Goal: Task Accomplishment & Management: Manage account settings

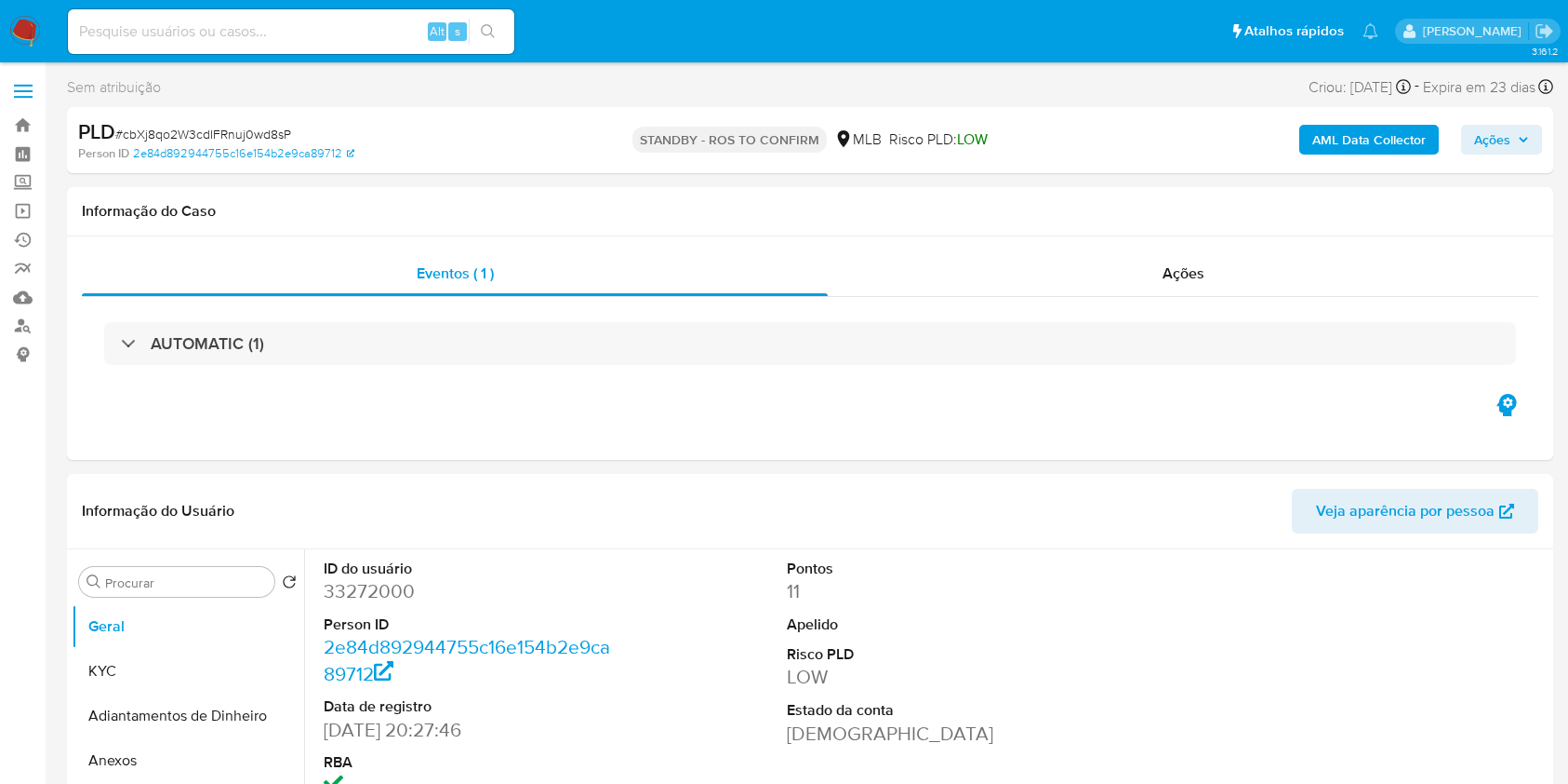
select select "10"
click at [291, 28] on input at bounding box center [290, 32] width 446 height 24
paste input "1XsSvZyh498EddQKYGW4Dl6s"
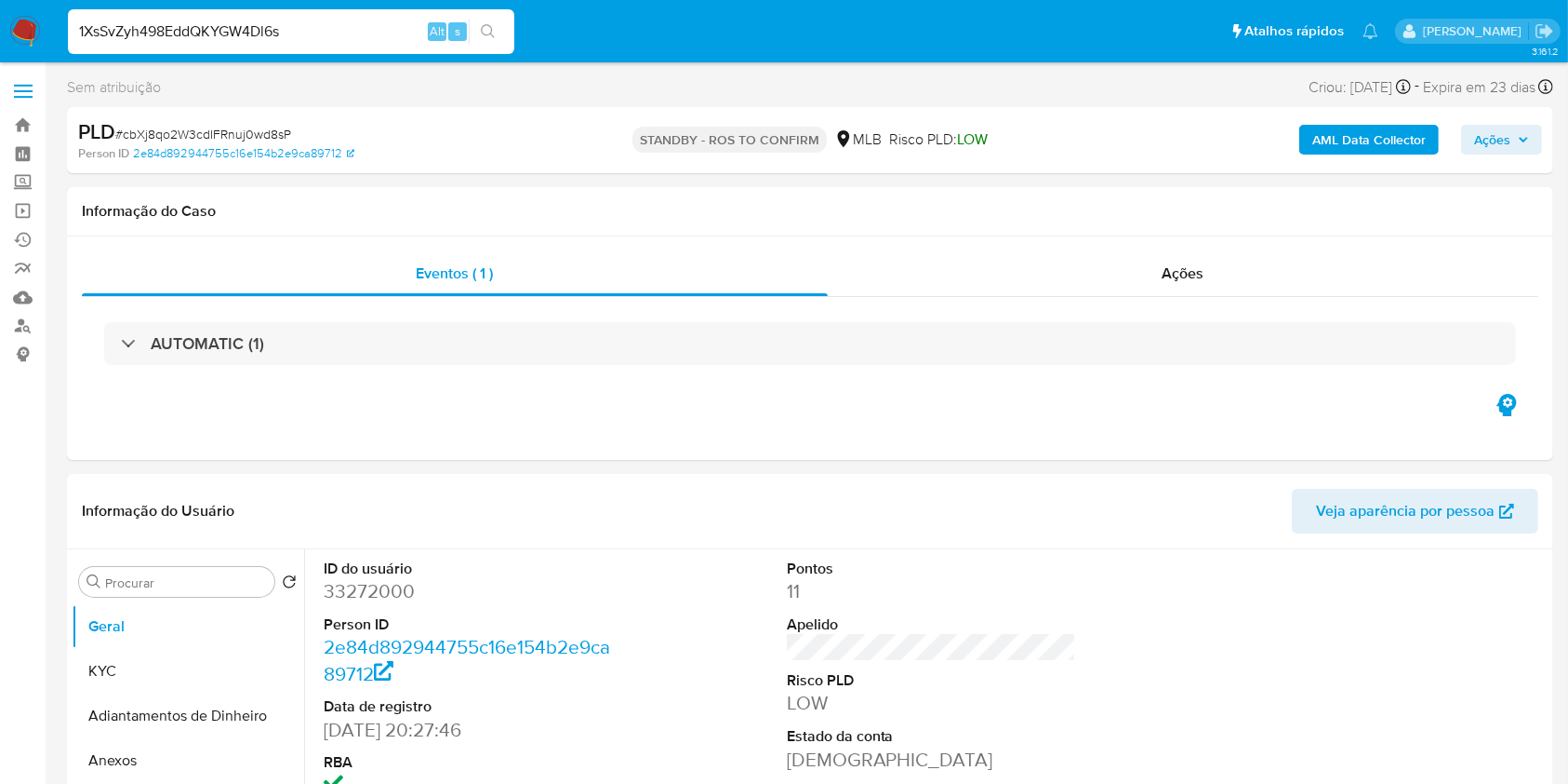
type input "1XsSvZyh498EddQKYGW4Dl6s"
click at [496, 30] on button "search-icon" at bounding box center [487, 32] width 38 height 26
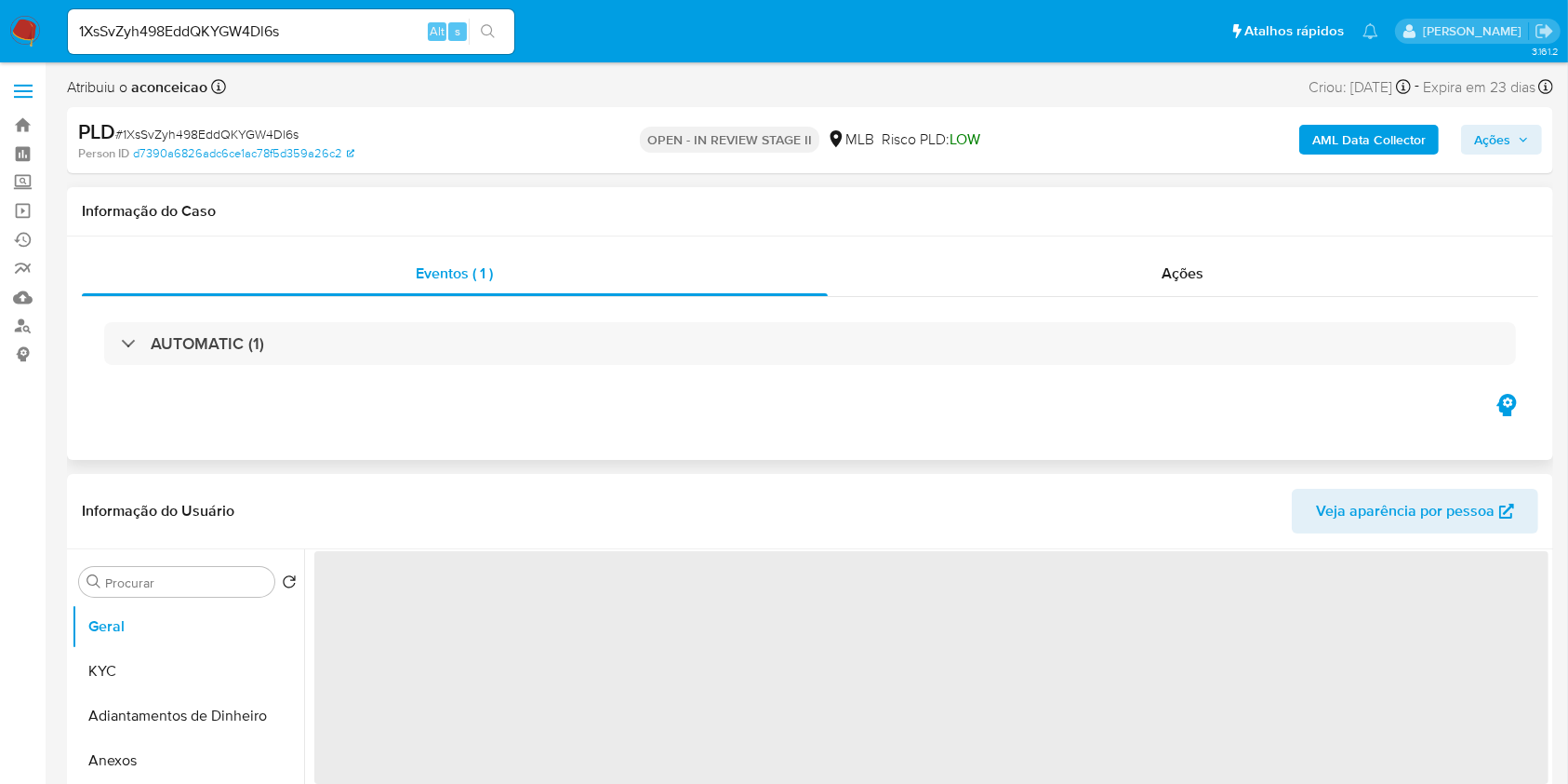
select select "10"
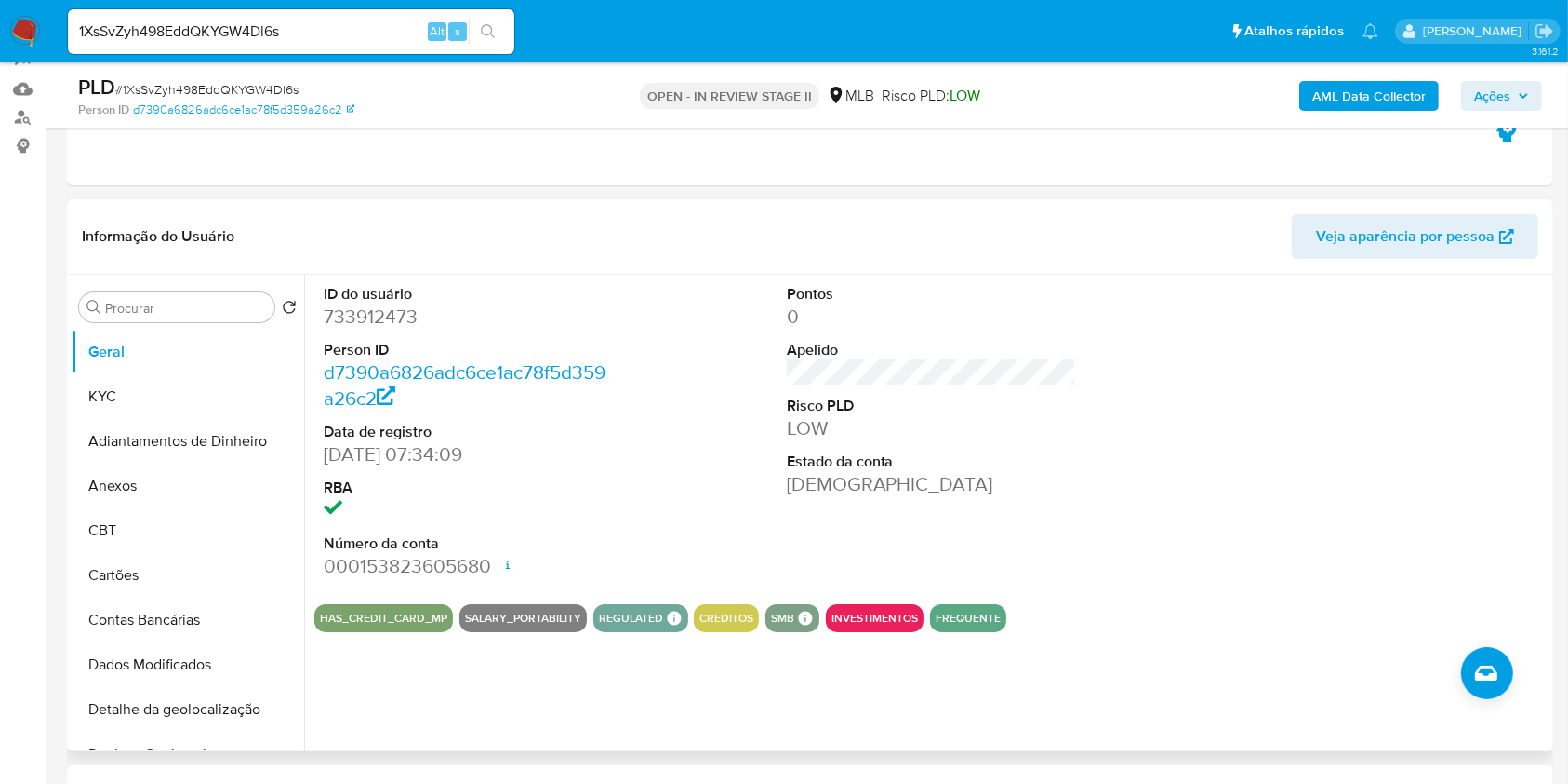
scroll to position [248, 0]
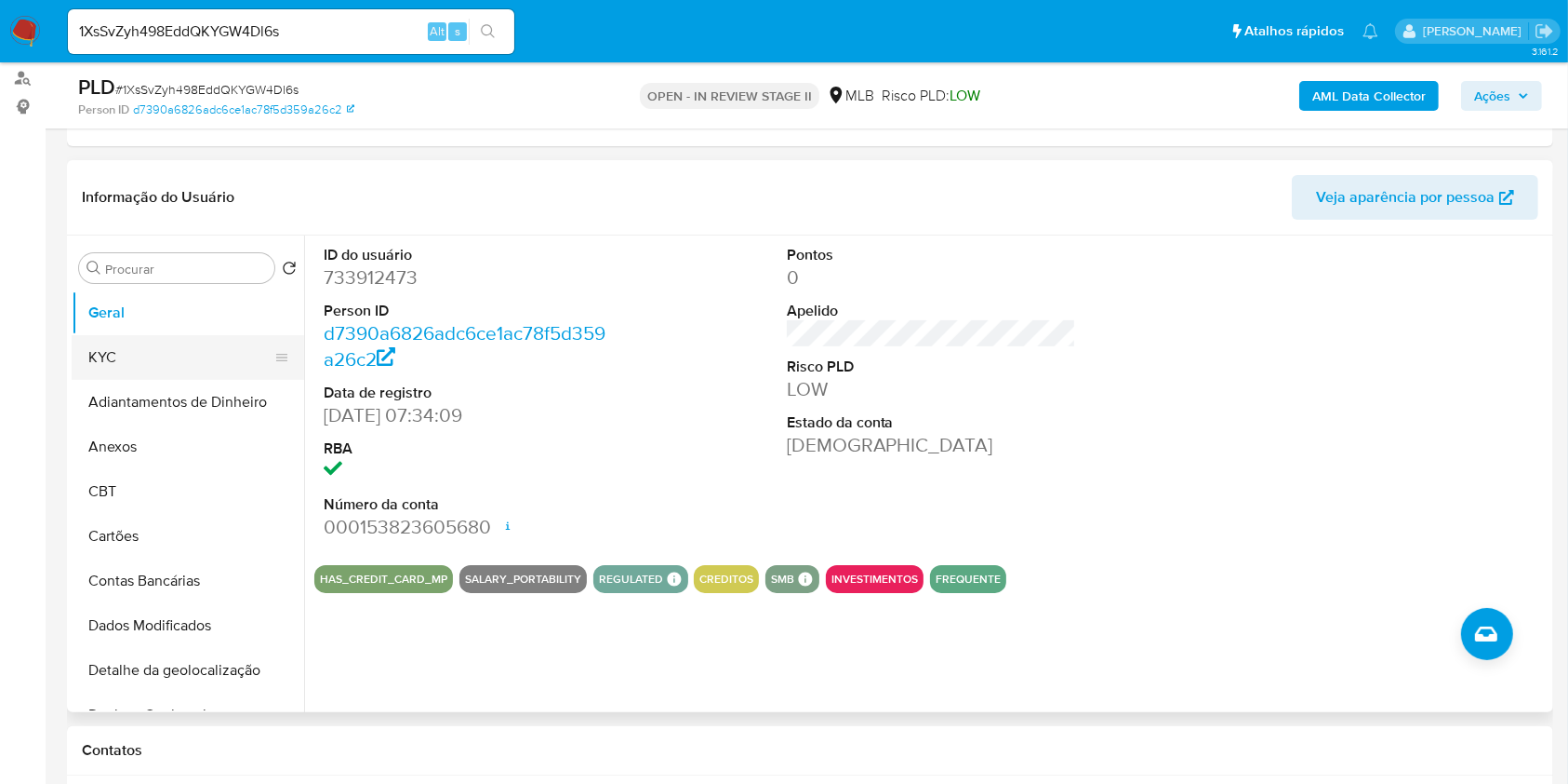
click at [217, 347] on button "KYC" at bounding box center [180, 357] width 218 height 45
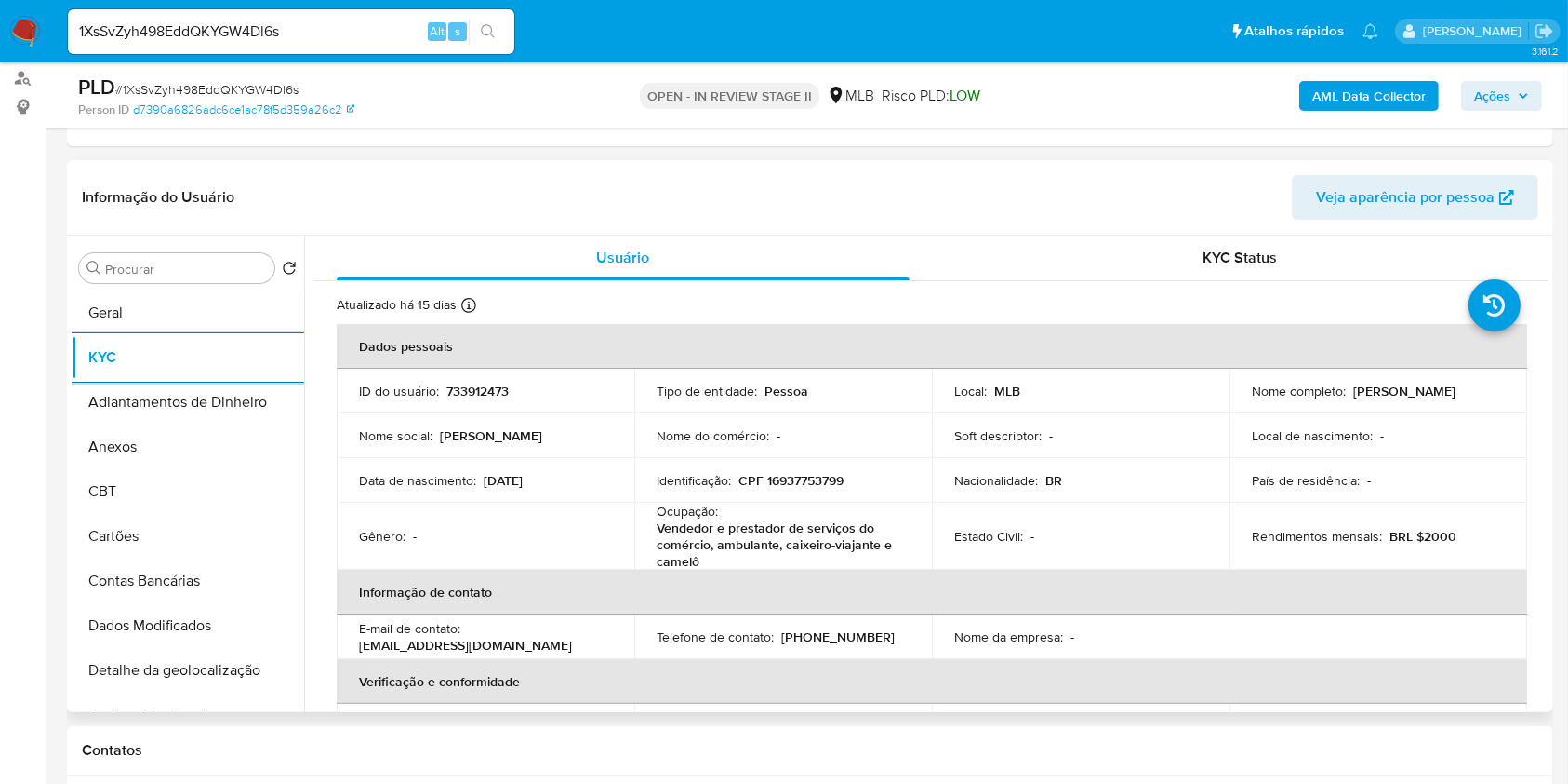
click at [782, 529] on p "Vendedor e prestador de serviços do comércio, ambulante, caixeiro-viajante e ca…" at bounding box center [779, 544] width 246 height 51
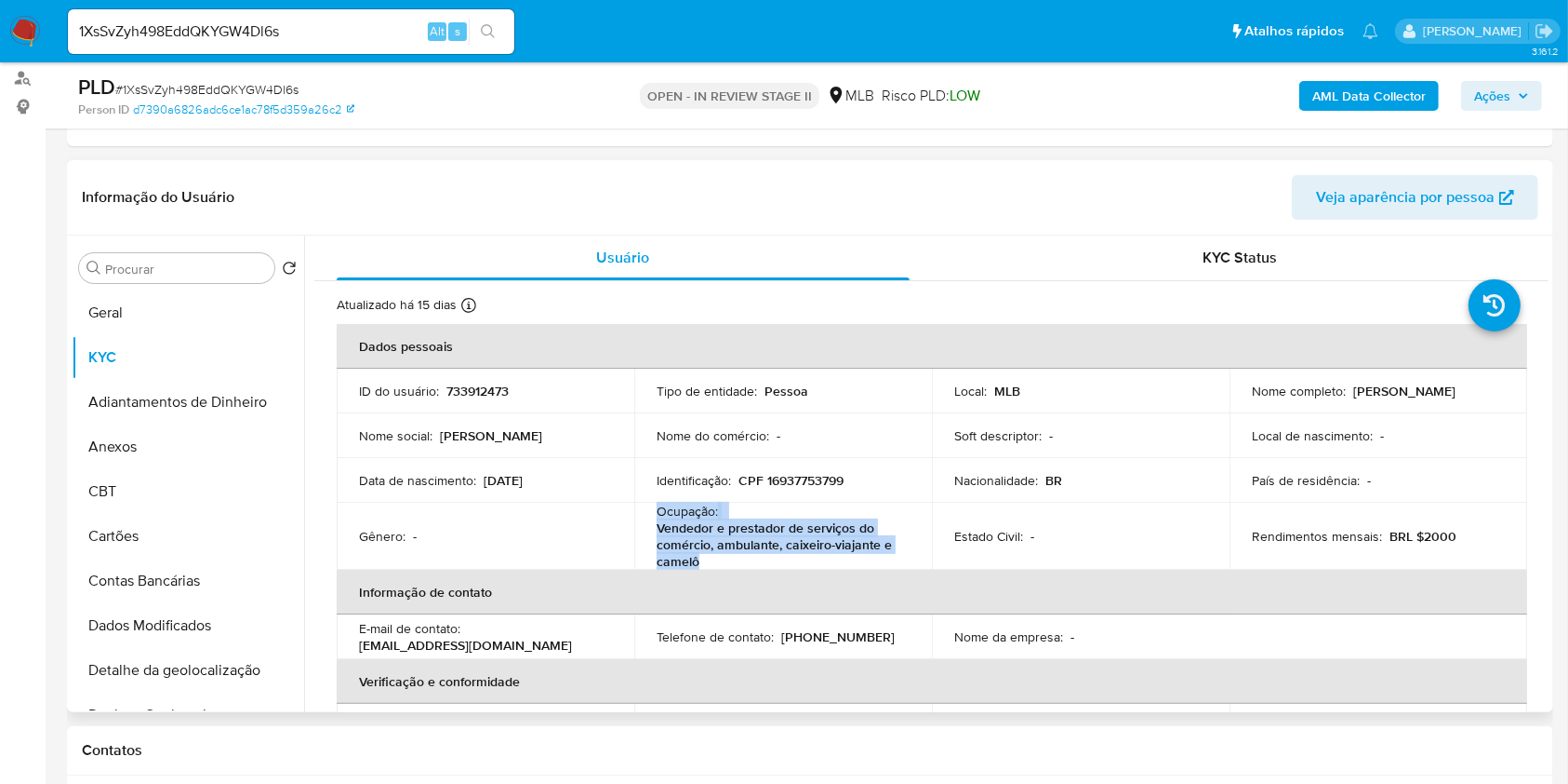
click at [782, 529] on p "Vendedor e prestador de serviços do comércio, ambulante, caixeiro-viajante e ca…" at bounding box center [779, 544] width 246 height 51
copy div "Ocupação : Vendedor e prestador de serviços do comércio, ambulante, caixeiro-vi…"
drag, startPoint x: 224, startPoint y: 267, endPoint x: 243, endPoint y: 281, distance: 23.6
click at [224, 267] on input "Procurar" at bounding box center [186, 269] width 162 height 17
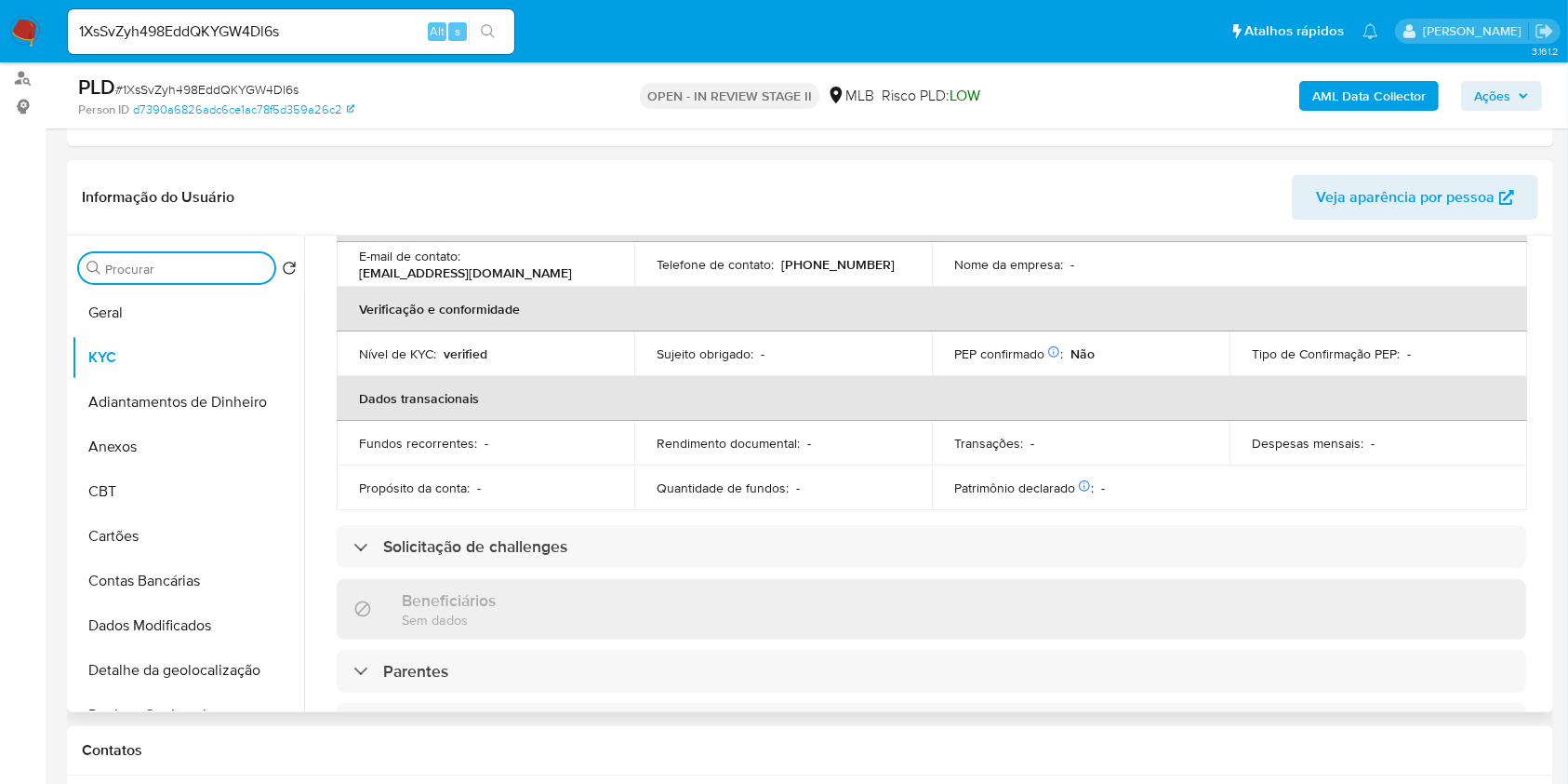
scroll to position [744, 0]
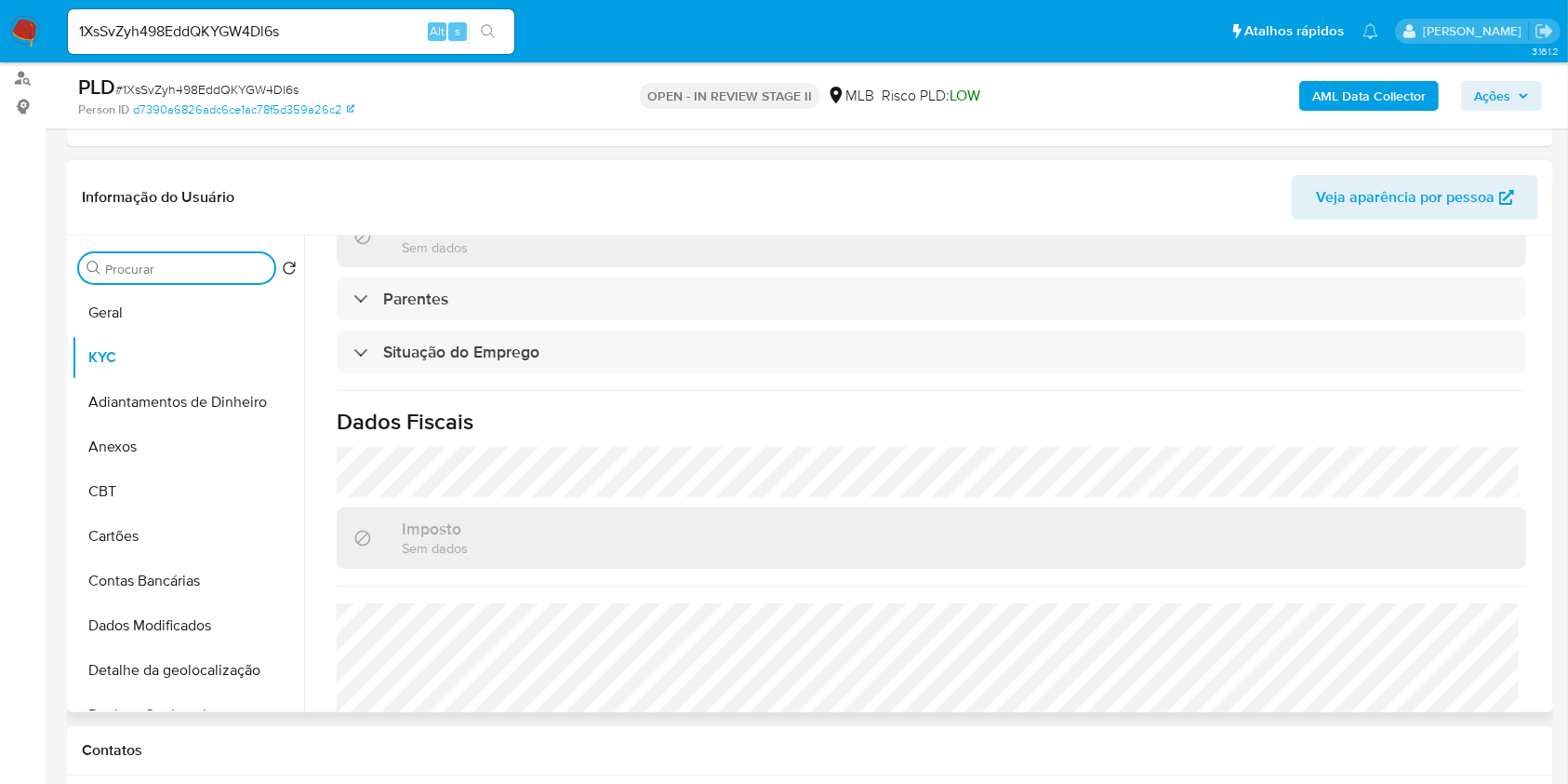
click at [185, 267] on input "Procurar" at bounding box center [186, 269] width 162 height 17
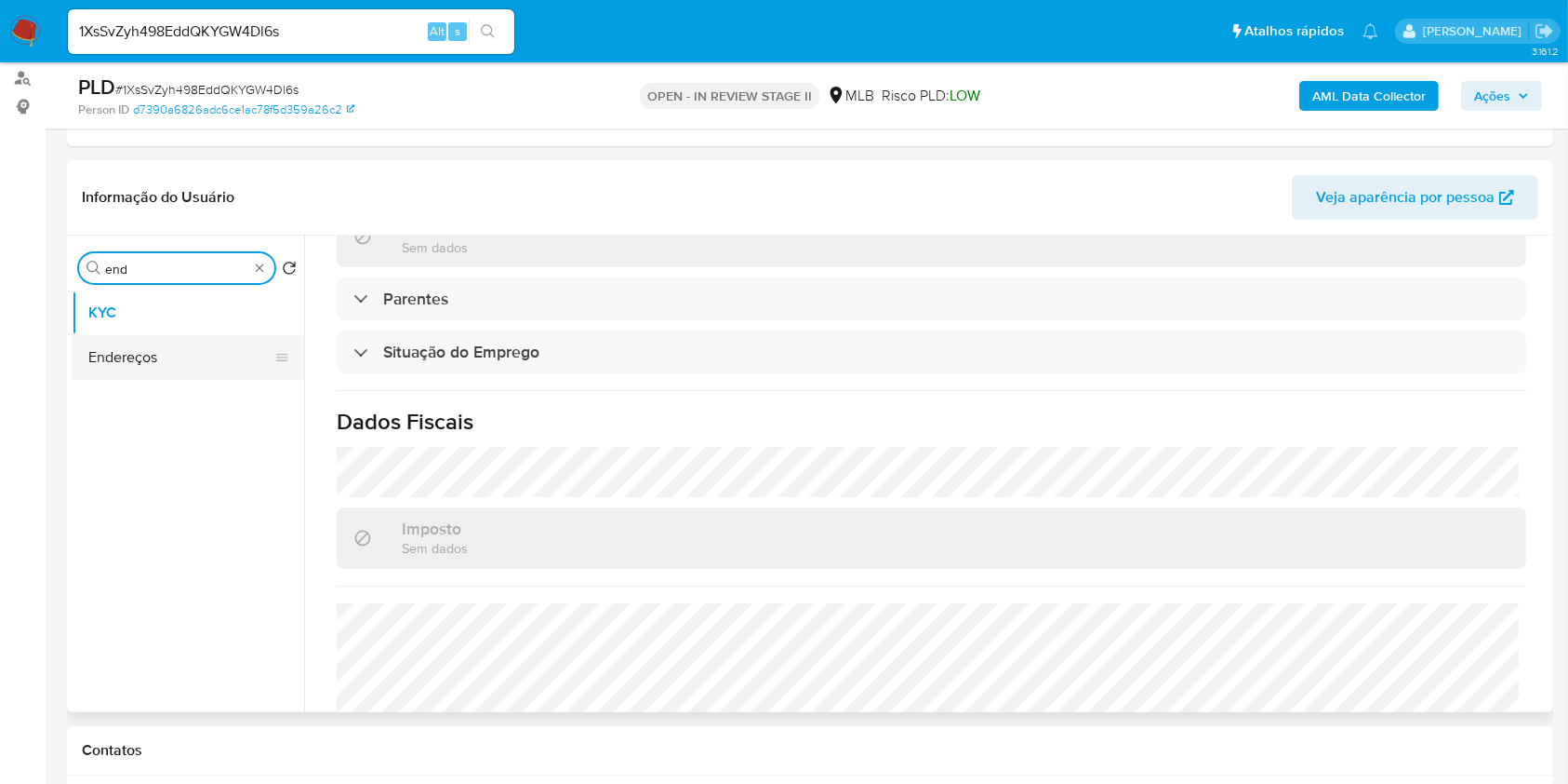
type input "end"
click at [151, 352] on button "Endereços" at bounding box center [180, 357] width 218 height 45
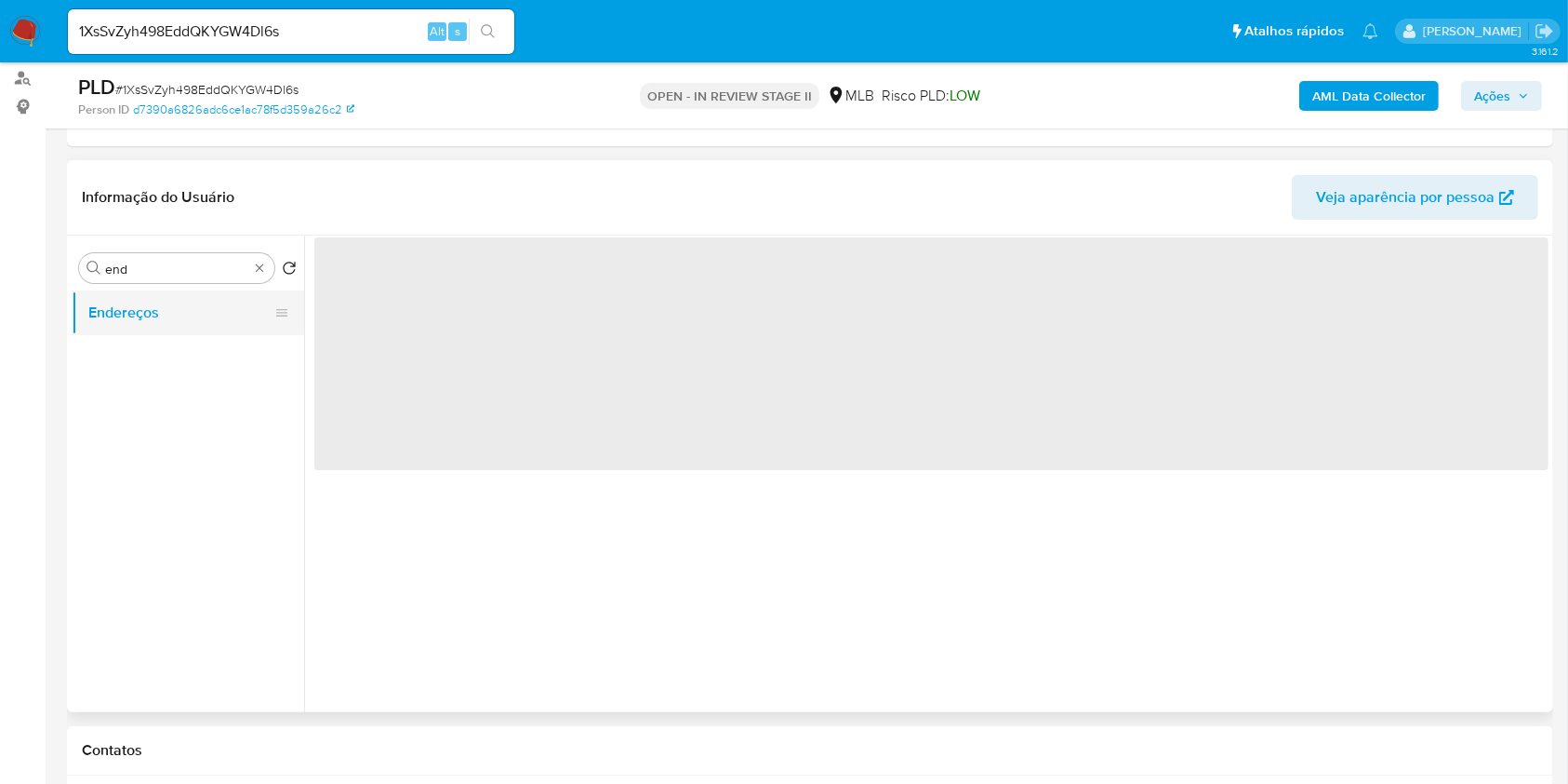
scroll to position [0, 0]
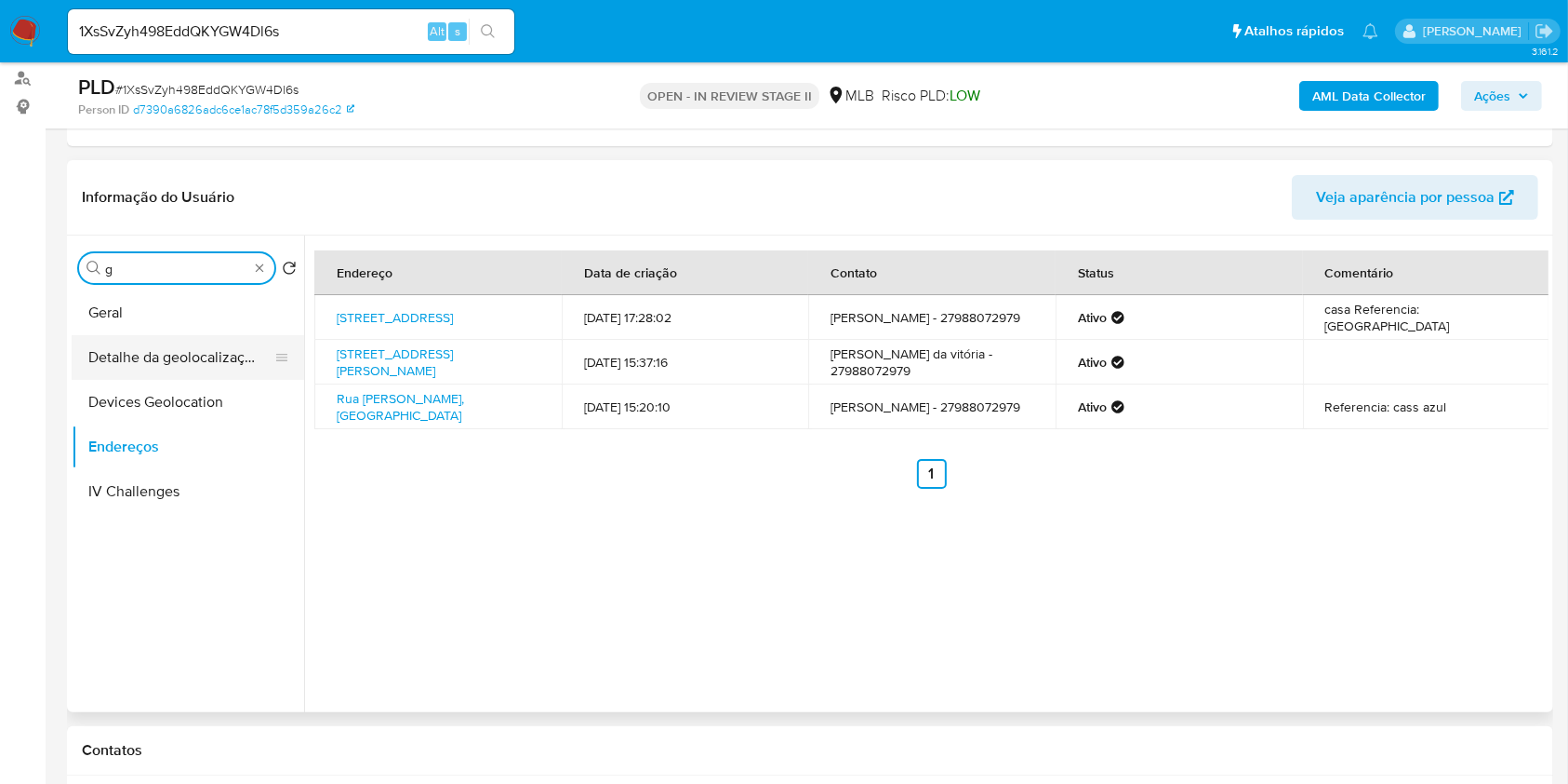
type input "g"
click at [182, 360] on button "Detalhe da geolocalização" at bounding box center [180, 357] width 218 height 45
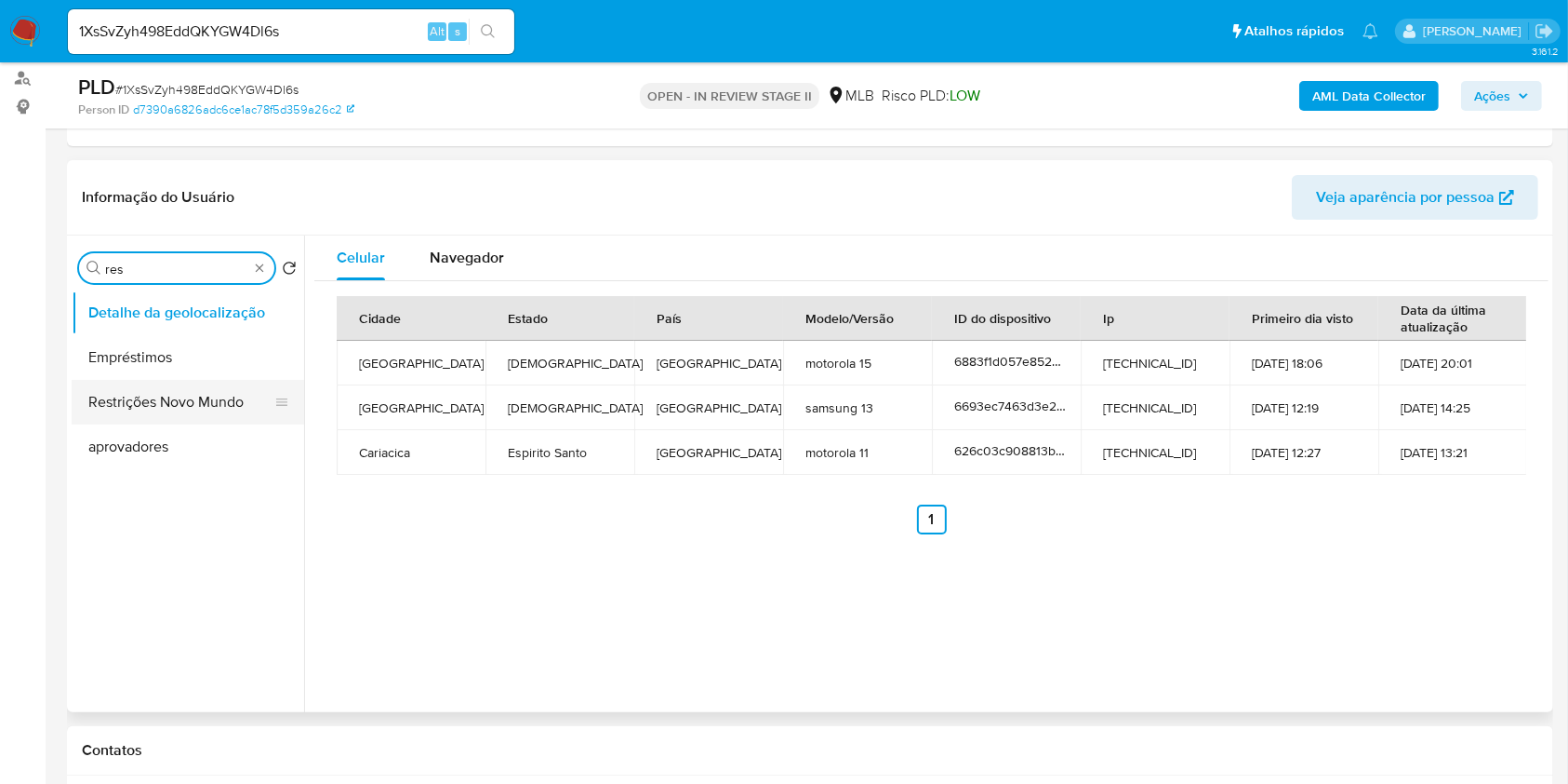
type input "res"
click at [153, 413] on button "Restrições Novo Mundo" at bounding box center [180, 402] width 218 height 45
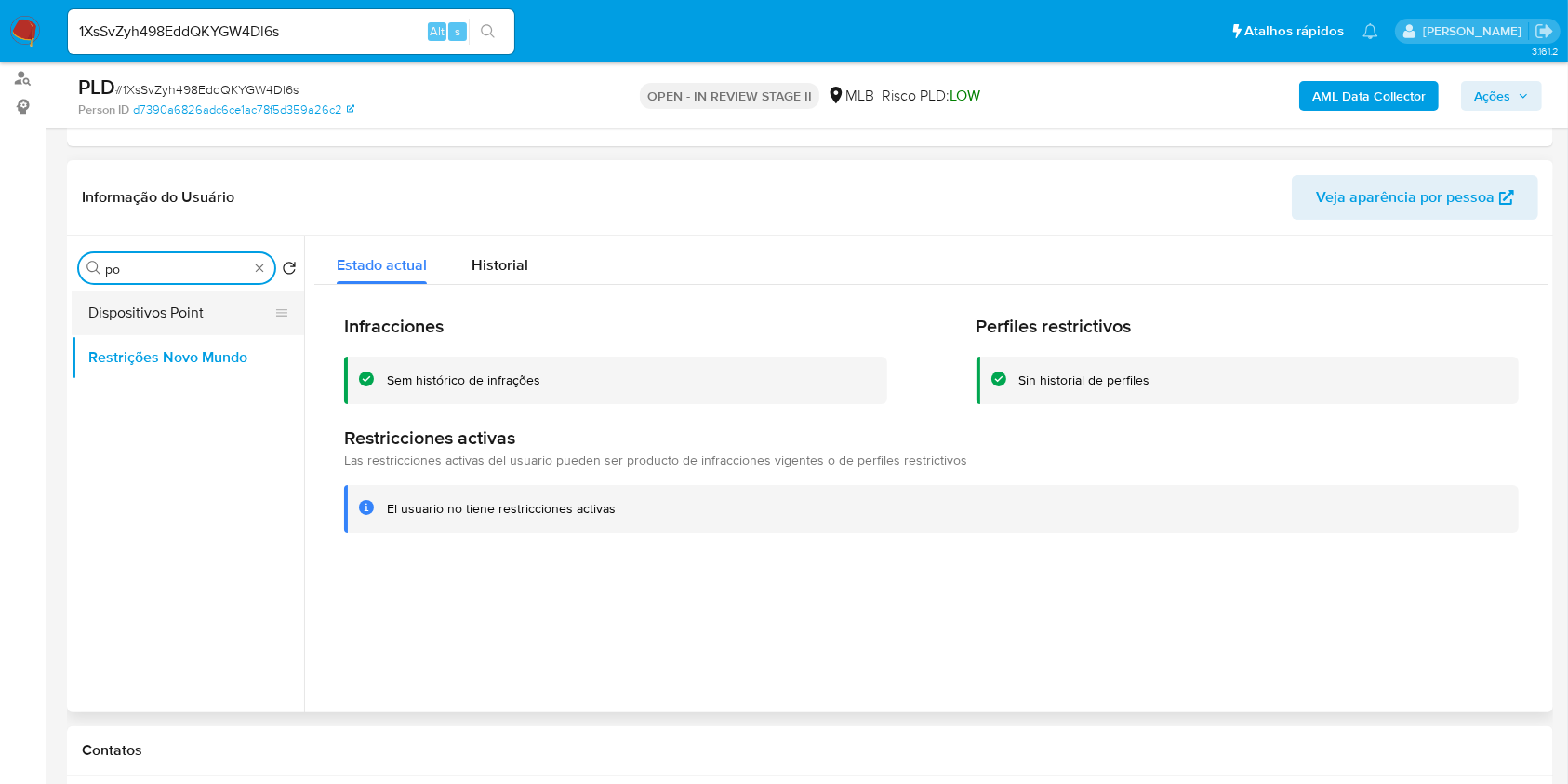
type input "po"
click at [209, 314] on button "Dispositivos Point" at bounding box center [180, 312] width 218 height 45
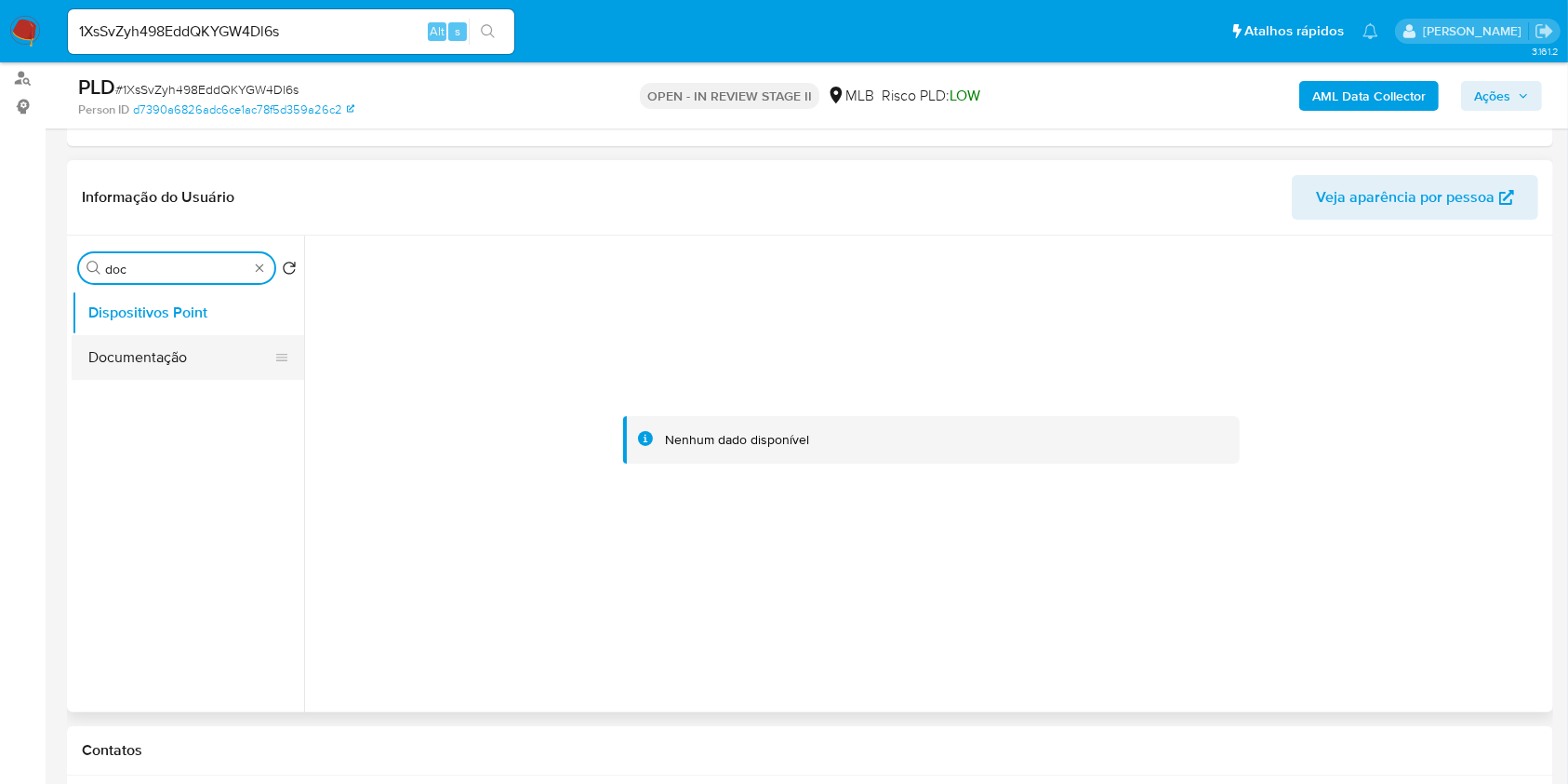
type input "doc"
click at [190, 353] on button "Documentação" at bounding box center [180, 357] width 218 height 45
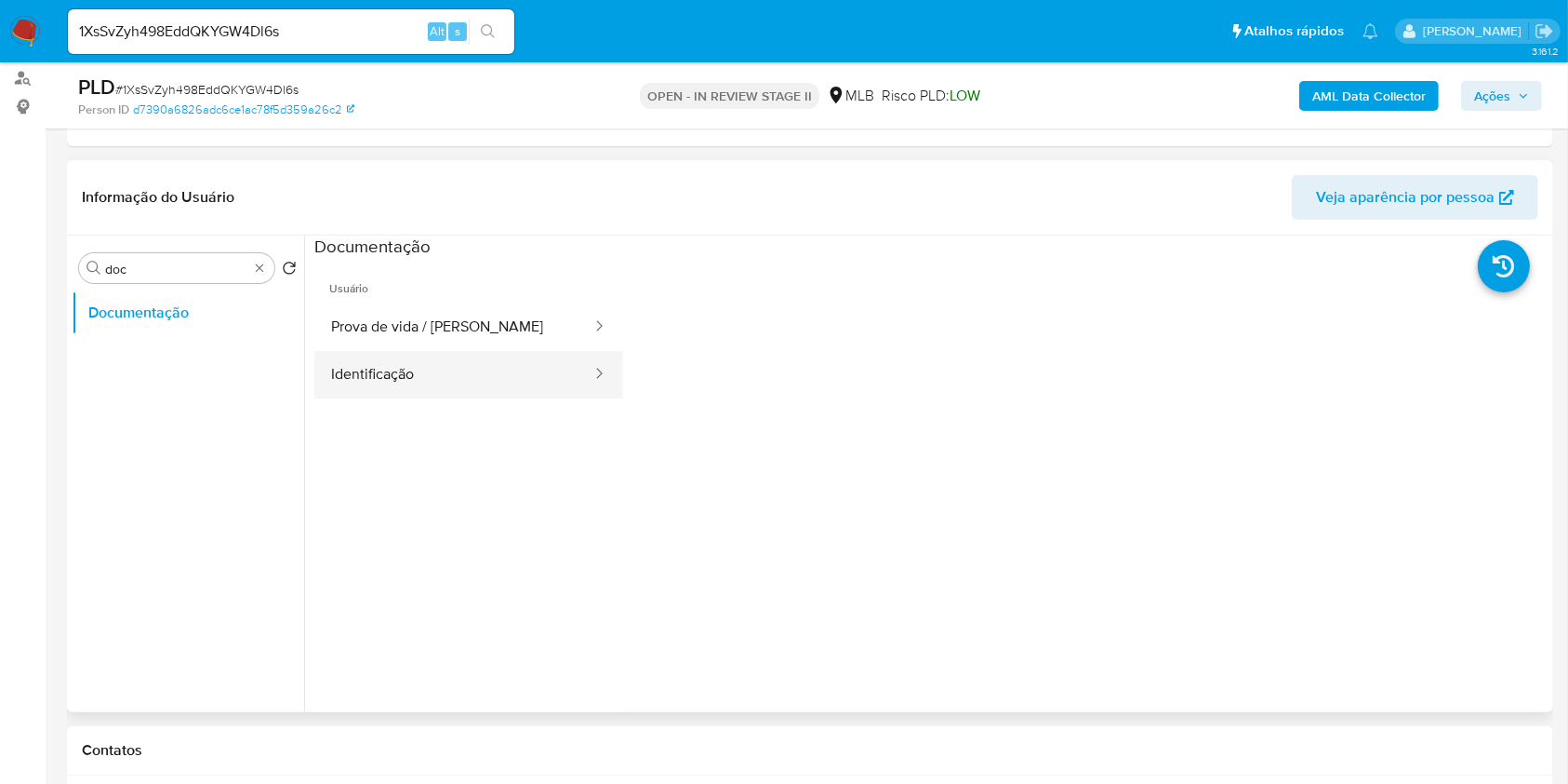
click at [483, 384] on button "Identificação" at bounding box center [453, 375] width 279 height 48
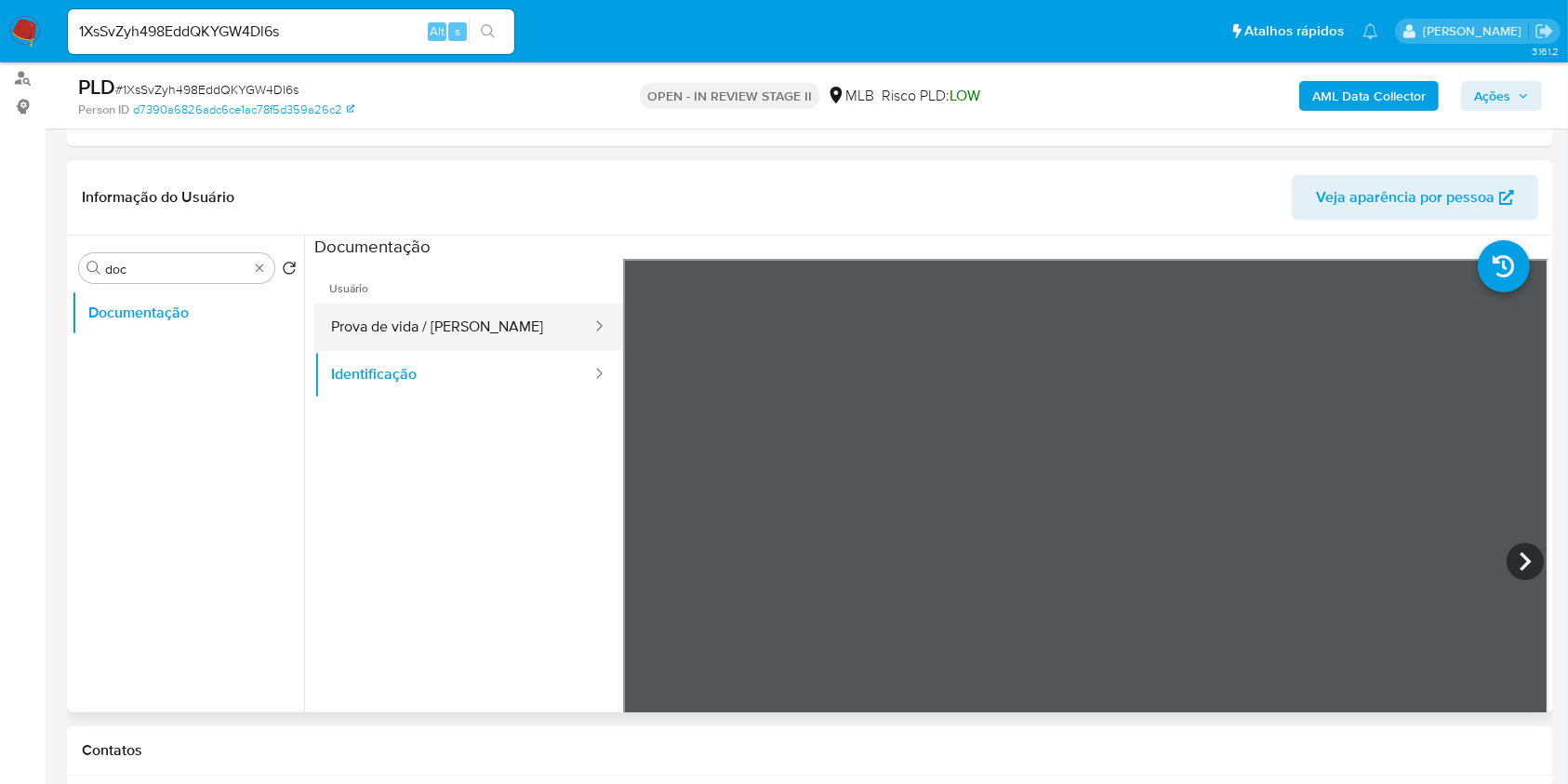
click at [459, 338] on button "Prova de vida / [PERSON_NAME]" at bounding box center [453, 327] width 279 height 48
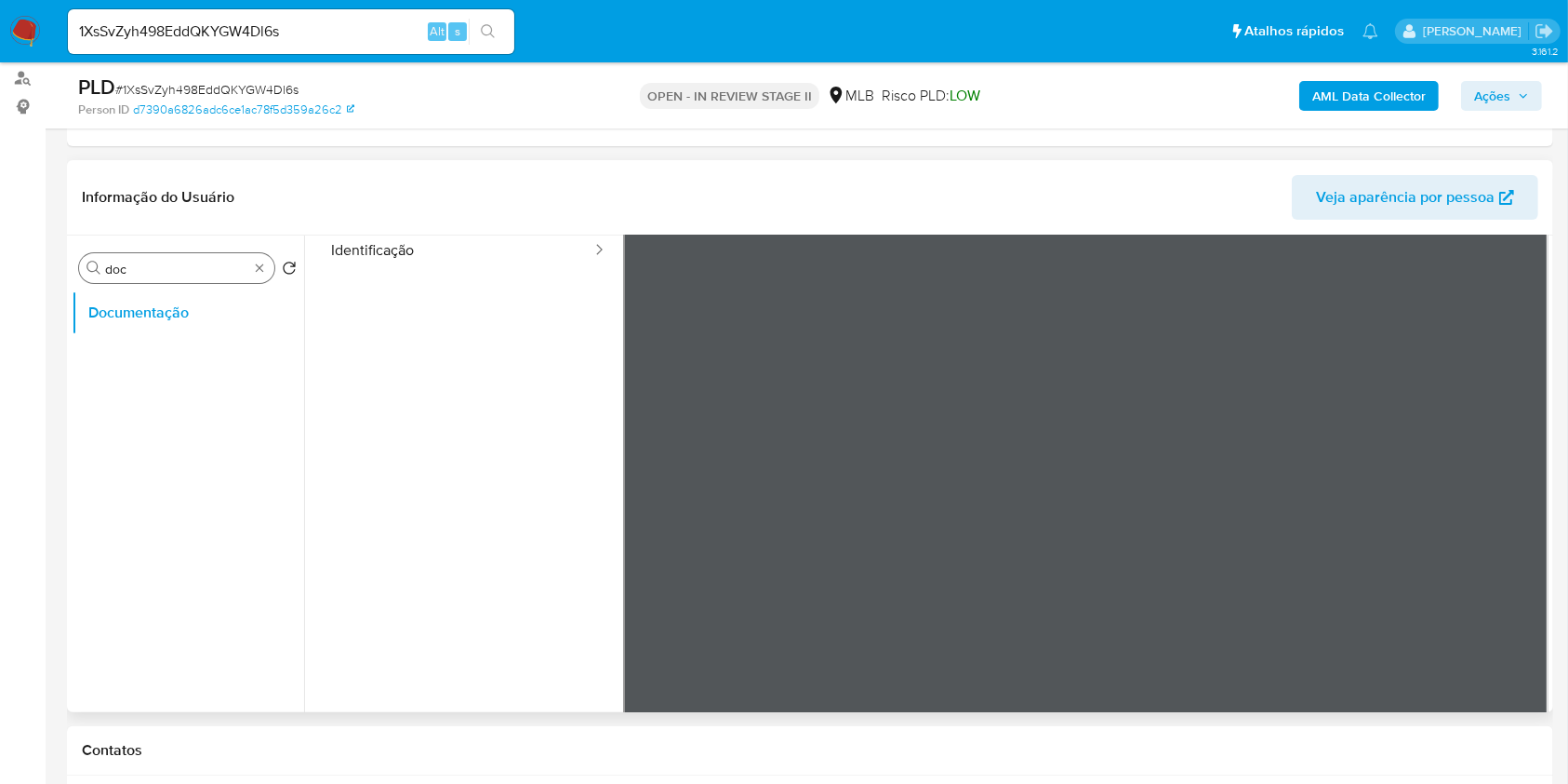
click at [270, 276] on div "Procurar doc" at bounding box center [177, 268] width 195 height 30
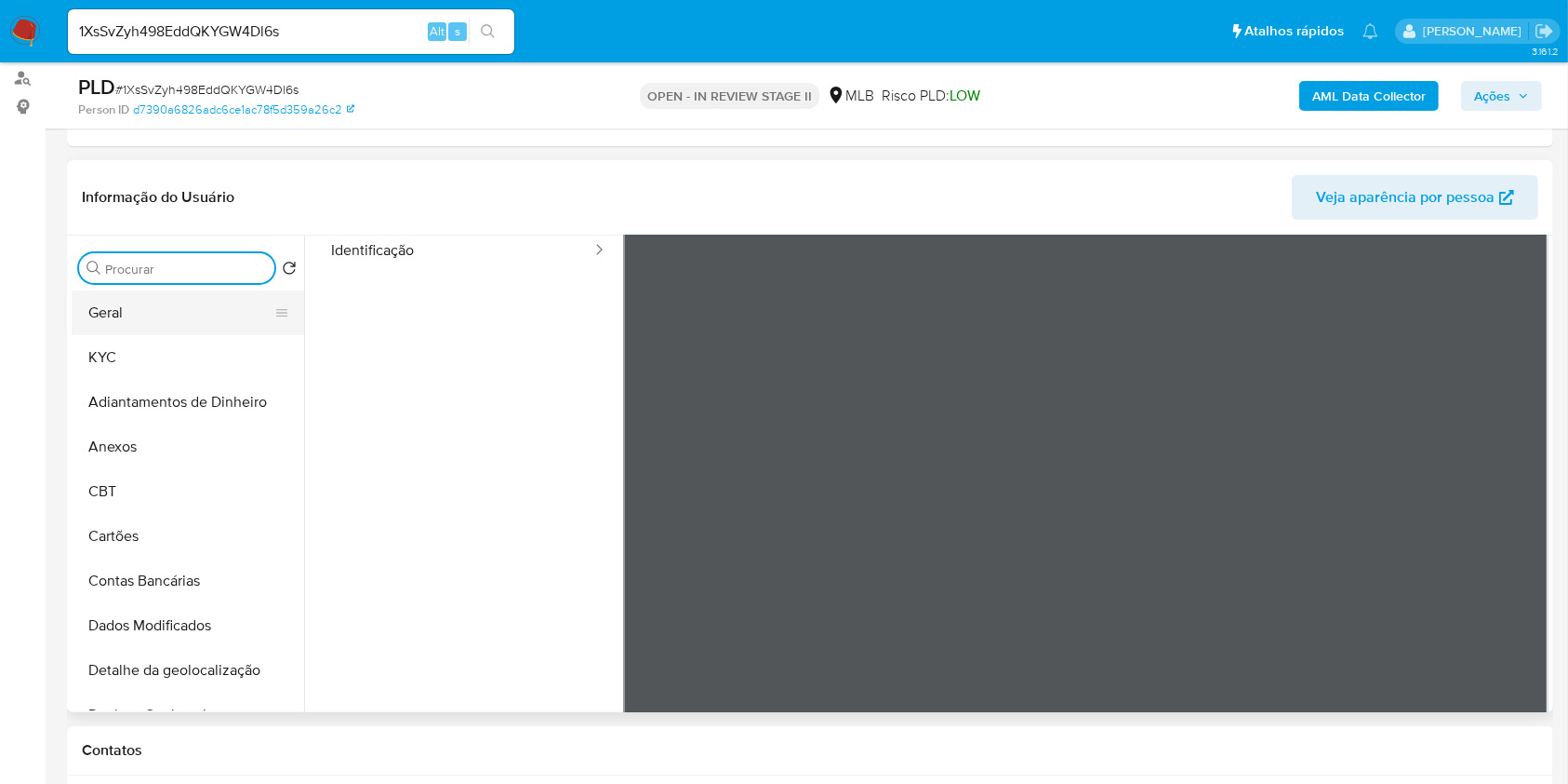
drag, startPoint x: 258, startPoint y: 263, endPoint x: 236, endPoint y: 309, distance: 51.0
click at [203, 362] on button "KYC" at bounding box center [180, 357] width 218 height 45
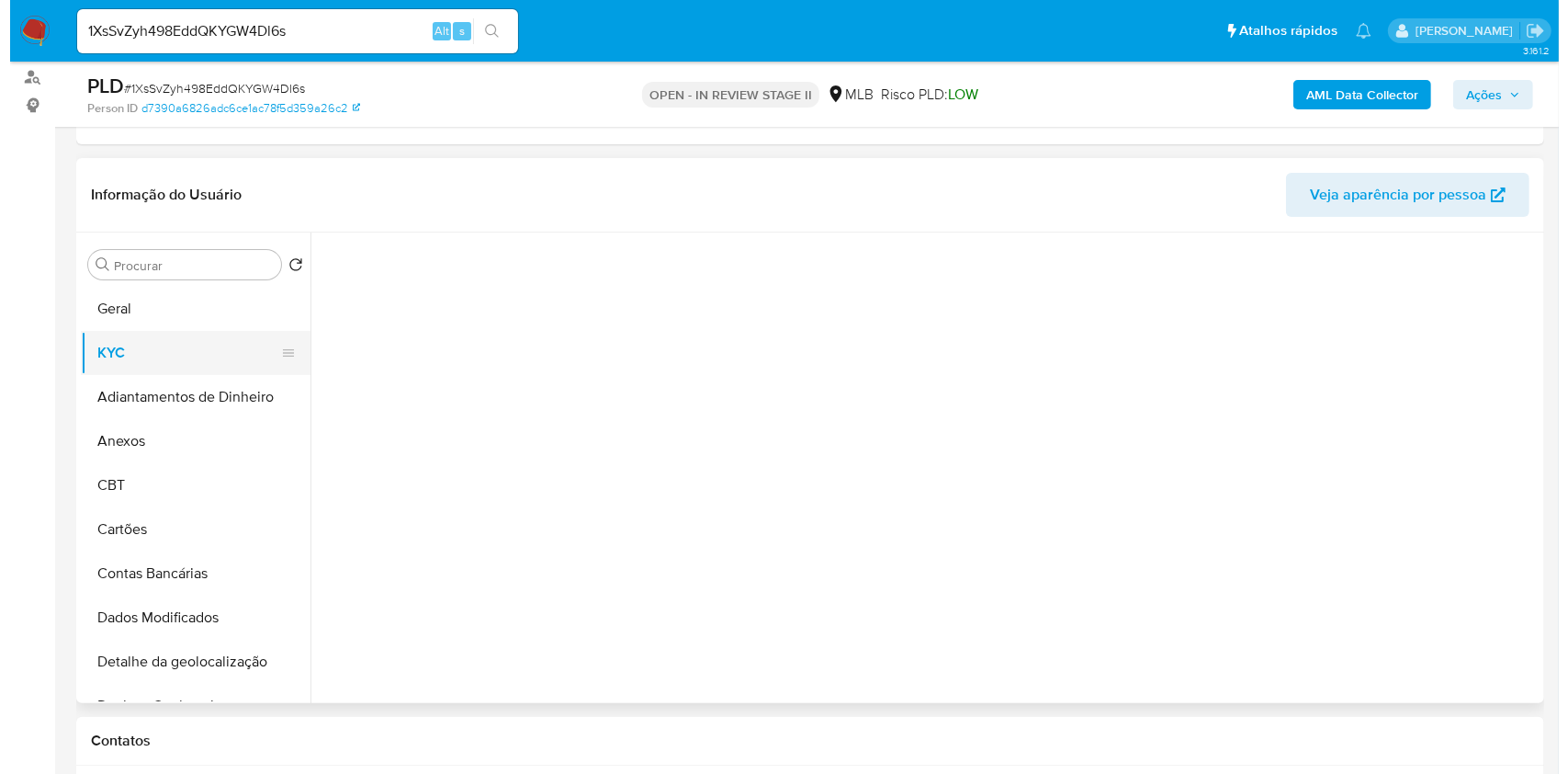
scroll to position [0, 0]
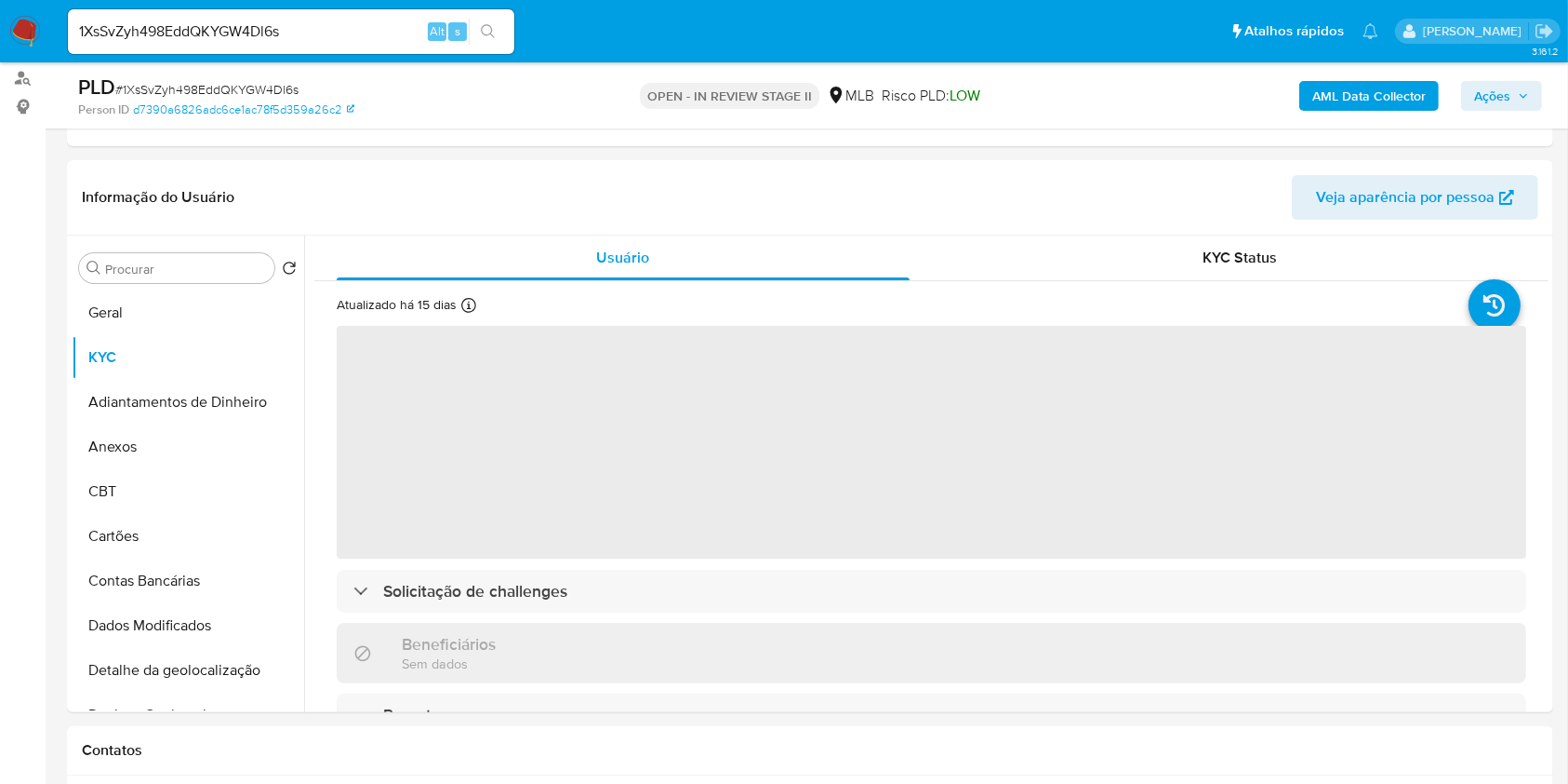
click at [1390, 100] on b "AML Data Collector" at bounding box center [1369, 96] width 113 height 30
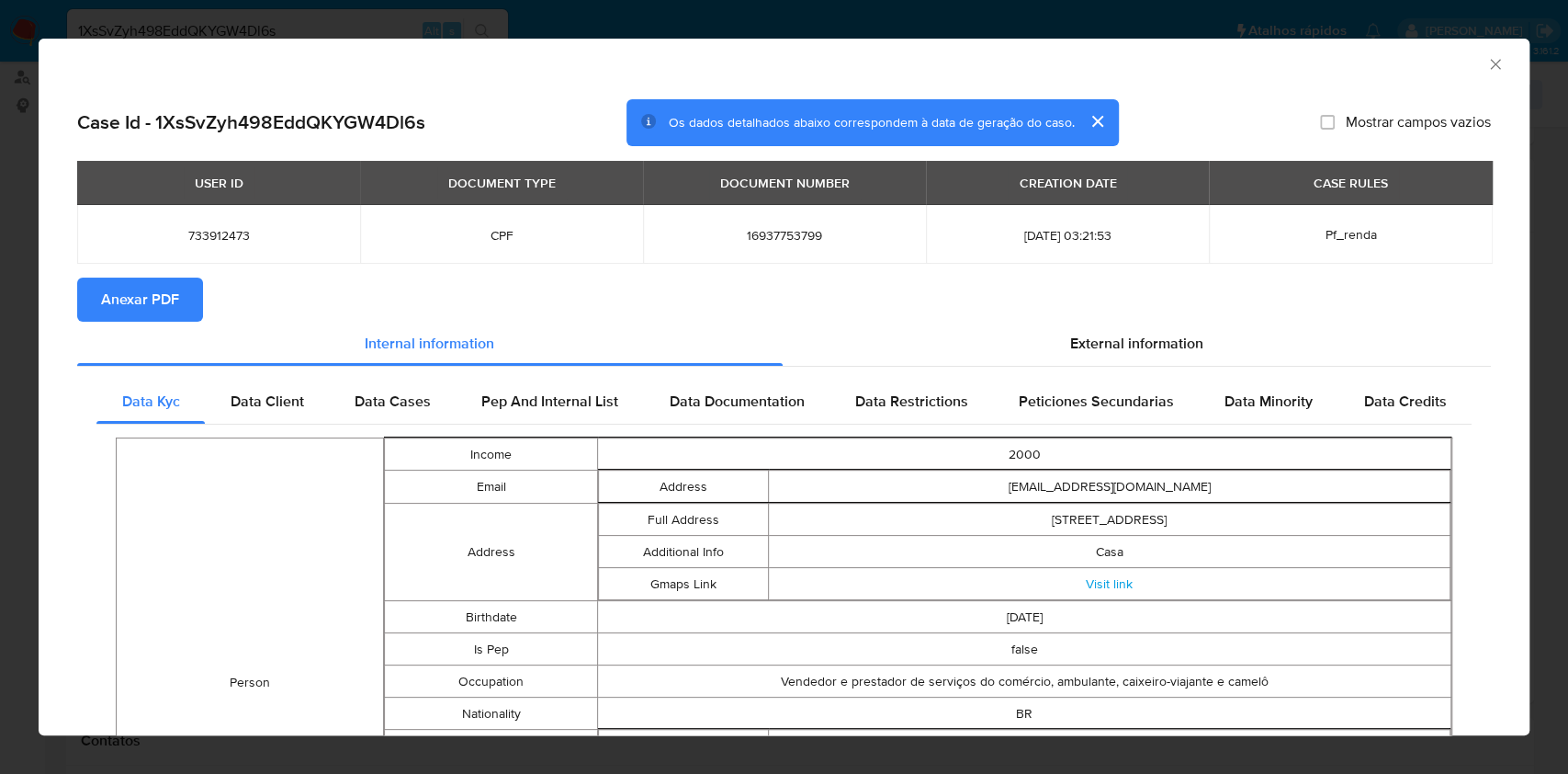
click at [171, 288] on span "Anexar PDF" at bounding box center [140, 299] width 79 height 40
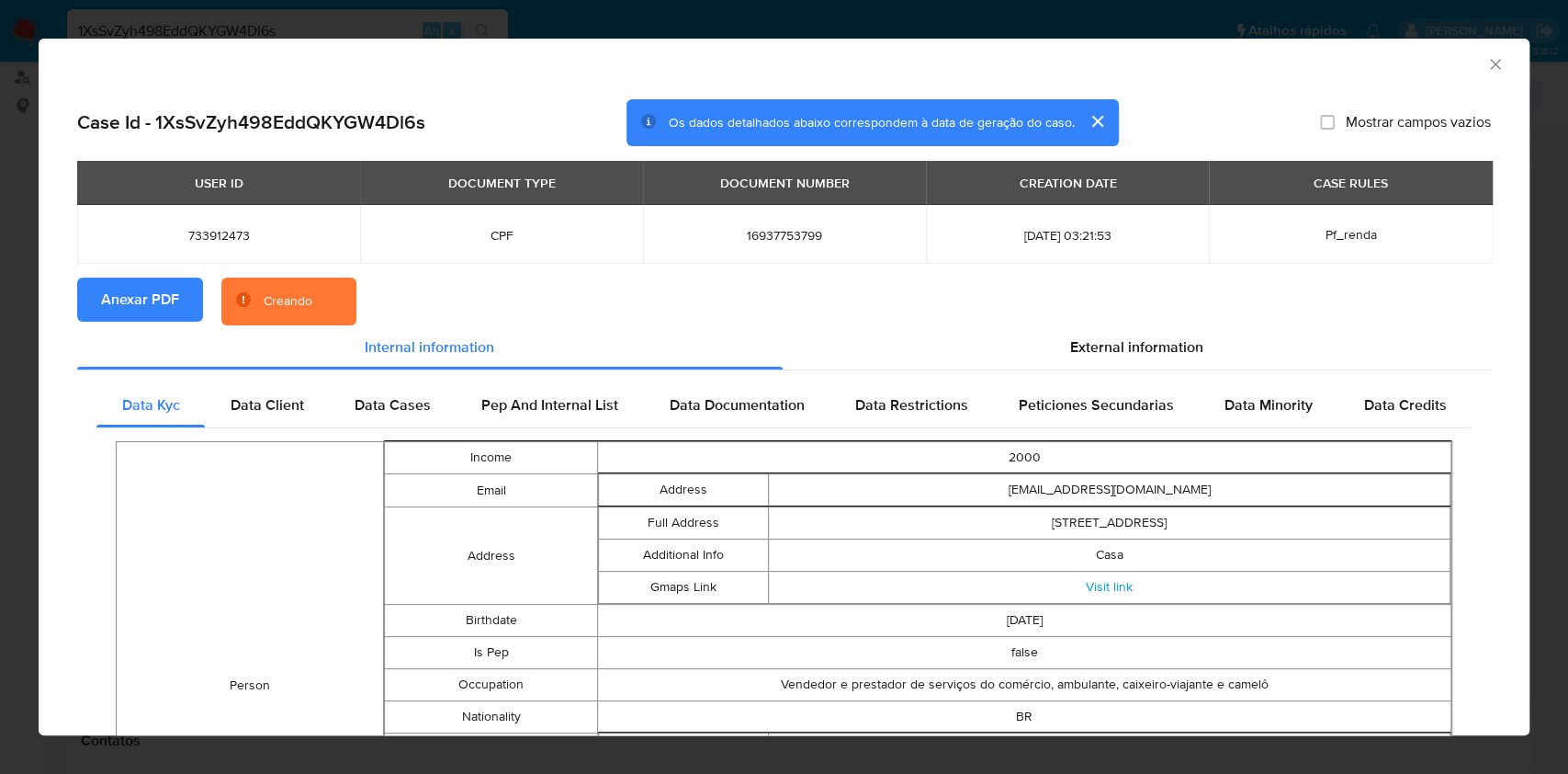
click at [787, 239] on span "16937753799" at bounding box center [784, 235] width 239 height 17
copy span "16937753799"
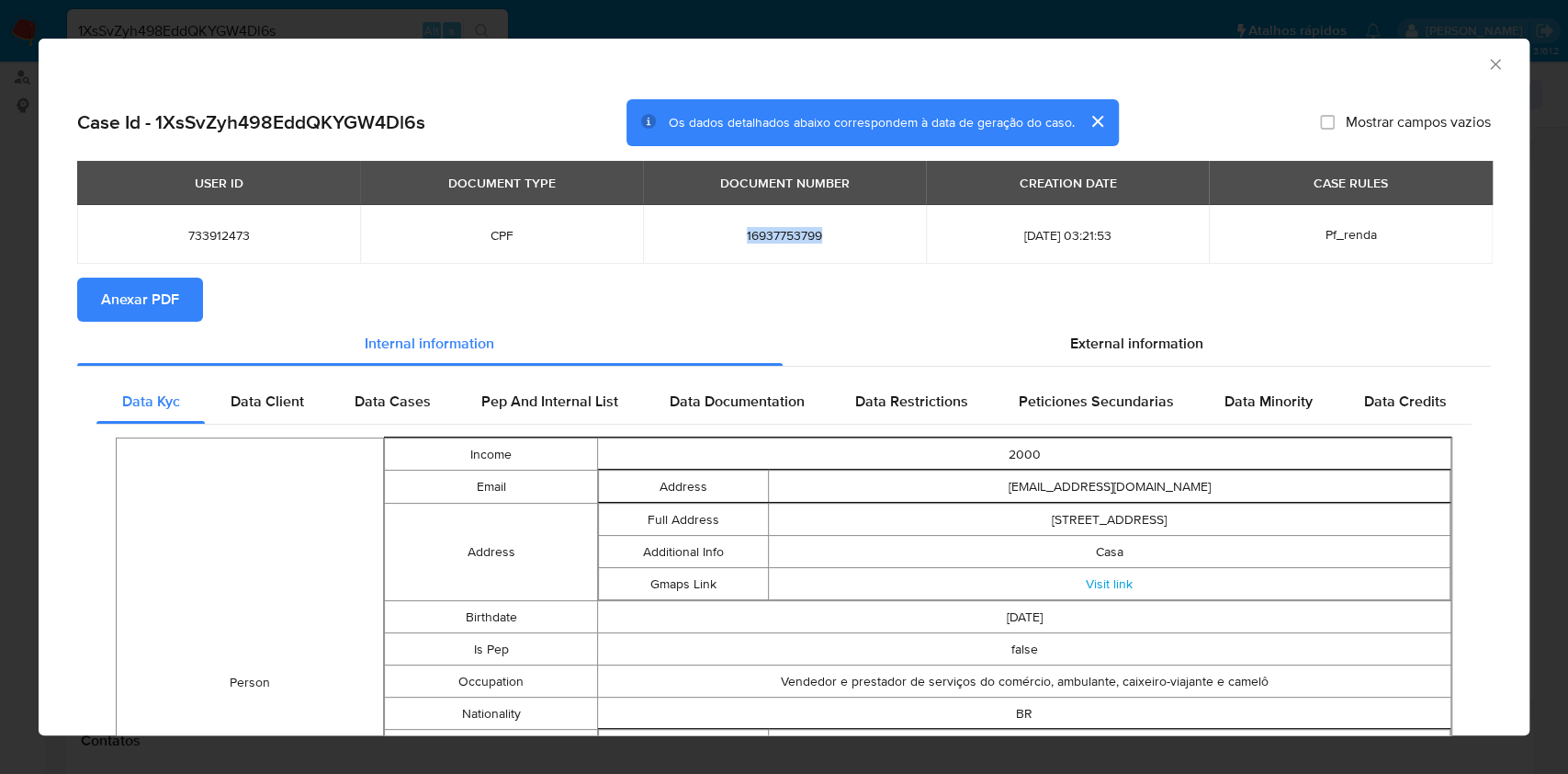
click at [1487, 71] on icon "Fechar a janela" at bounding box center [1495, 64] width 19 height 19
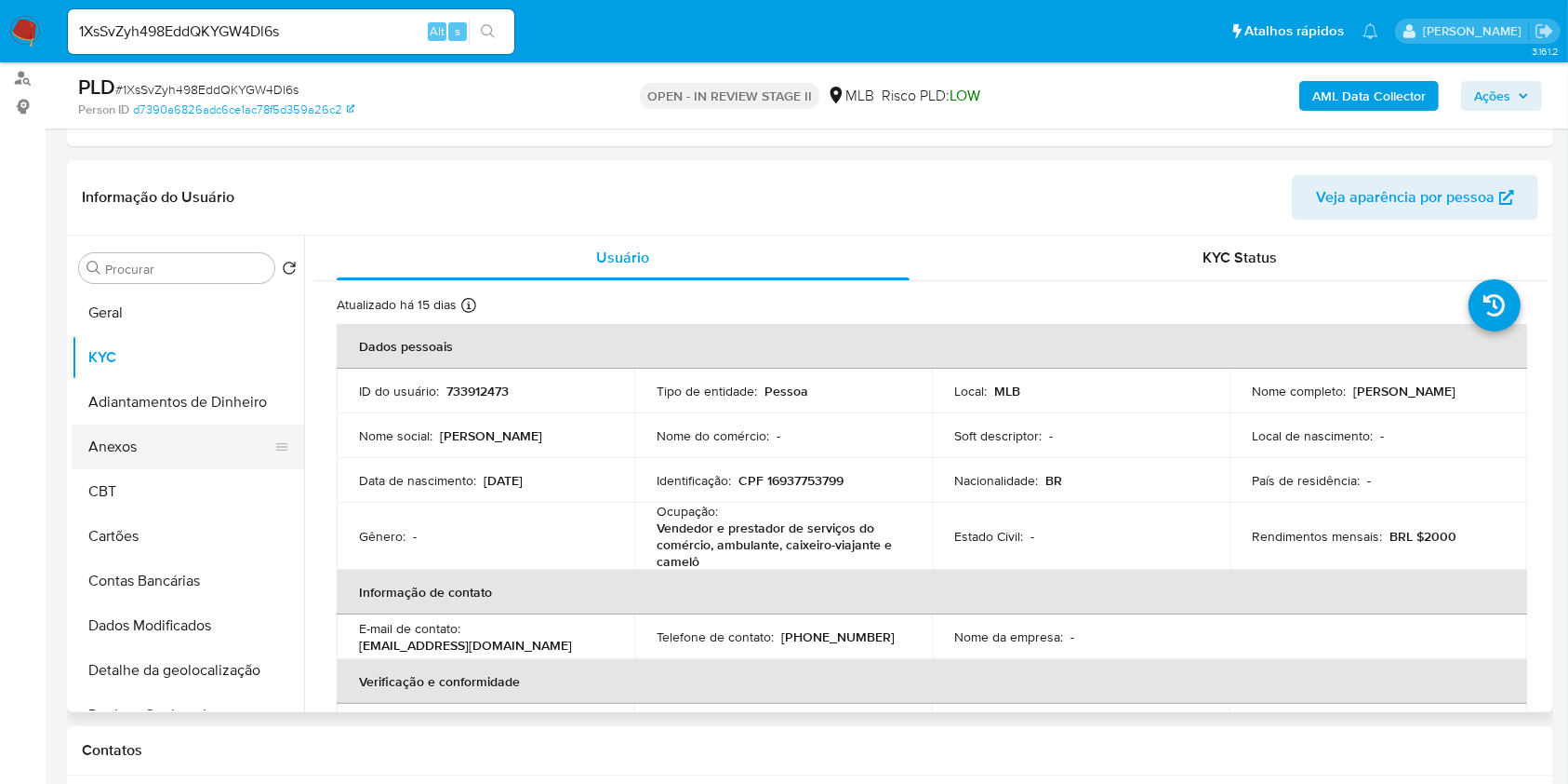
click at [156, 443] on button "Anexos" at bounding box center [180, 447] width 218 height 45
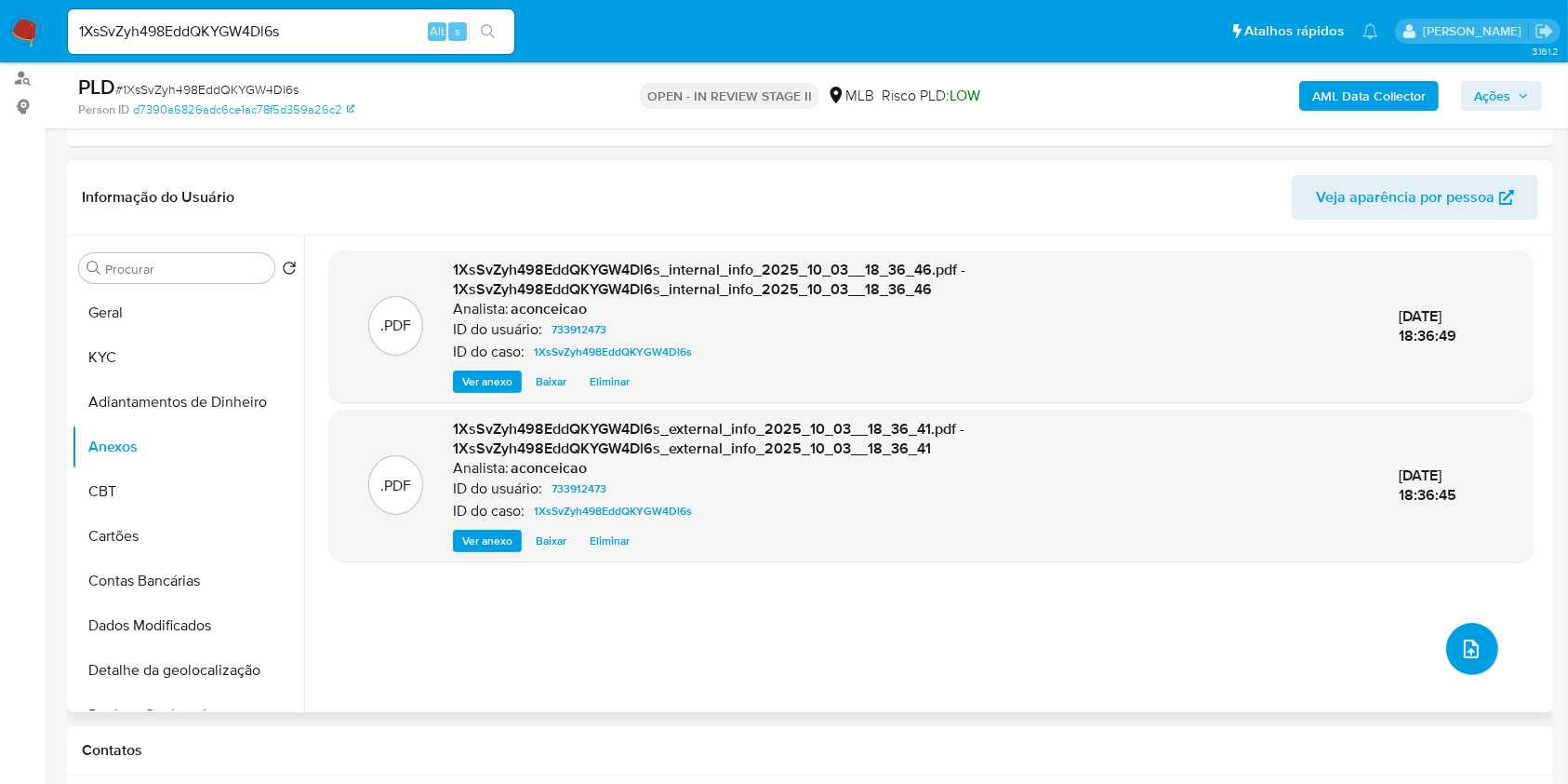
click at [1477, 641] on button "upload-file" at bounding box center [1473, 649] width 52 height 52
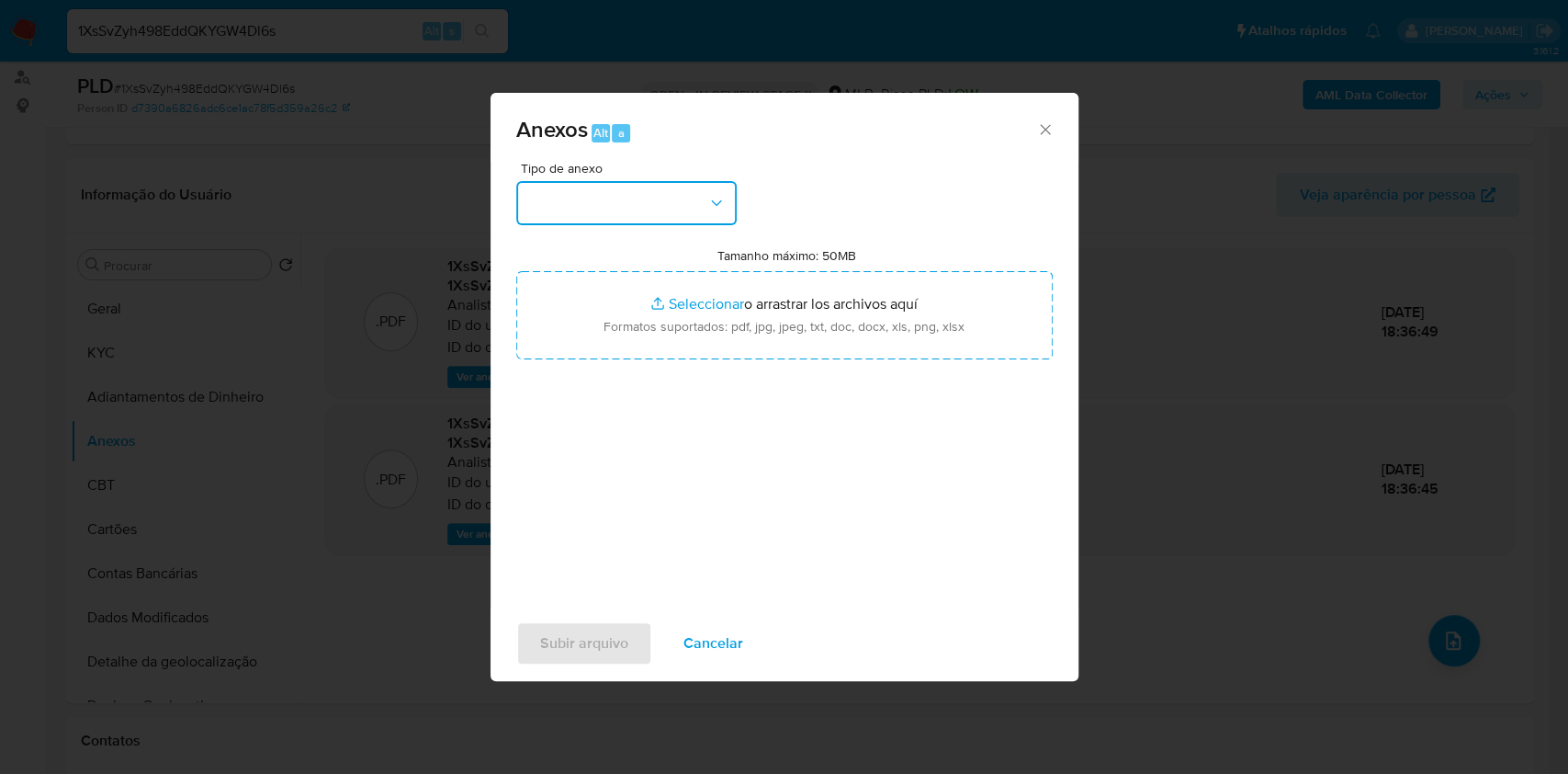
click at [632, 202] on button "button" at bounding box center [626, 202] width 221 height 44
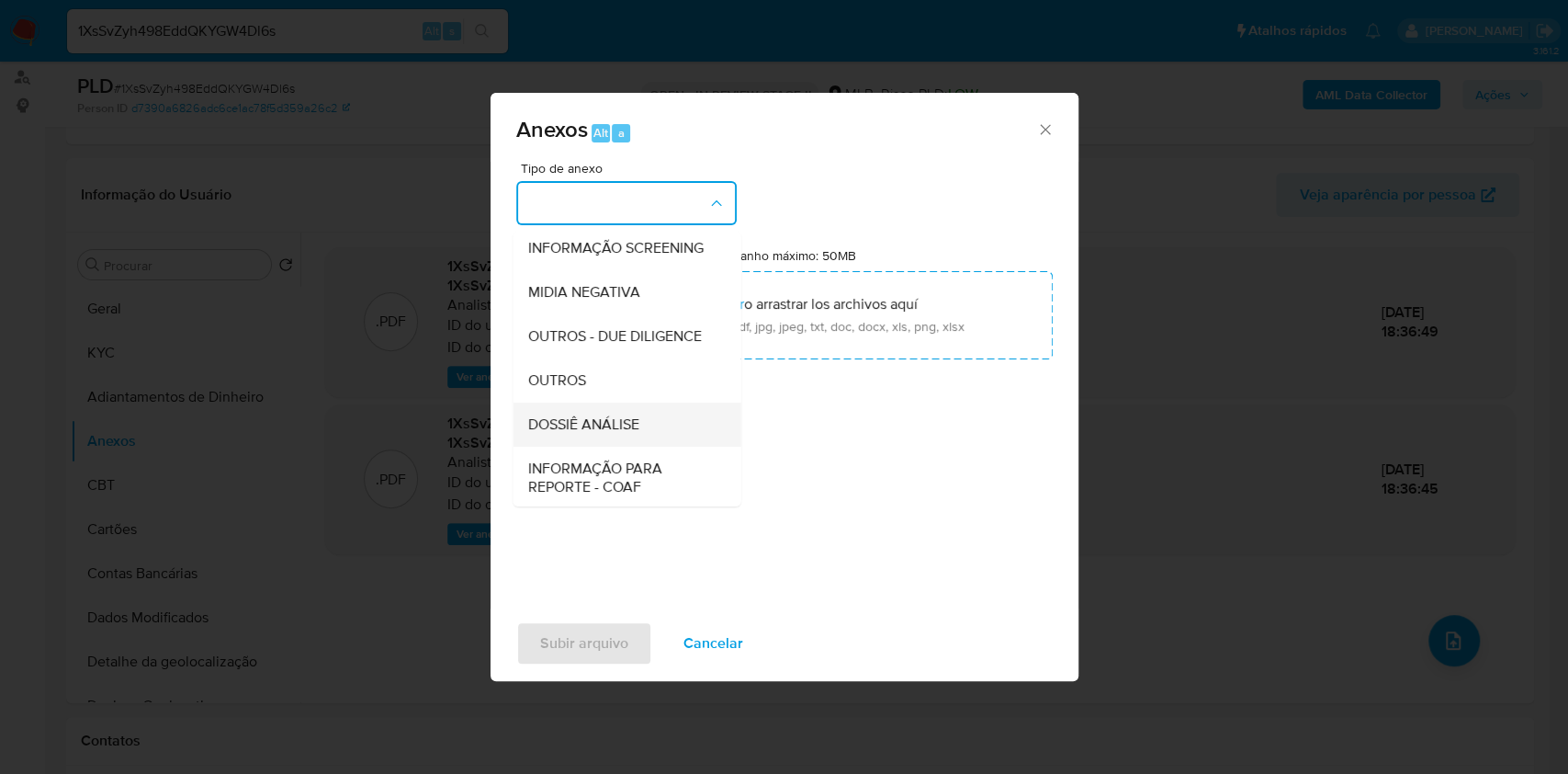
scroll to position [282, 0]
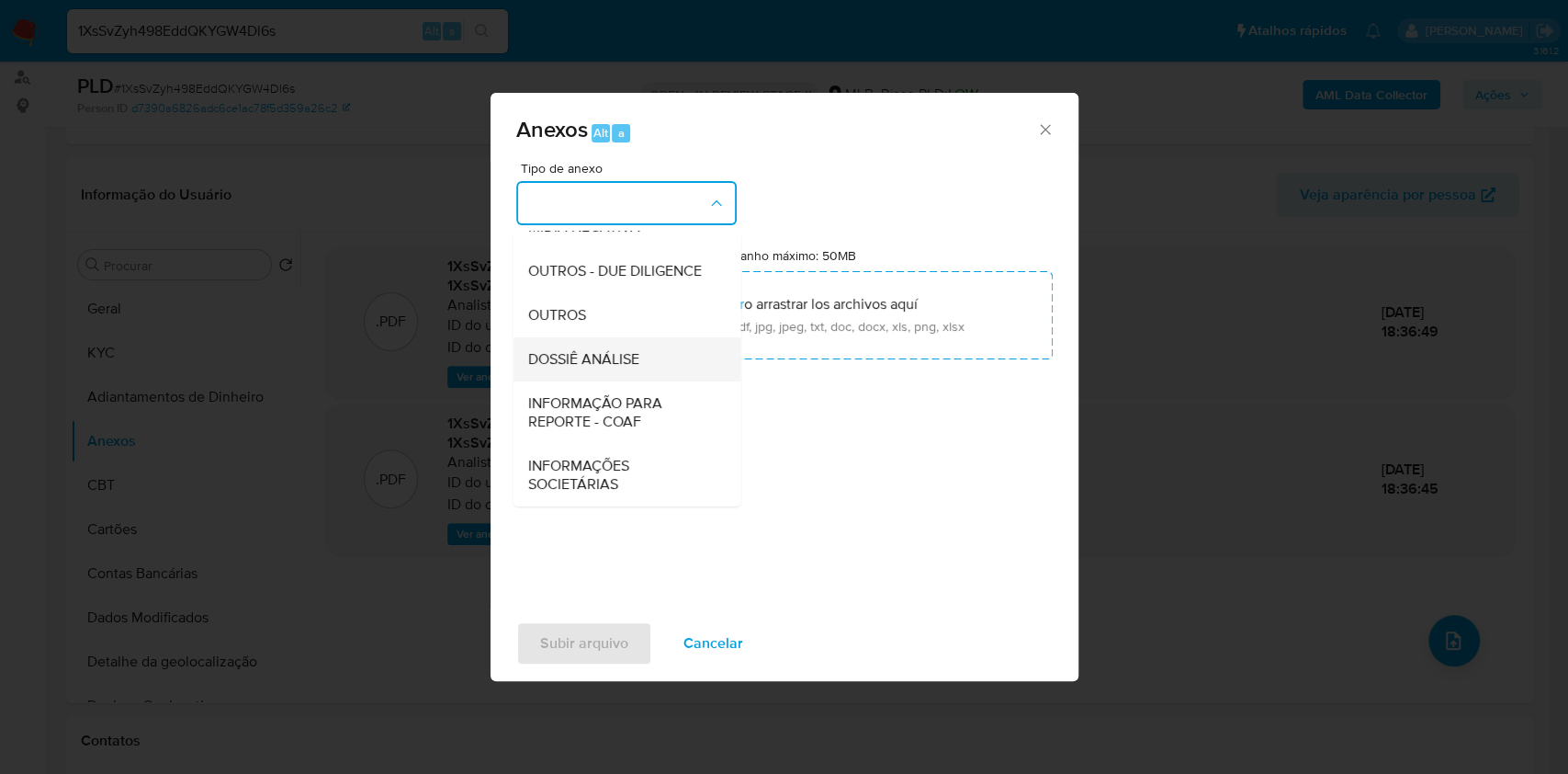
click at [617, 354] on span "DOSSIÊ ANÁLISE" at bounding box center [582, 359] width 111 height 19
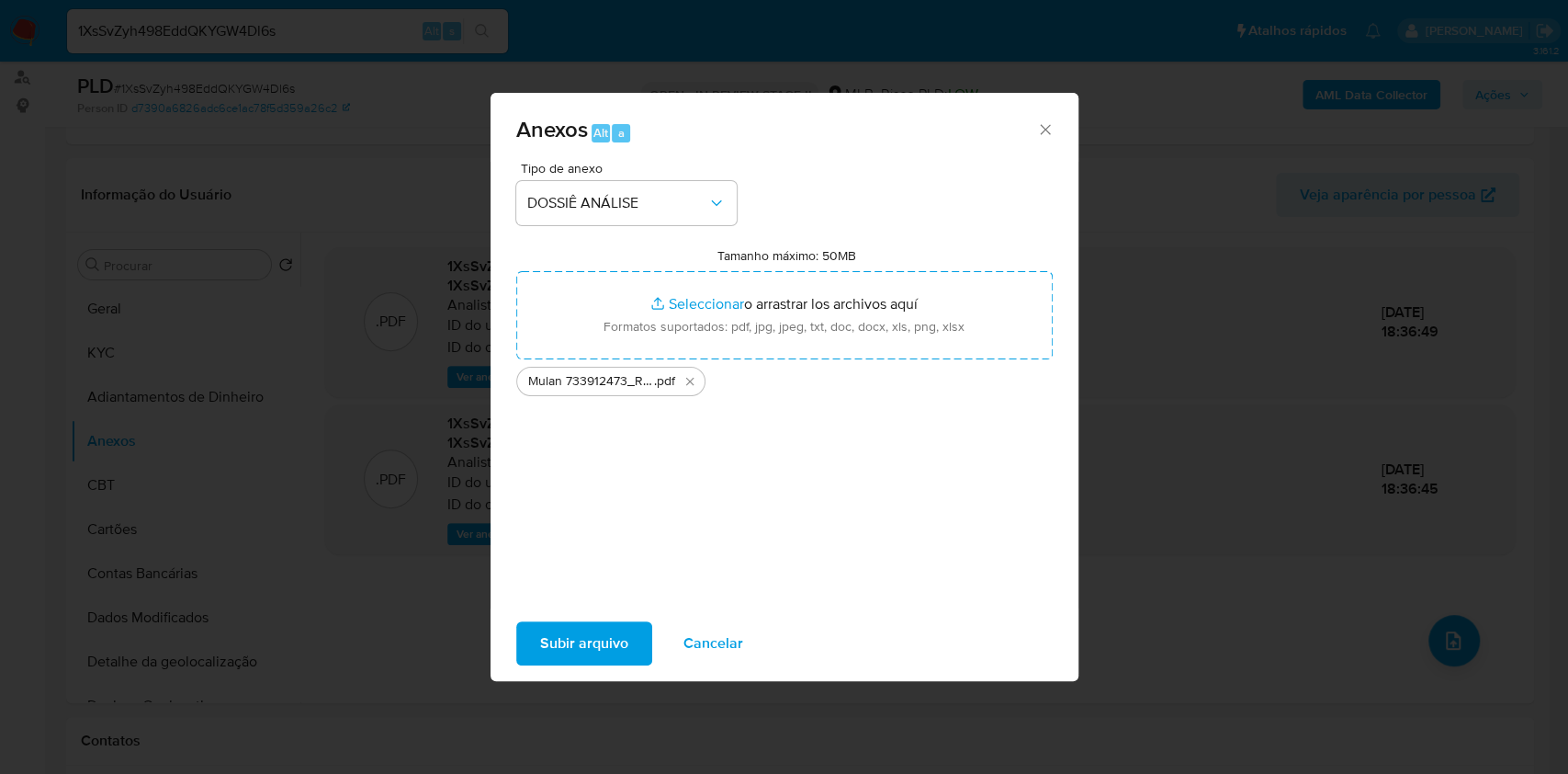
click at [627, 645] on button "Subir arquivo" at bounding box center [584, 642] width 135 height 44
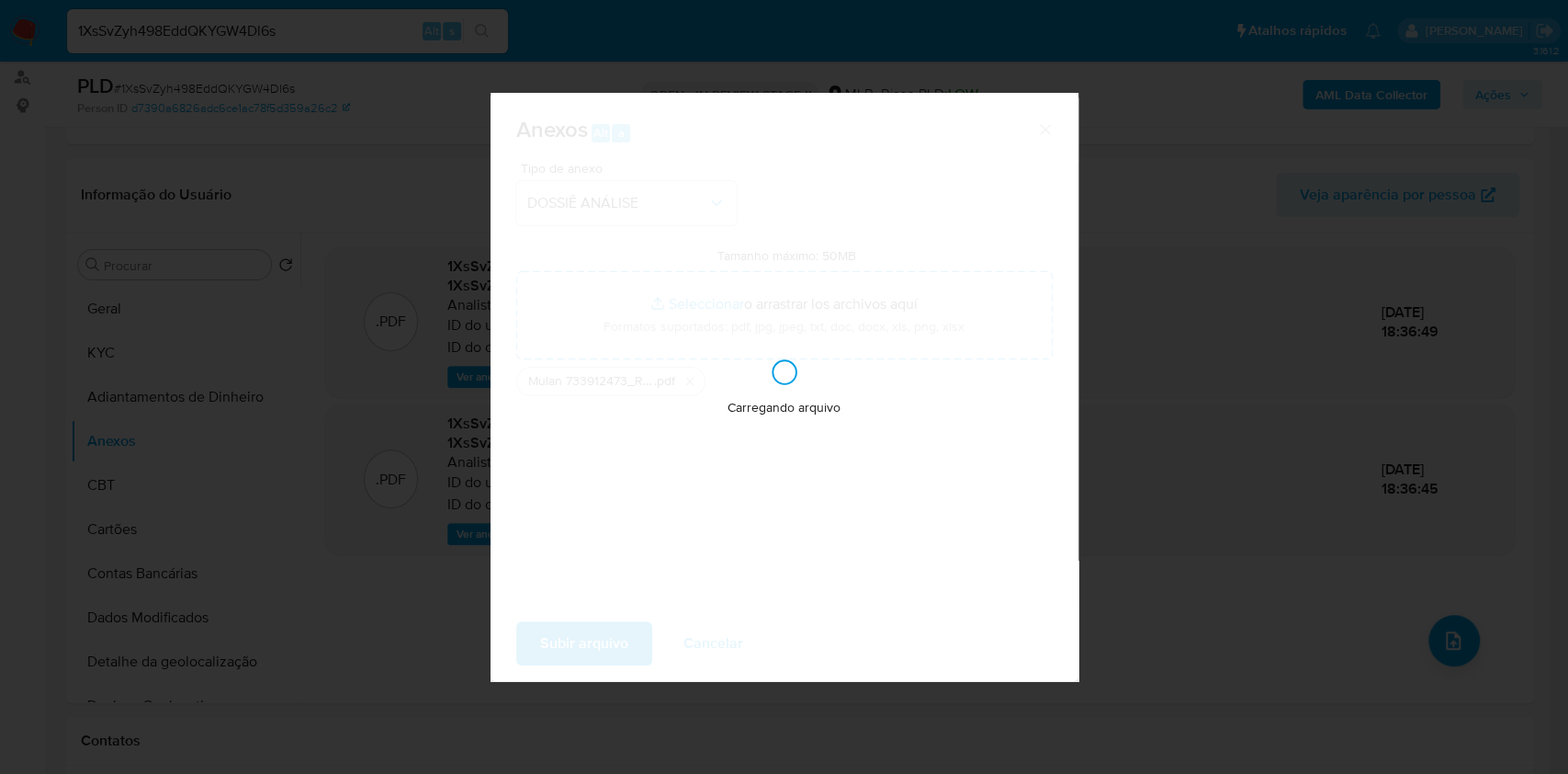
click at [1301, 538] on div "Anexos Alt a Tipo de anexo DOSSIÊ ANÁLISE Tamanho máximo: 50MB Seleccionar arch…" at bounding box center [784, 387] width 1568 height 774
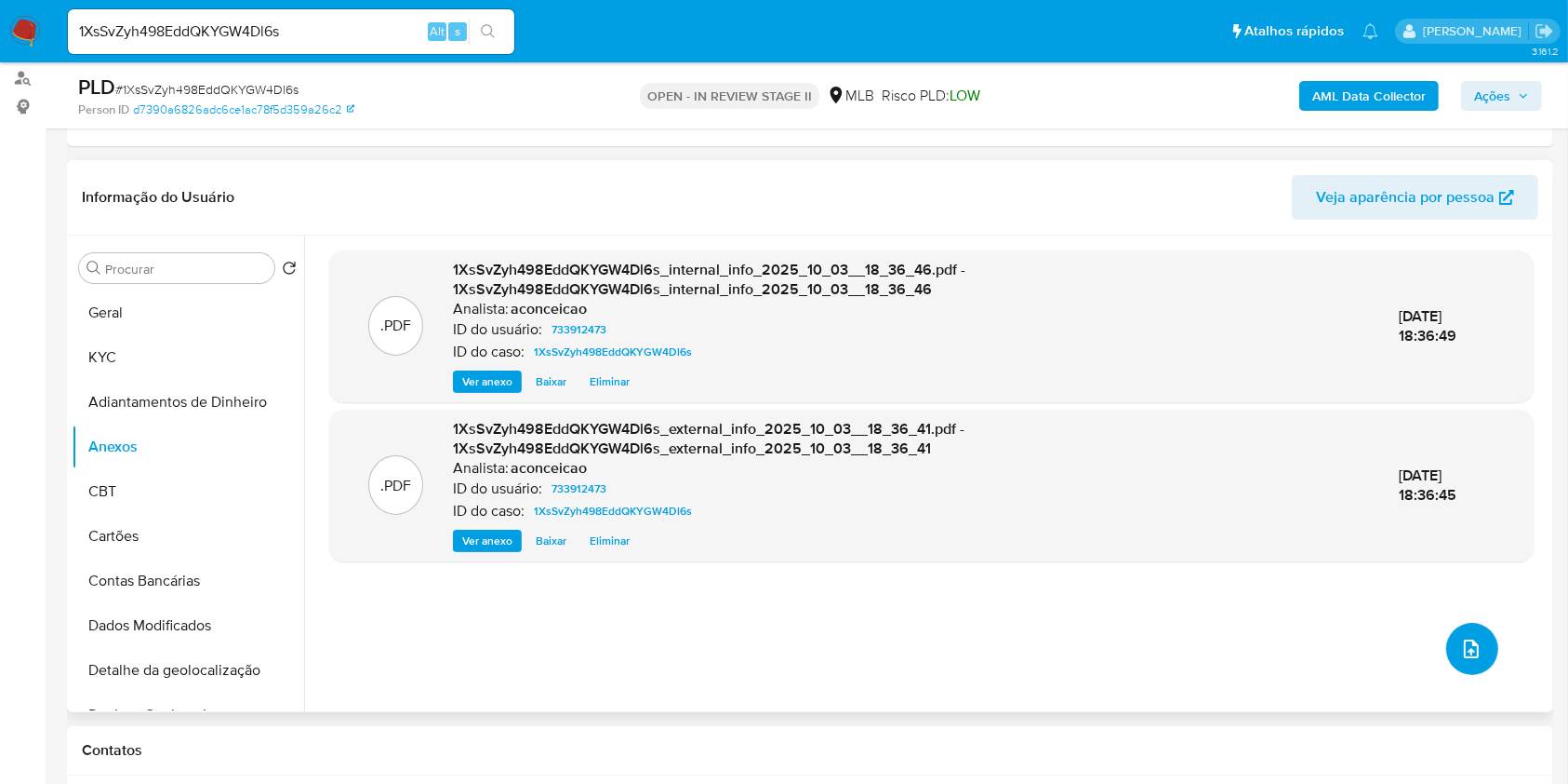
click at [1468, 638] on icon "upload-file" at bounding box center [1472, 649] width 22 height 22
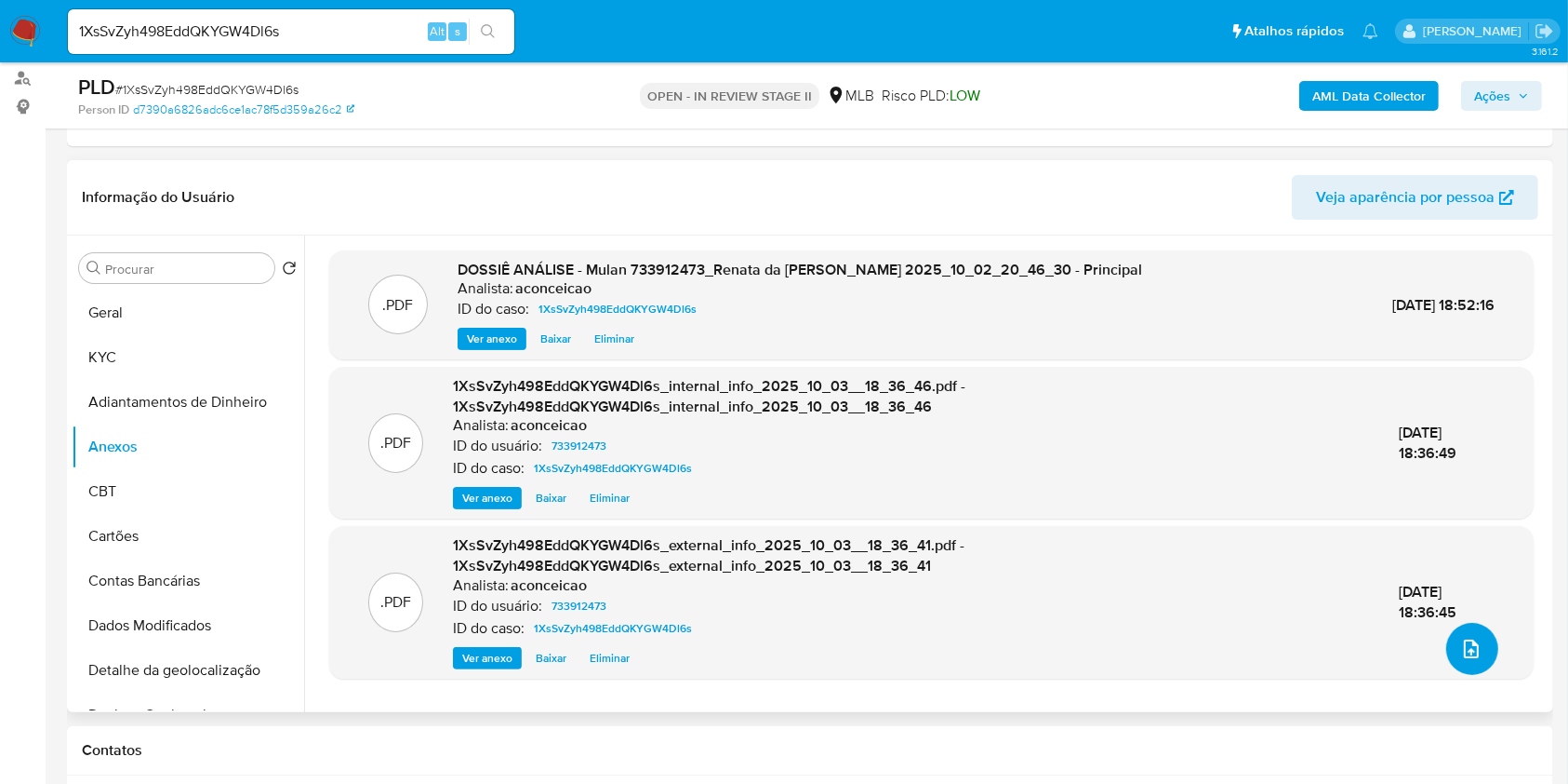
click at [1474, 629] on button "upload-file" at bounding box center [1473, 649] width 52 height 52
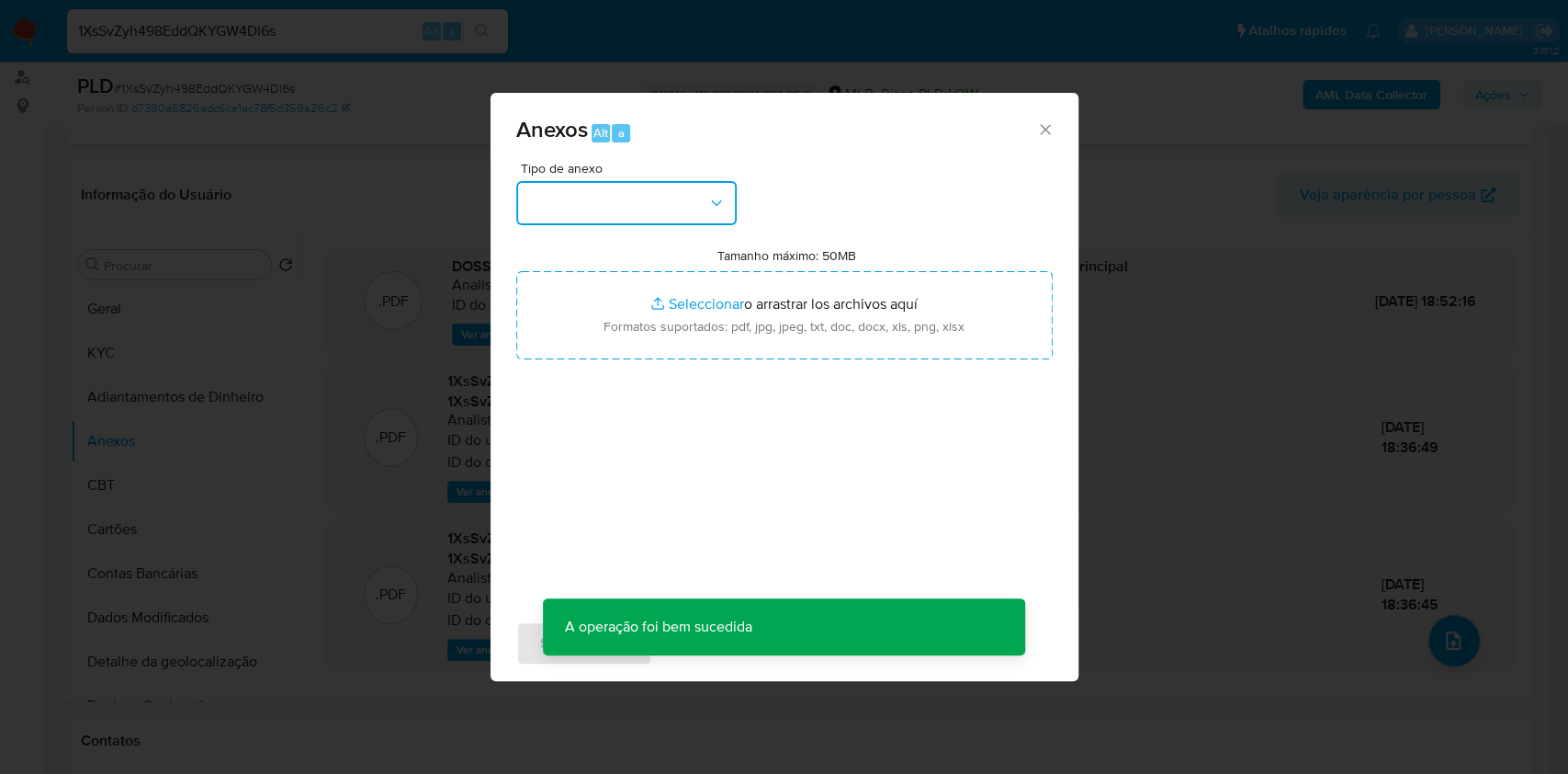
click at [682, 194] on button "button" at bounding box center [626, 202] width 221 height 44
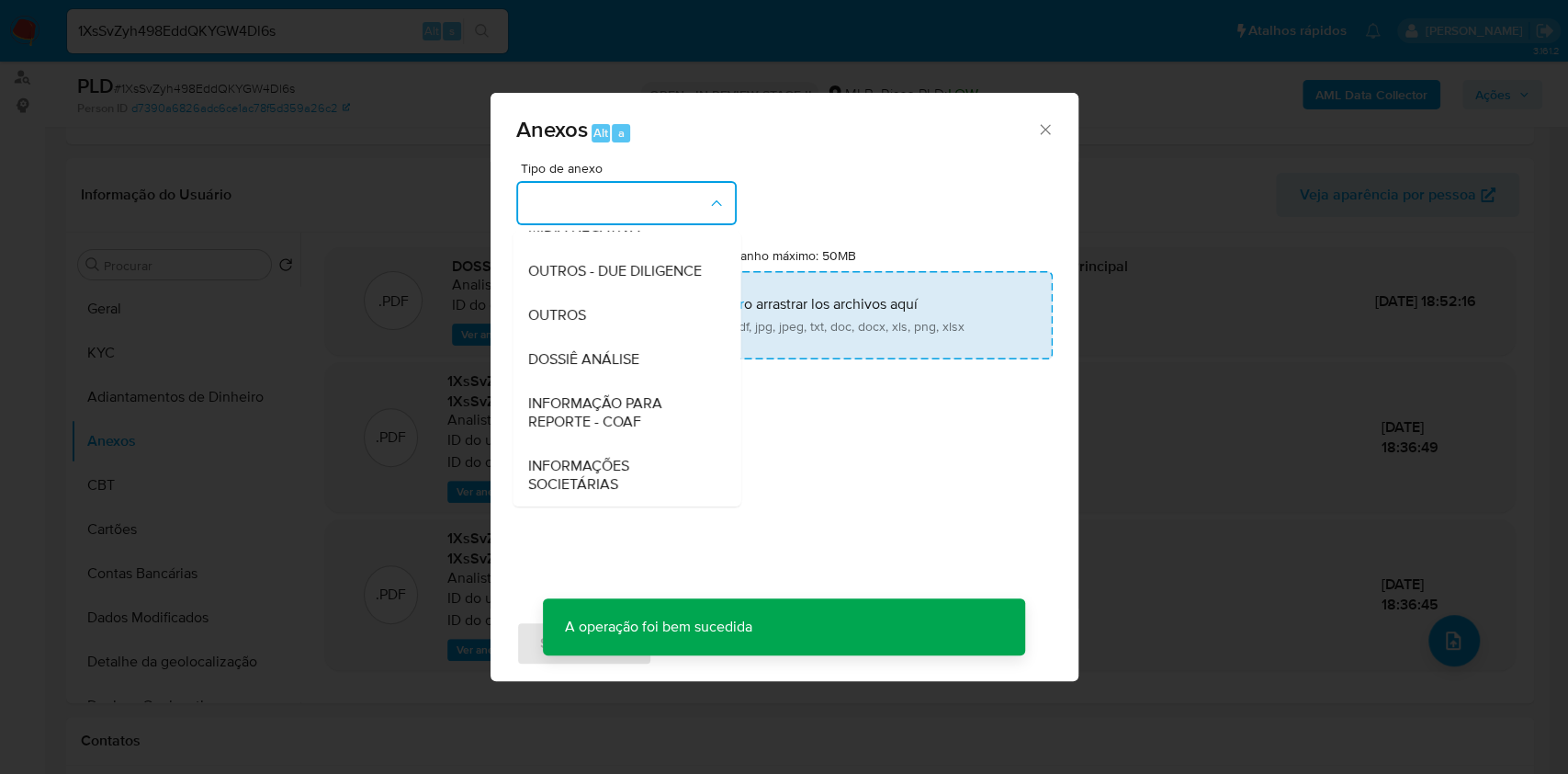
drag, startPoint x: 610, startPoint y: 346, endPoint x: 789, endPoint y: 283, distance: 189.8
click at [611, 346] on div "DOSSIÊ ANÁLISE" at bounding box center [621, 359] width 188 height 44
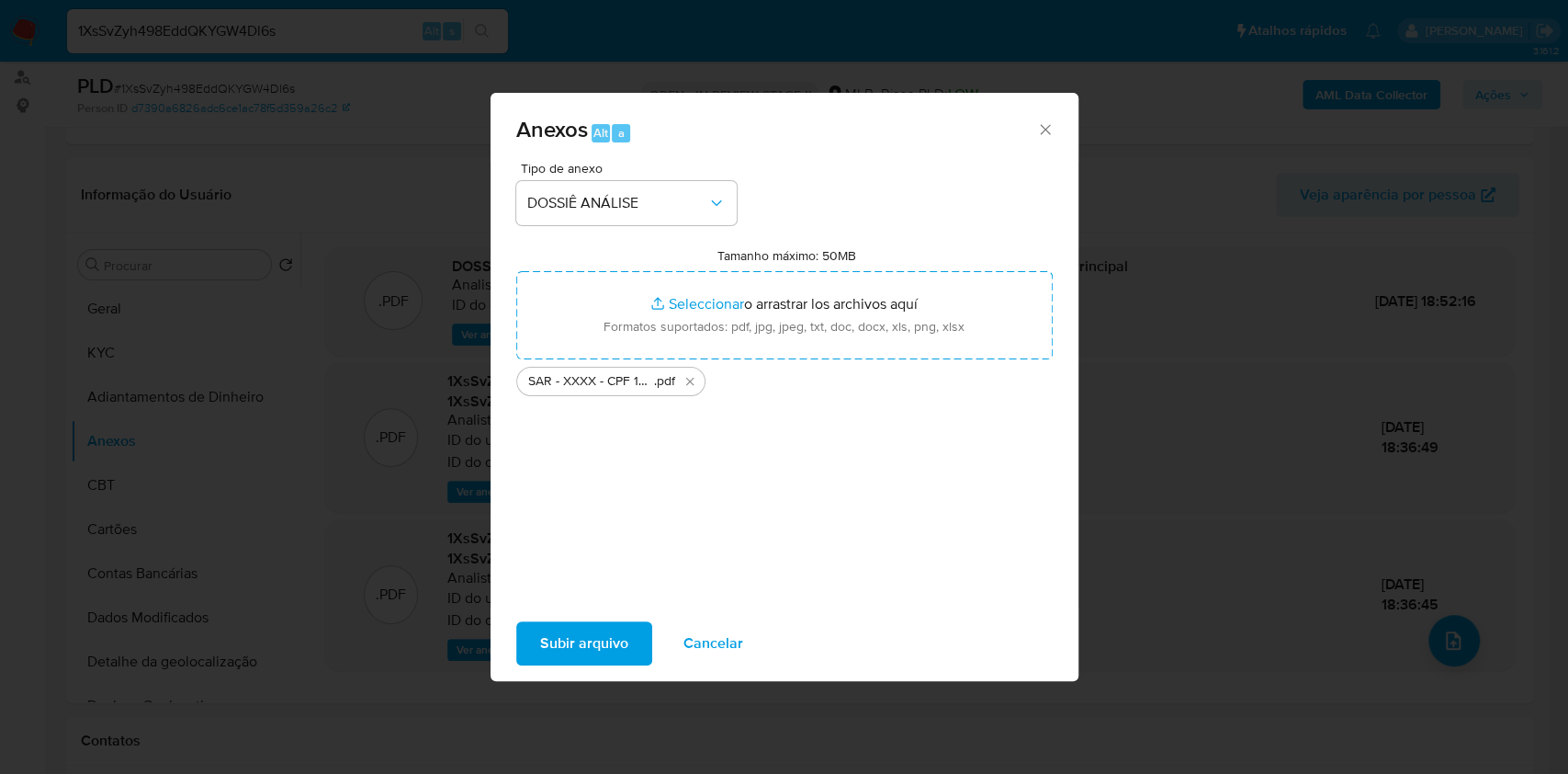
click at [589, 644] on span "Subir arquivo" at bounding box center [584, 642] width 88 height 40
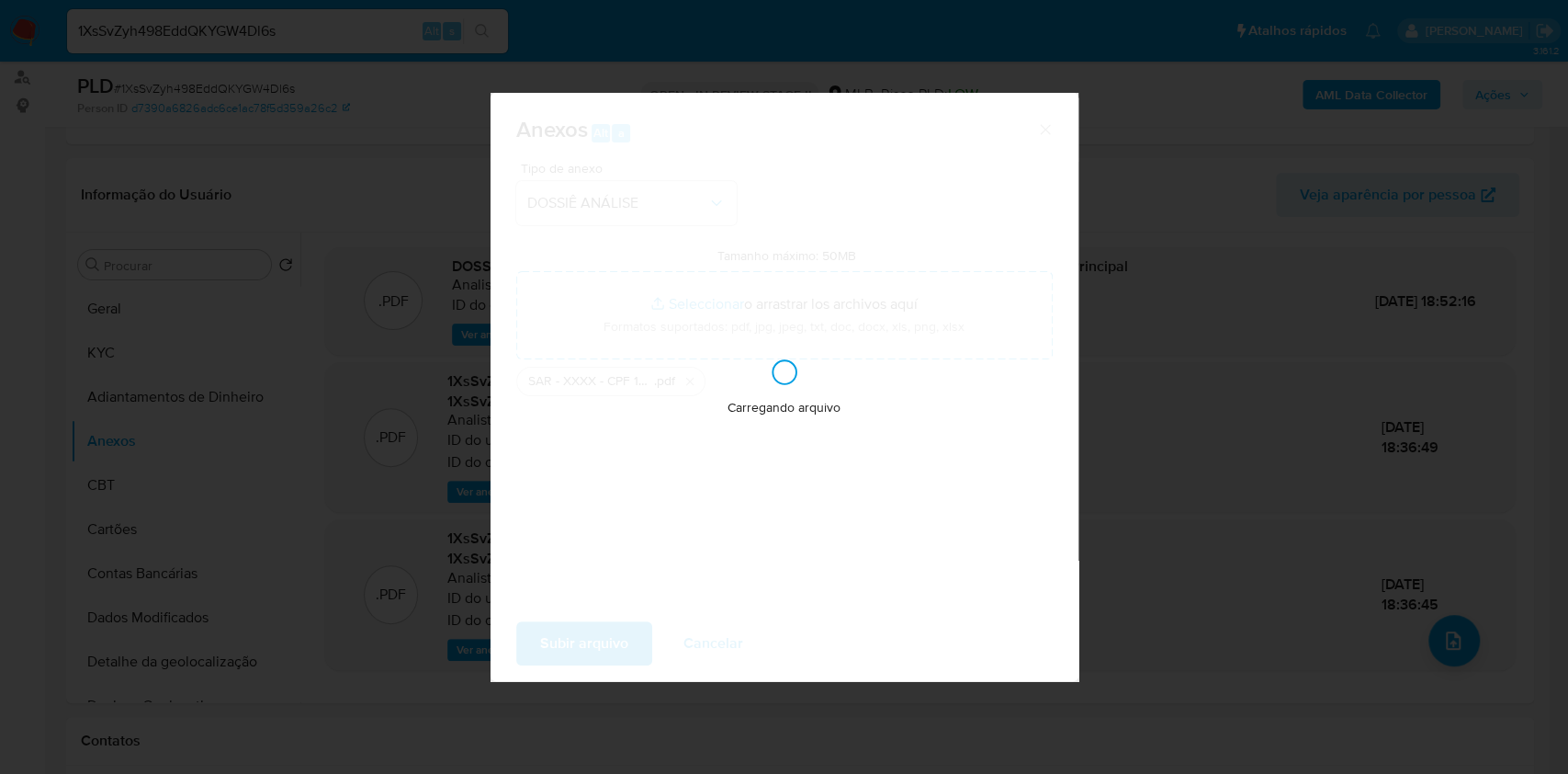
click at [1346, 307] on div "Anexos Alt a Tipo de anexo DOSSIÊ ANÁLISE Tamanho máximo: 50MB Seleccionar arch…" at bounding box center [784, 387] width 1568 height 774
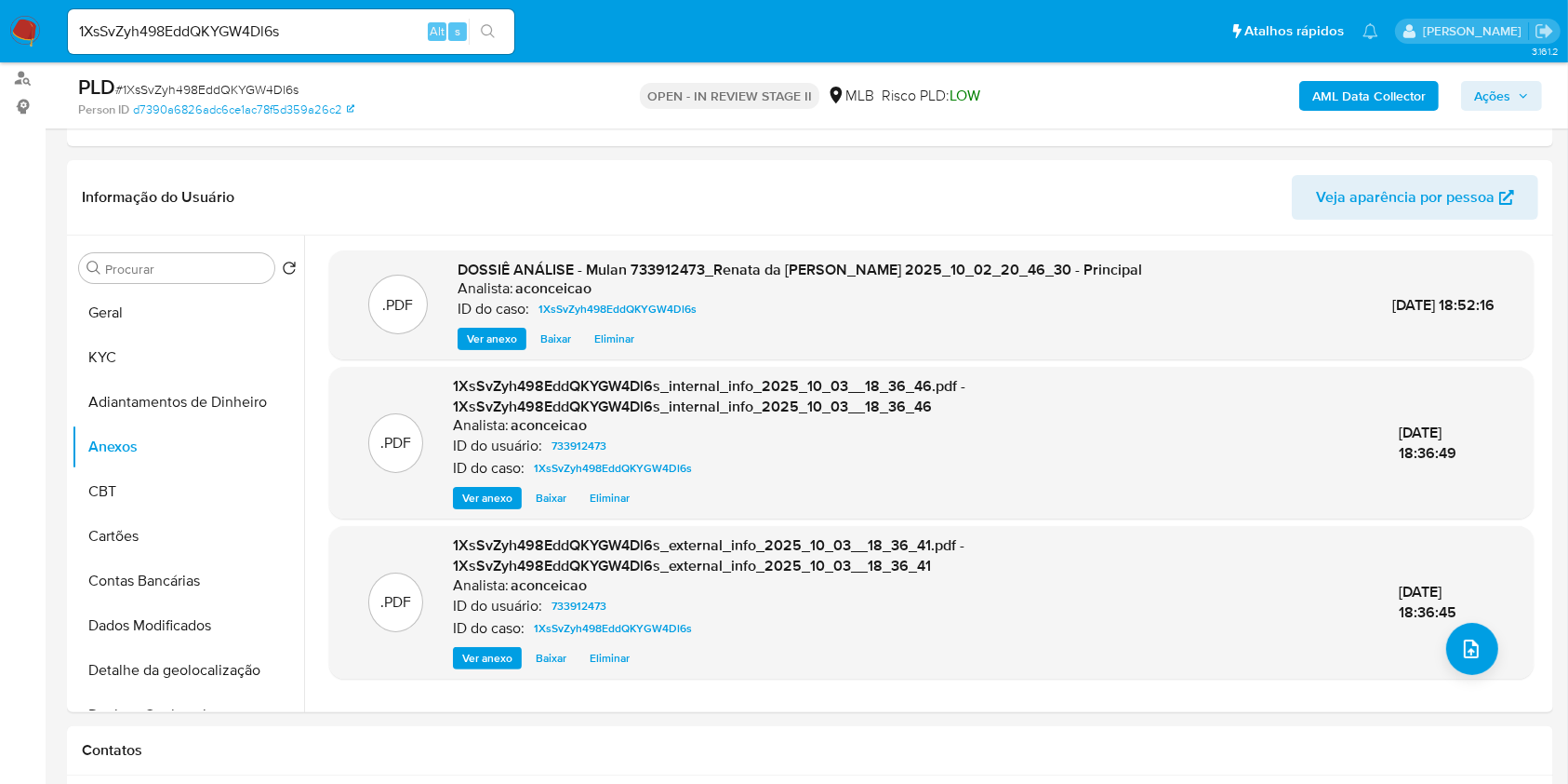
click at [1487, 101] on span "Ações" at bounding box center [1492, 96] width 36 height 30
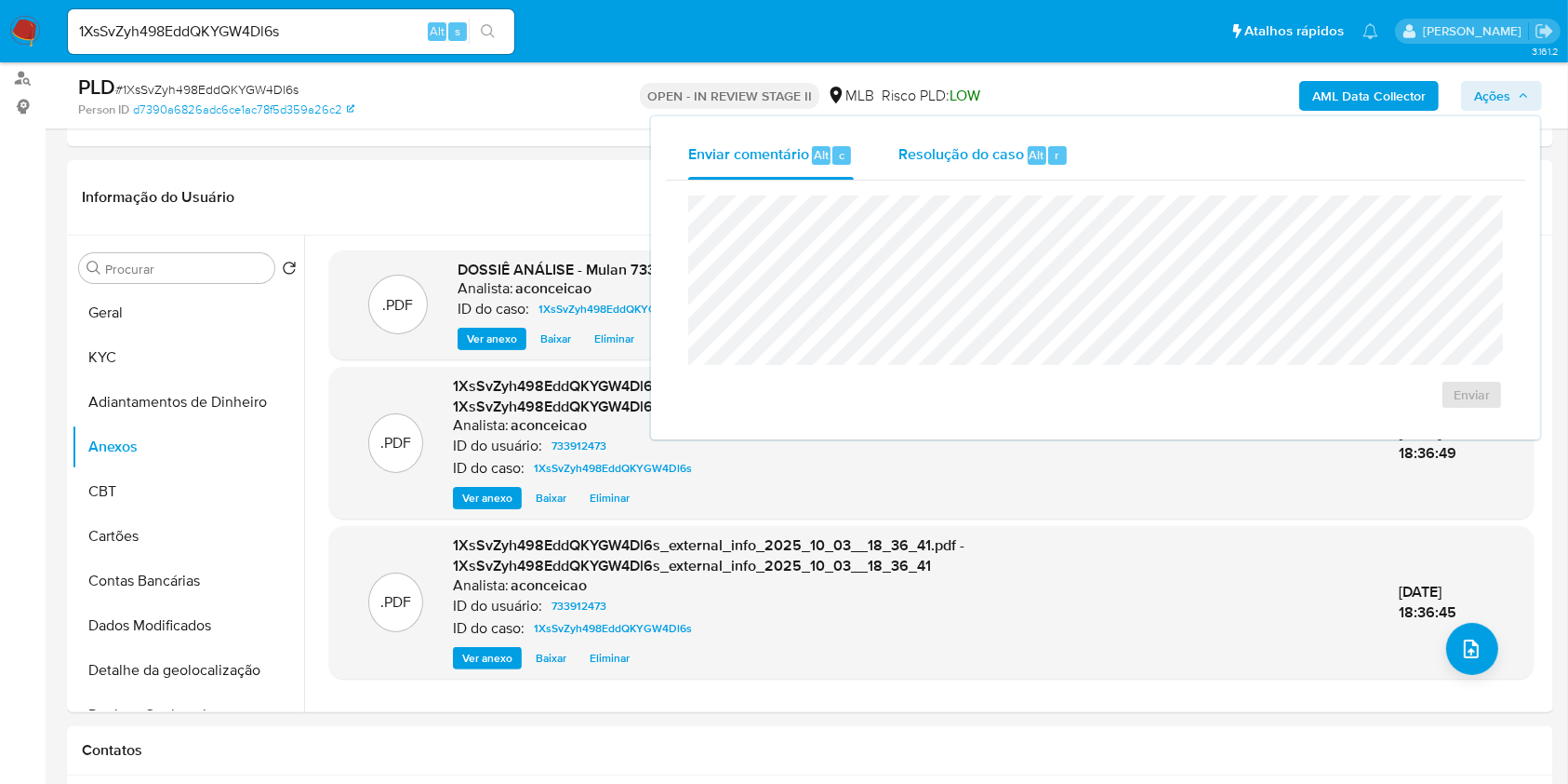
click at [1014, 166] on div "Resolução do caso Alt r" at bounding box center [983, 155] width 170 height 49
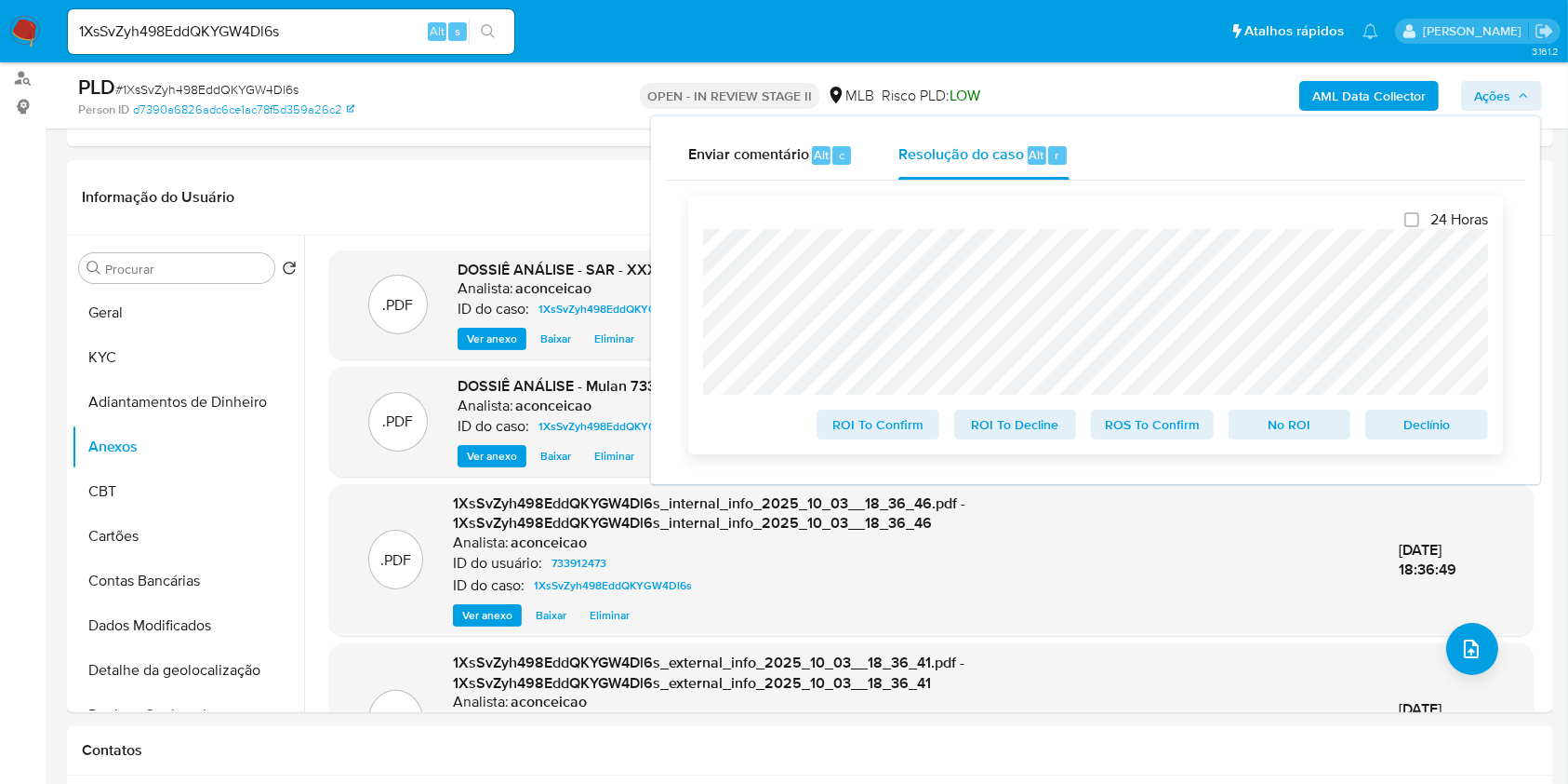
click at [1150, 418] on span "ROS To Confirm" at bounding box center [1151, 424] width 96 height 26
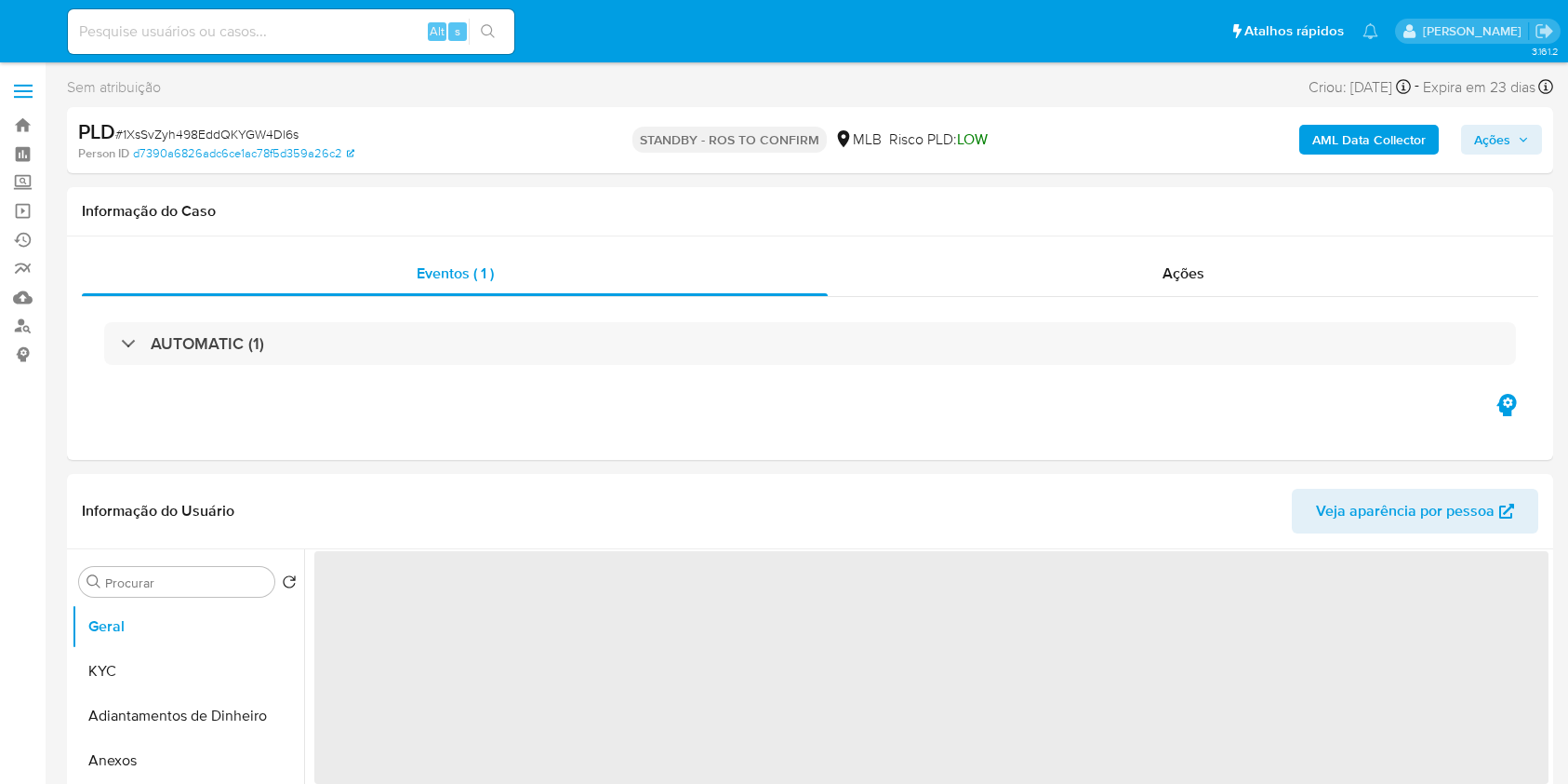
select select "10"
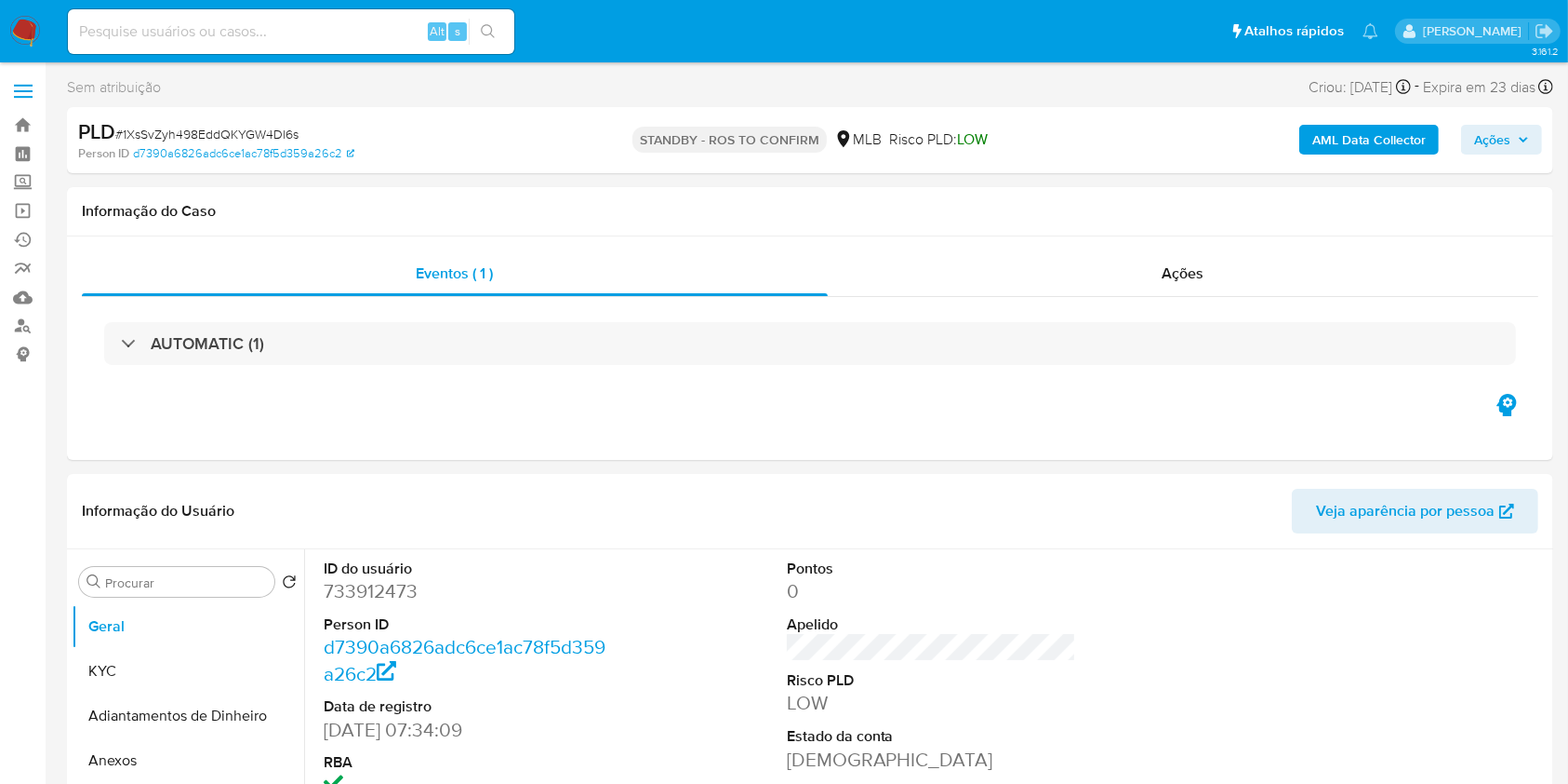
click at [388, 27] on input at bounding box center [290, 32] width 446 height 24
paste input "Oh6hmeDfM8SZeCYaPAPwVr3q"
type input "Oh6hmeDfM8SZeCYaPAPwVr3q"
click at [481, 26] on icon "search-icon" at bounding box center [488, 31] width 15 height 15
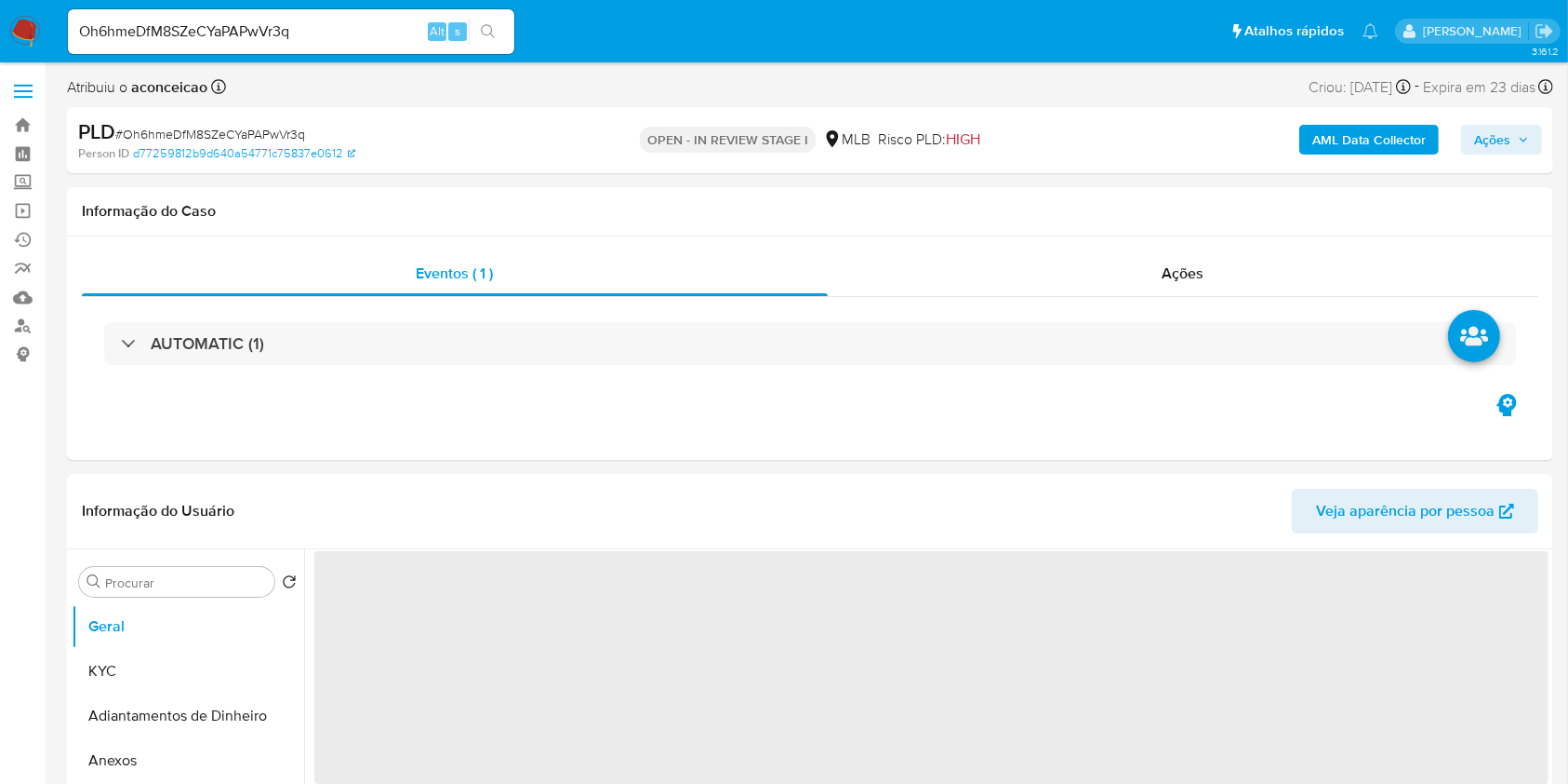
select select "10"
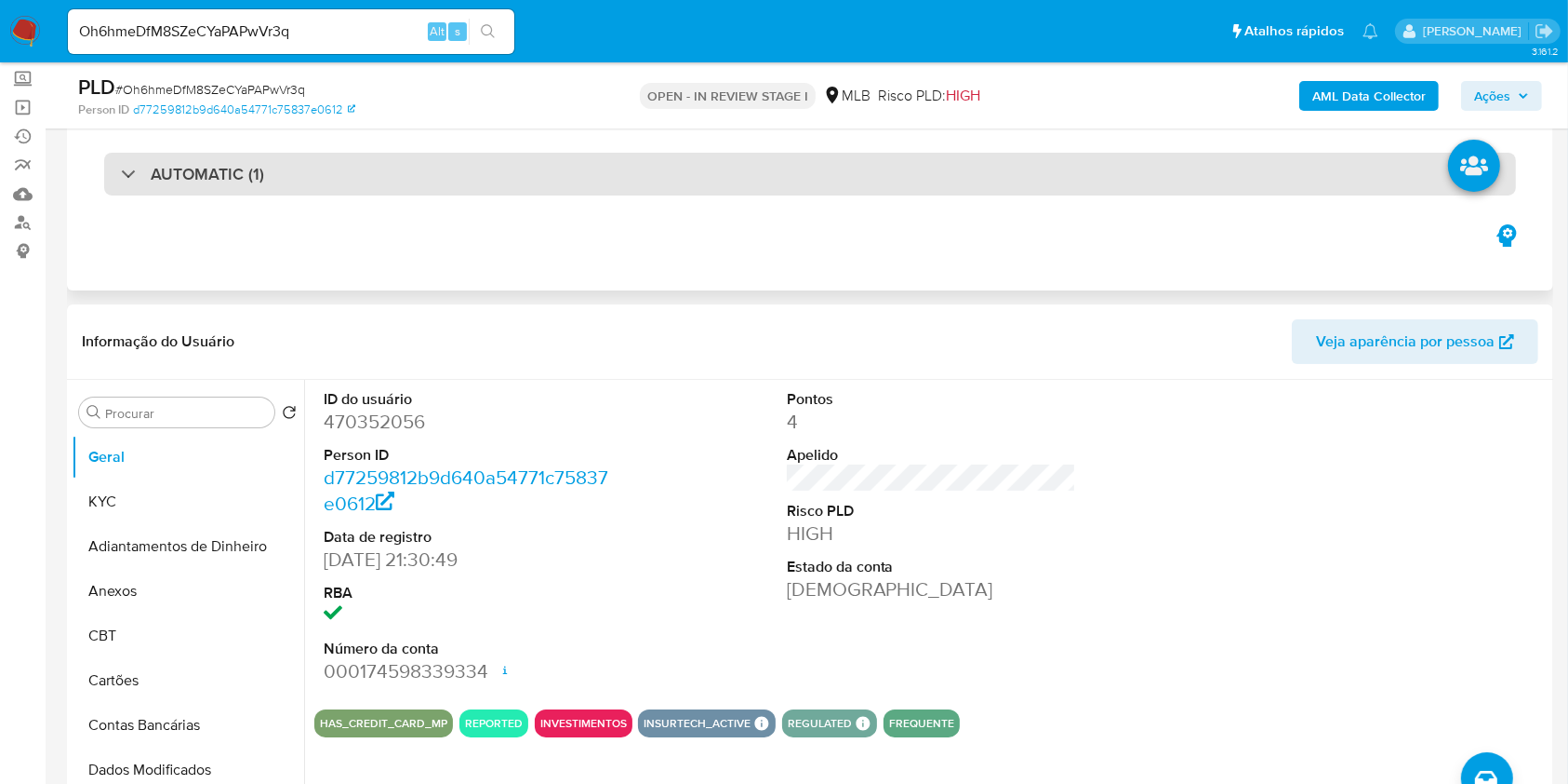
scroll to position [248, 0]
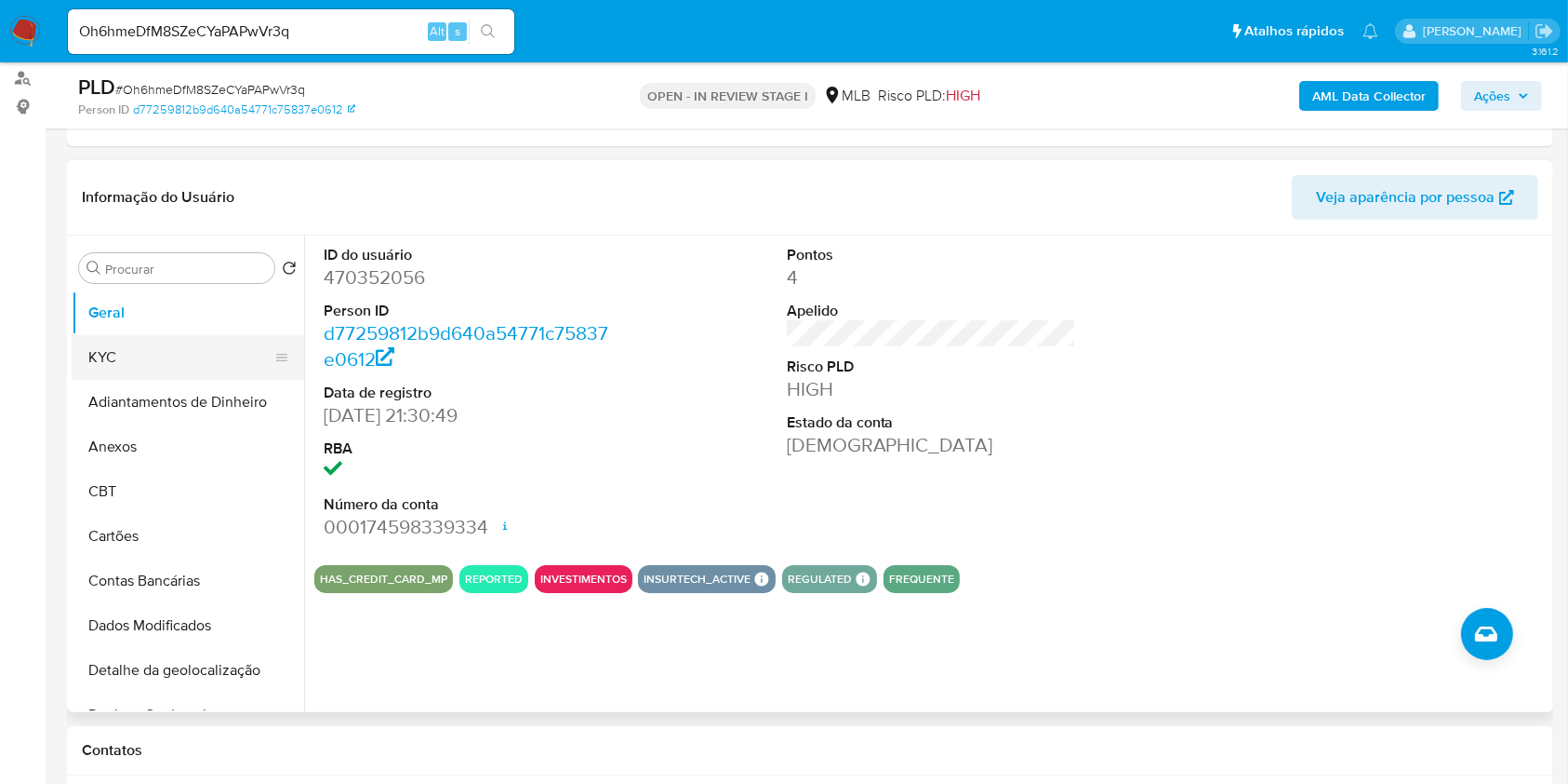
click at [159, 371] on button "KYC" at bounding box center [180, 357] width 218 height 45
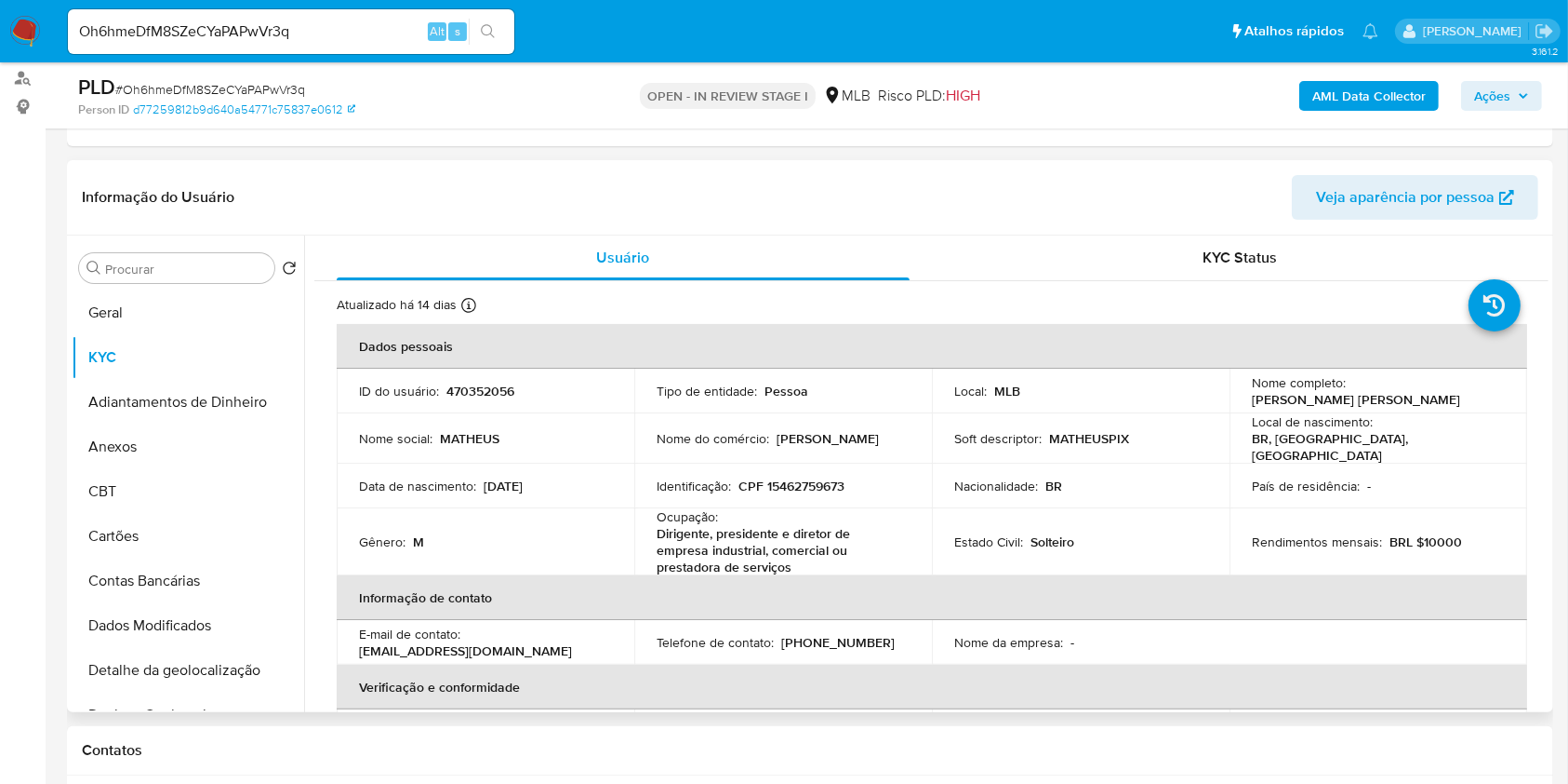
click at [747, 538] on p "Dirigente, presidente e diretor de empresa industrial, comercial ou prestadora …" at bounding box center [779, 550] width 246 height 51
copy div "Ocupação : Dirigente, presidente e diretor de empresa industrial, comercial ou …"
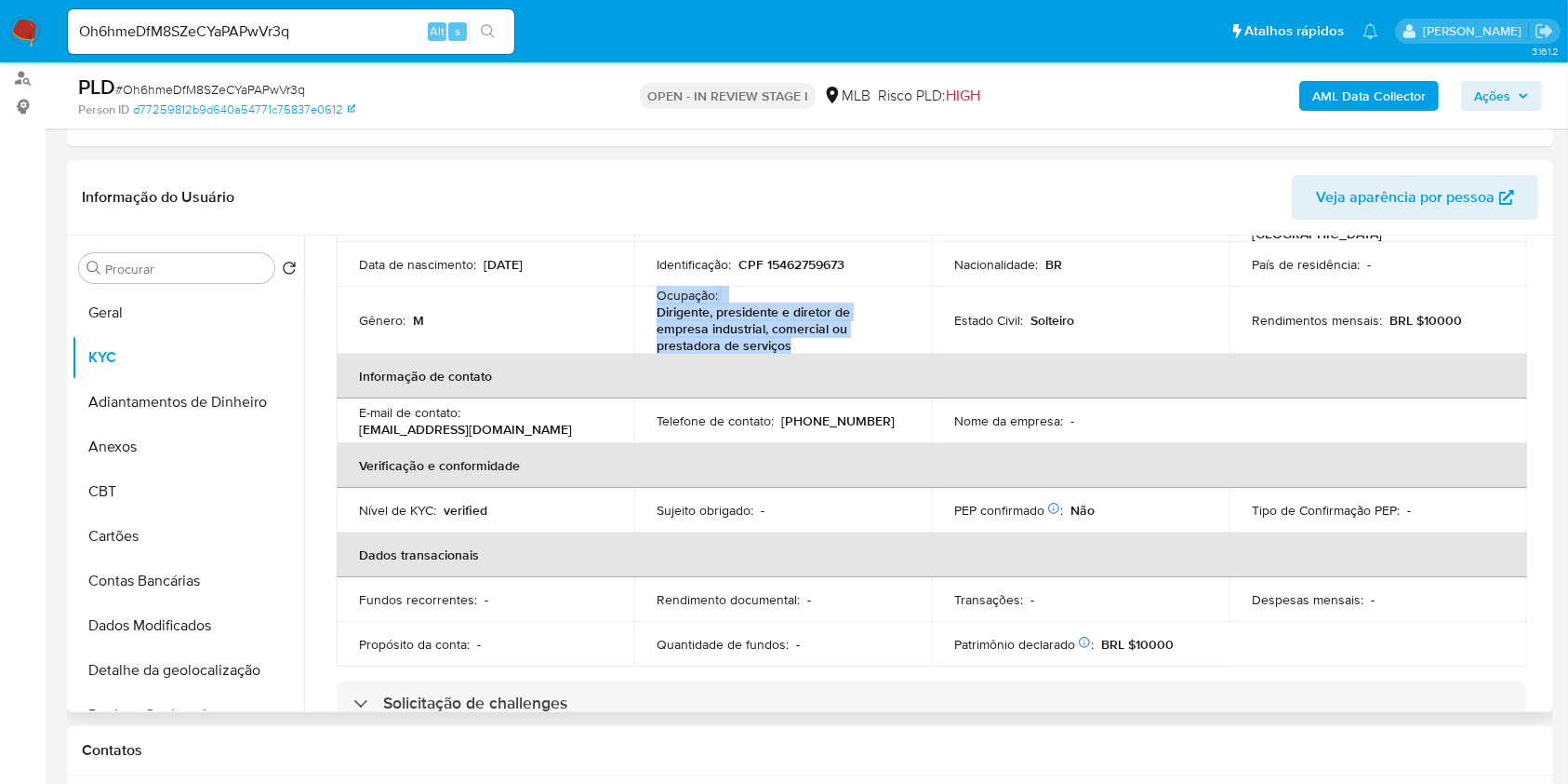
scroll to position [744, 0]
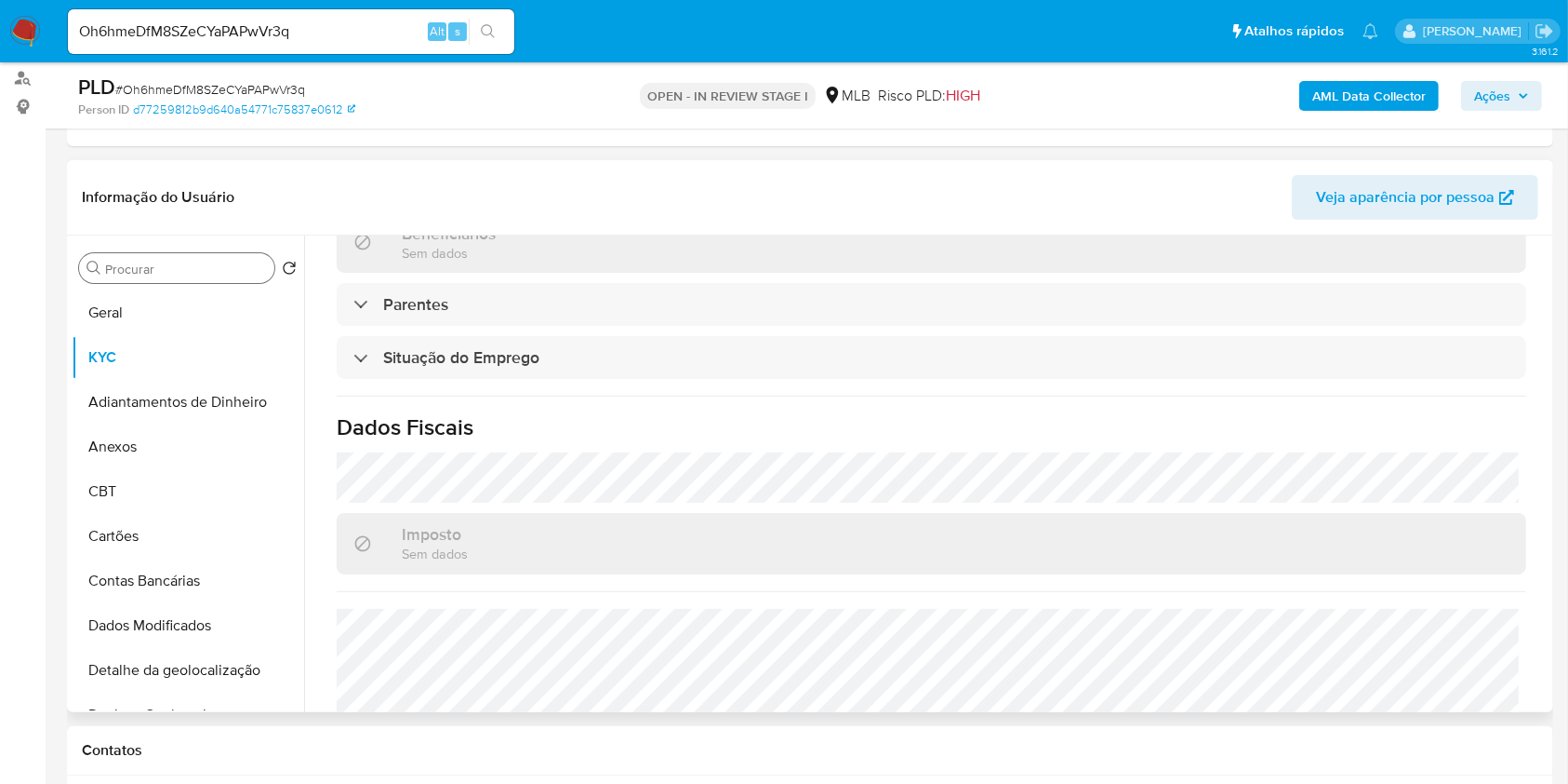
click at [201, 266] on input "Procurar" at bounding box center [186, 269] width 162 height 17
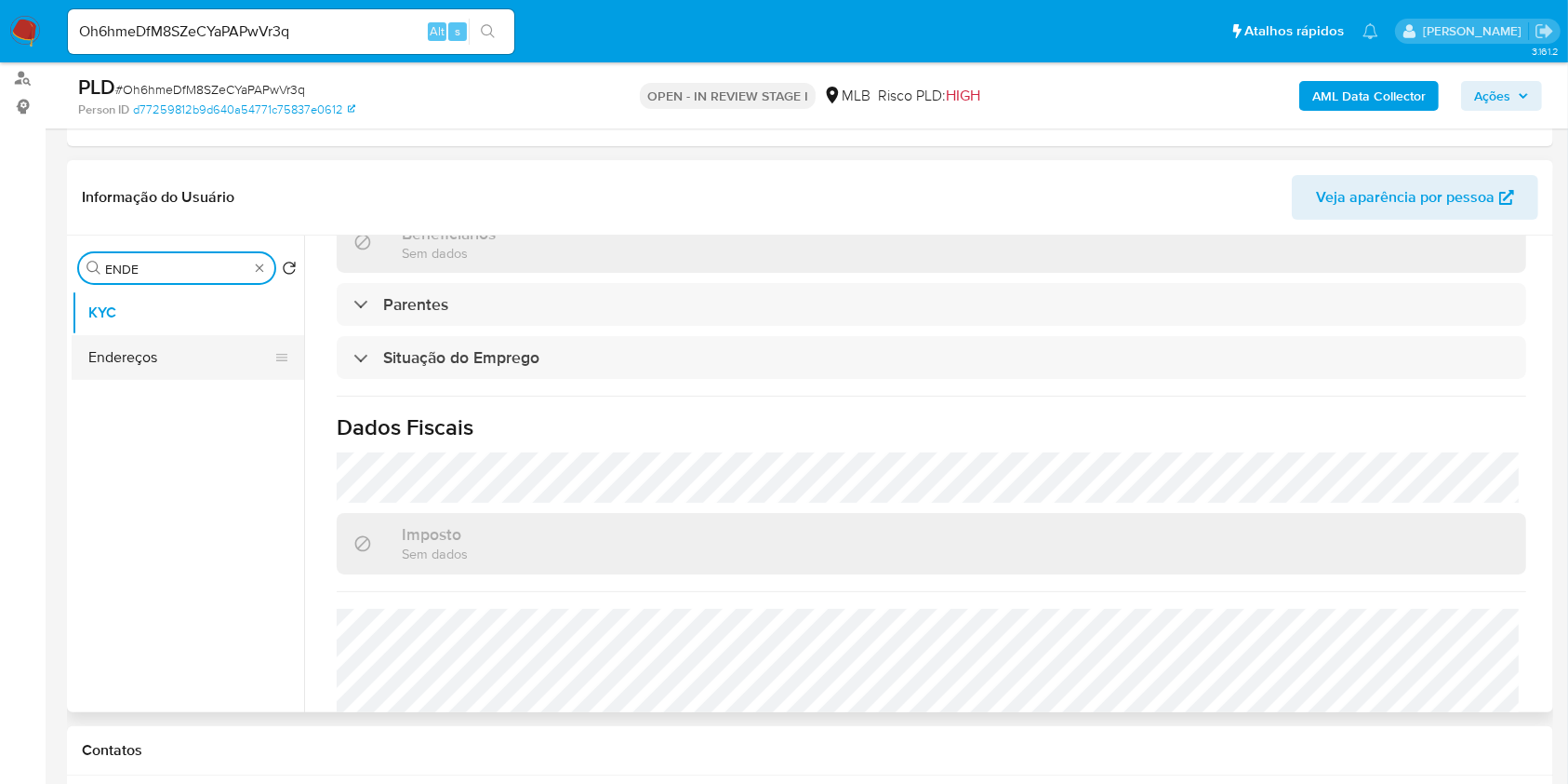
type input "ENDE"
click at [206, 359] on button "Endereços" at bounding box center [180, 357] width 218 height 45
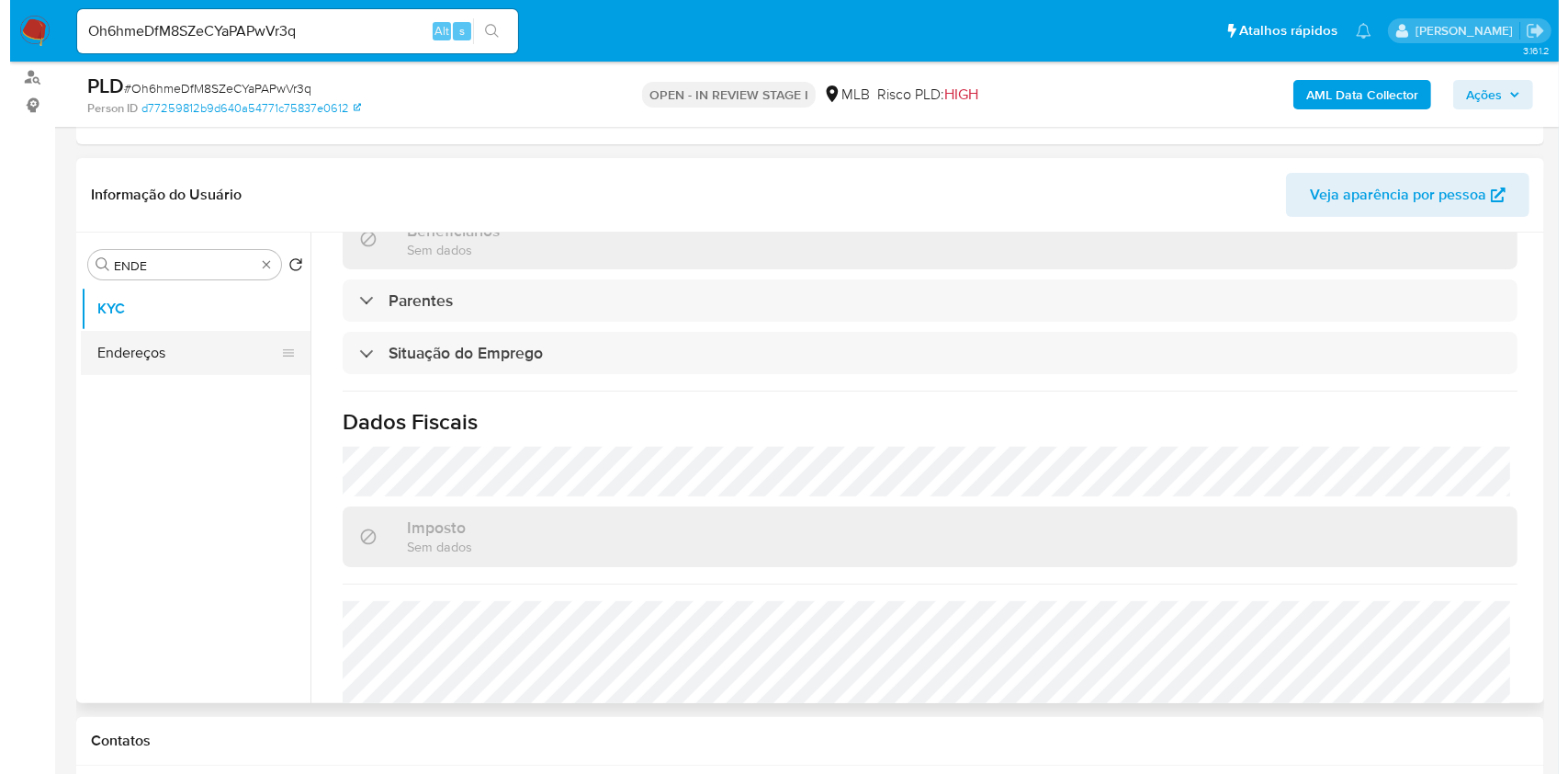
scroll to position [0, 0]
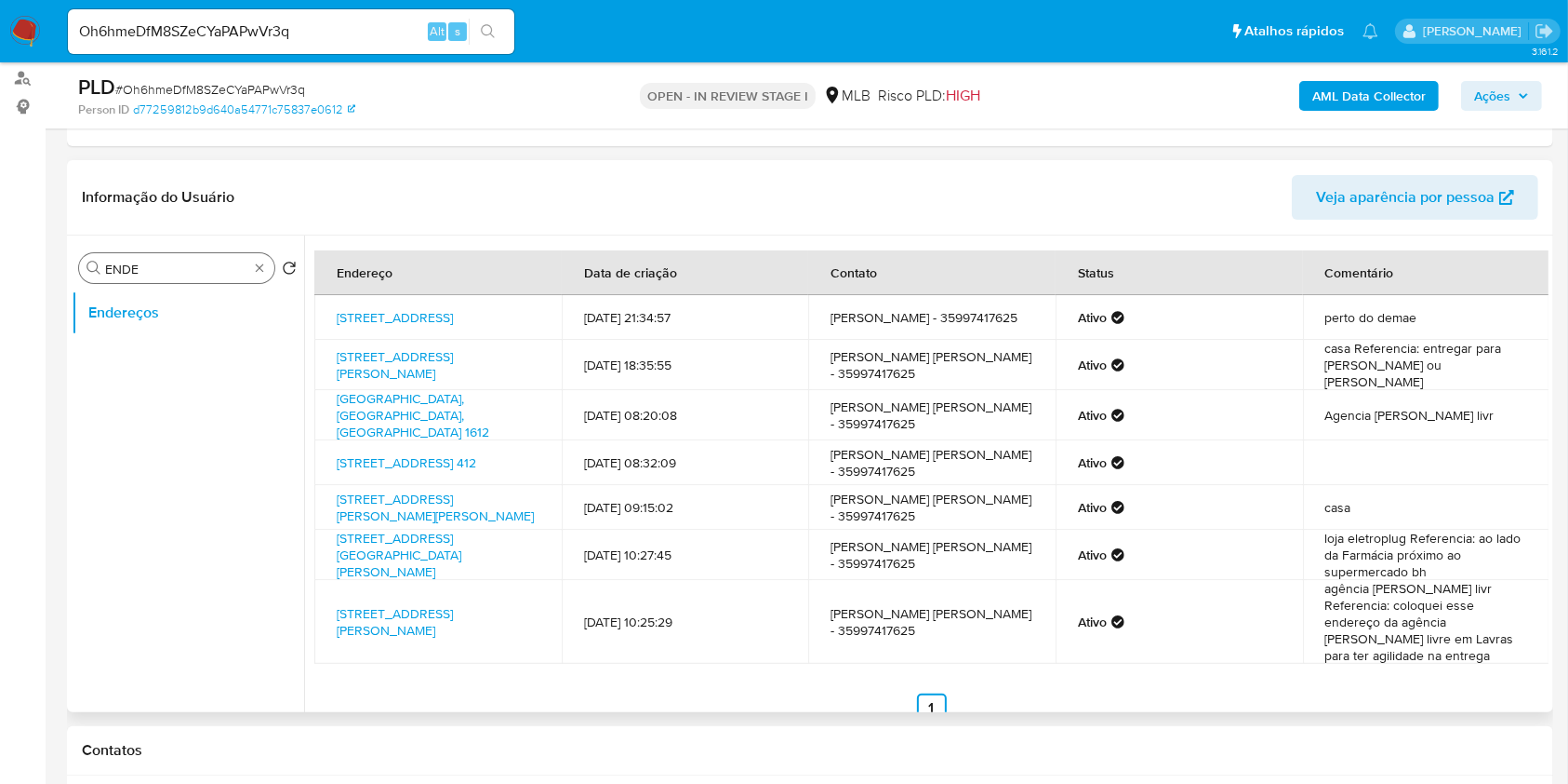
drag, startPoint x: 276, startPoint y: 260, endPoint x: 260, endPoint y: 268, distance: 17.9
click at [269, 260] on search "Procurar ENDE Retornar ao pedido padrão" at bounding box center [188, 268] width 218 height 30
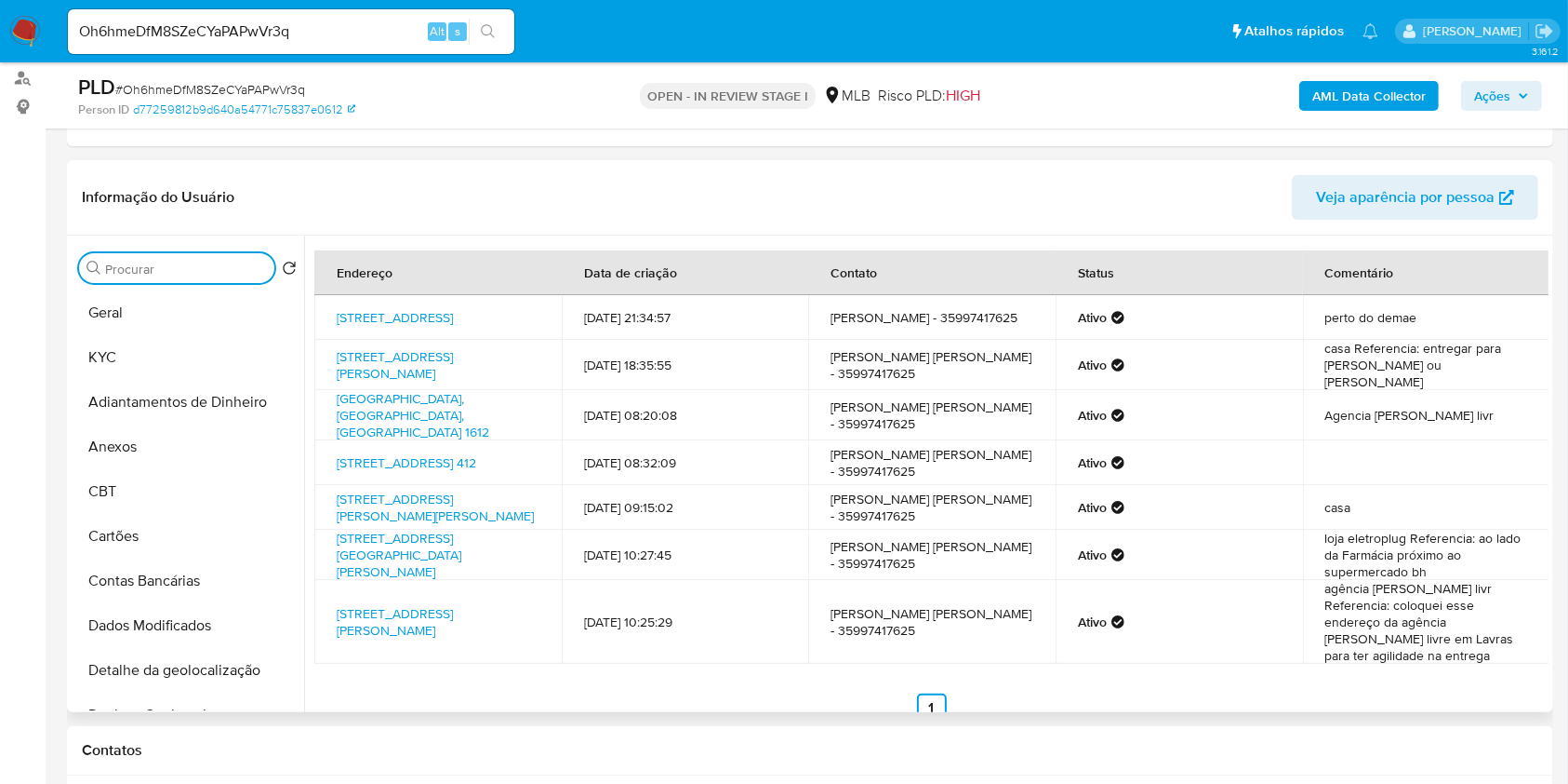
click at [246, 272] on input "Procurar" at bounding box center [186, 269] width 162 height 17
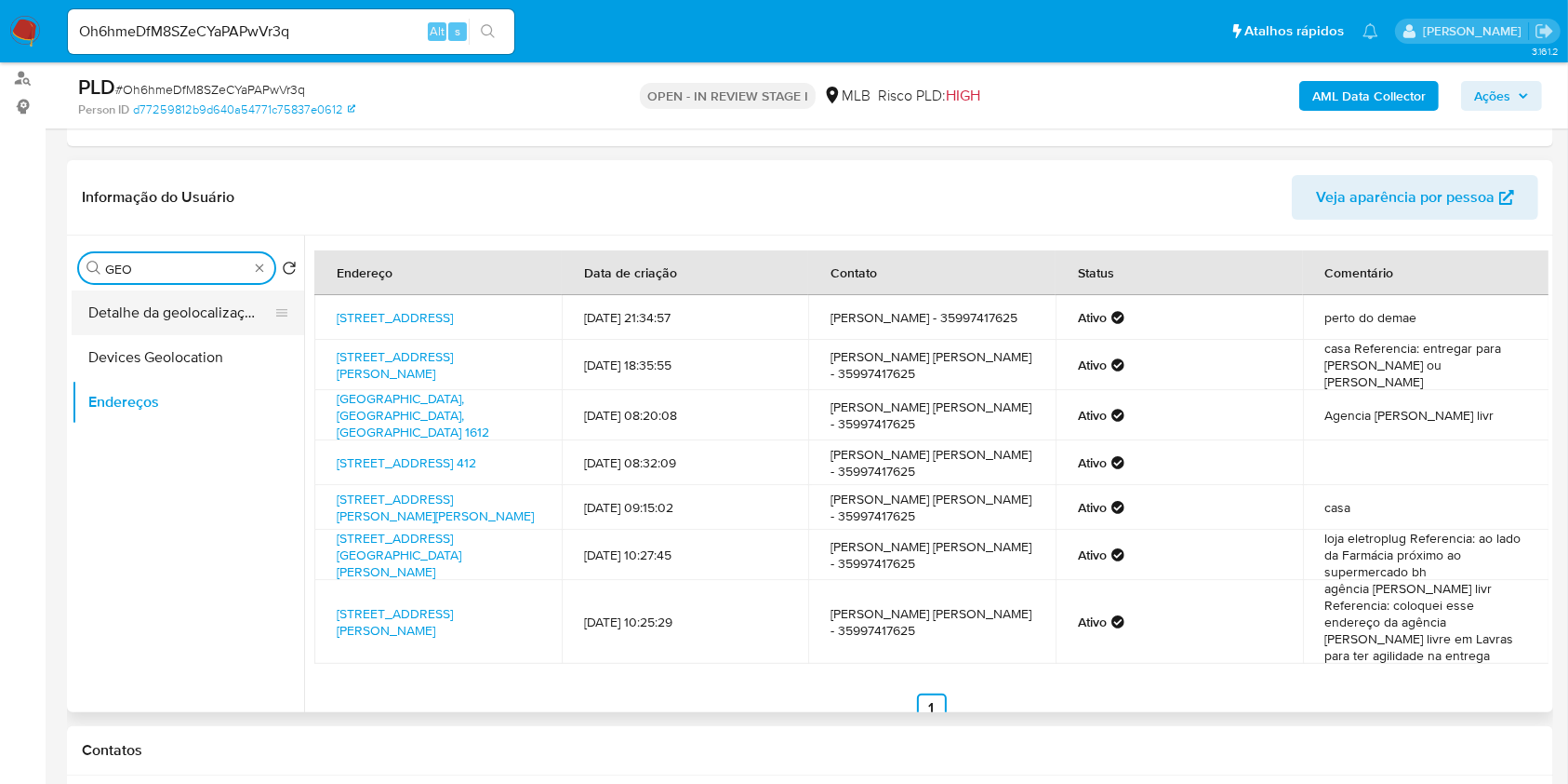
type input "GEO"
click at [182, 315] on button "Detalhe da geolocalização" at bounding box center [180, 312] width 218 height 45
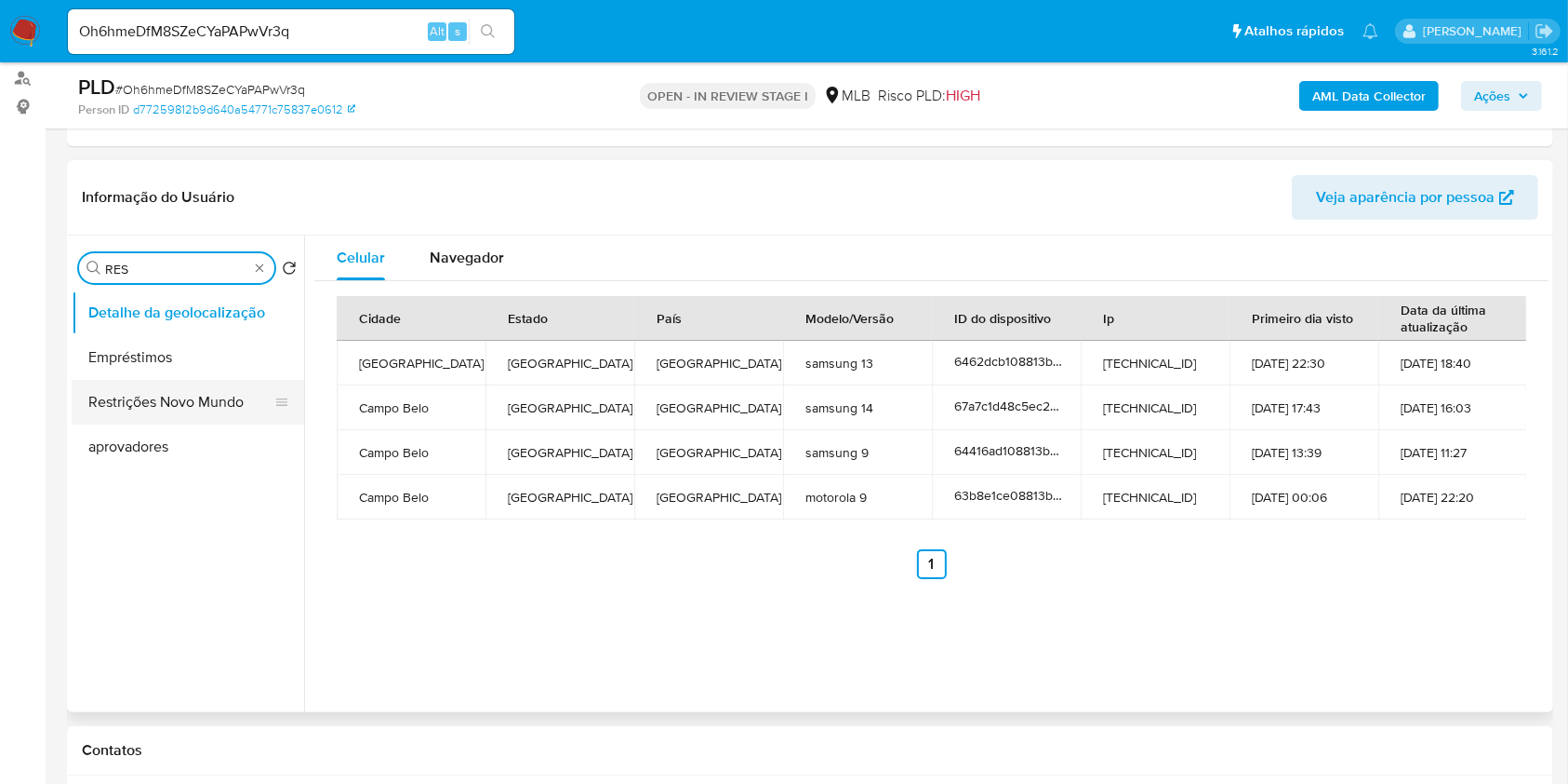
type input "RES"
click at [208, 396] on button "Restrições Novo Mundo" at bounding box center [180, 402] width 218 height 45
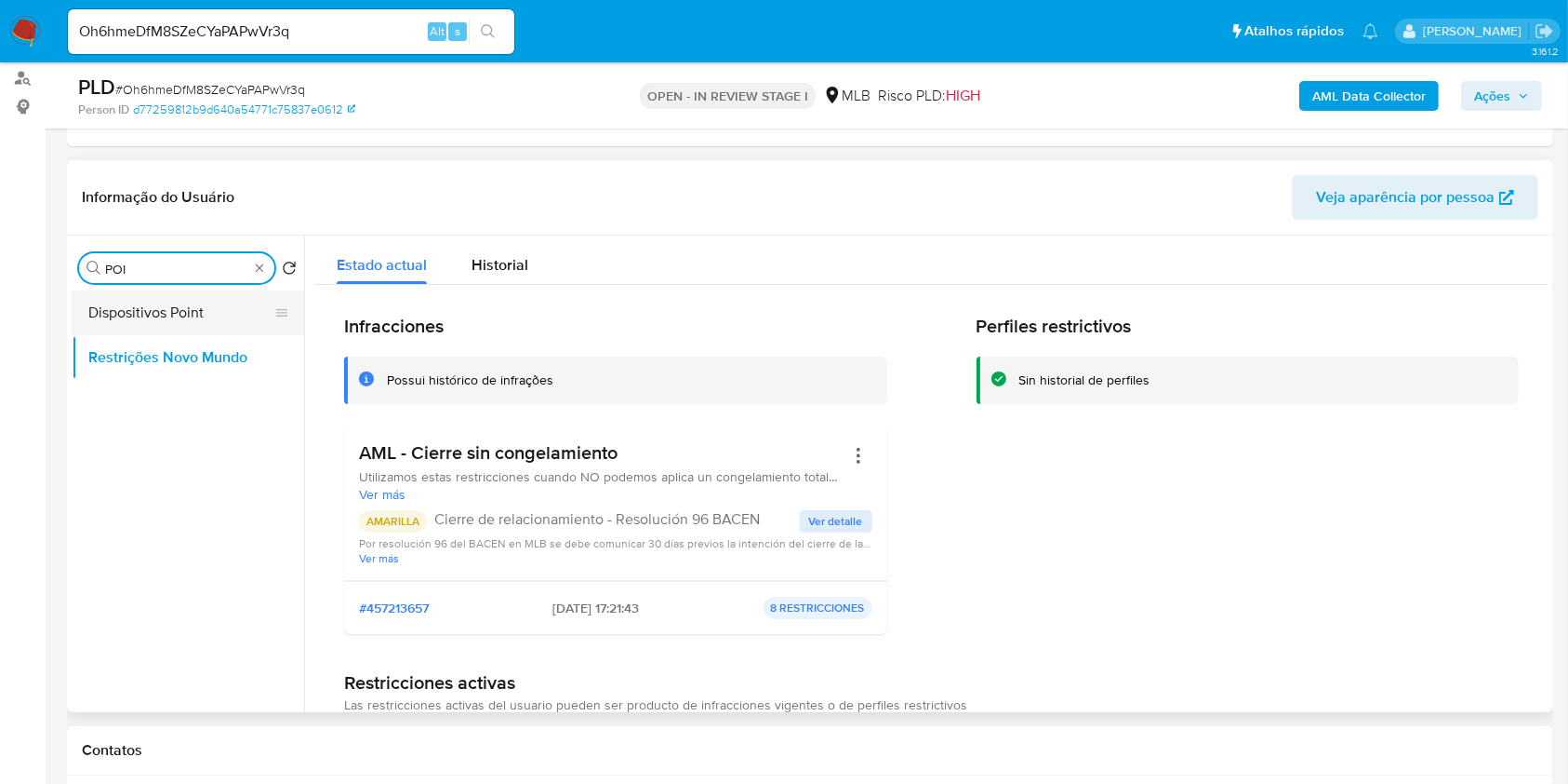
type input "POI"
click at [212, 315] on button "Dispositivos Point" at bounding box center [180, 312] width 218 height 45
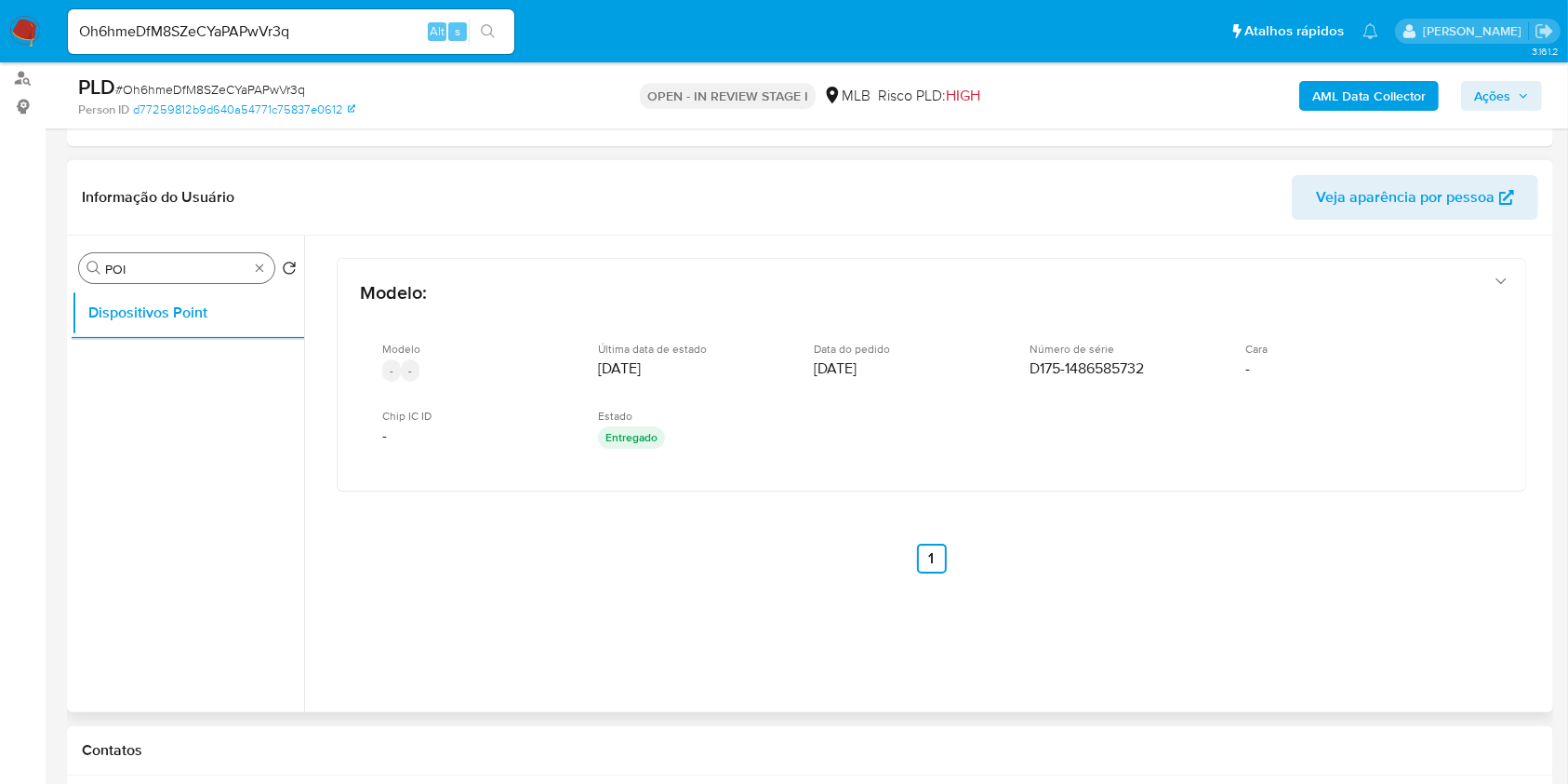
click at [253, 276] on div "Procurar POI" at bounding box center [177, 268] width 195 height 30
type input "DOC"
click at [217, 341] on button "Documentação" at bounding box center [180, 357] width 218 height 45
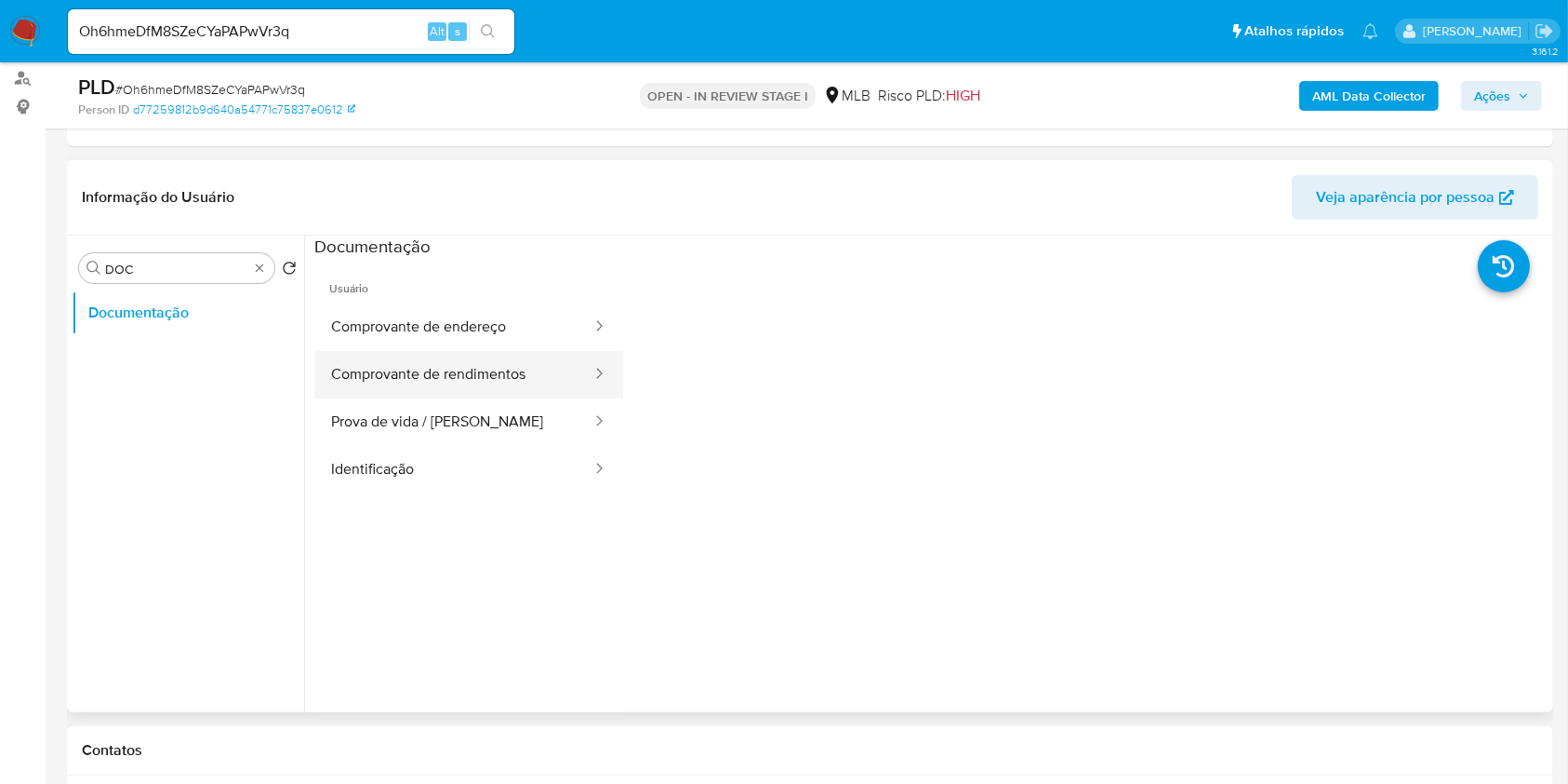
click at [484, 364] on button "Comprovante de rendimentos" at bounding box center [453, 375] width 279 height 48
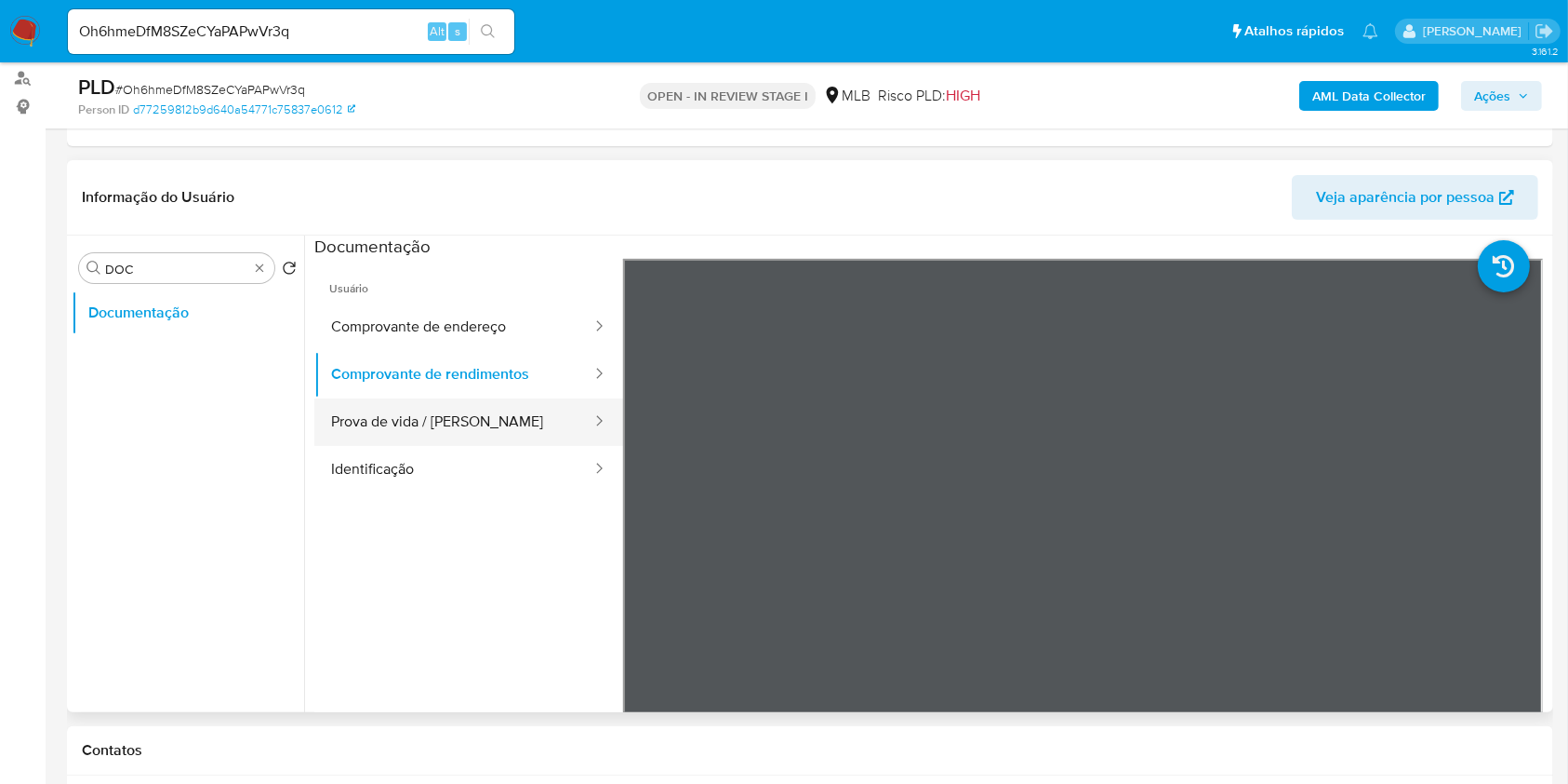
click at [499, 428] on button "Prova de vida / Selfie" at bounding box center [453, 422] width 279 height 48
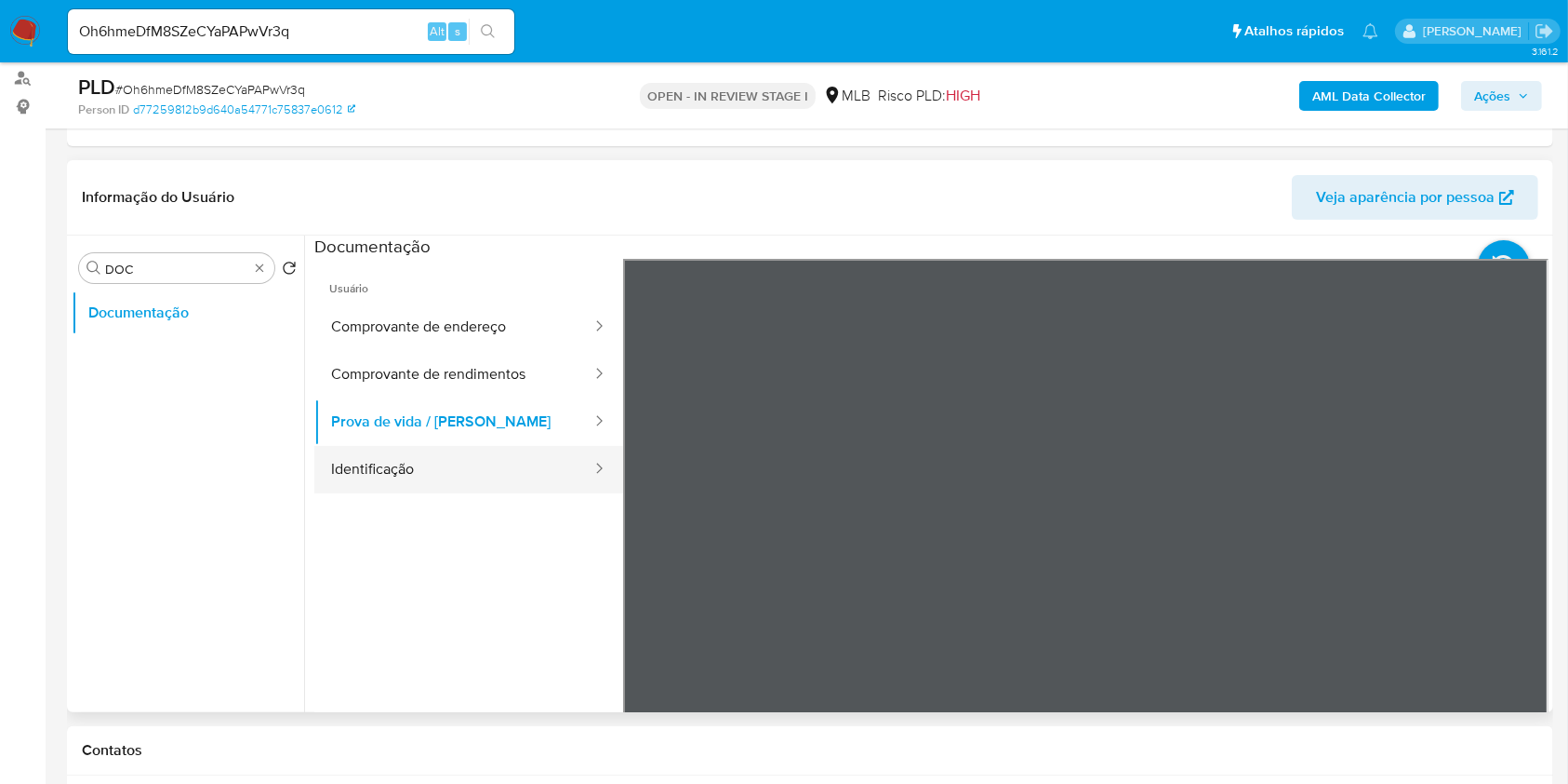
click at [469, 480] on button "Identificação" at bounding box center [453, 470] width 279 height 48
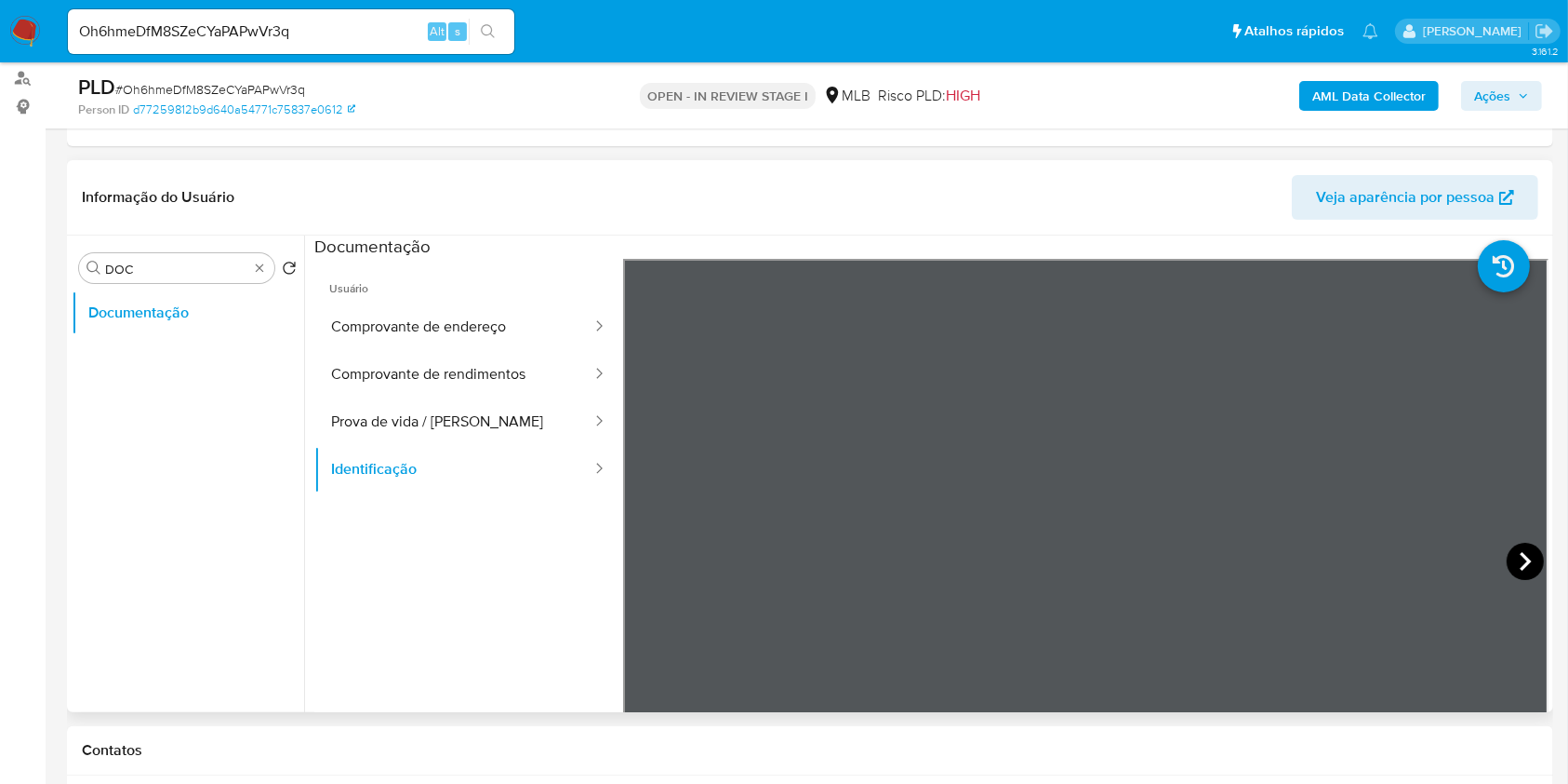
click at [1506, 557] on icon at bounding box center [1524, 560] width 37 height 37
click at [425, 435] on button "Prova de vida / Selfie" at bounding box center [453, 422] width 279 height 48
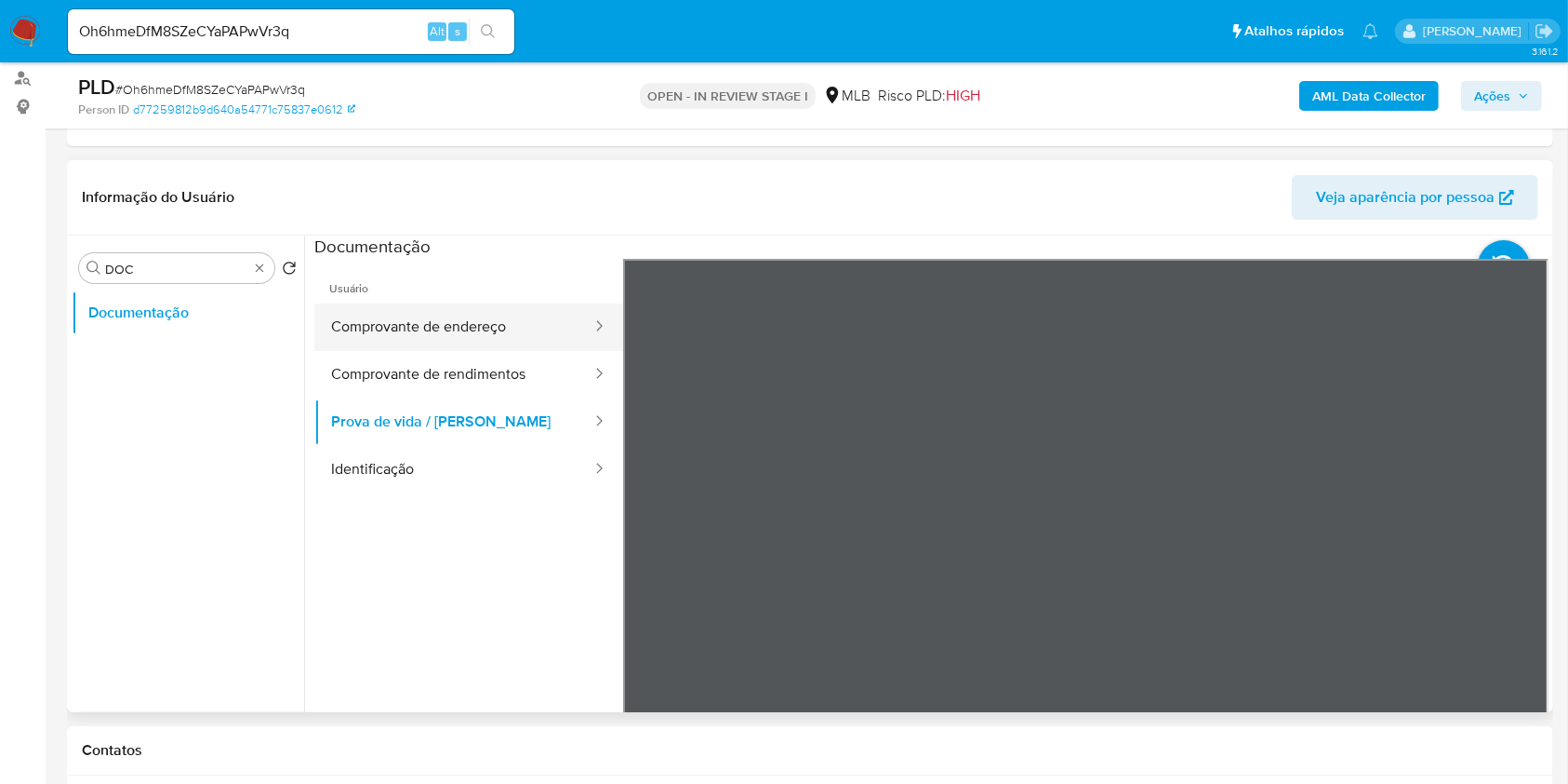
click at [476, 325] on button "Comprovante de endereço" at bounding box center [453, 327] width 279 height 48
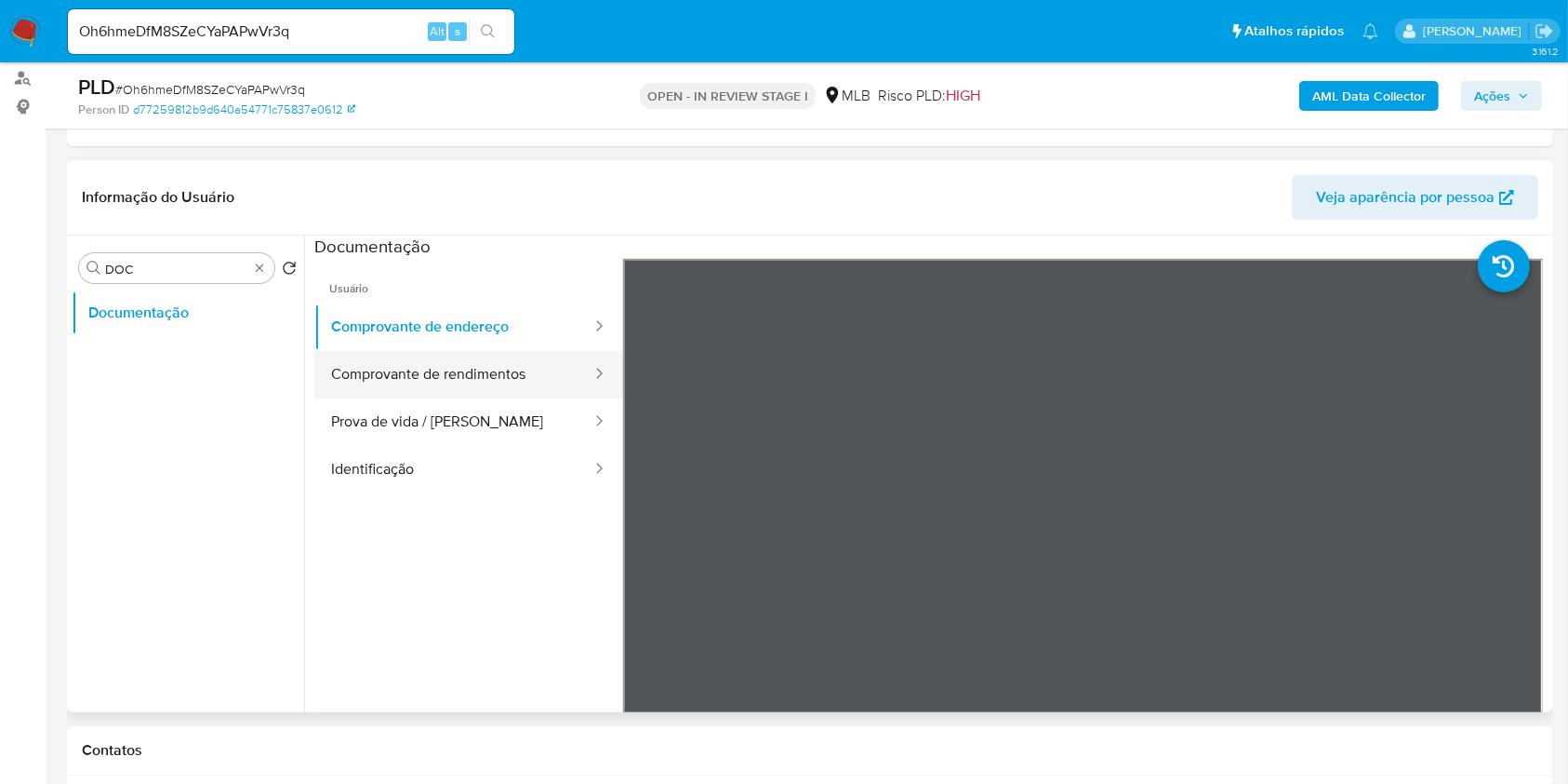
click at [431, 372] on button "Comprovante de rendimentos" at bounding box center [453, 375] width 279 height 48
click at [260, 277] on div "Procurar DOC" at bounding box center [177, 268] width 195 height 30
click at [1340, 92] on b "AML Data Collector" at bounding box center [1369, 96] width 113 height 30
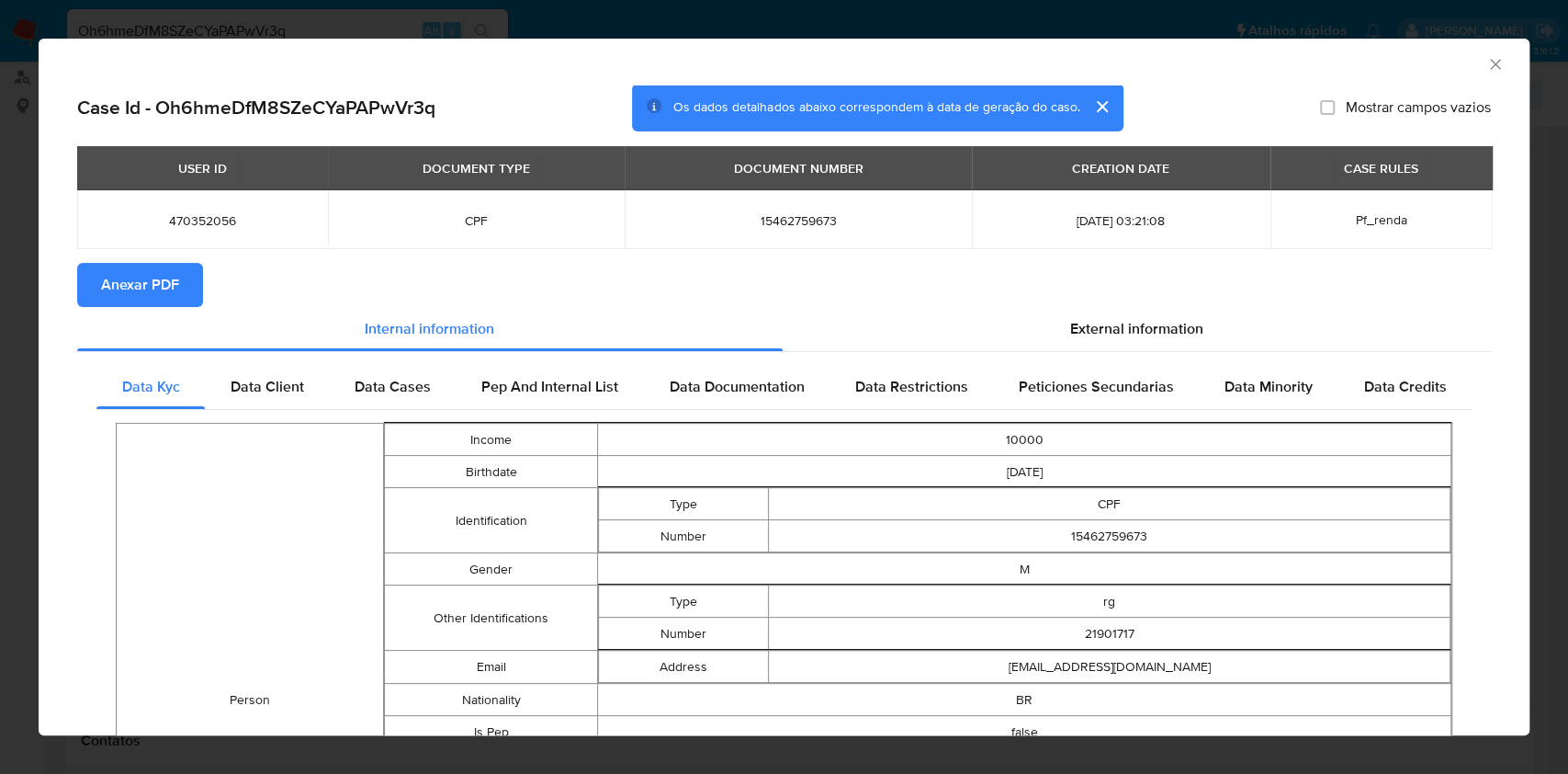
click at [186, 287] on button "Anexar PDF" at bounding box center [140, 285] width 126 height 44
click at [718, 220] on span "15462759673" at bounding box center [798, 220] width 302 height 17
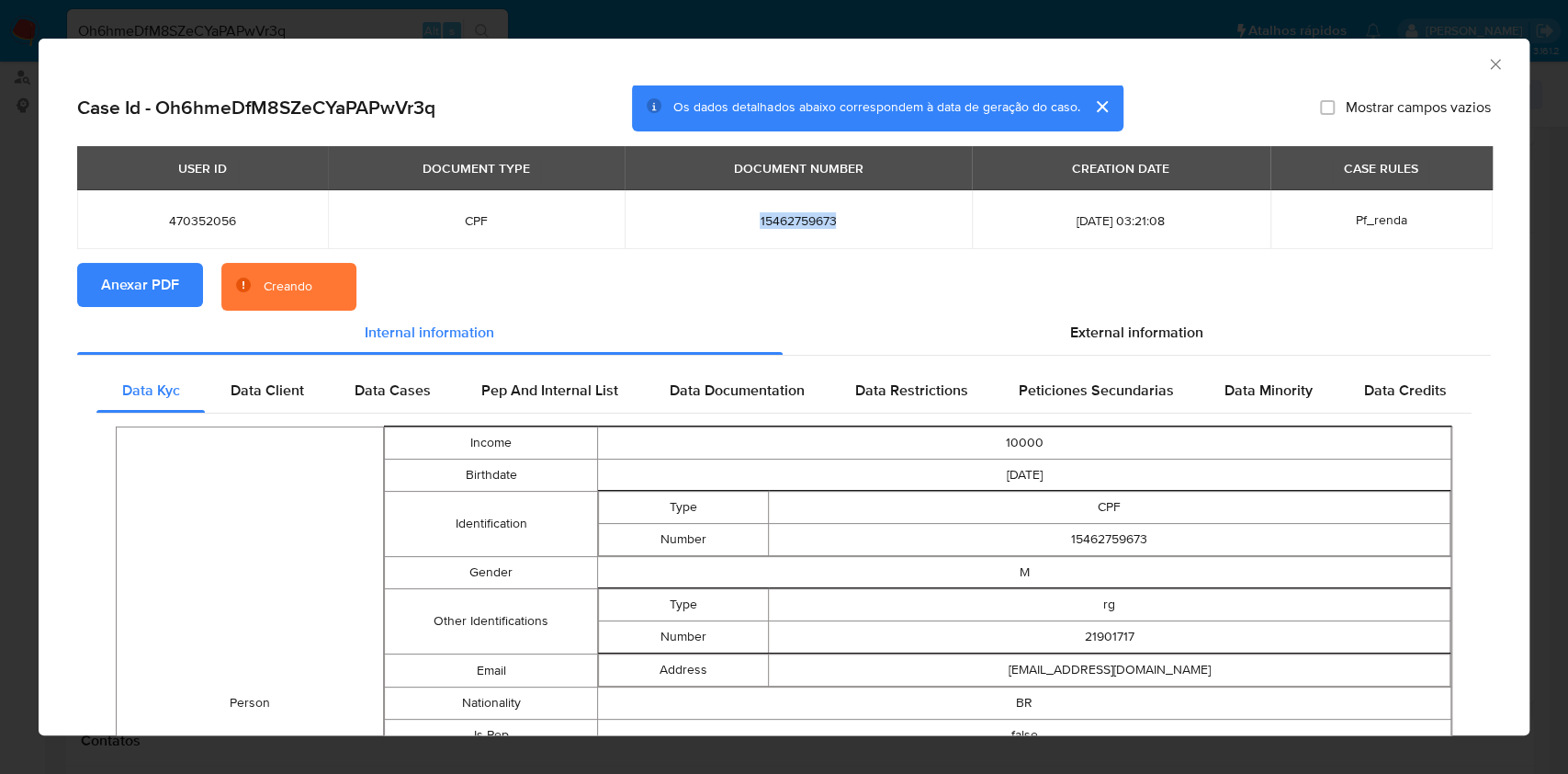
click at [718, 220] on span "15462759673" at bounding box center [798, 220] width 302 height 17
copy span "15462759673"
click at [1489, 62] on icon "Fechar a janela" at bounding box center [1494, 64] width 10 height 10
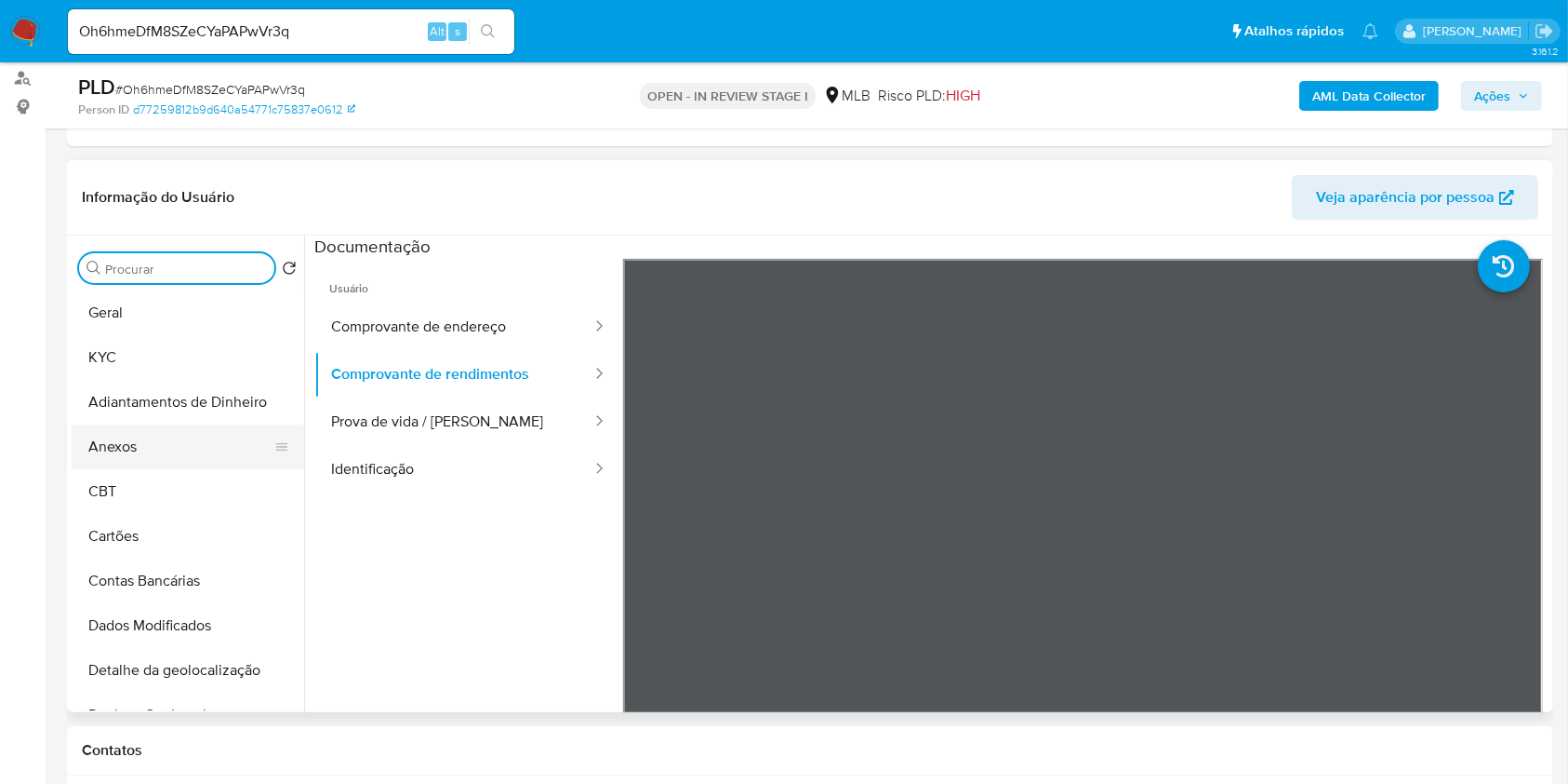
click at [149, 466] on button "Anexos" at bounding box center [180, 447] width 218 height 45
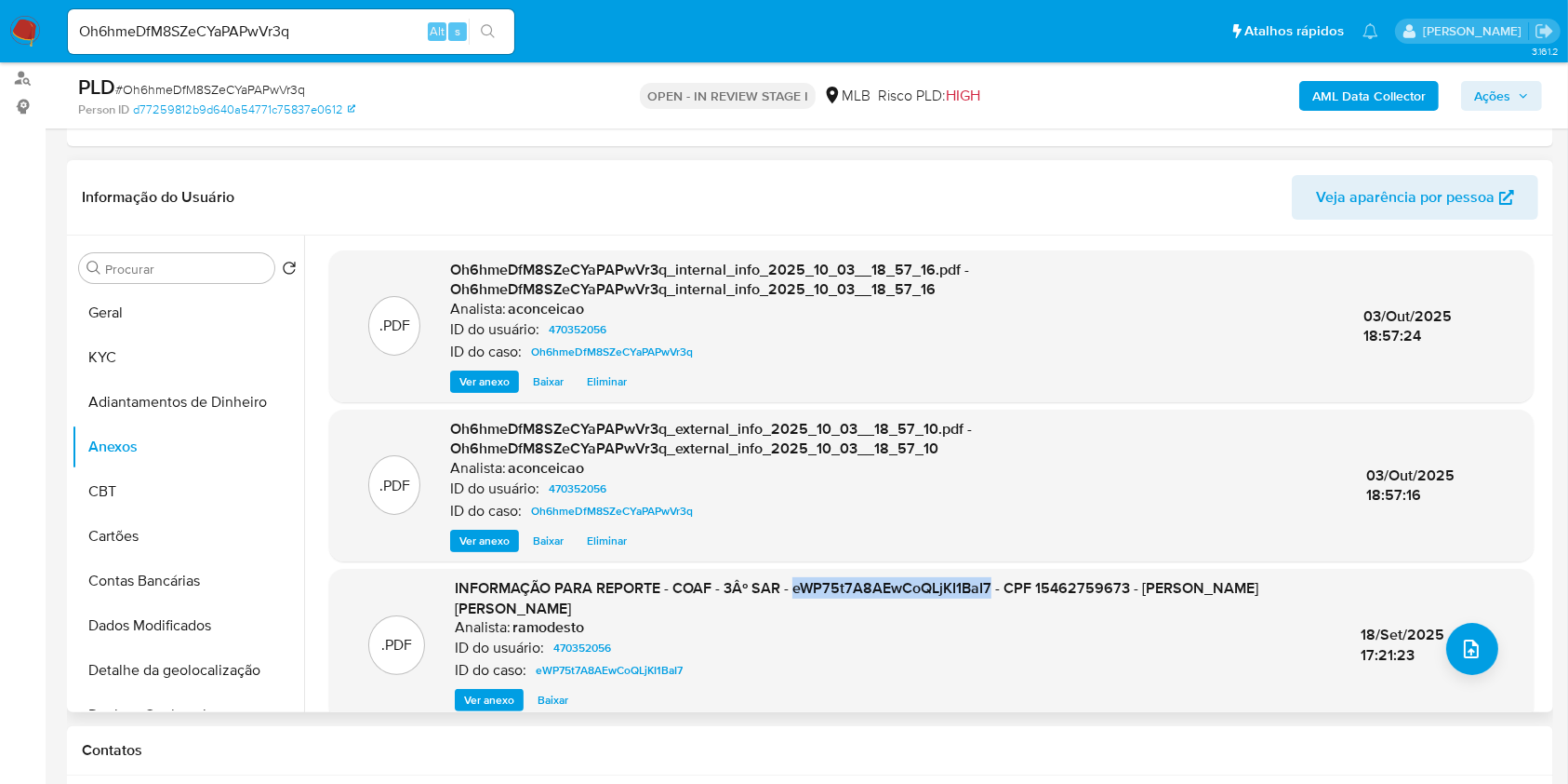
drag, startPoint x: 789, startPoint y: 586, endPoint x: 986, endPoint y: 594, distance: 197.2
click at [986, 594] on span "INFORMAÇÃO PARA REPORTE - COAF - 3Âº SAR - eWP75t7A8AEwCoQLjKI1BaI7 - CPF 15462…" at bounding box center [856, 598] width 803 height 42
copy div "18/Set/2025 17:21:23 .PDF OUTROS - Mulan 470352056_2025_09_15_13_14_08 - Resume…"
copy span "18/Set/202"
copy span "18/Set/2025"
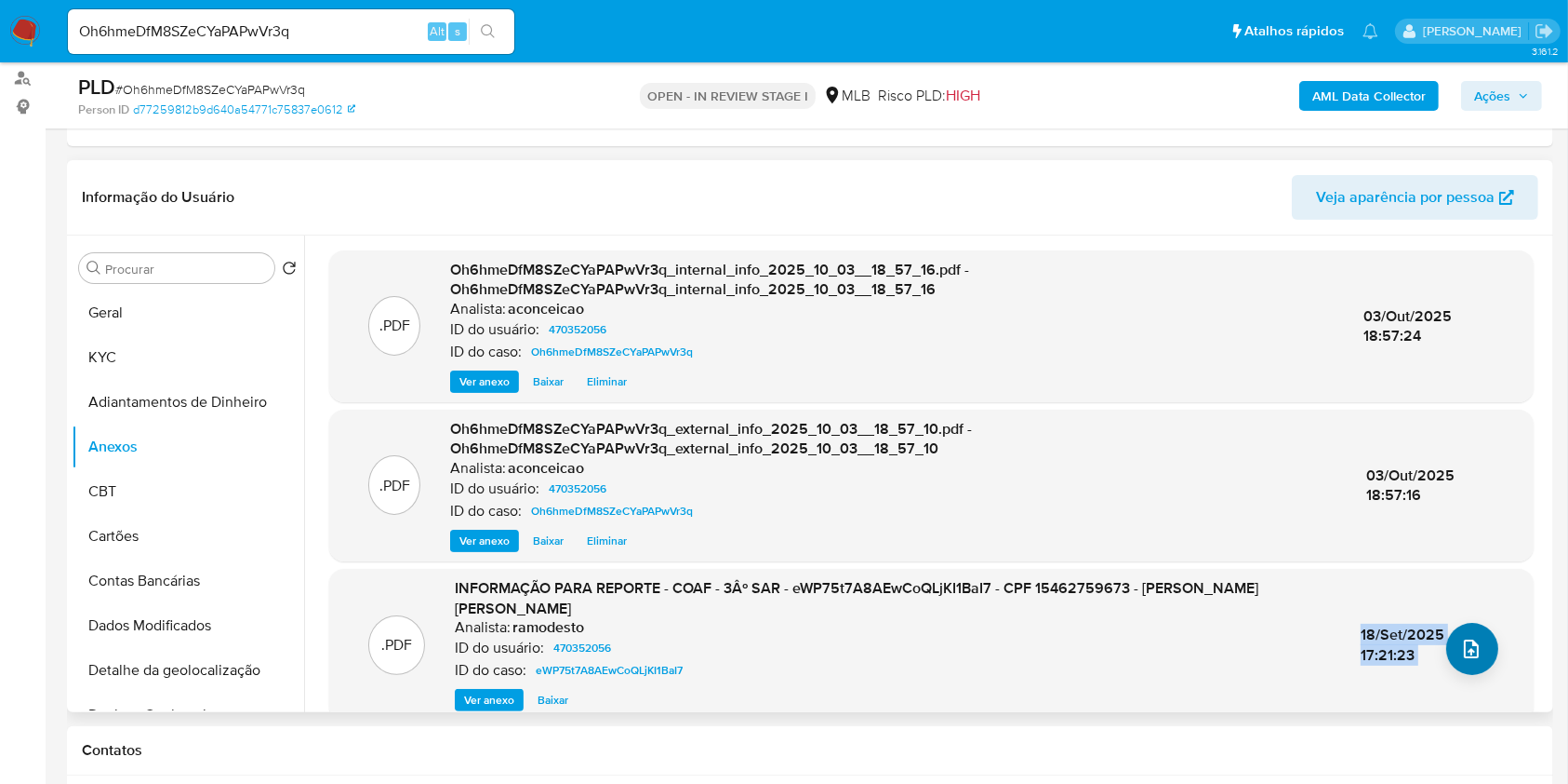
copy div "18/Set/2025 17:21:23 .PDF OUTROS - Mulan 470352056_2025_09_15_13_14_08 - Resume…"
copy span "18/Set/2025"
drag, startPoint x: 1362, startPoint y: 634, endPoint x: 1442, endPoint y: 629, distance: 80.2
click at [1442, 629] on span "18/Set/2025 17:21:23" at bounding box center [1403, 645] width 84 height 42
click at [916, 596] on span "INFORMAÇÃO PARA REPORTE - COAF - 3Âº SAR - eWP75t7A8AEwCoQLjKI1BaI7 - CPF 15462…" at bounding box center [856, 598] width 803 height 42
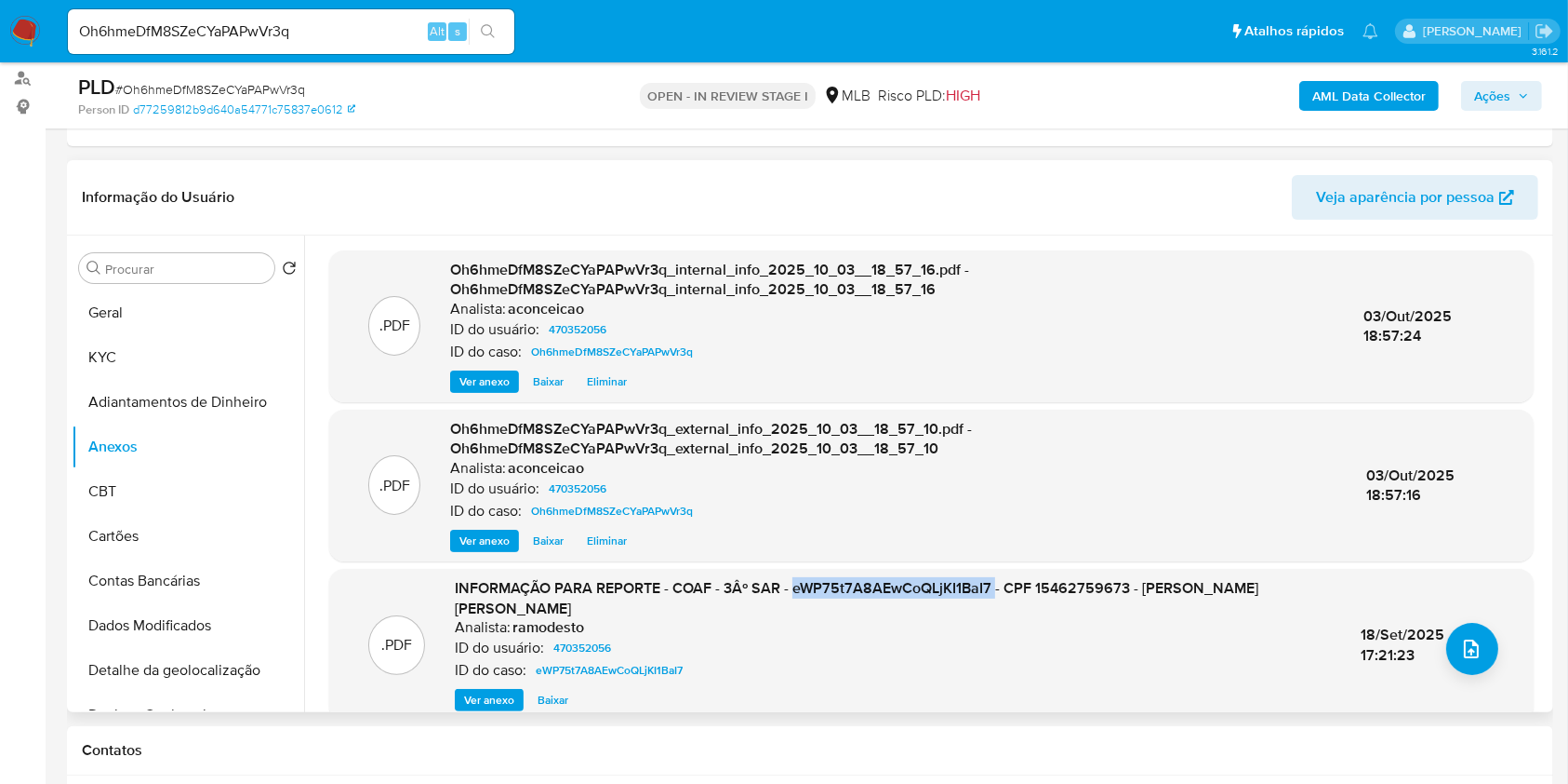
click at [916, 596] on span "INFORMAÇÃO PARA REPORTE - COAF - 3Âº SAR - eWP75t7A8AEwCoQLjKI1BaI7 - CPF 15462…" at bounding box center [856, 598] width 803 height 42
copy span "eWP75t7A8AEwCoQLjKI1BaI7"
click at [1382, 633] on span "18/Set/2025 17:21:23" at bounding box center [1403, 645] width 84 height 42
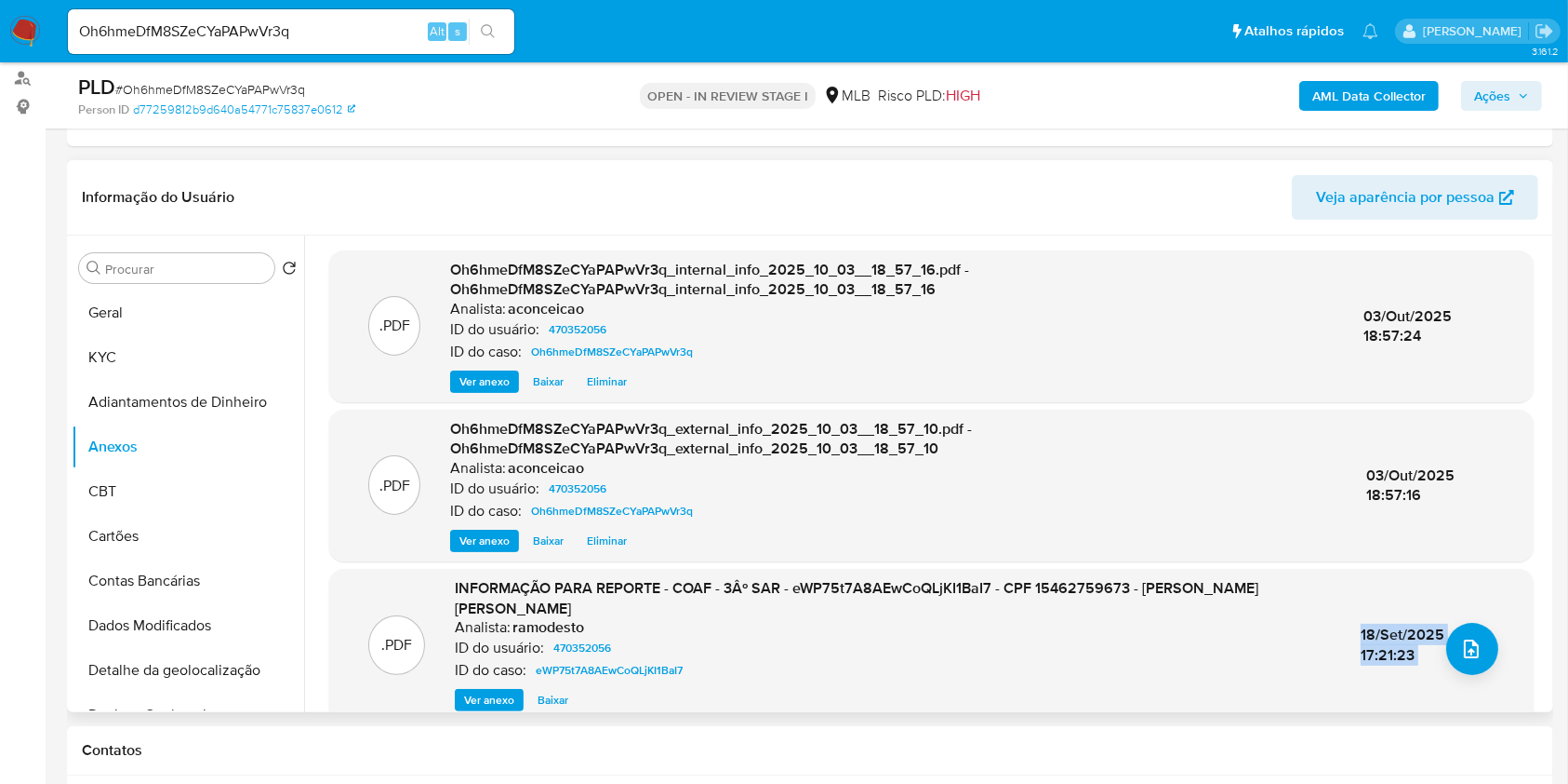
copy div "18/Set/2025 17:21:23"
click at [919, 592] on span "INFORMAÇÃO PARA REPORTE - COAF - 3Âº SAR - eWP75t7A8AEwCoQLjKI1BaI7 - CPF 15462…" at bounding box center [856, 598] width 803 height 42
copy span "eWP75t7A8AEwCoQLjKI1BaI7"
click at [1466, 647] on icon "upload-file" at bounding box center [1472, 649] width 22 height 22
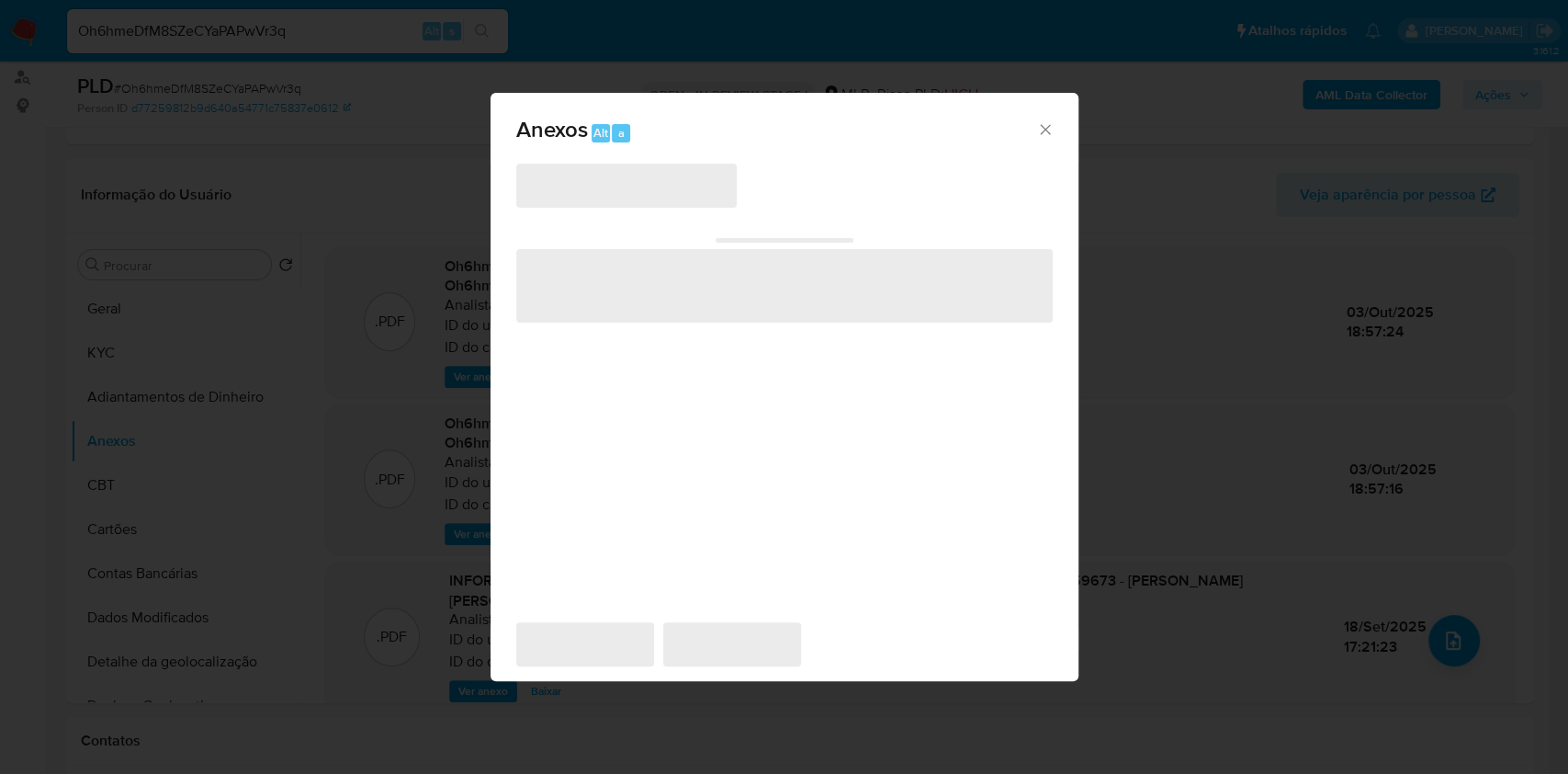
click at [594, 194] on span "‌" at bounding box center [626, 186] width 221 height 44
click at [623, 193] on span "‌" at bounding box center [626, 186] width 221 height 44
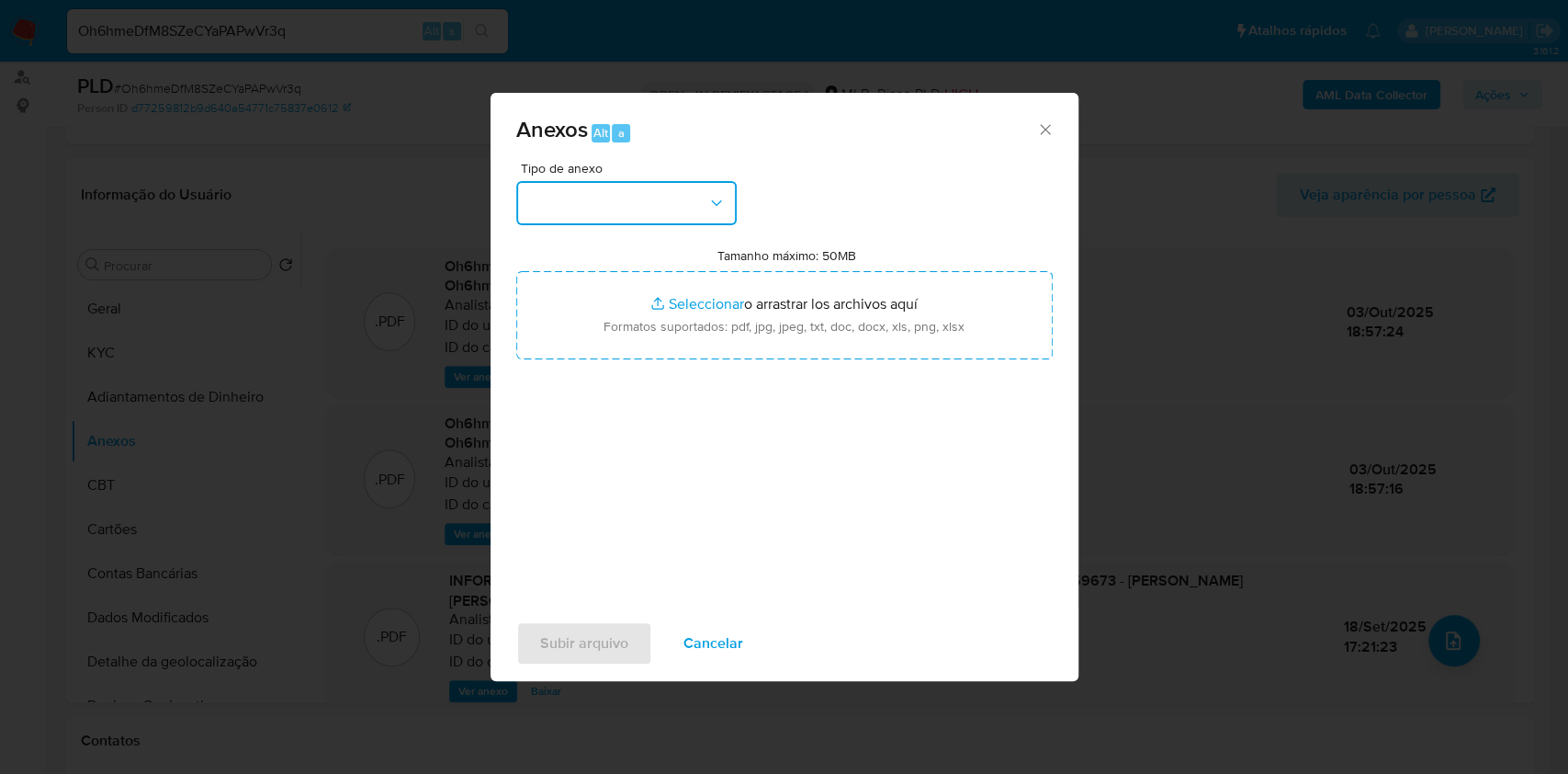
click at [647, 193] on button "button" at bounding box center [626, 202] width 221 height 44
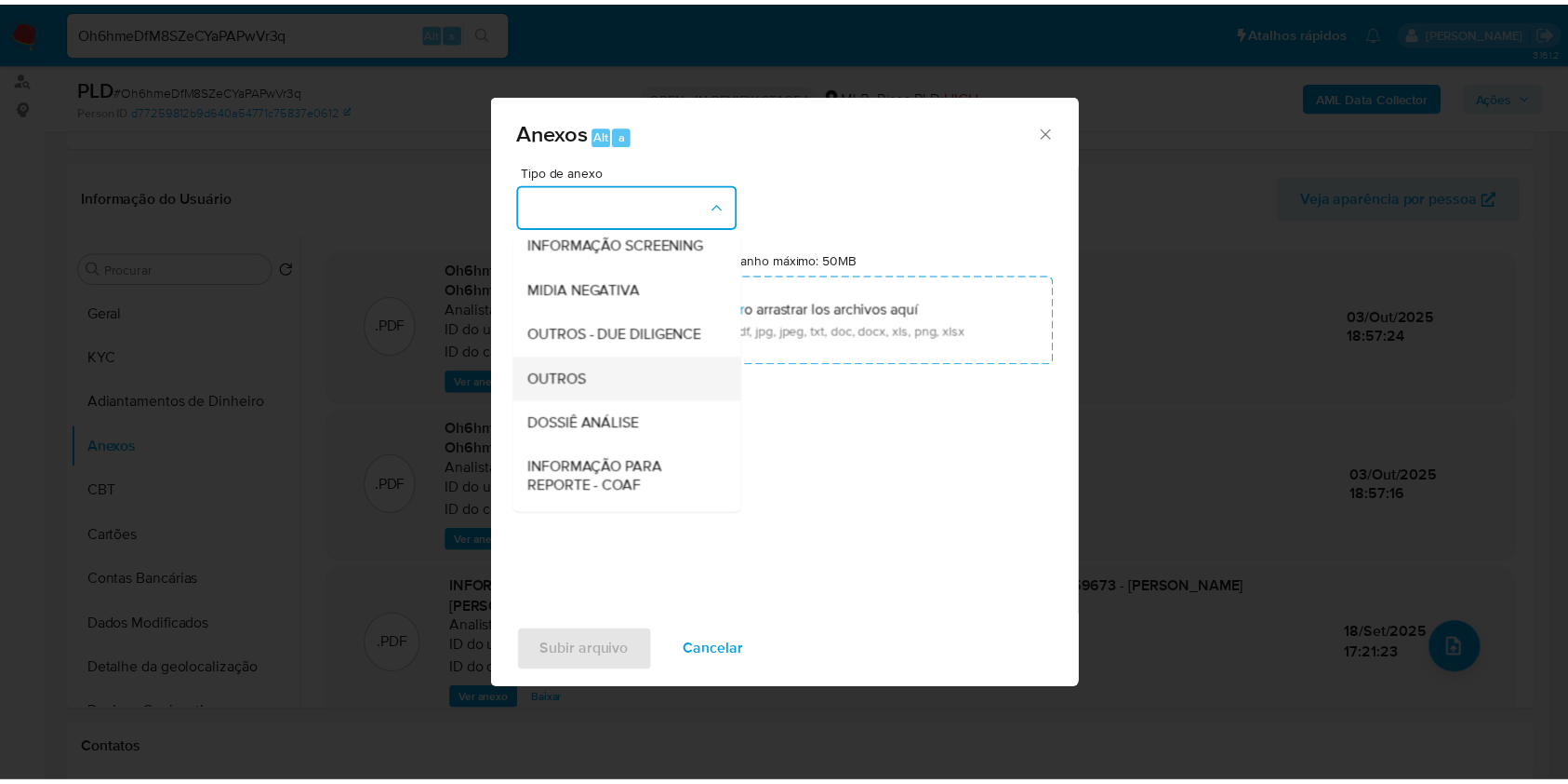
scroll to position [286, 0]
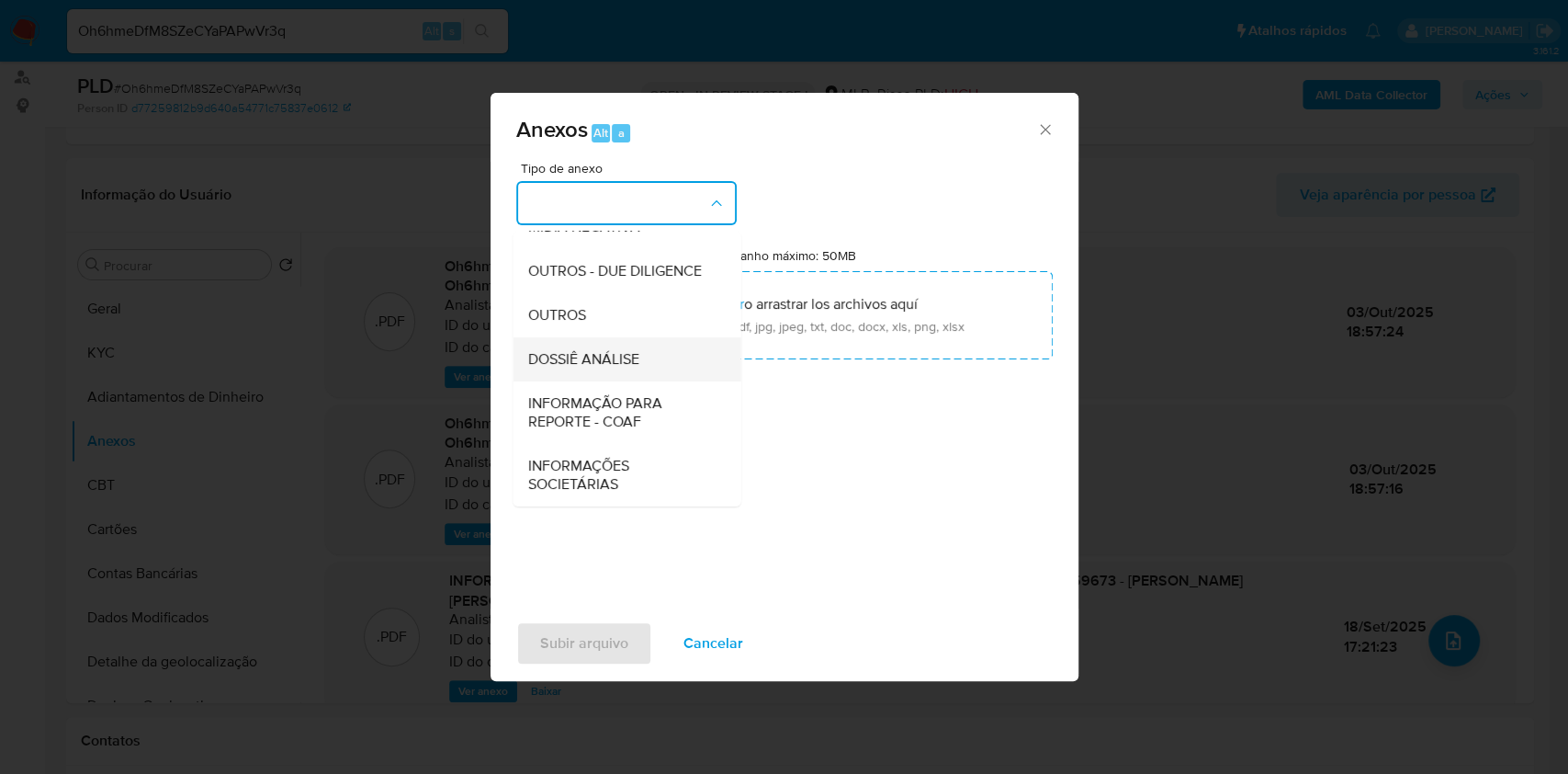
click at [616, 351] on span "DOSSIÊ ANÁLISE" at bounding box center [582, 359] width 111 height 19
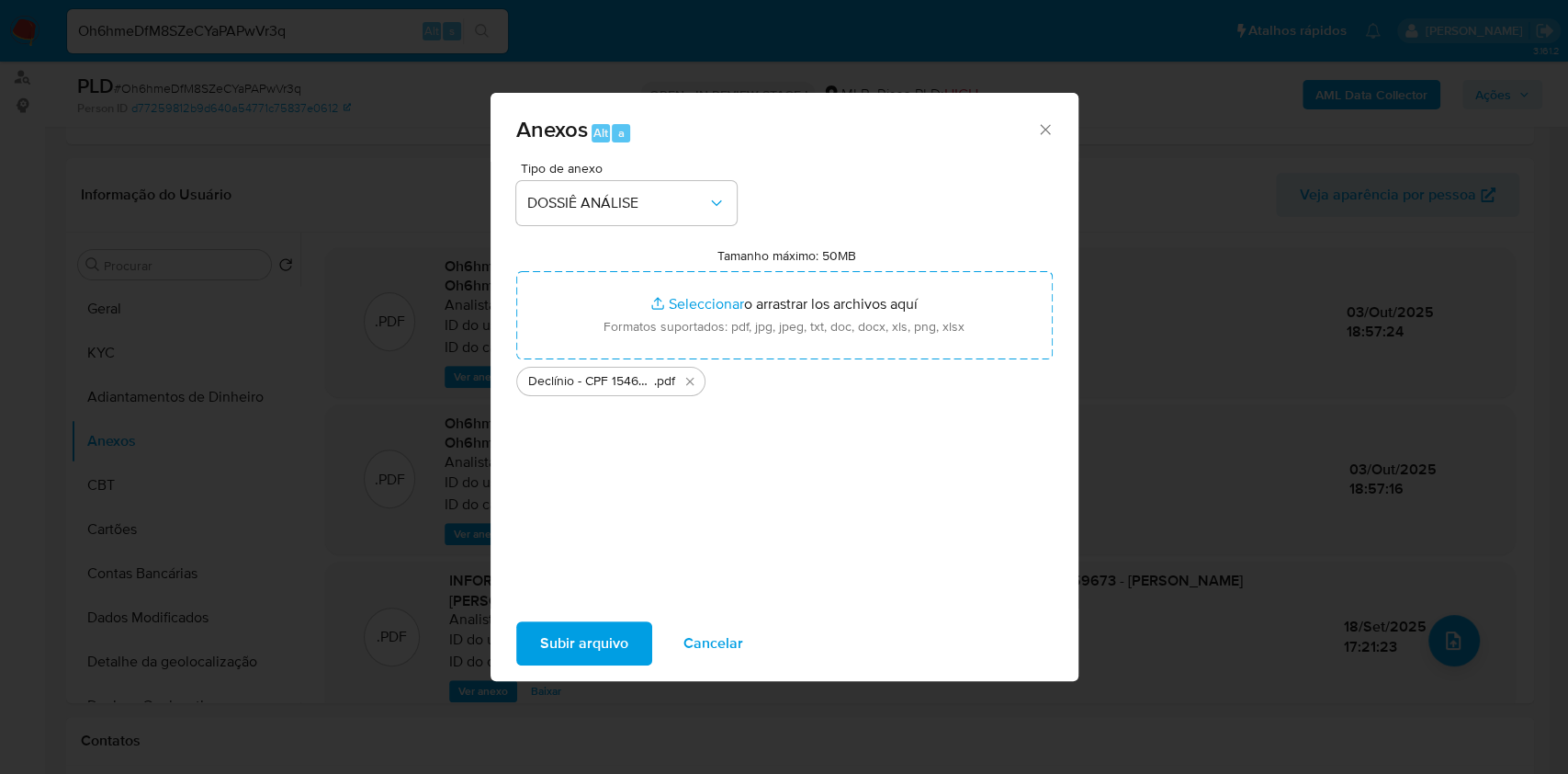
click at [597, 636] on span "Subir arquivo" at bounding box center [584, 642] width 88 height 40
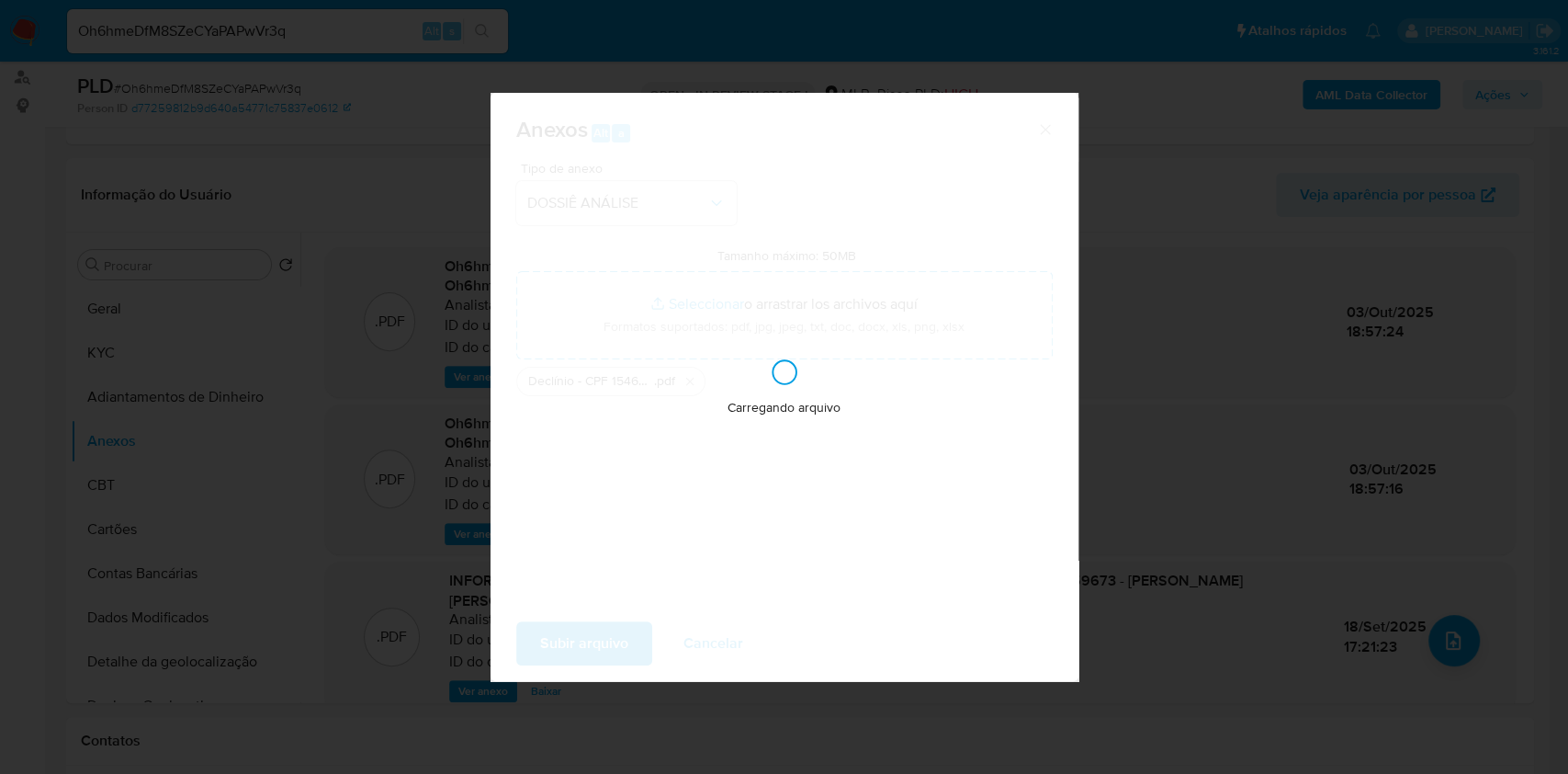
click at [1404, 180] on div "Anexos Alt a Tipo de anexo DOSSIÊ ANÁLISE Tamanho máximo: 50MB Seleccionar arch…" at bounding box center [784, 387] width 1568 height 774
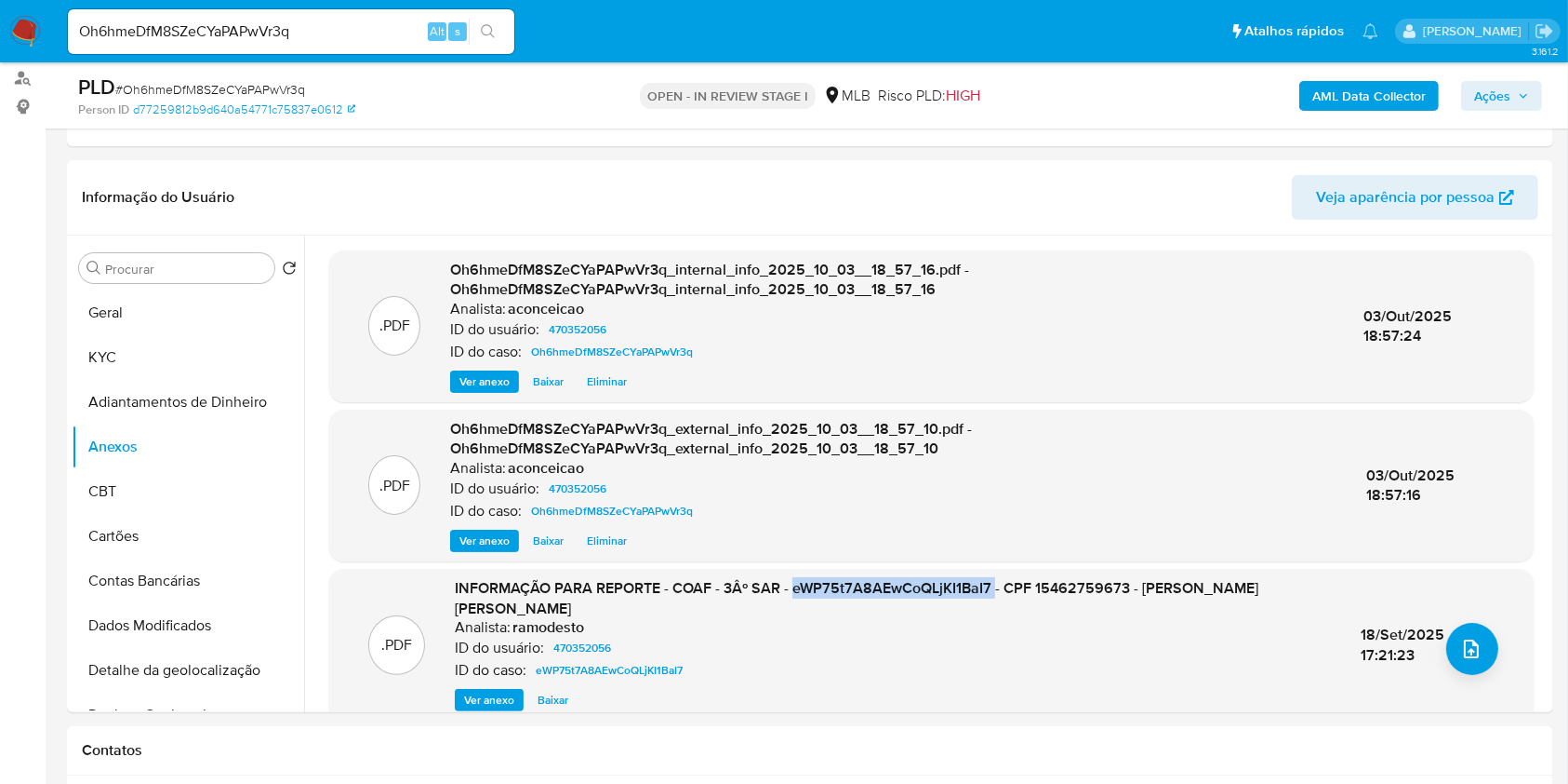
click at [1492, 101] on span "Ações" at bounding box center [1492, 96] width 36 height 30
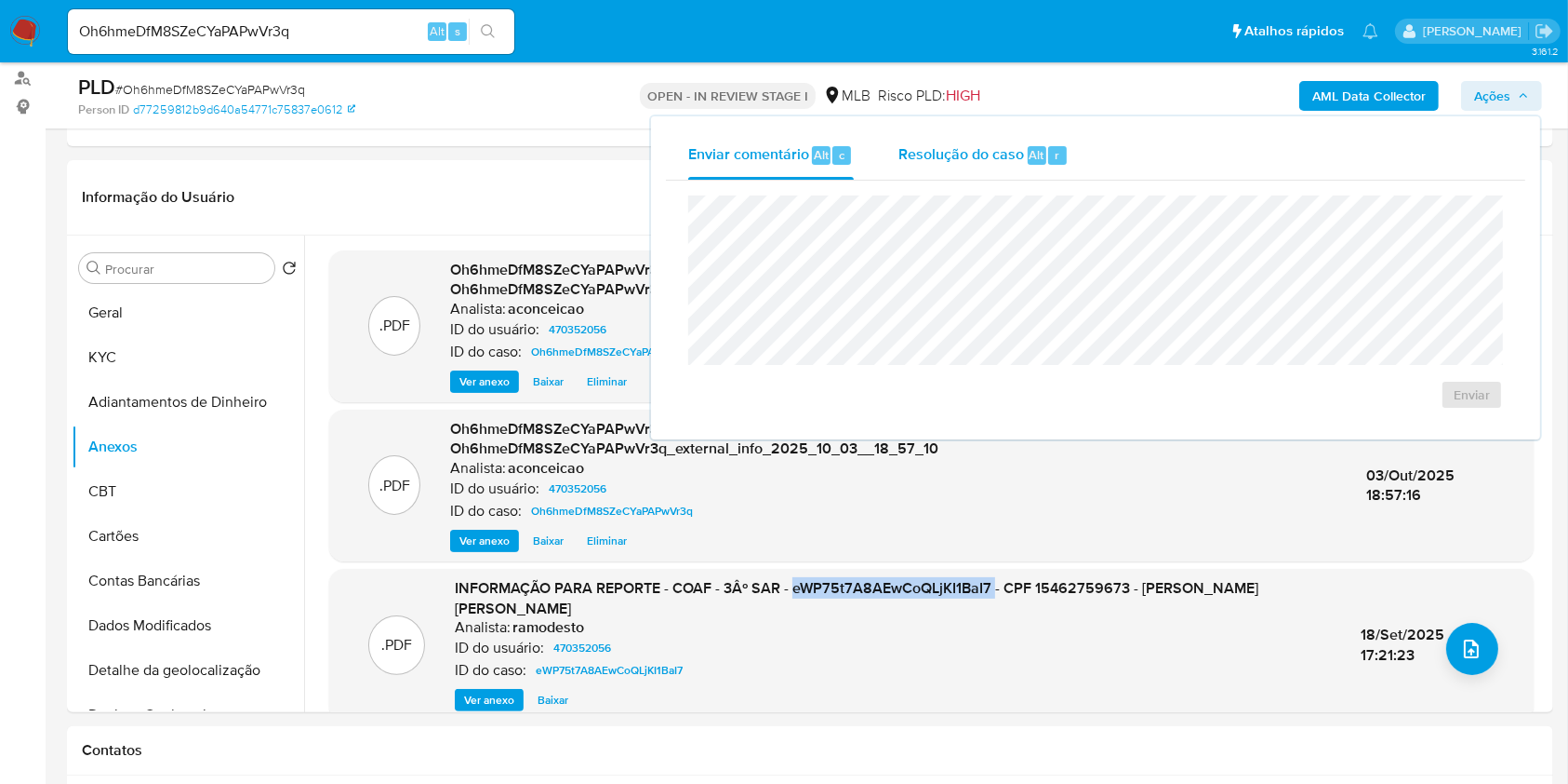
click at [1030, 150] on span "Alt" at bounding box center [1037, 155] width 15 height 18
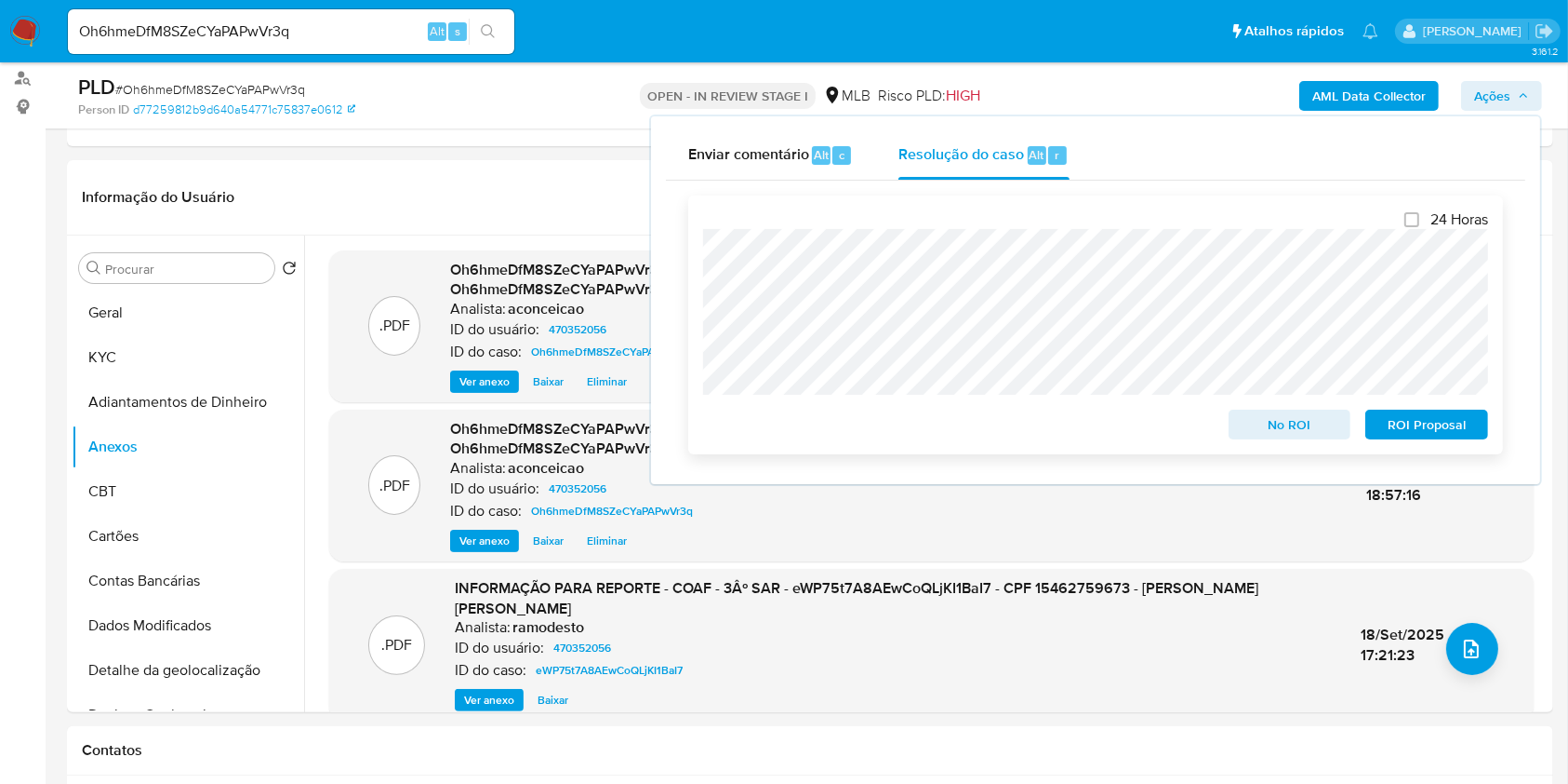
click at [1289, 420] on span "No ROI" at bounding box center [1290, 424] width 96 height 26
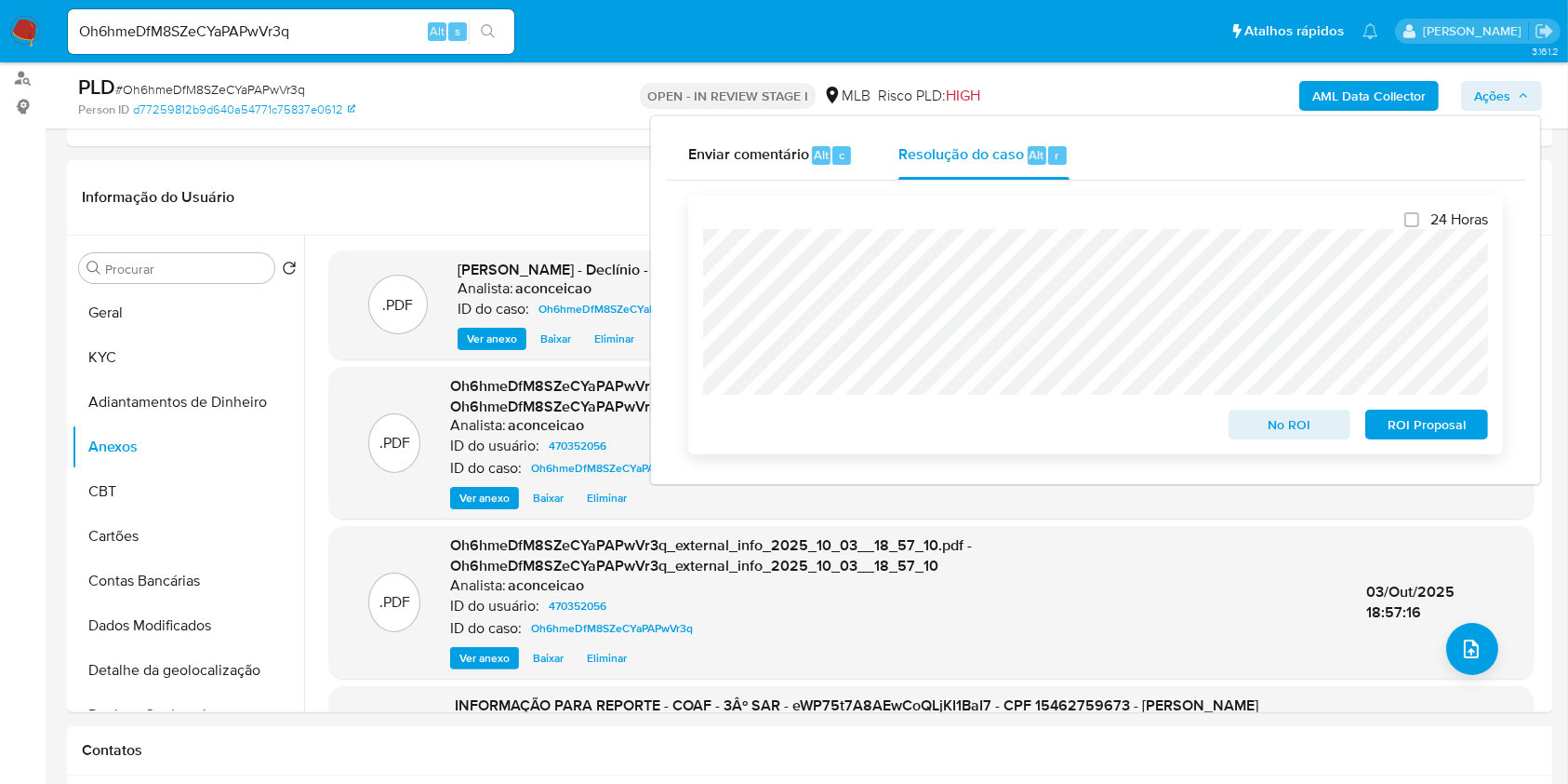
click at [1275, 435] on span "No ROI" at bounding box center [1290, 424] width 96 height 26
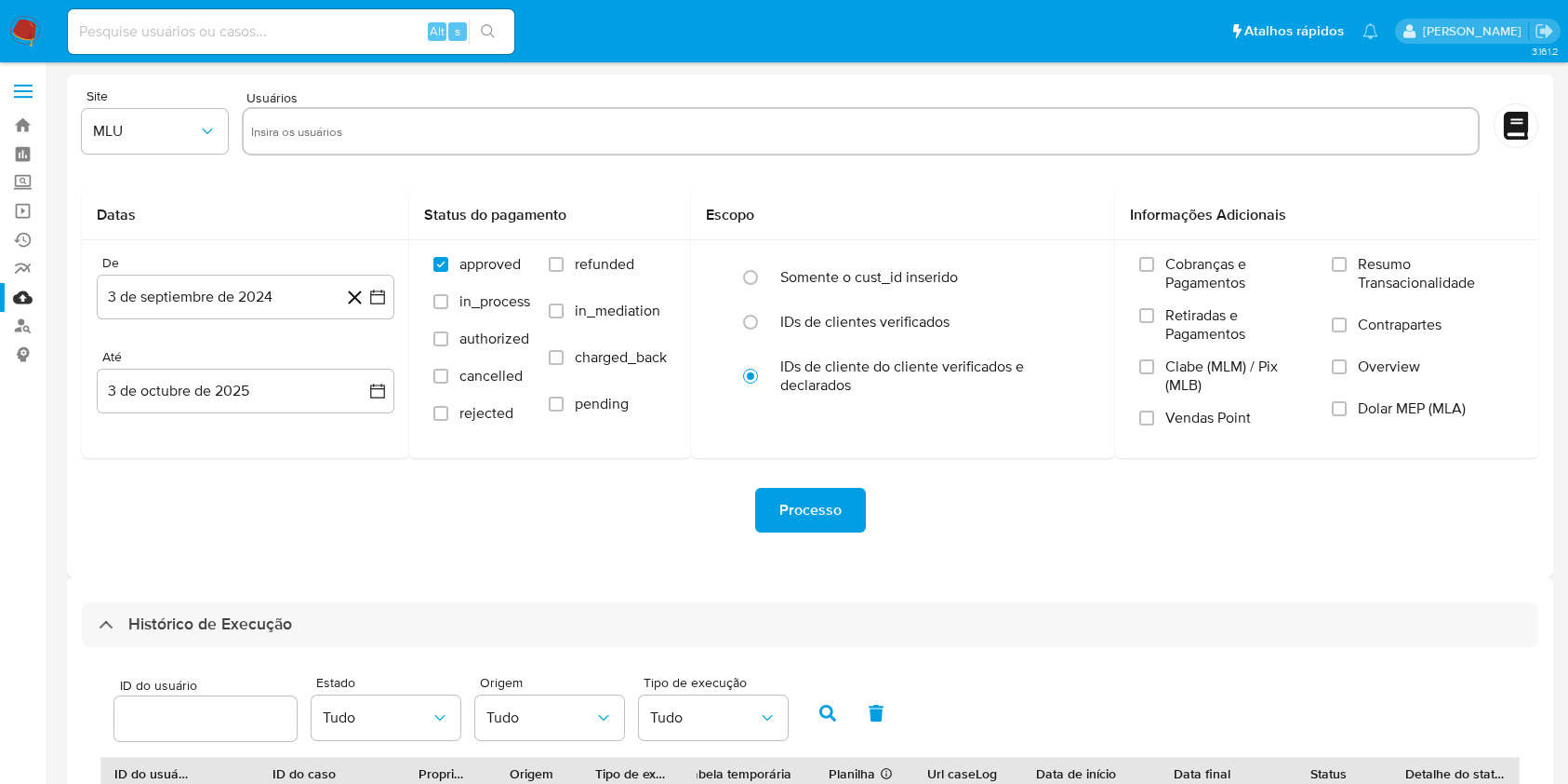
select select "20"
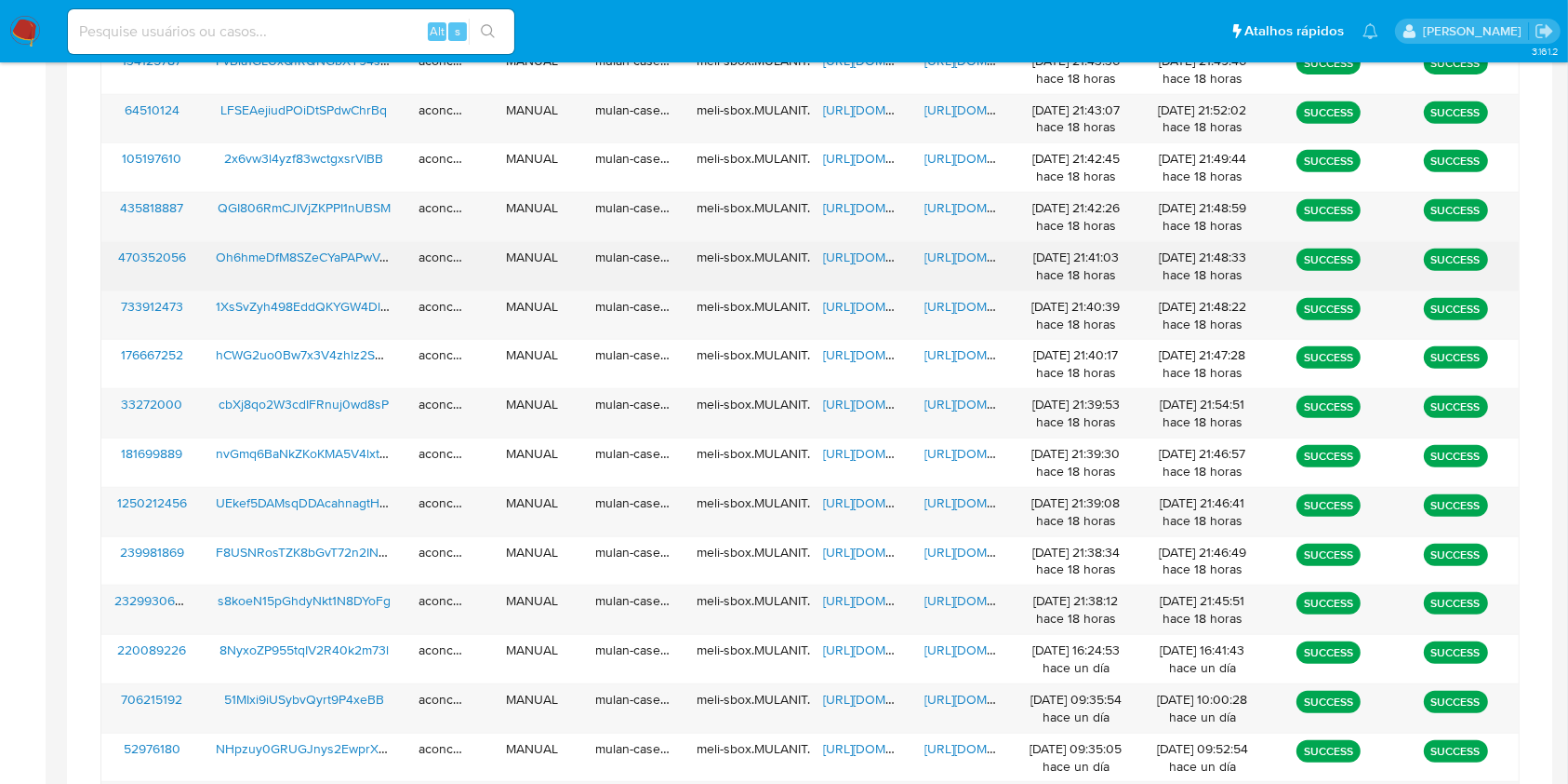
click at [863, 257] on span "https://docs.google.com/spreadsheets/d/1CBszVZ_J5S1AkNkOQVGD0urPoUPxeEZJqN15qR1…" at bounding box center [887, 257] width 128 height 19
click at [953, 256] on span "https://docs.google.com/document/d/1Ge5_Z_NXquQ08IrqlSwpOnGQGKvLdCPJKbf_PTw1Pus…" at bounding box center [988, 257] width 128 height 19
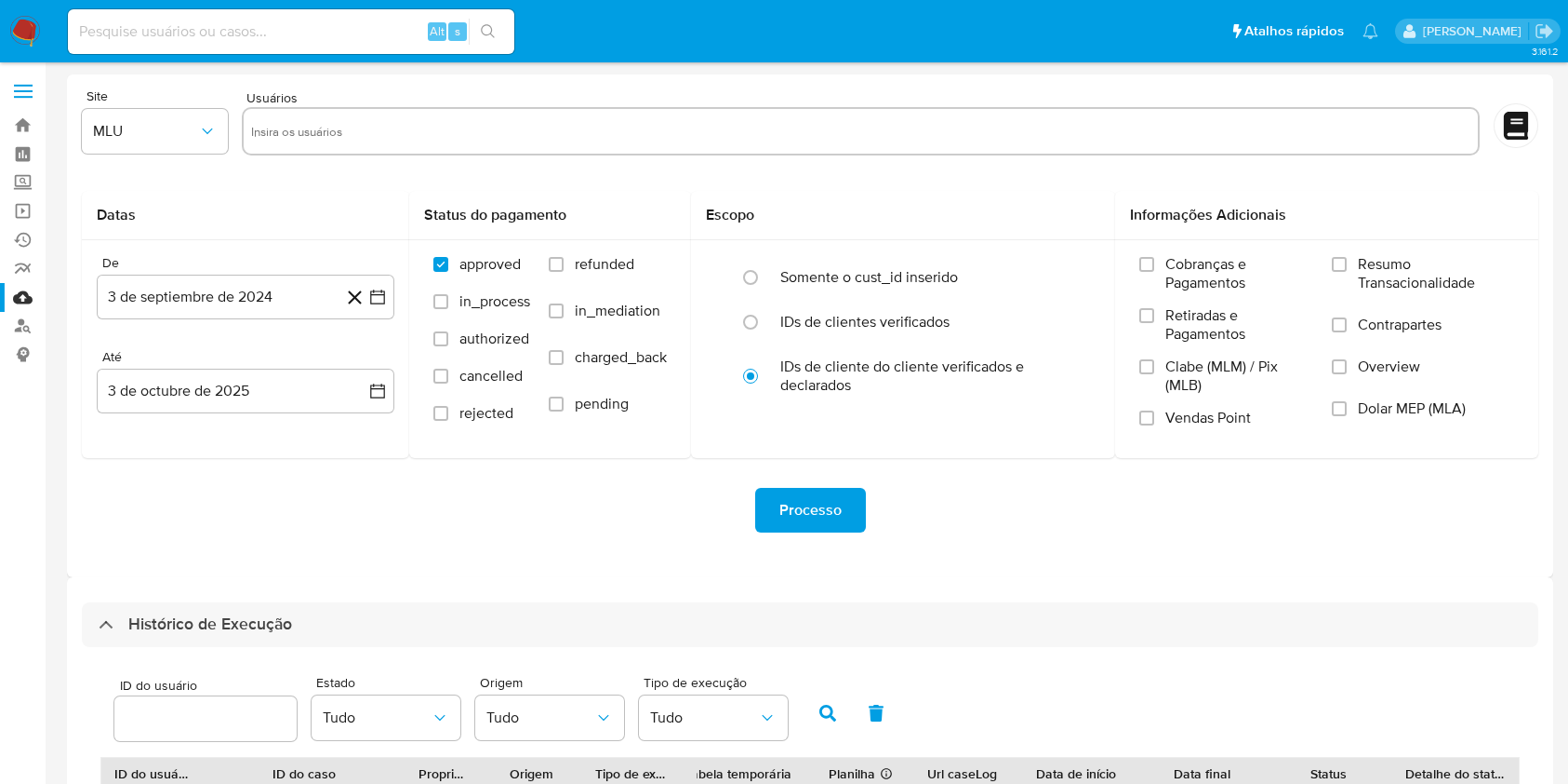
select select "20"
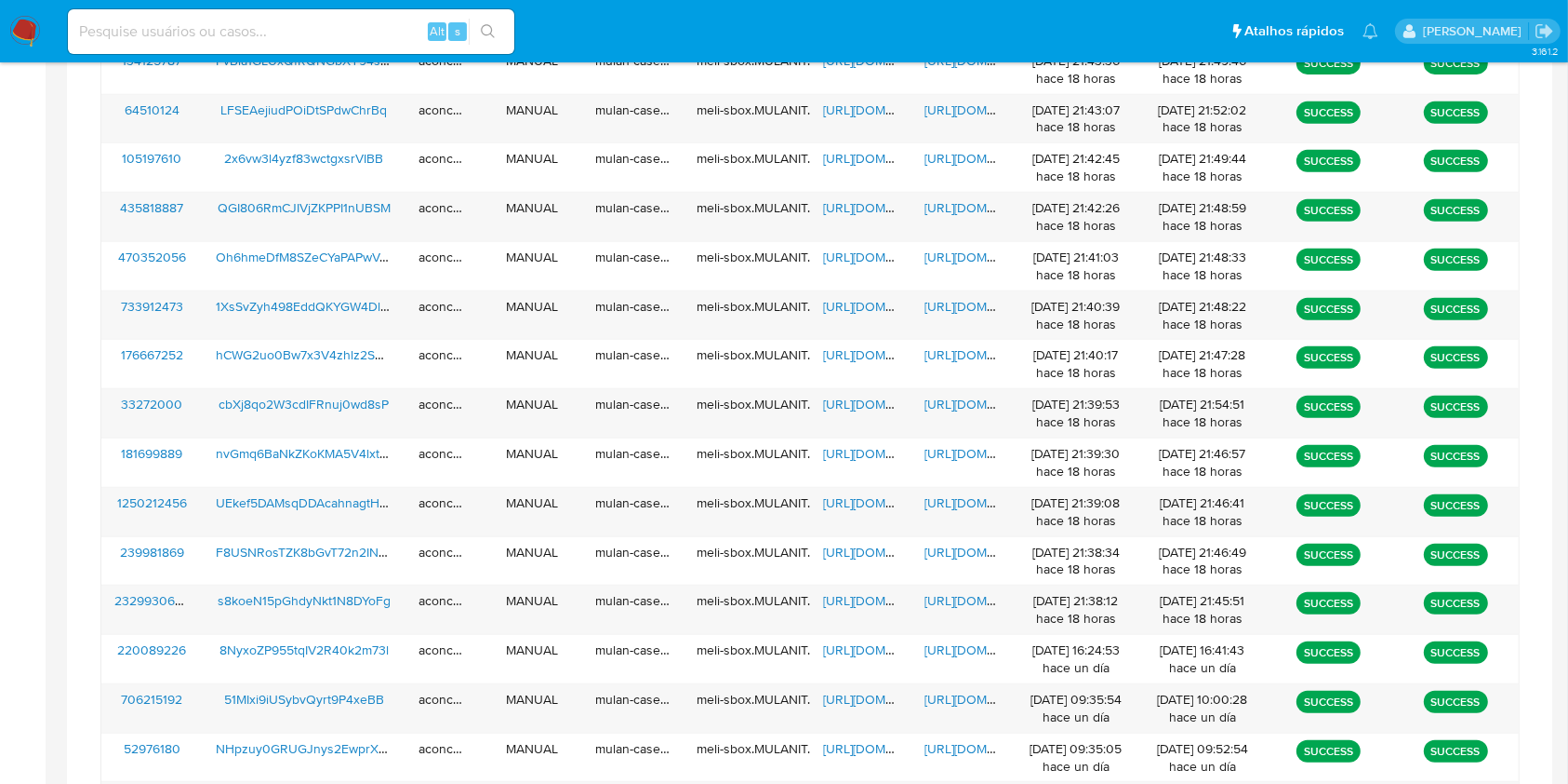
scroll to position [794, 0]
click at [963, 208] on span "https://docs.google.com/document/d/1MvmnO3yeWuQhht5oiqr4_JNVZm_v_gtb5DplYY1Sssg…" at bounding box center [988, 207] width 128 height 19
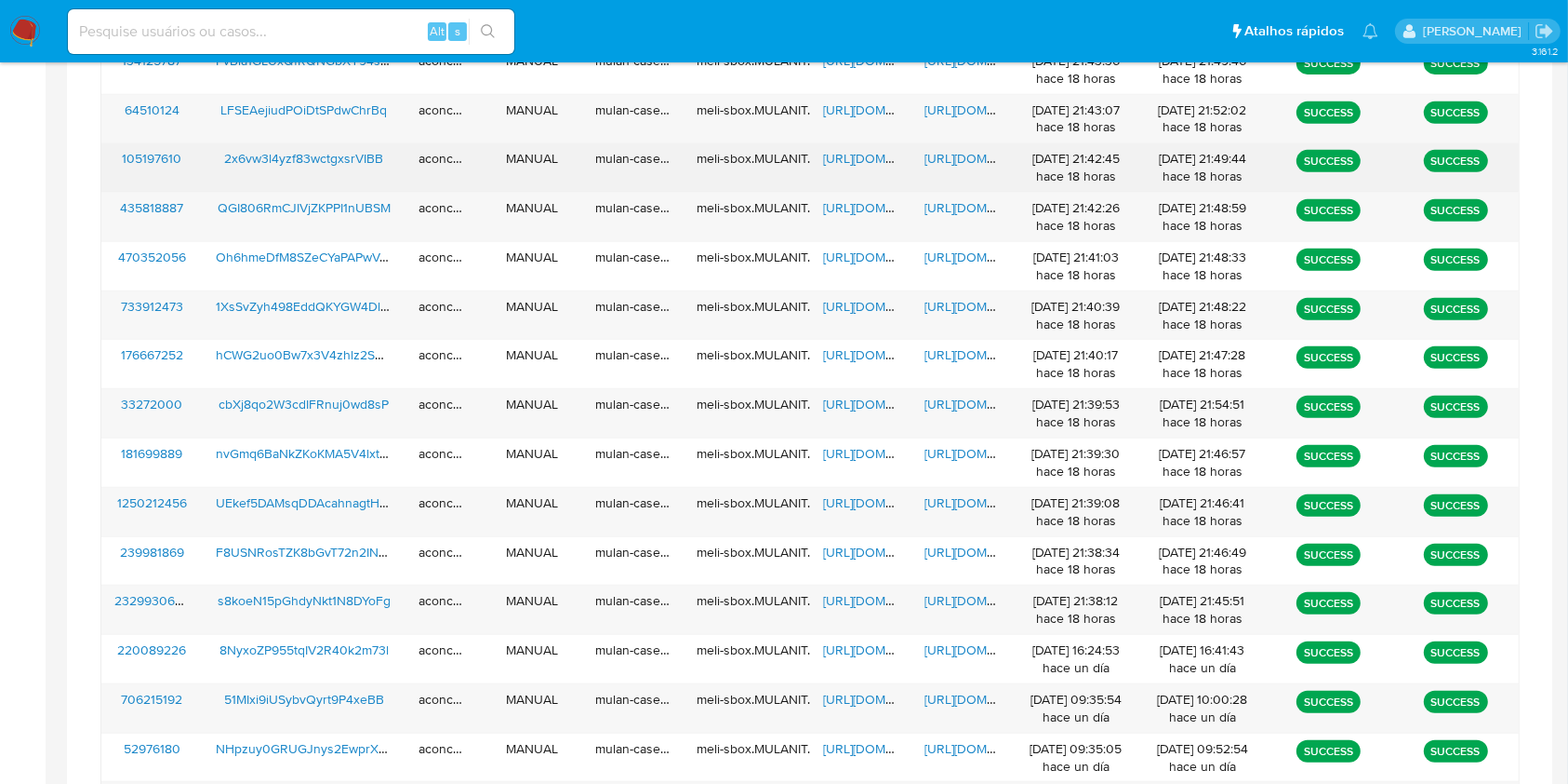
click at [848, 157] on span "https://docs.google.com/spreadsheets/d/1imw9Q05JJgDoWYa-nYj3bMW2q4O7VUip2KMQ_Dr…" at bounding box center [887, 158] width 128 height 19
click at [969, 159] on span "https://docs.google.com/document/d/1PhzQzd4CBOGZ8q_KXu8B0TUWGGo-jobzGCkStVdm-N4…" at bounding box center [988, 158] width 128 height 19
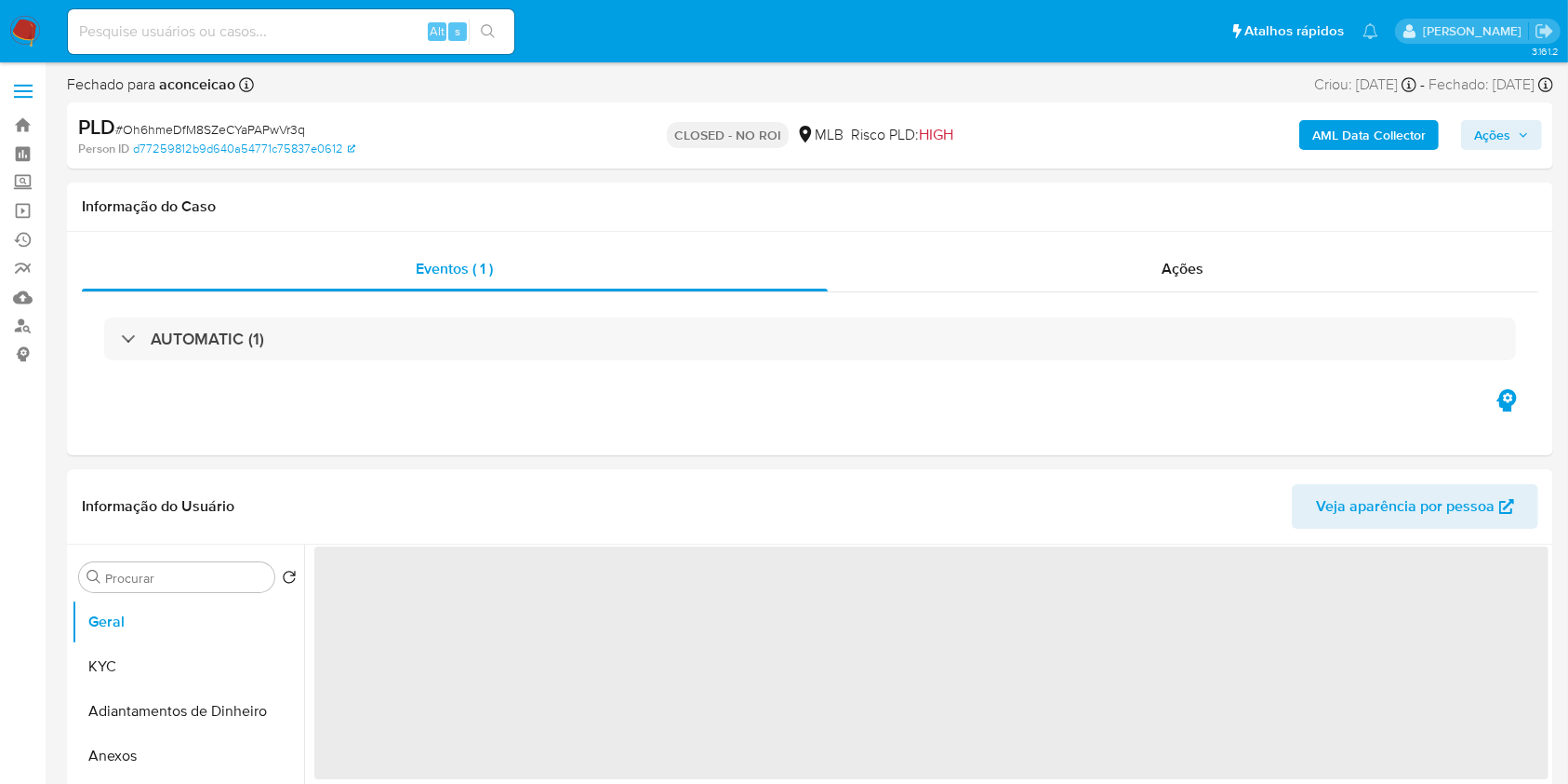
select select "10"
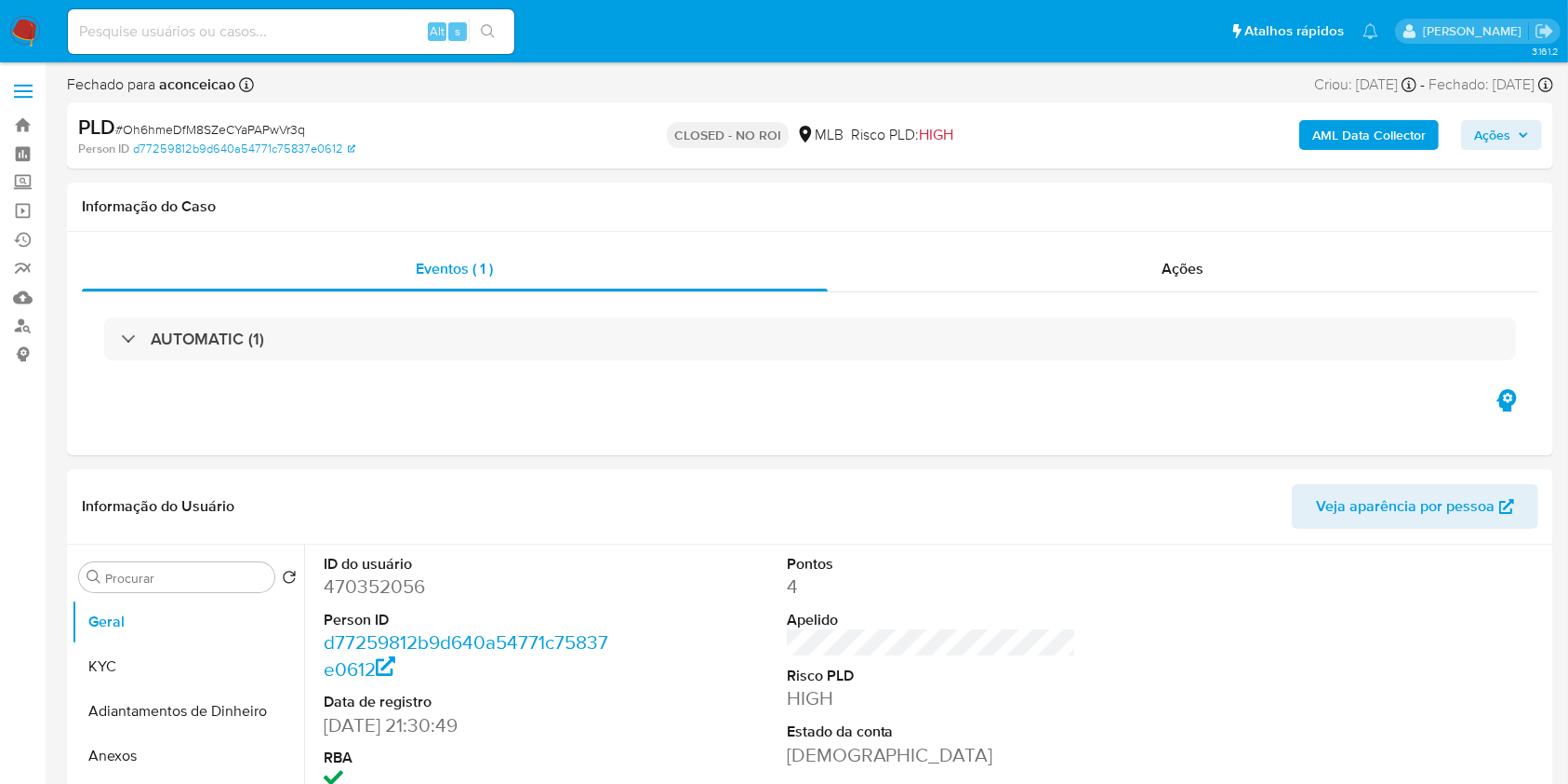
click at [369, 20] on input at bounding box center [290, 32] width 446 height 24
paste input "QGI806RmCJIVjZKPPI1nUBSM"
type input "QGI806RmCJIVjZKPPI1nUBSM"
click at [500, 27] on button "search-icon" at bounding box center [487, 32] width 38 height 26
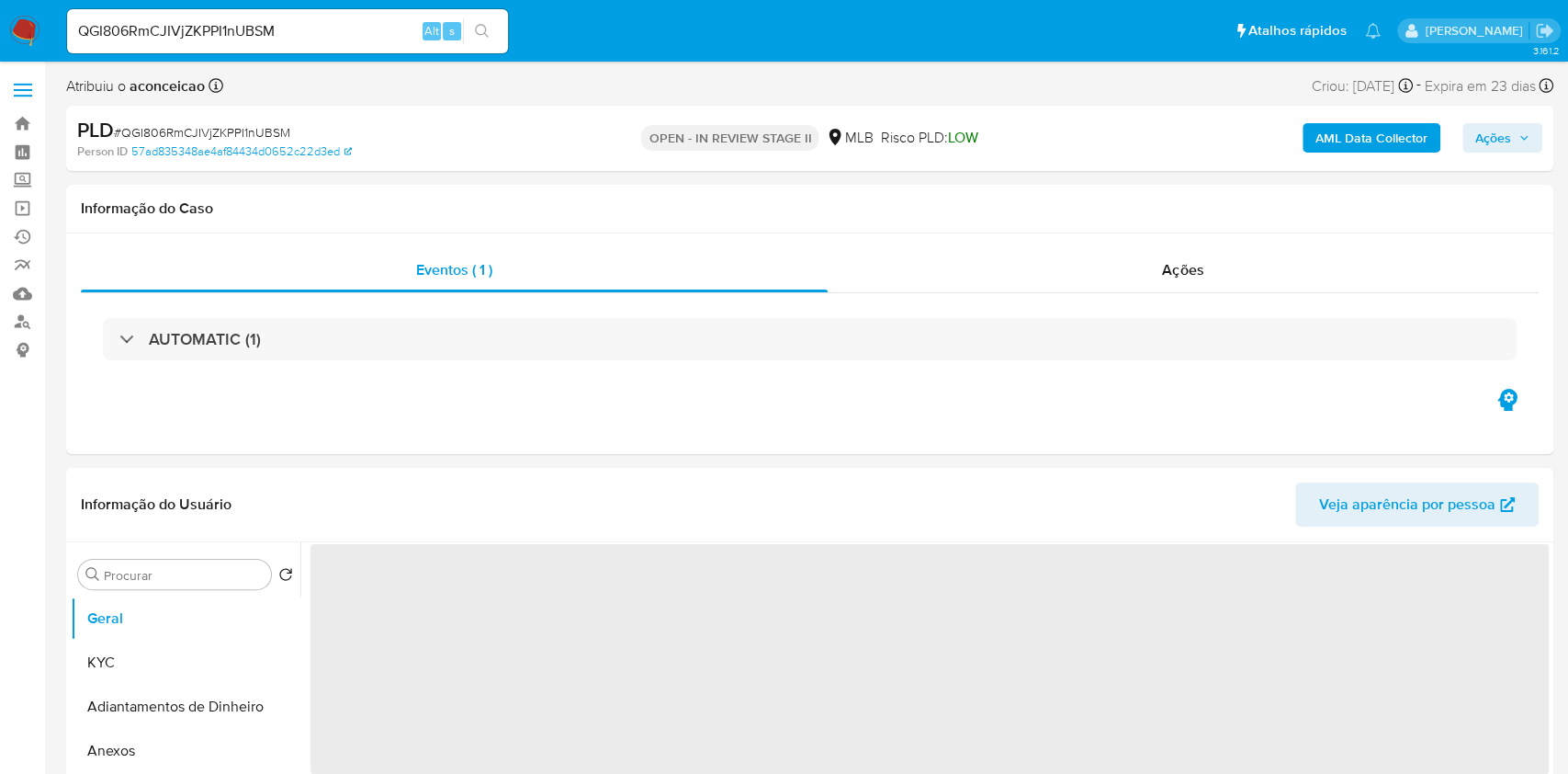
select select "10"
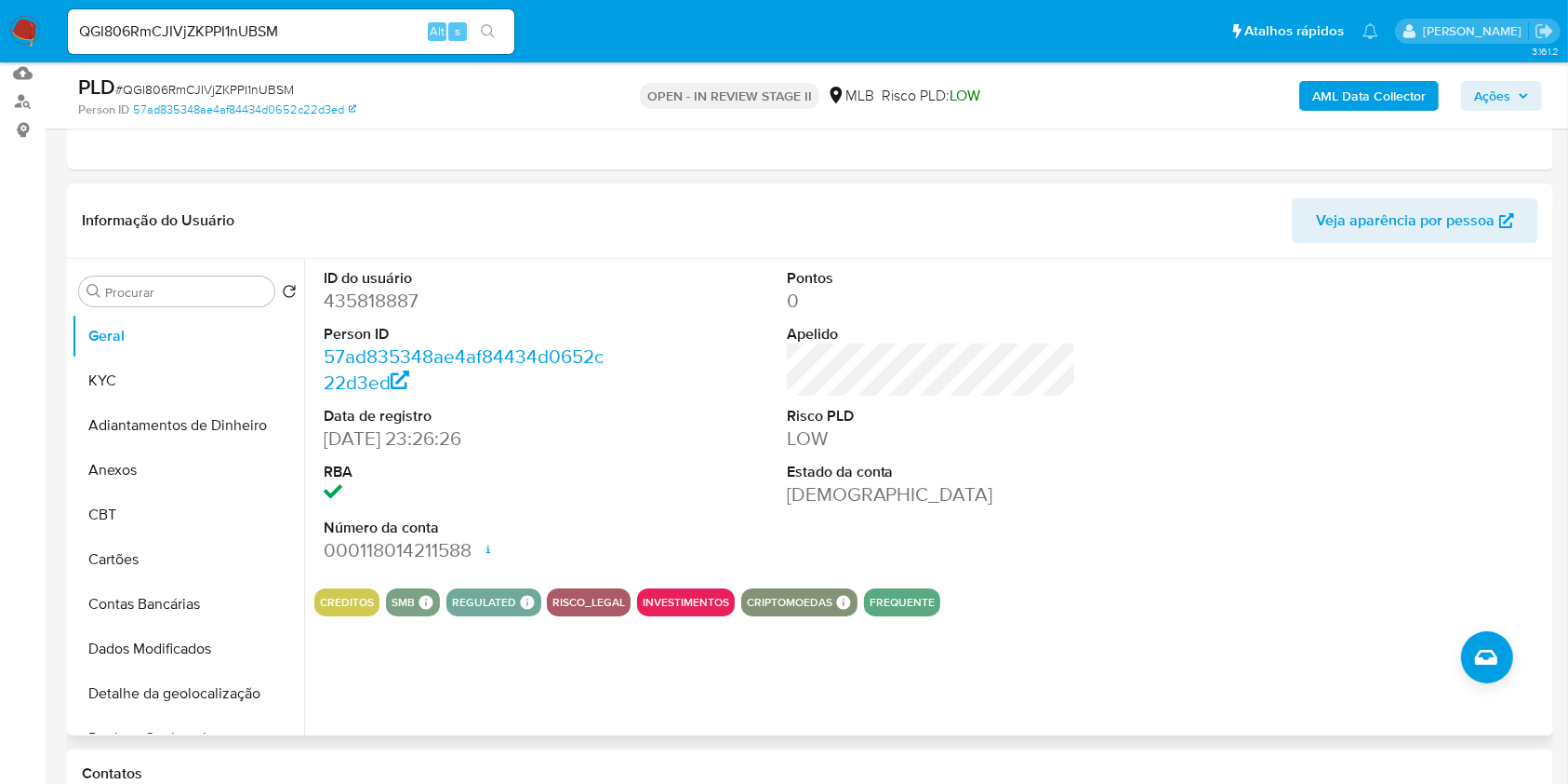
scroll to position [248, 0]
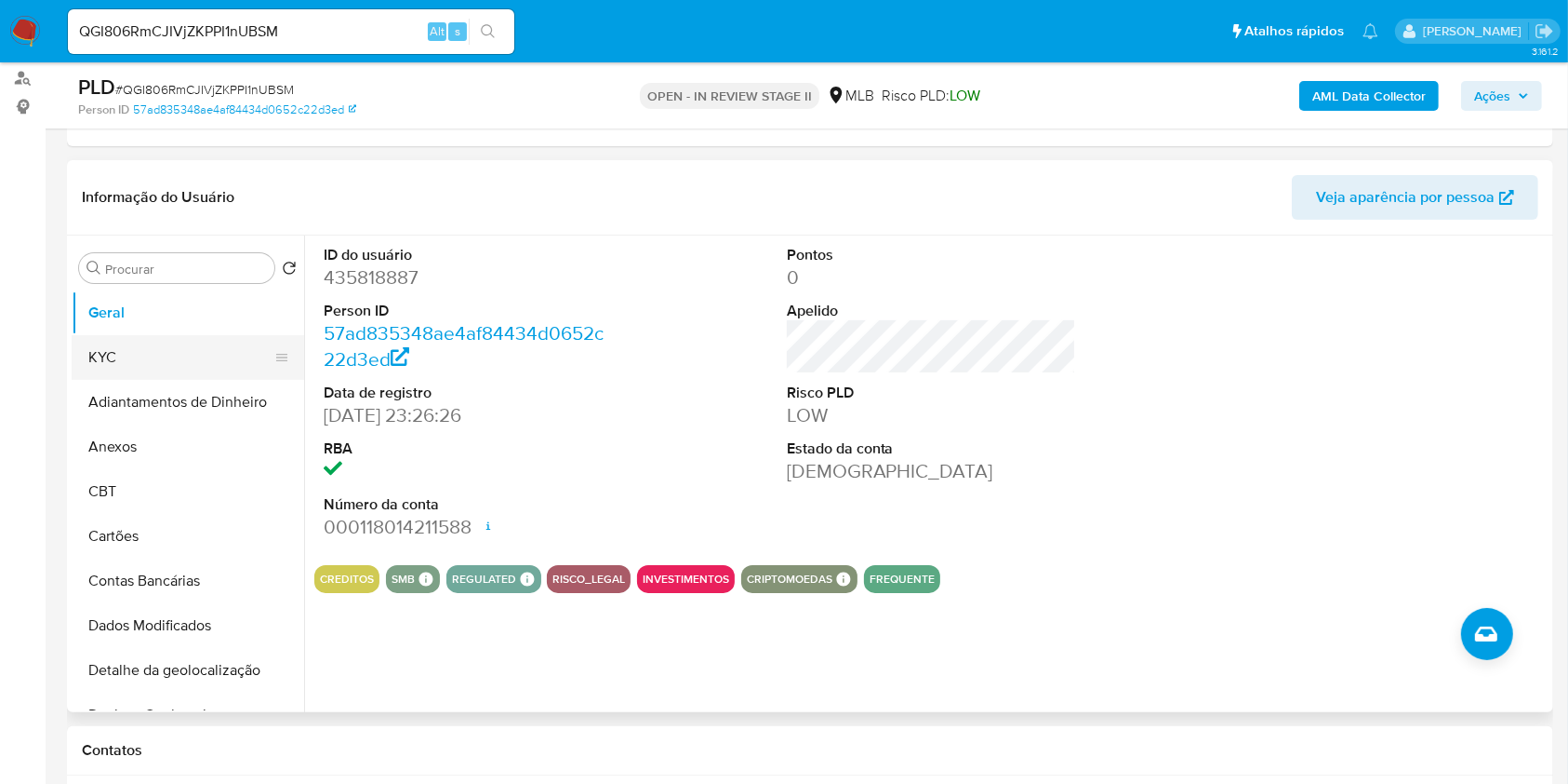
click at [228, 338] on button "KYC" at bounding box center [180, 357] width 218 height 45
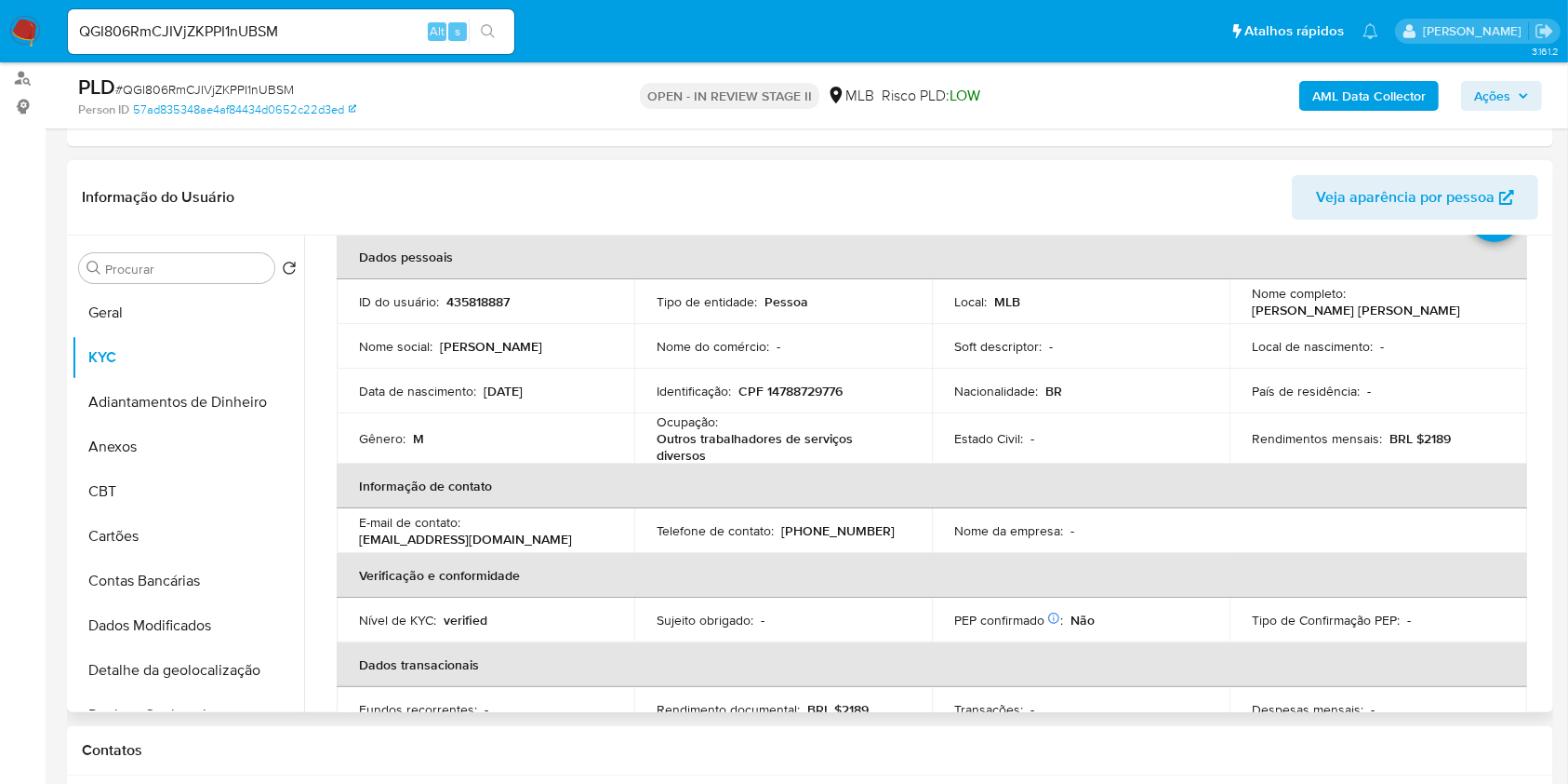
scroll to position [52, 0]
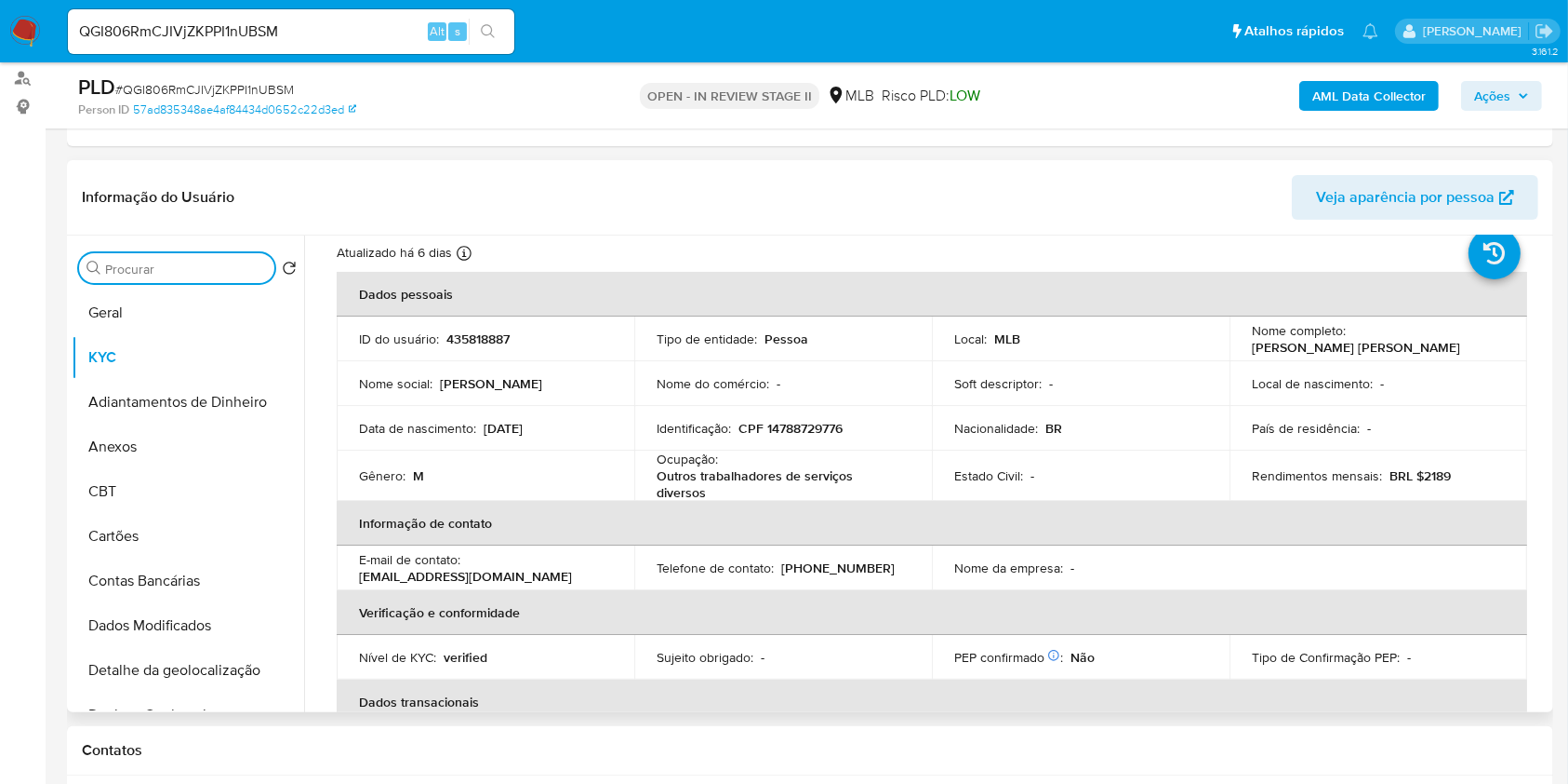
click at [233, 270] on input "Procurar" at bounding box center [186, 269] width 162 height 17
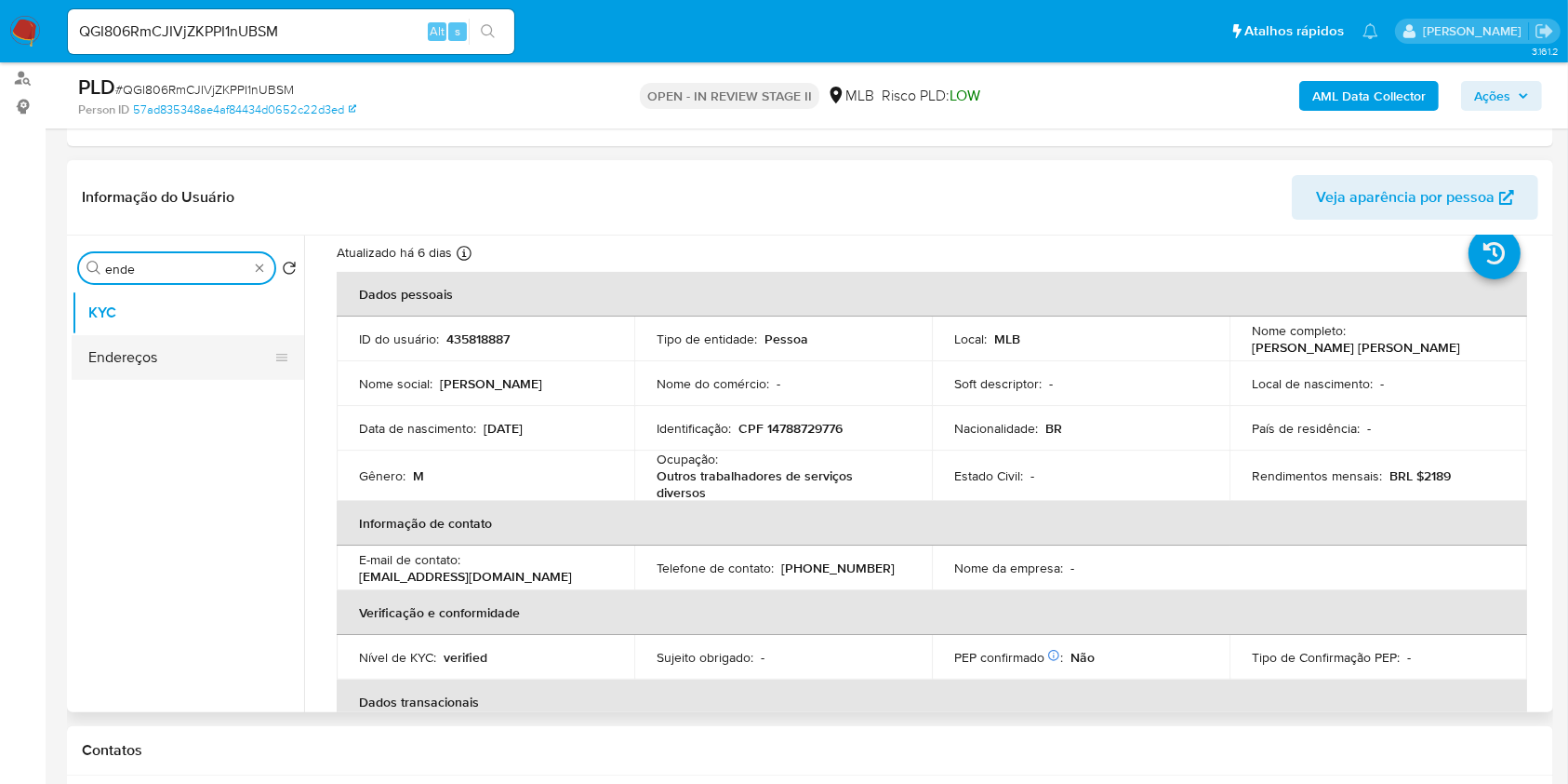
type input "ende"
click at [196, 363] on button "Endereços" at bounding box center [180, 357] width 218 height 45
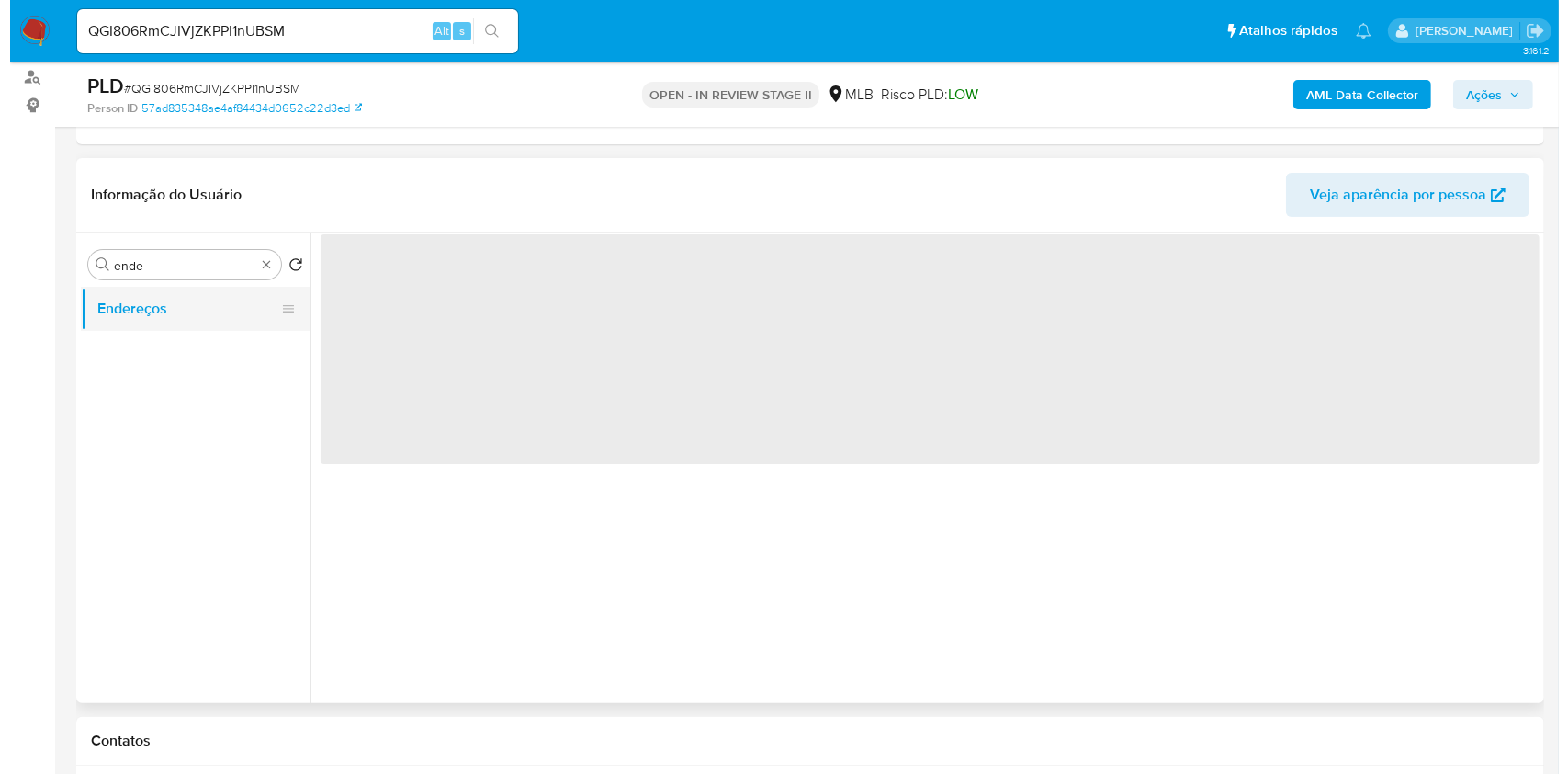
scroll to position [0, 0]
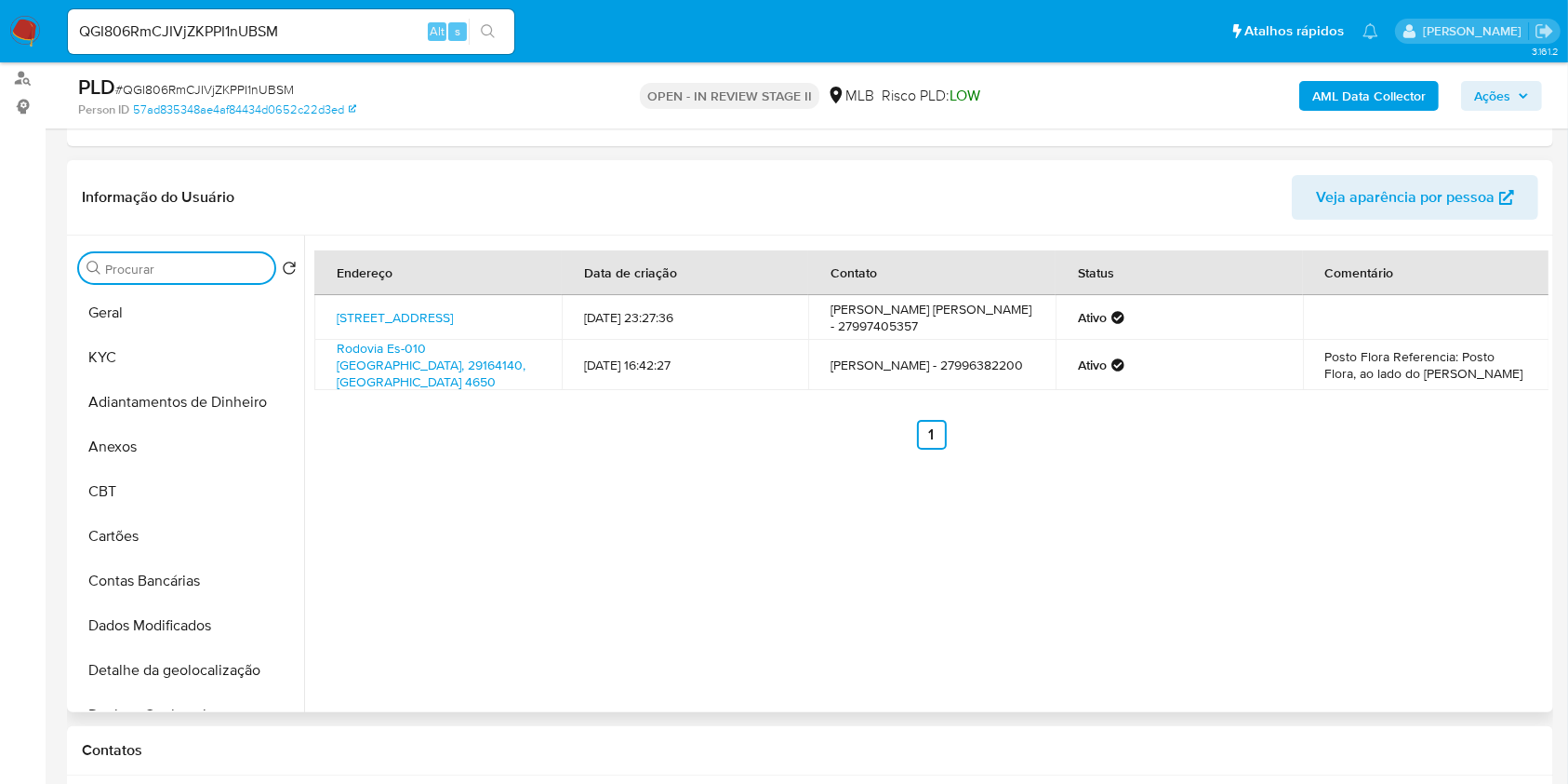
click at [243, 267] on input "Procurar" at bounding box center [186, 269] width 162 height 17
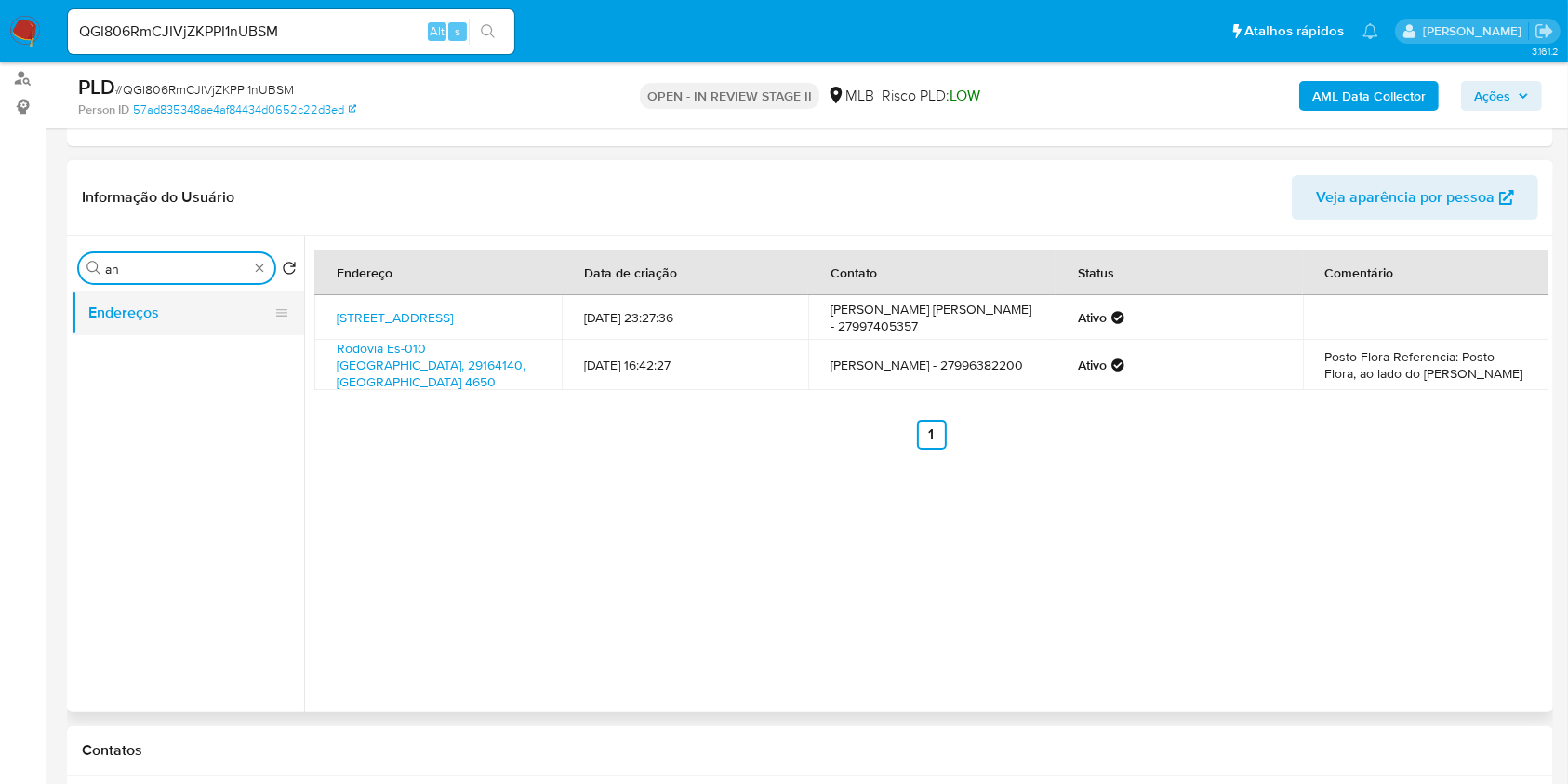
type input "a"
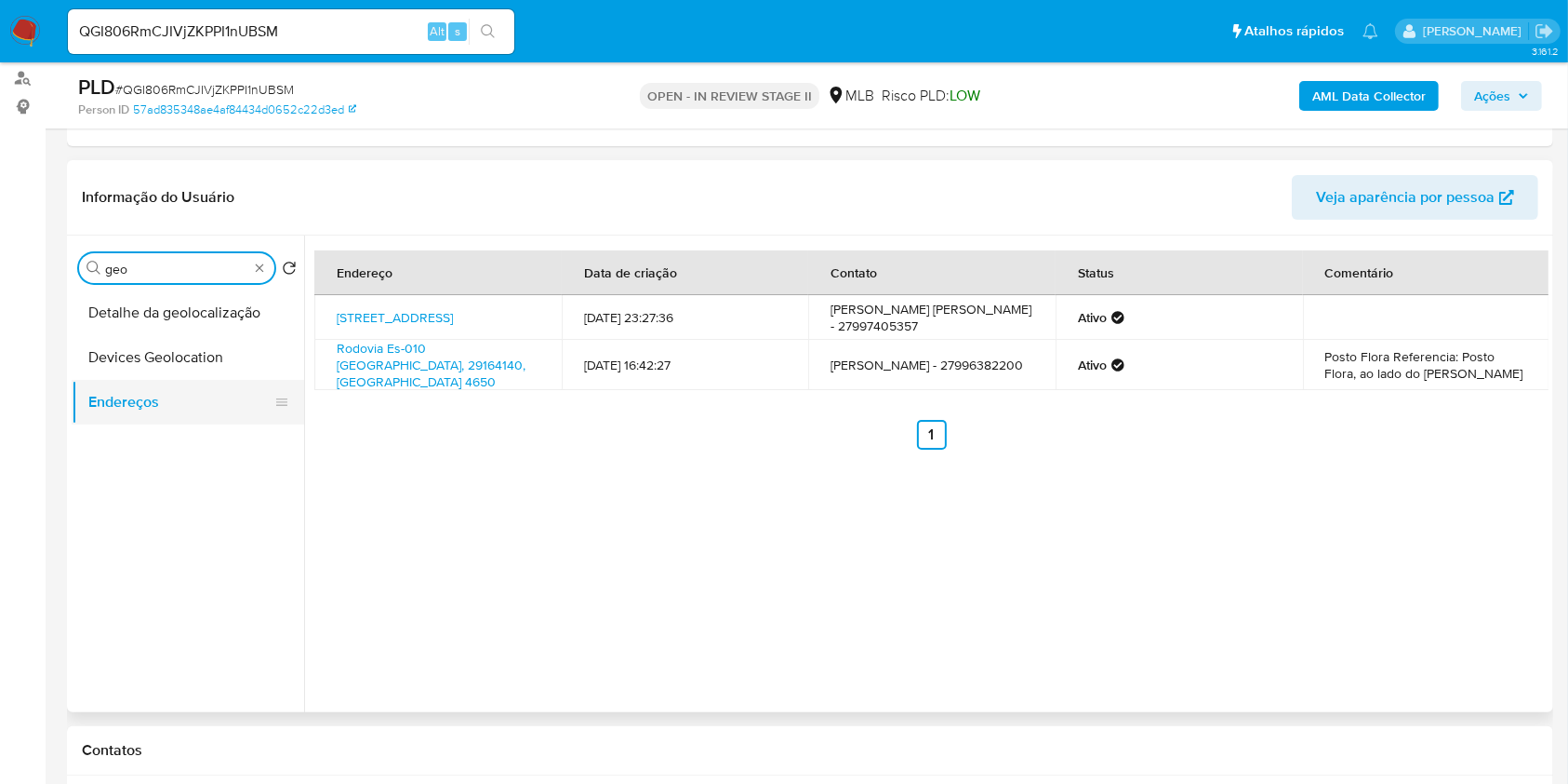
type input "geo"
click at [241, 310] on button "Detalhe da geolocalização" at bounding box center [188, 312] width 233 height 45
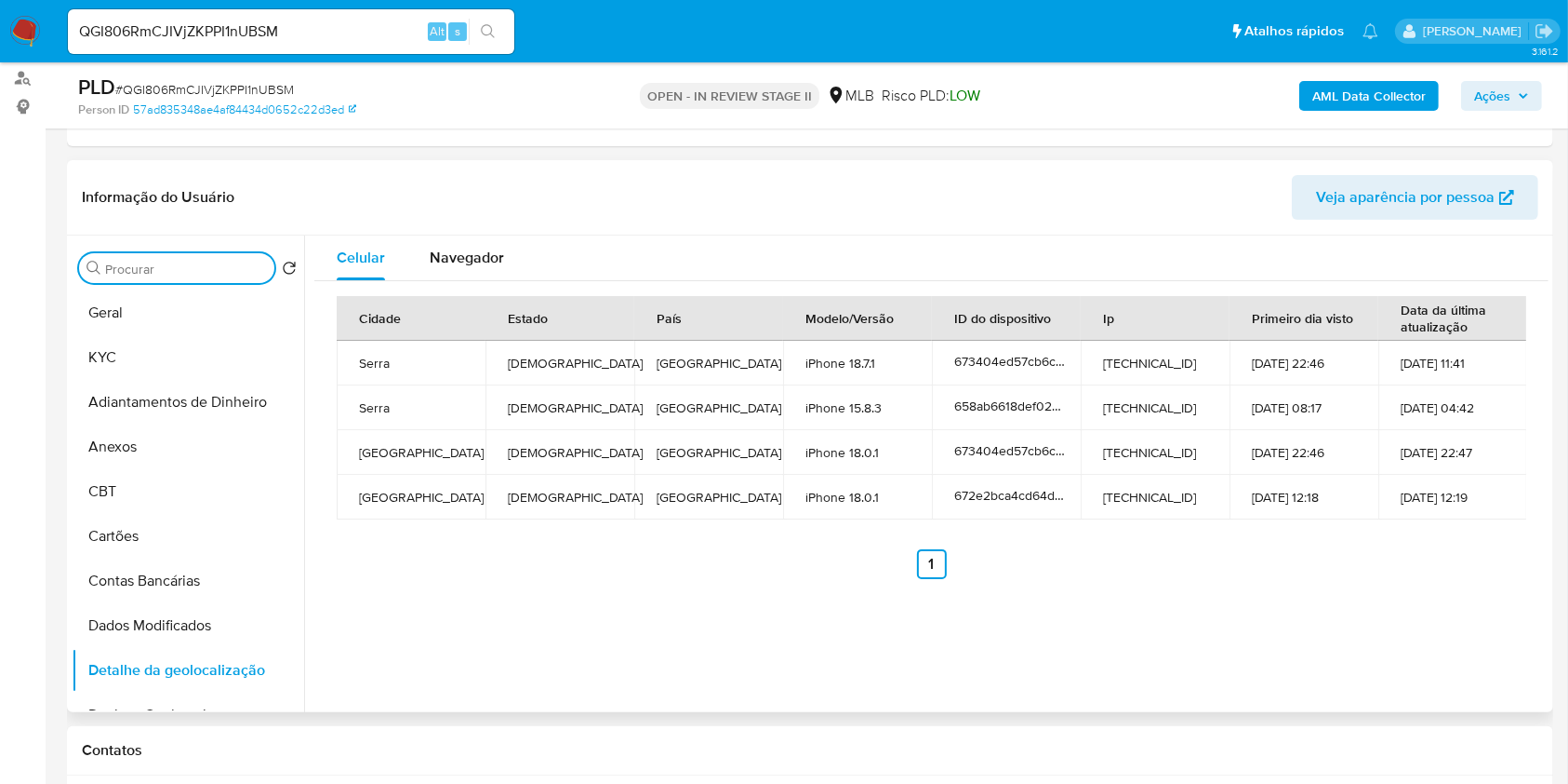
click at [242, 267] on input "Procurar" at bounding box center [186, 269] width 162 height 17
type input "d"
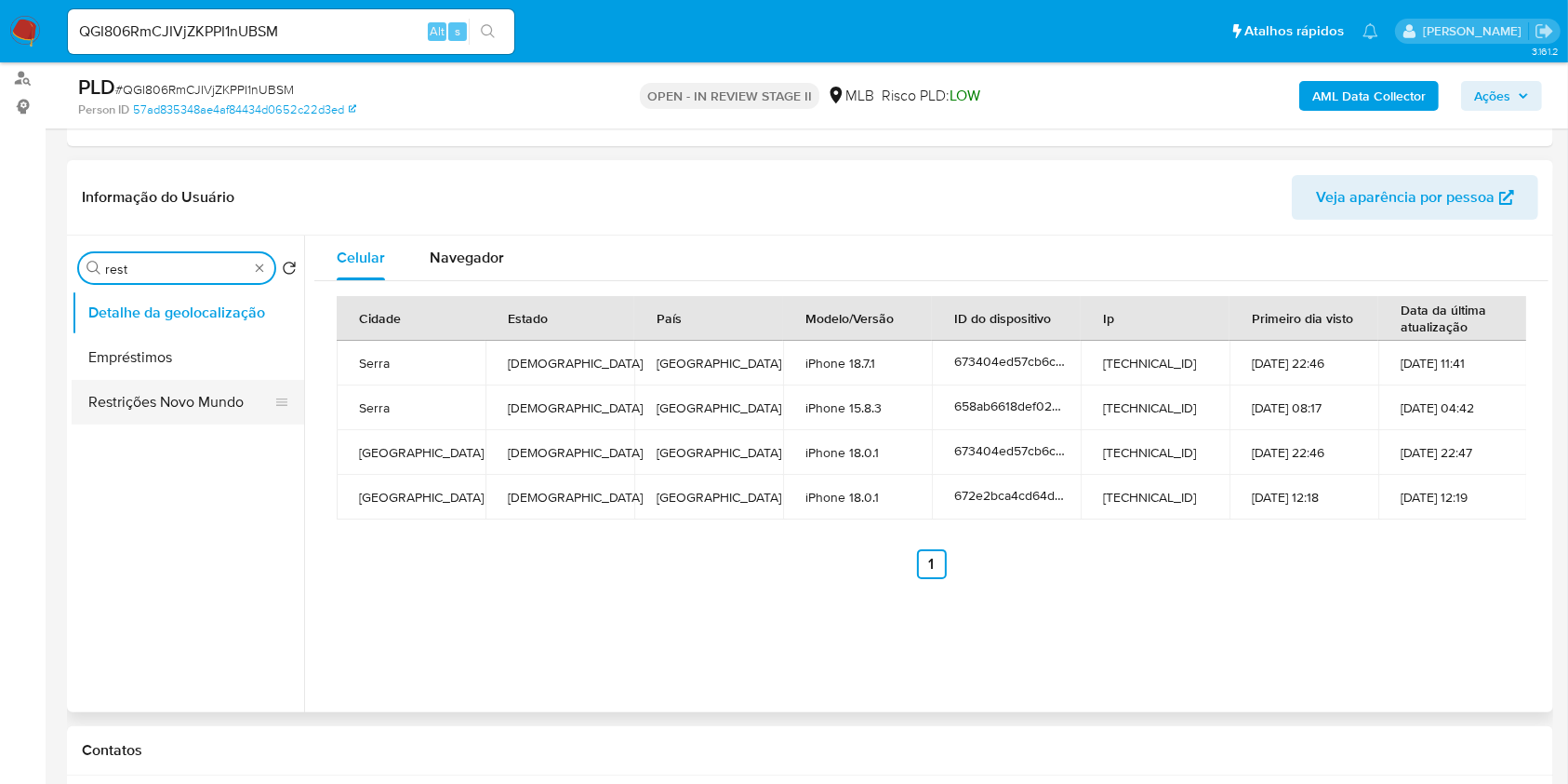
type input "rest"
click at [188, 384] on button "Restrições Novo Mundo" at bounding box center [180, 402] width 218 height 45
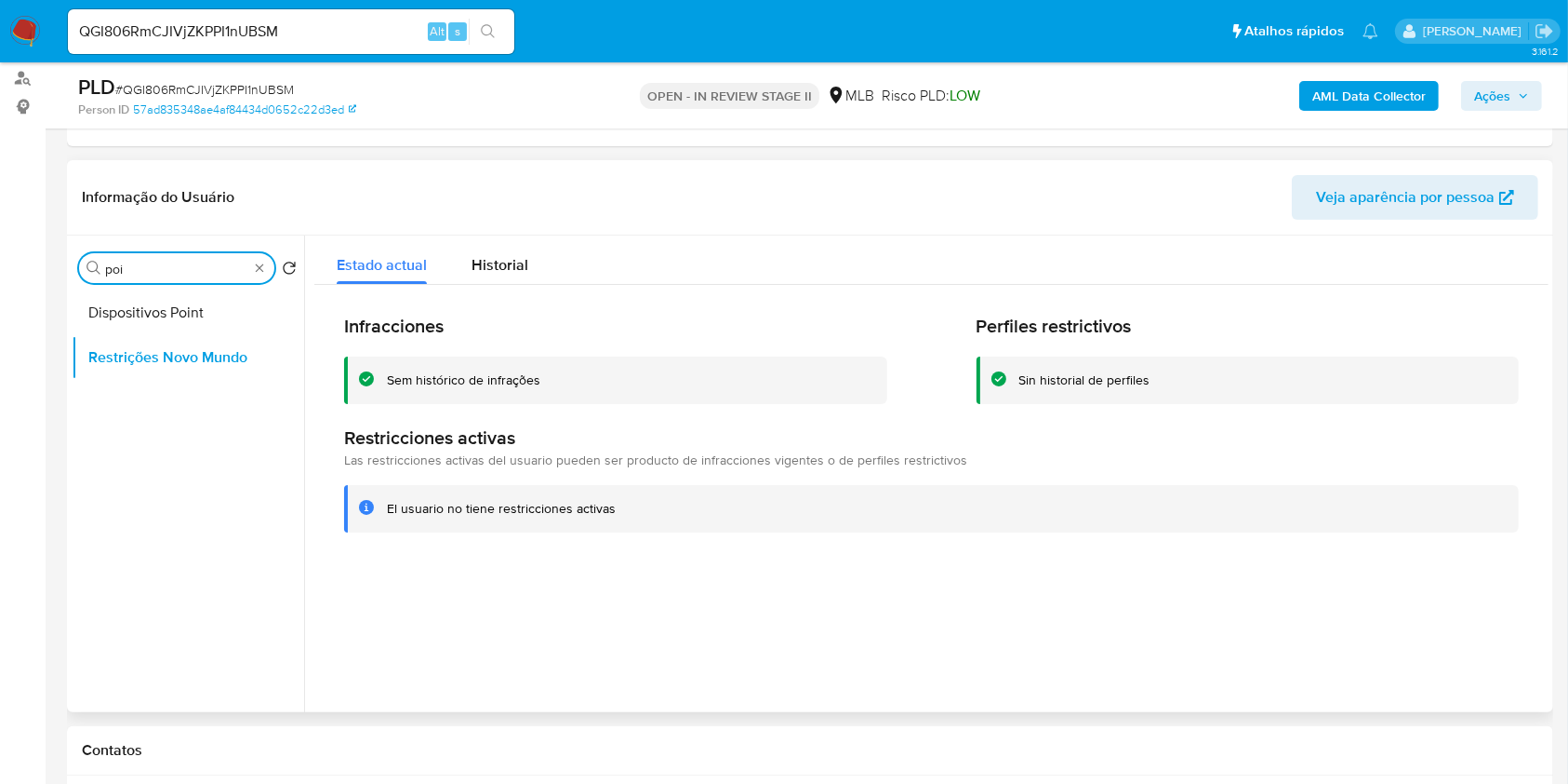
type input "poi"
click at [216, 315] on button "Dispositivos Point" at bounding box center [180, 312] width 218 height 45
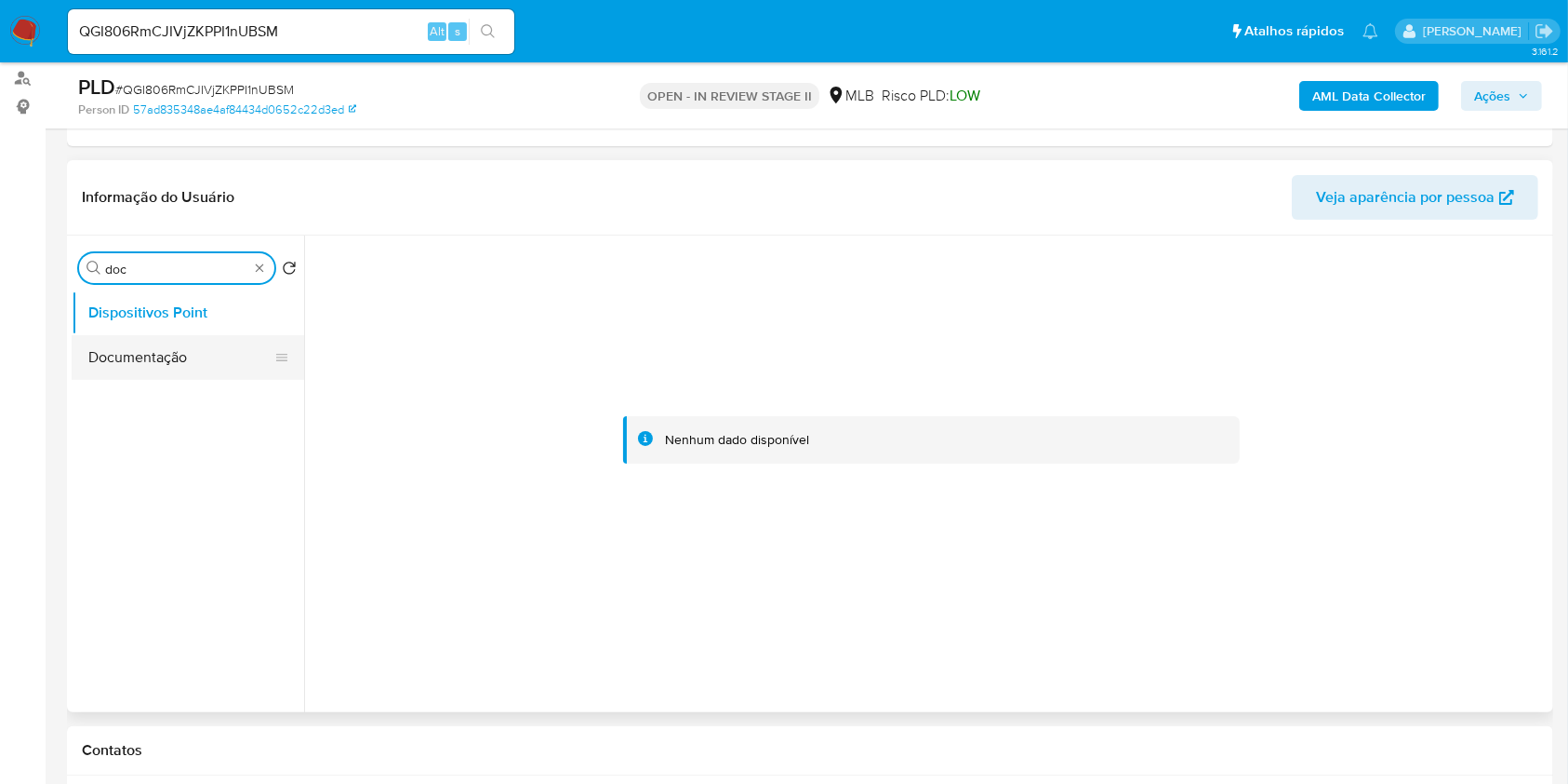
type input "doc"
click at [154, 367] on button "Documentação" at bounding box center [180, 357] width 218 height 45
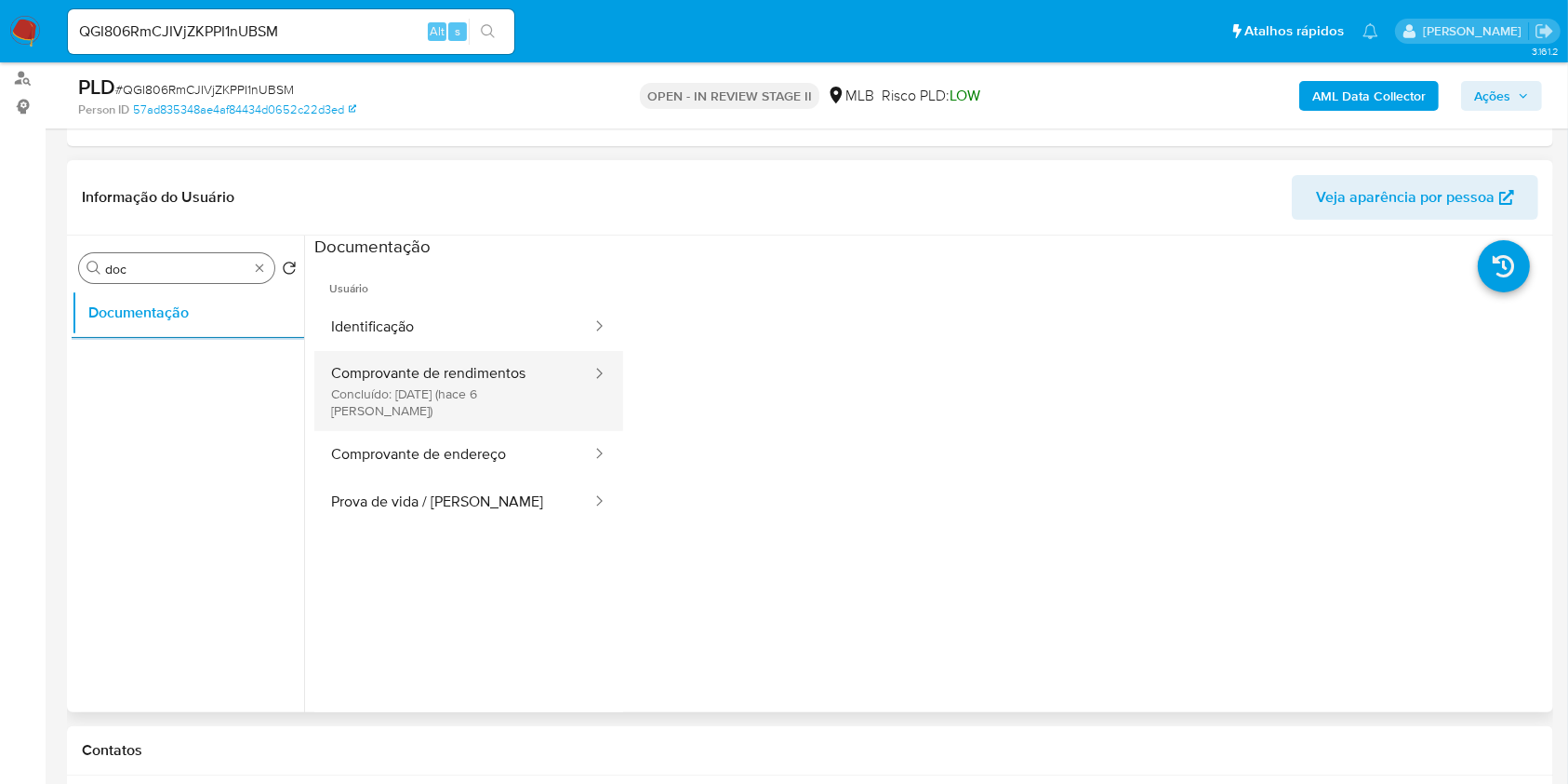
click at [451, 361] on button "Comprovante de rendimentos Concluído: 27/09/2025 (hace 6 días)" at bounding box center [453, 391] width 279 height 80
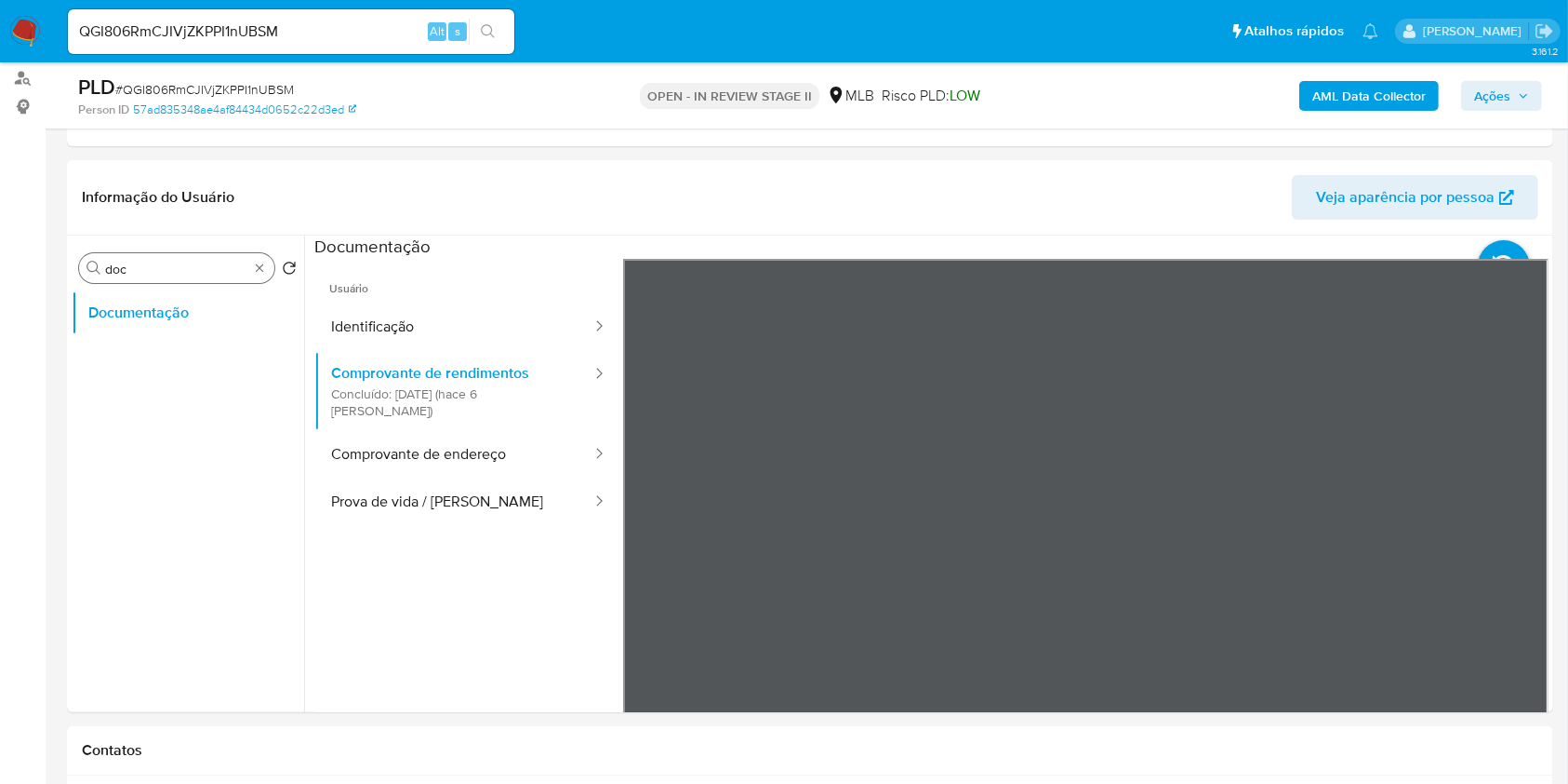
click at [267, 270] on div "Procurar doc" at bounding box center [177, 268] width 195 height 30
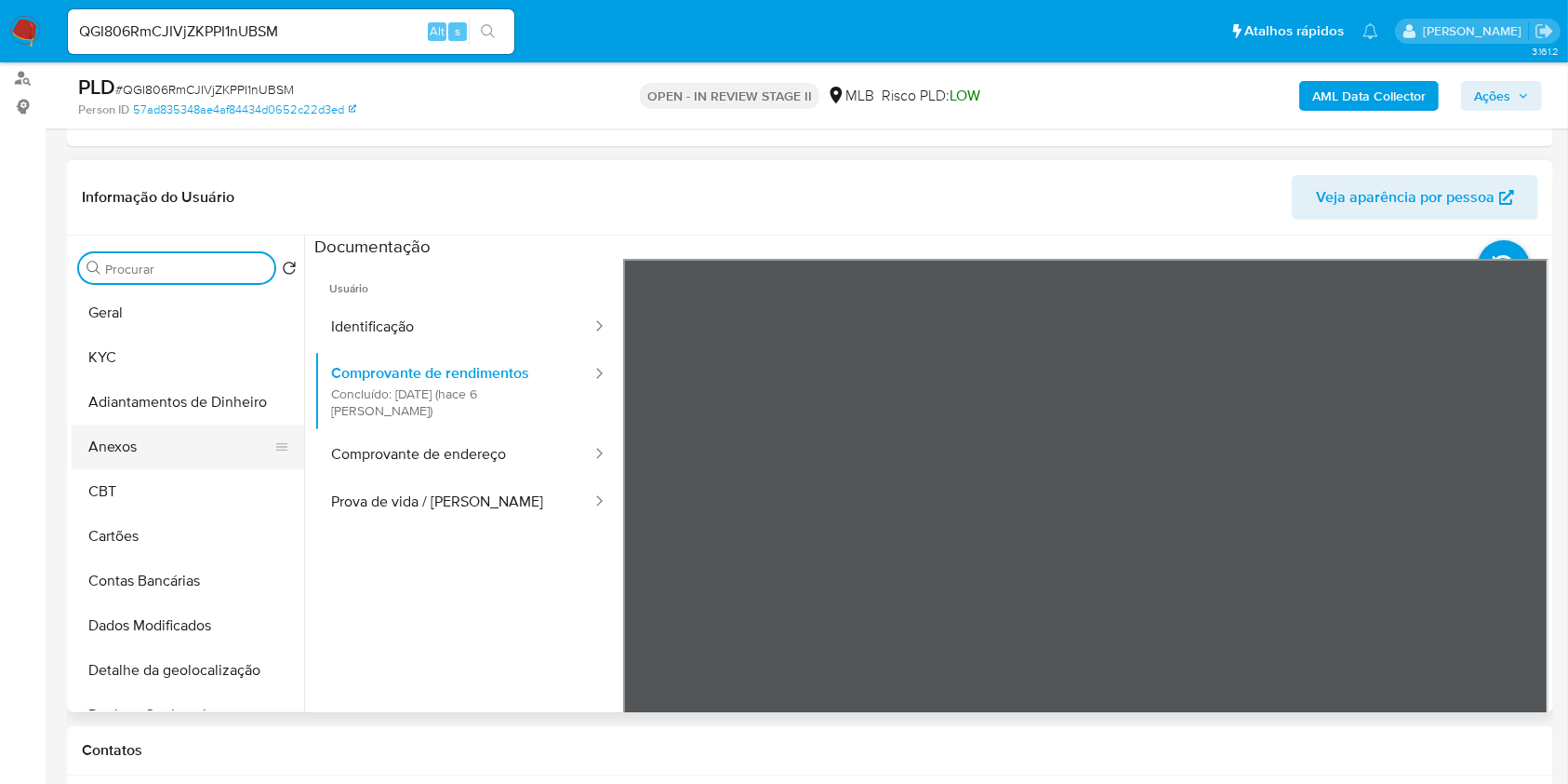
click at [179, 436] on button "Anexos" at bounding box center [180, 447] width 218 height 45
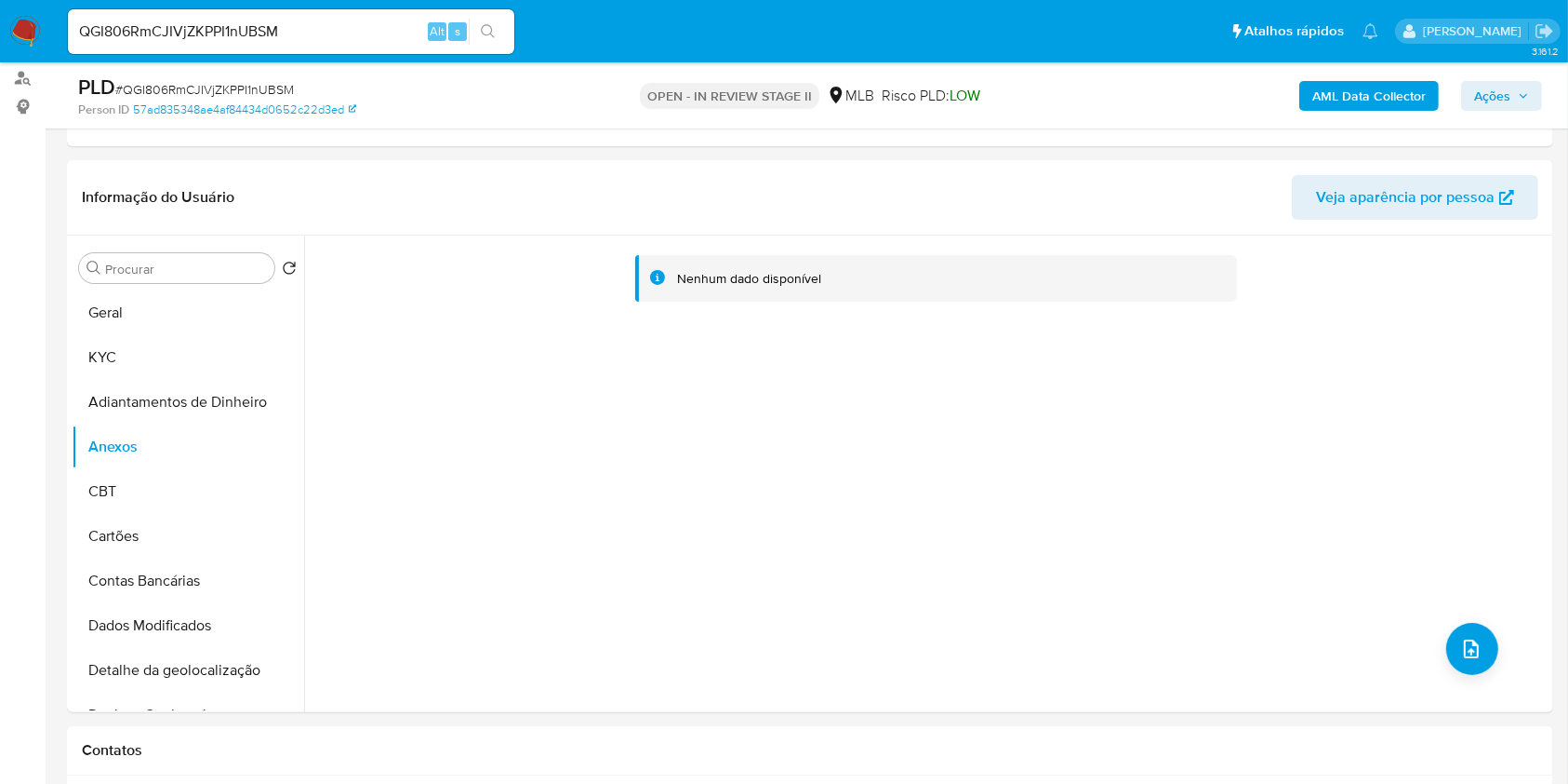
click at [1372, 98] on b "AML Data Collector" at bounding box center [1369, 96] width 113 height 30
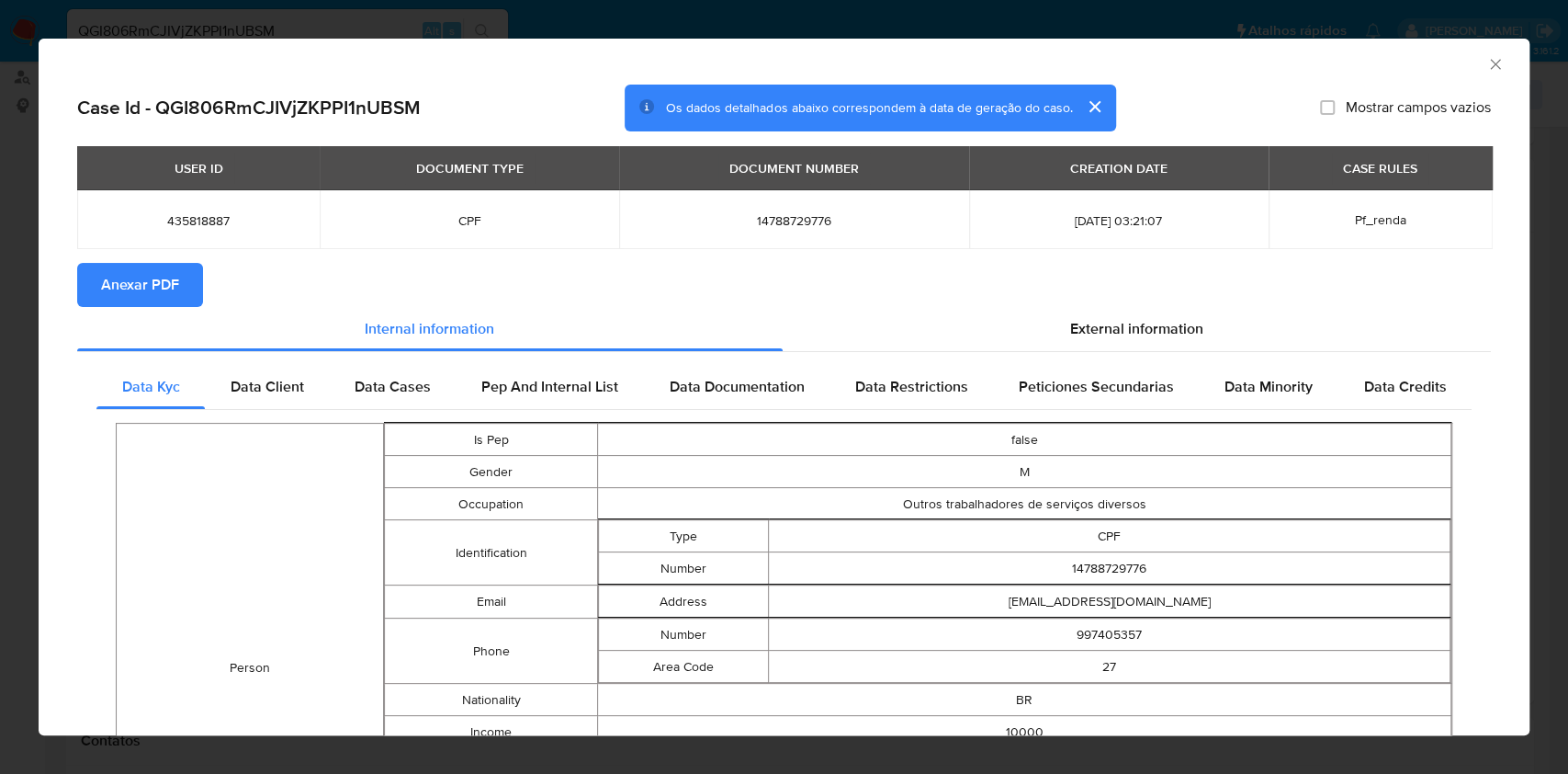
drag, startPoint x: 190, startPoint y: 294, endPoint x: 206, endPoint y: 283, distance: 19.4
click at [190, 292] on button "Anexar PDF" at bounding box center [140, 285] width 126 height 44
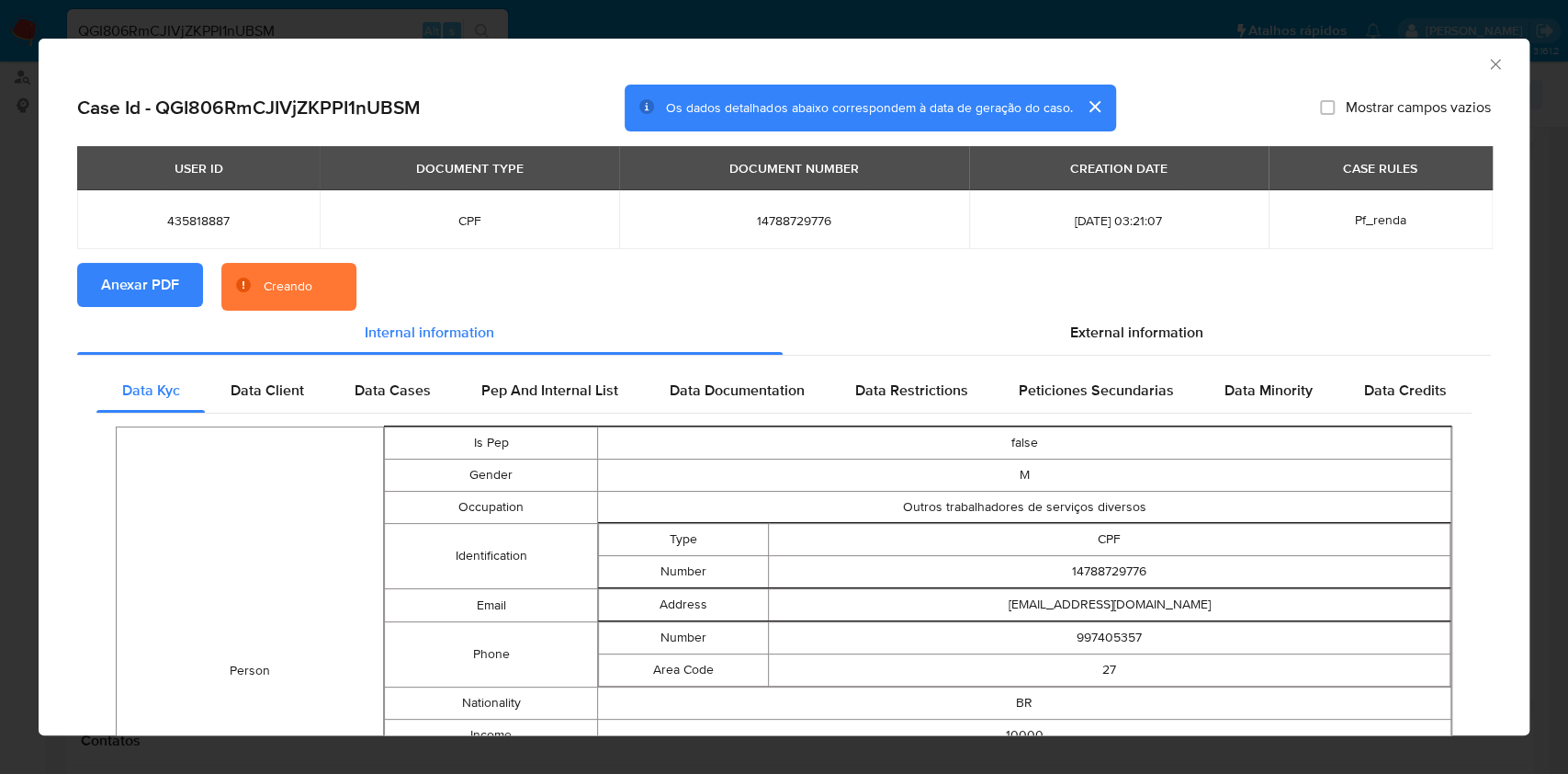
click at [733, 223] on span "14788729776" at bounding box center [793, 220] width 305 height 17
copy span "14788729776"
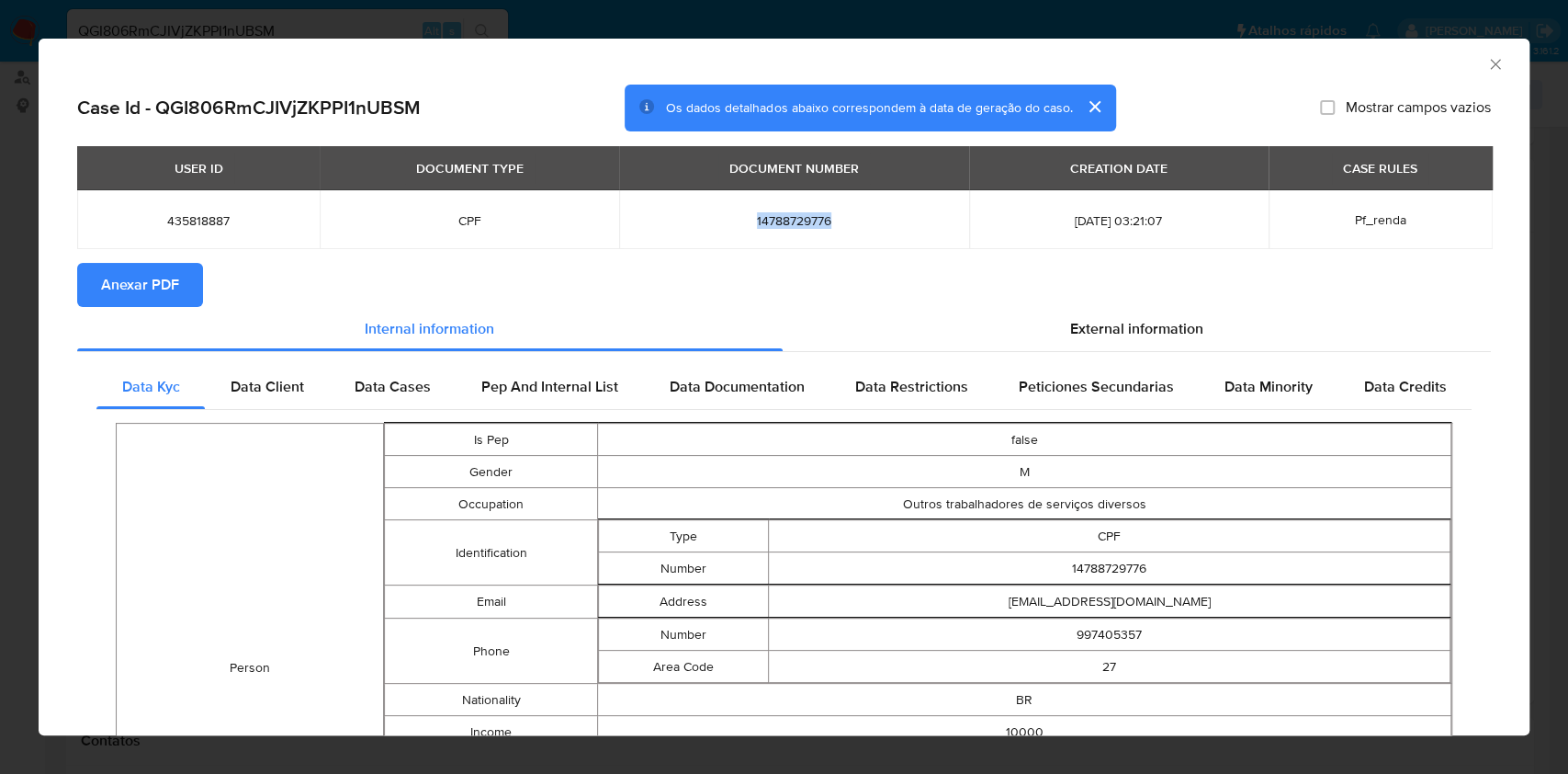
click at [1487, 70] on icon "Fechar a janela" at bounding box center [1495, 64] width 19 height 19
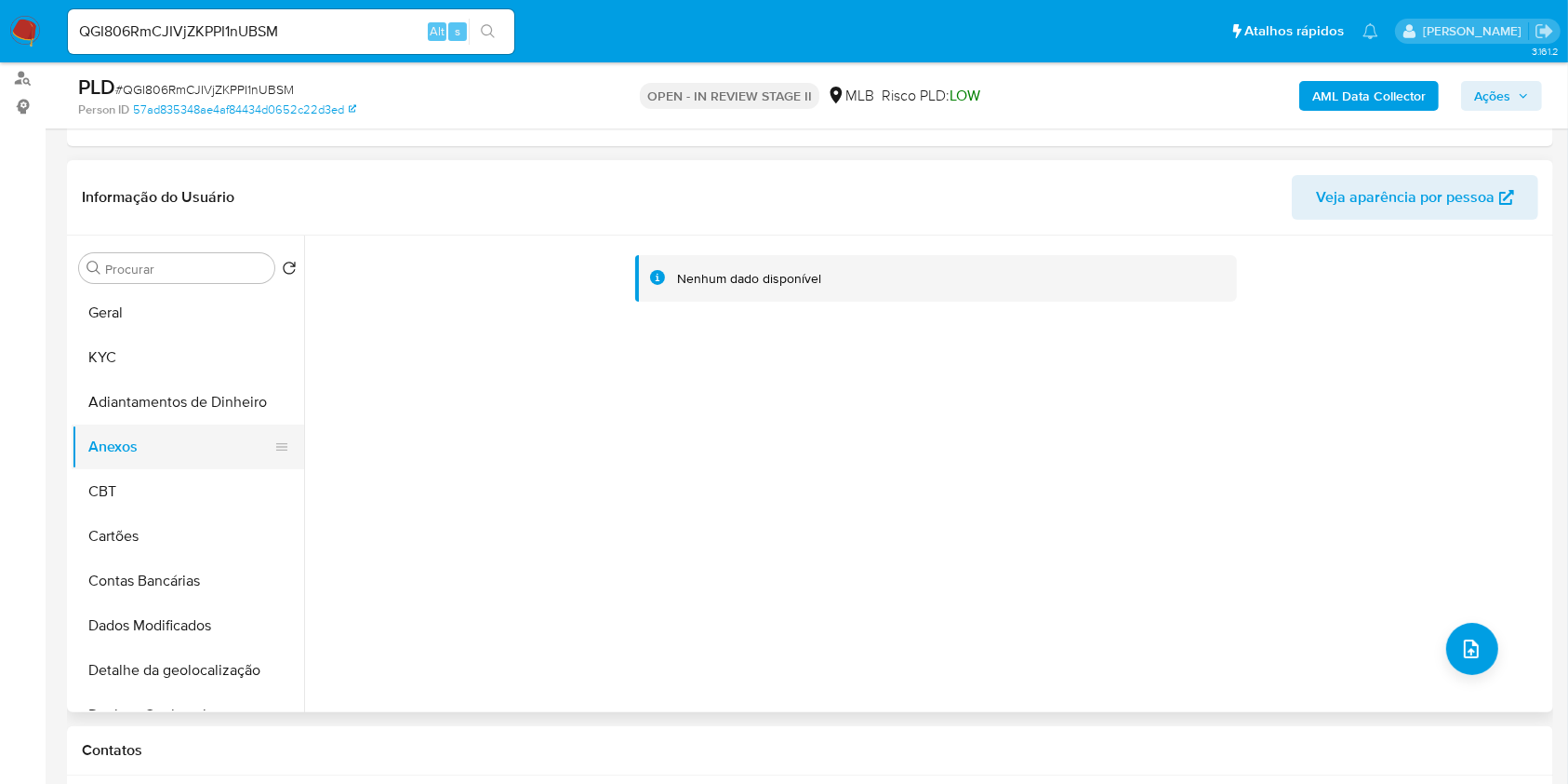
click at [166, 458] on button "Anexos" at bounding box center [180, 447] width 218 height 45
click at [164, 492] on button "CBT" at bounding box center [180, 490] width 218 height 45
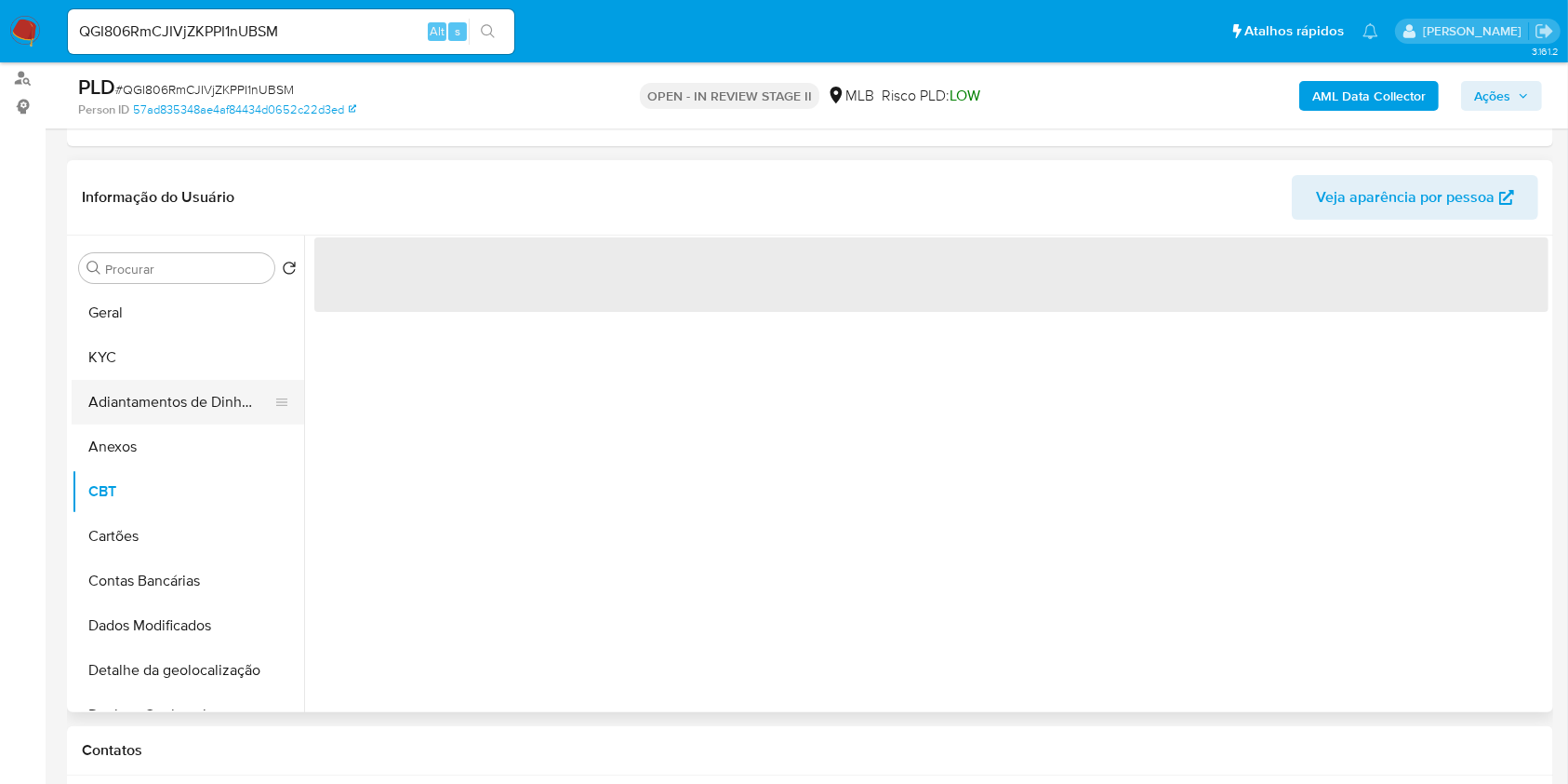
click at [183, 401] on button "Adiantamentos de Dinheiro" at bounding box center [180, 402] width 218 height 45
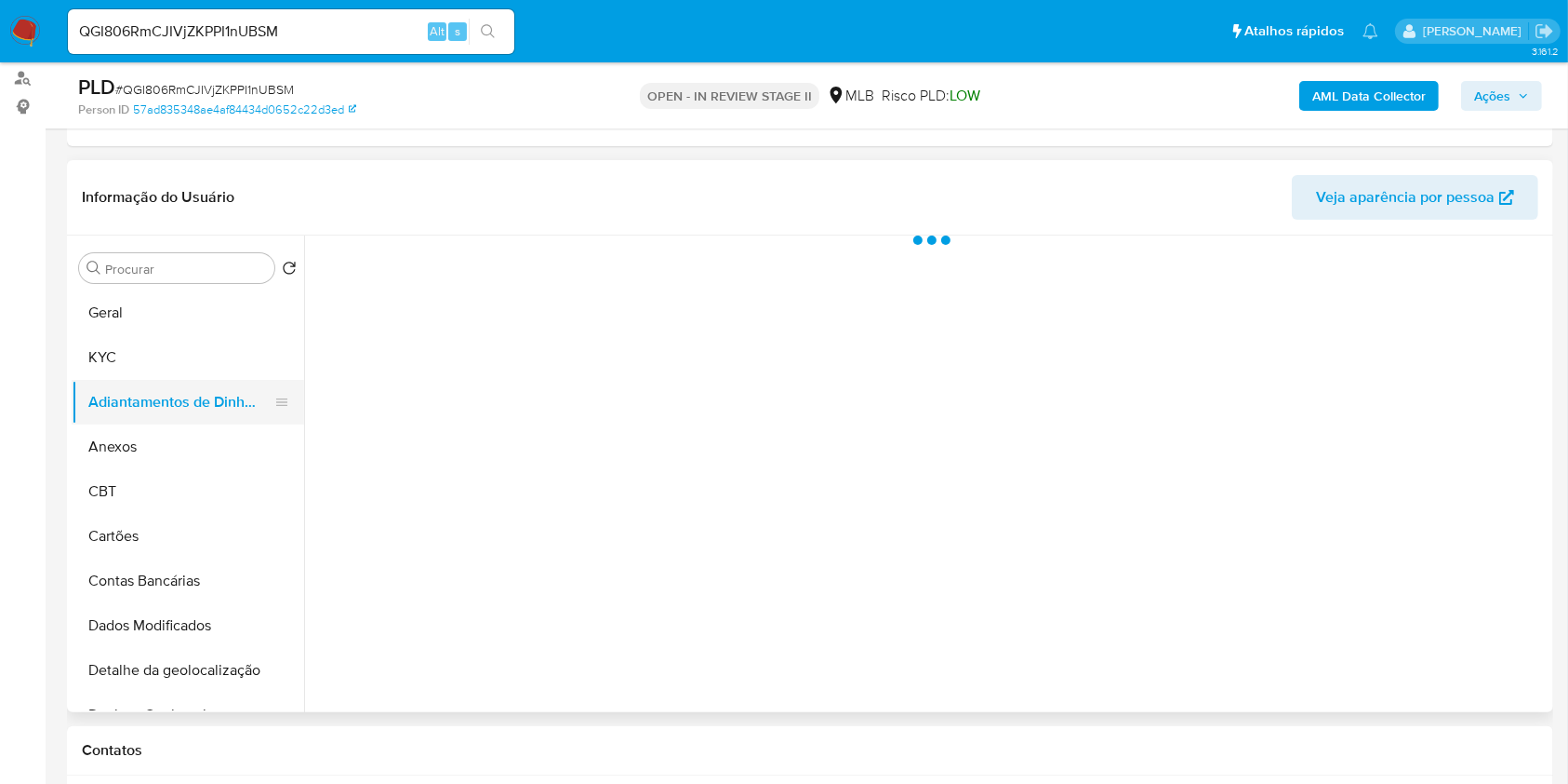
click at [172, 380] on button "Adiantamentos de Dinheiro" at bounding box center [180, 402] width 218 height 45
click at [168, 361] on button "KYC" at bounding box center [180, 357] width 218 height 45
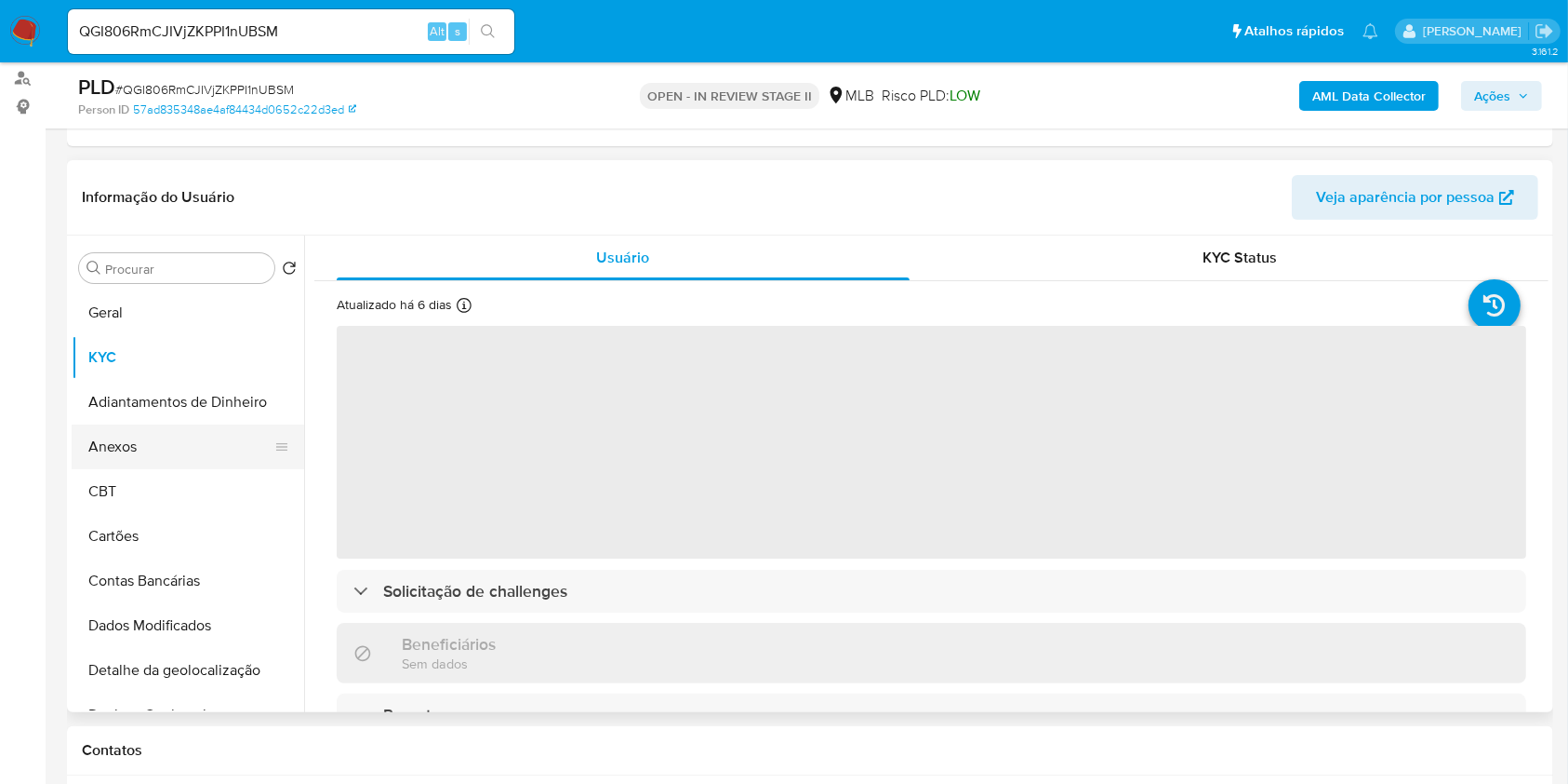
click at [174, 443] on button "Anexos" at bounding box center [180, 447] width 218 height 45
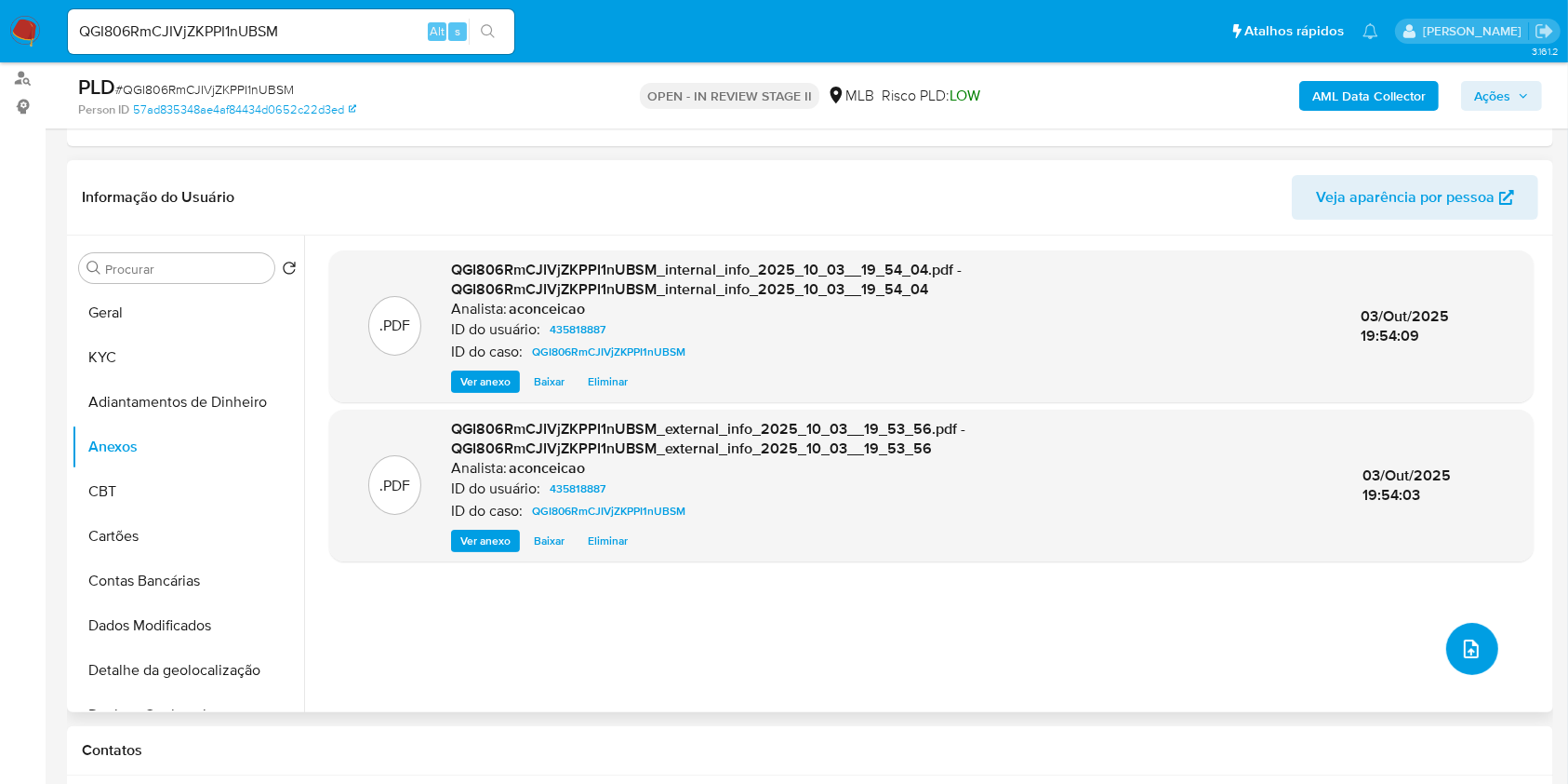
click at [1474, 654] on span "upload-file" at bounding box center [1472, 649] width 22 height 22
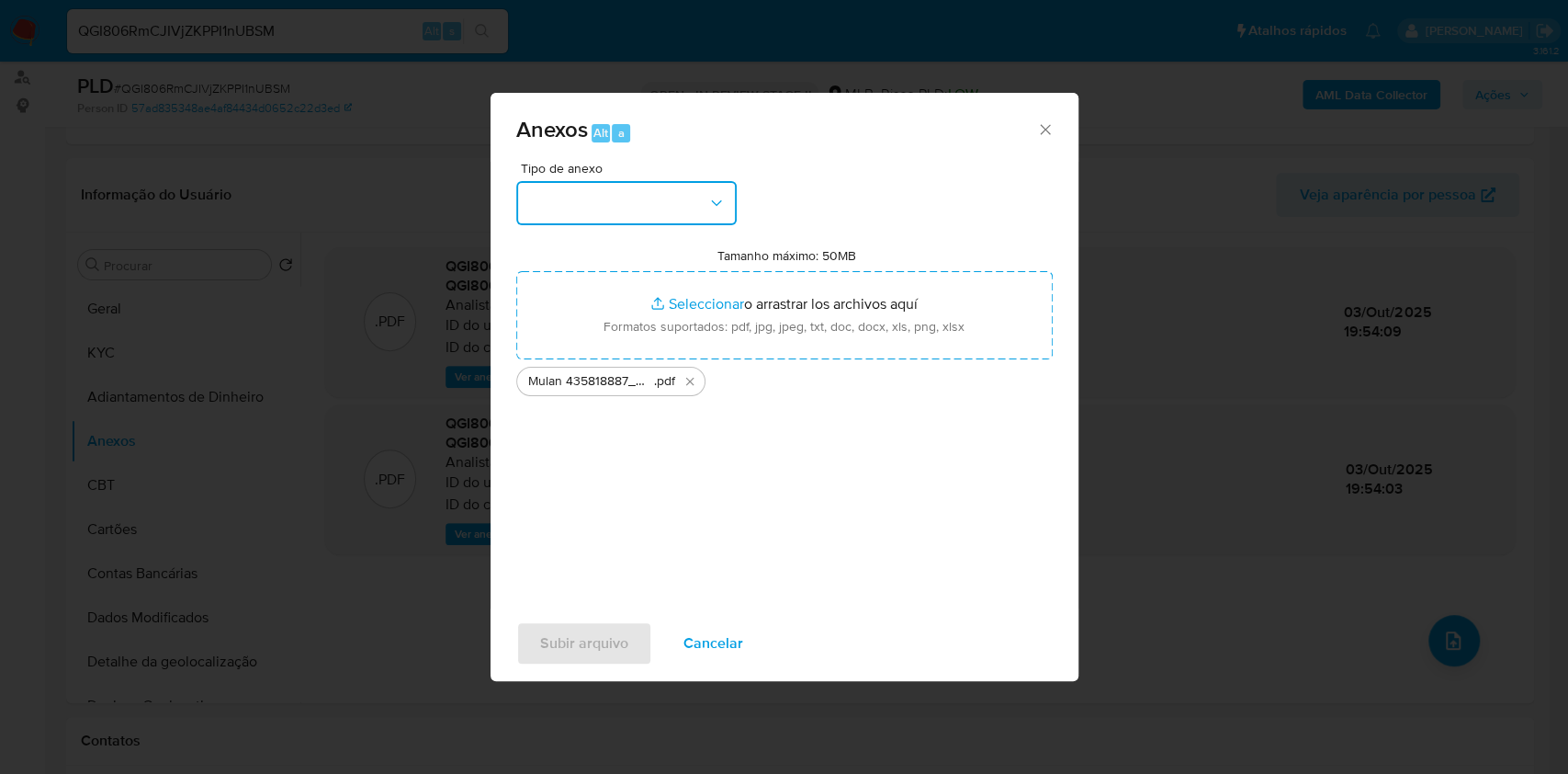
click at [644, 213] on button "button" at bounding box center [626, 202] width 221 height 44
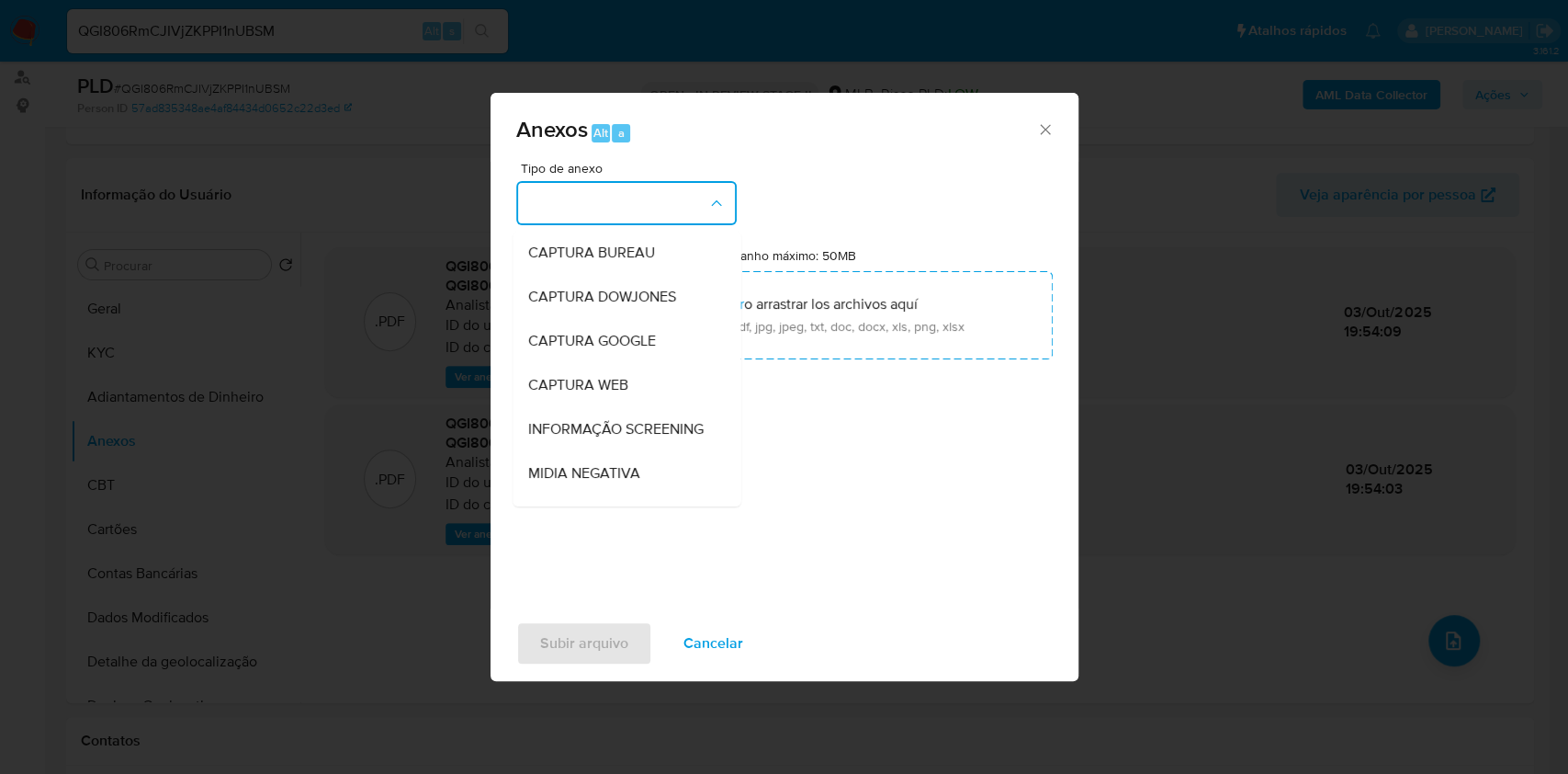
scroll to position [245, 0]
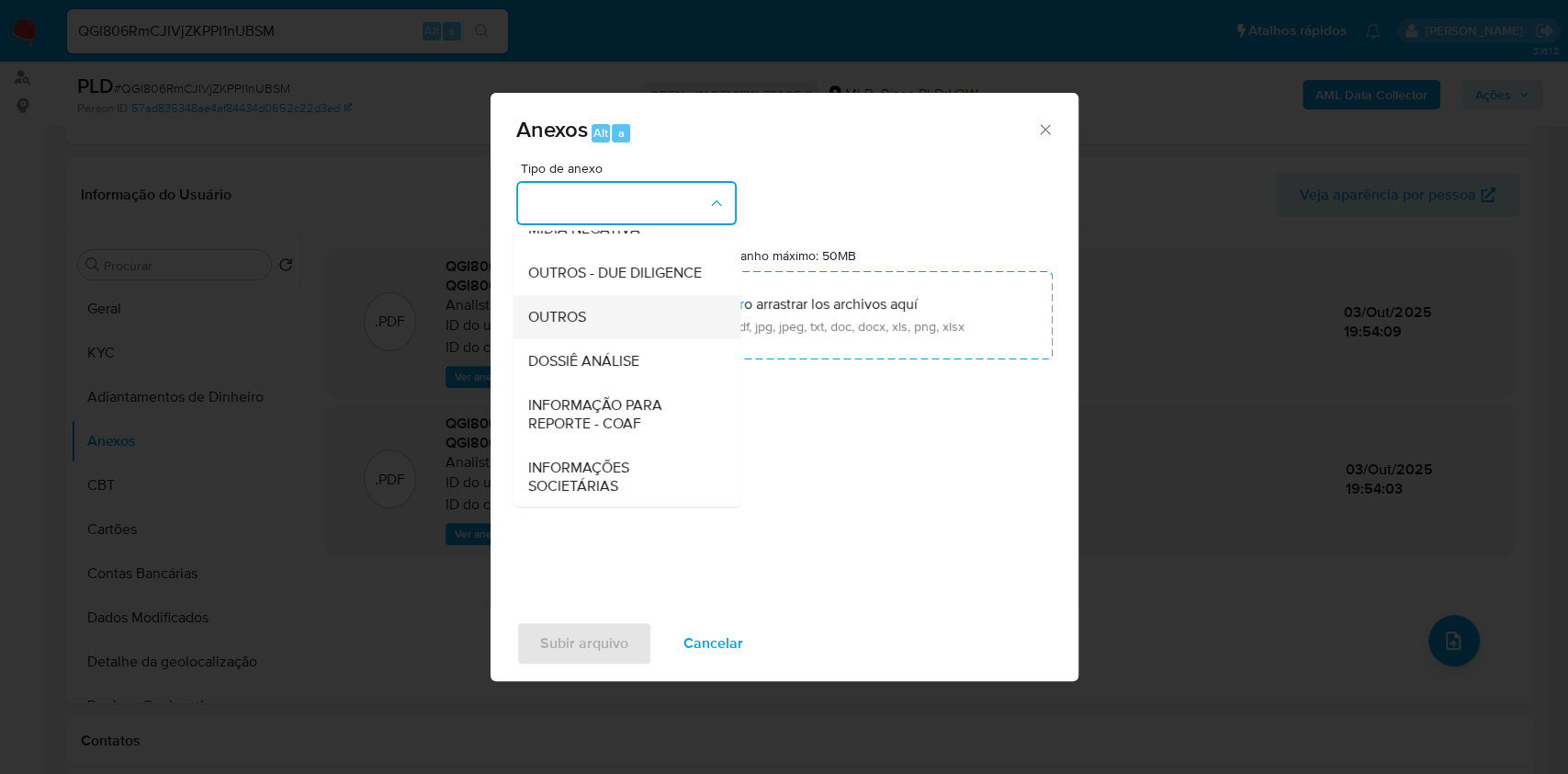
click at [616, 339] on div "OUTROS" at bounding box center [621, 316] width 188 height 44
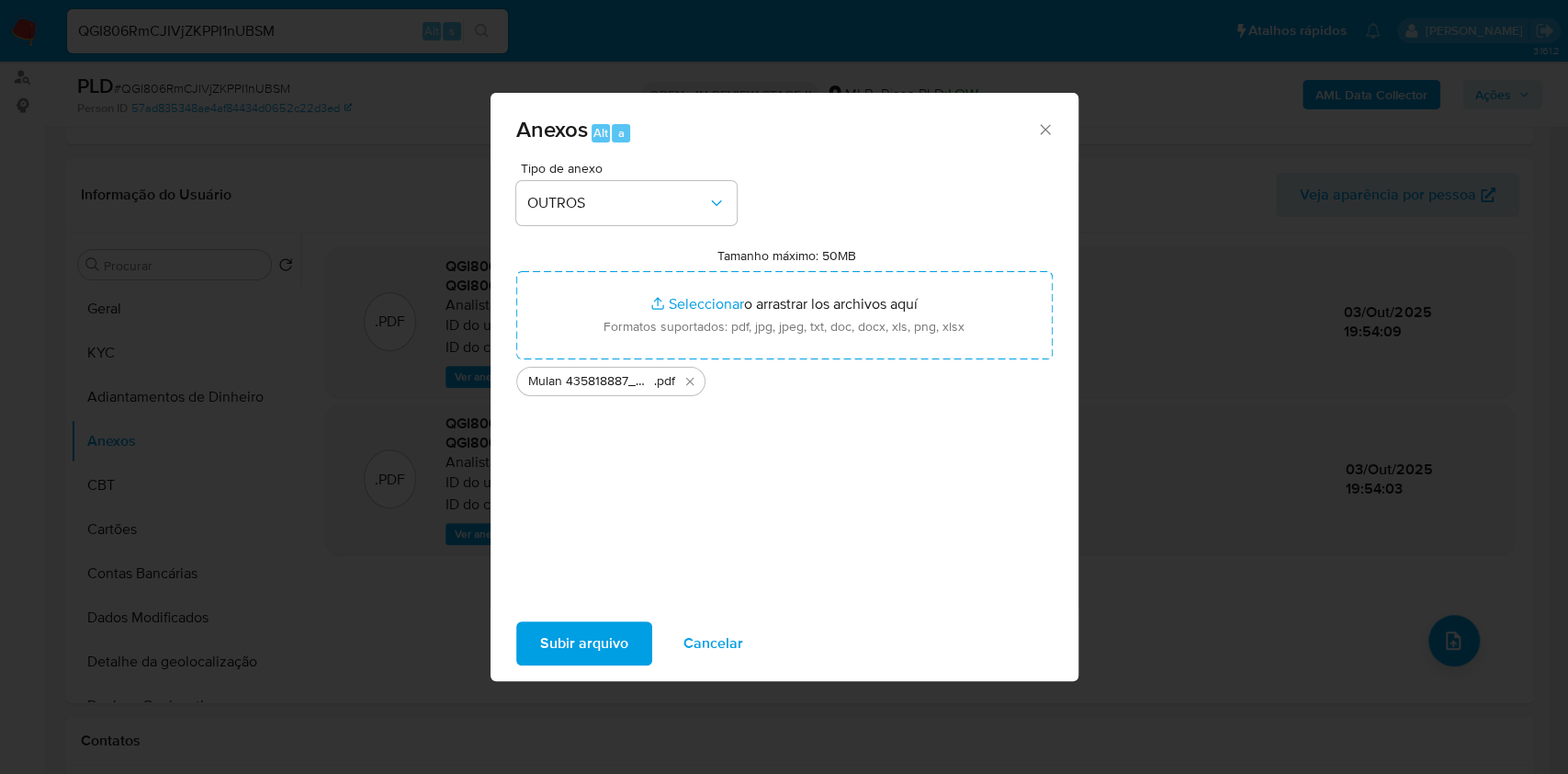
click at [600, 646] on span "Subir arquivo" at bounding box center [584, 642] width 88 height 40
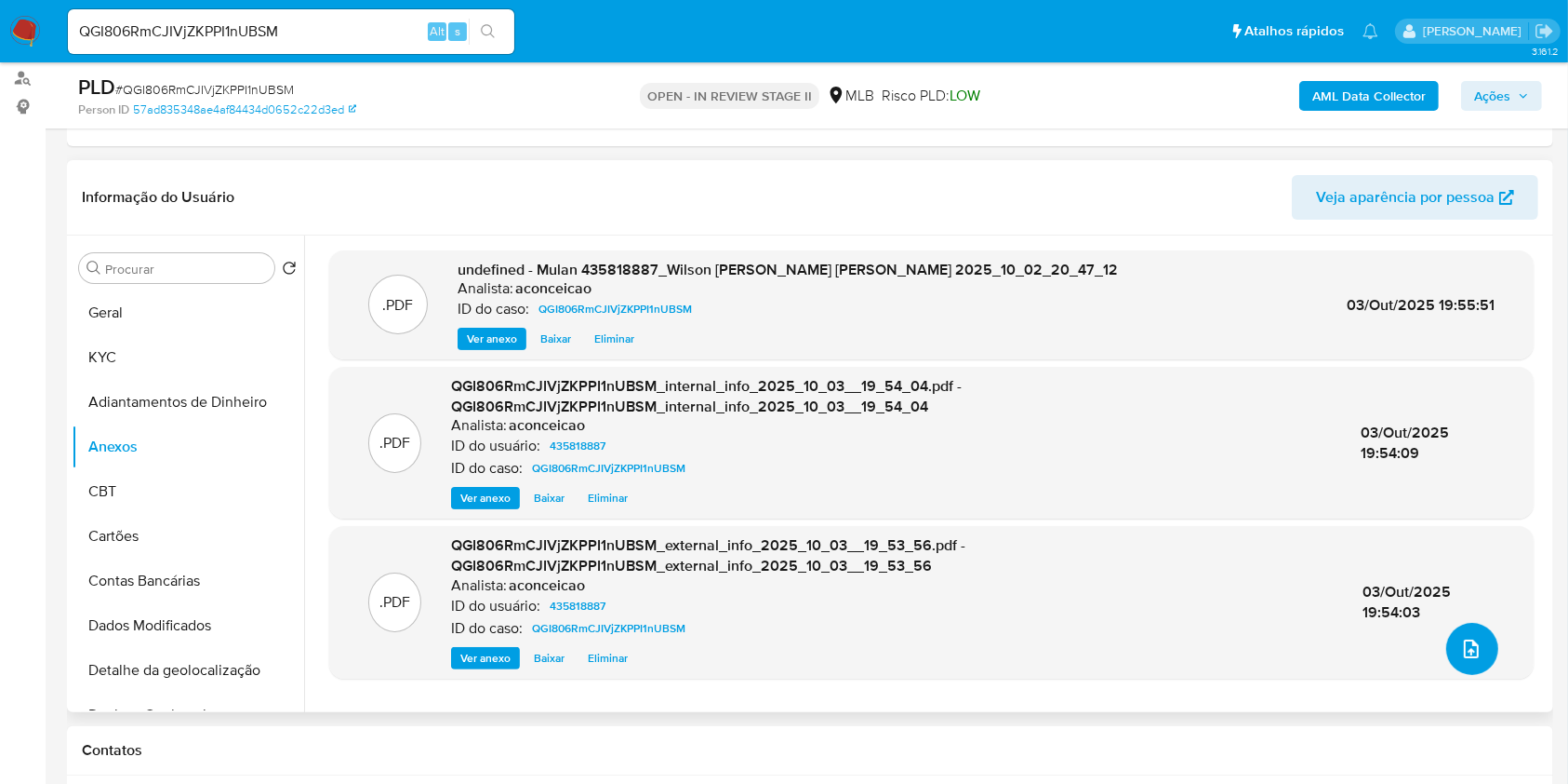
click at [1461, 656] on icon "upload-file" at bounding box center [1472, 649] width 22 height 22
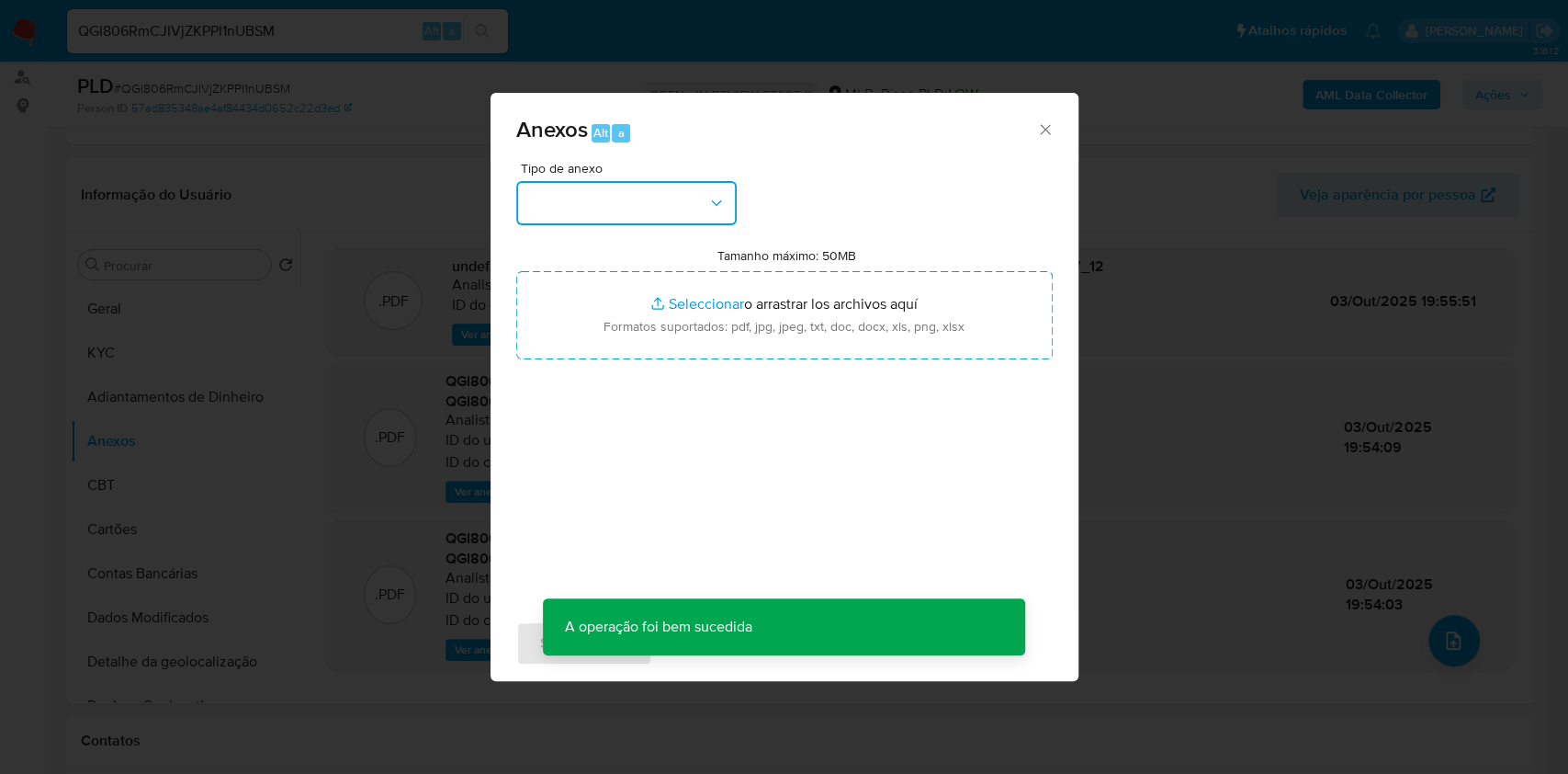
click at [676, 216] on button "button" at bounding box center [626, 202] width 221 height 44
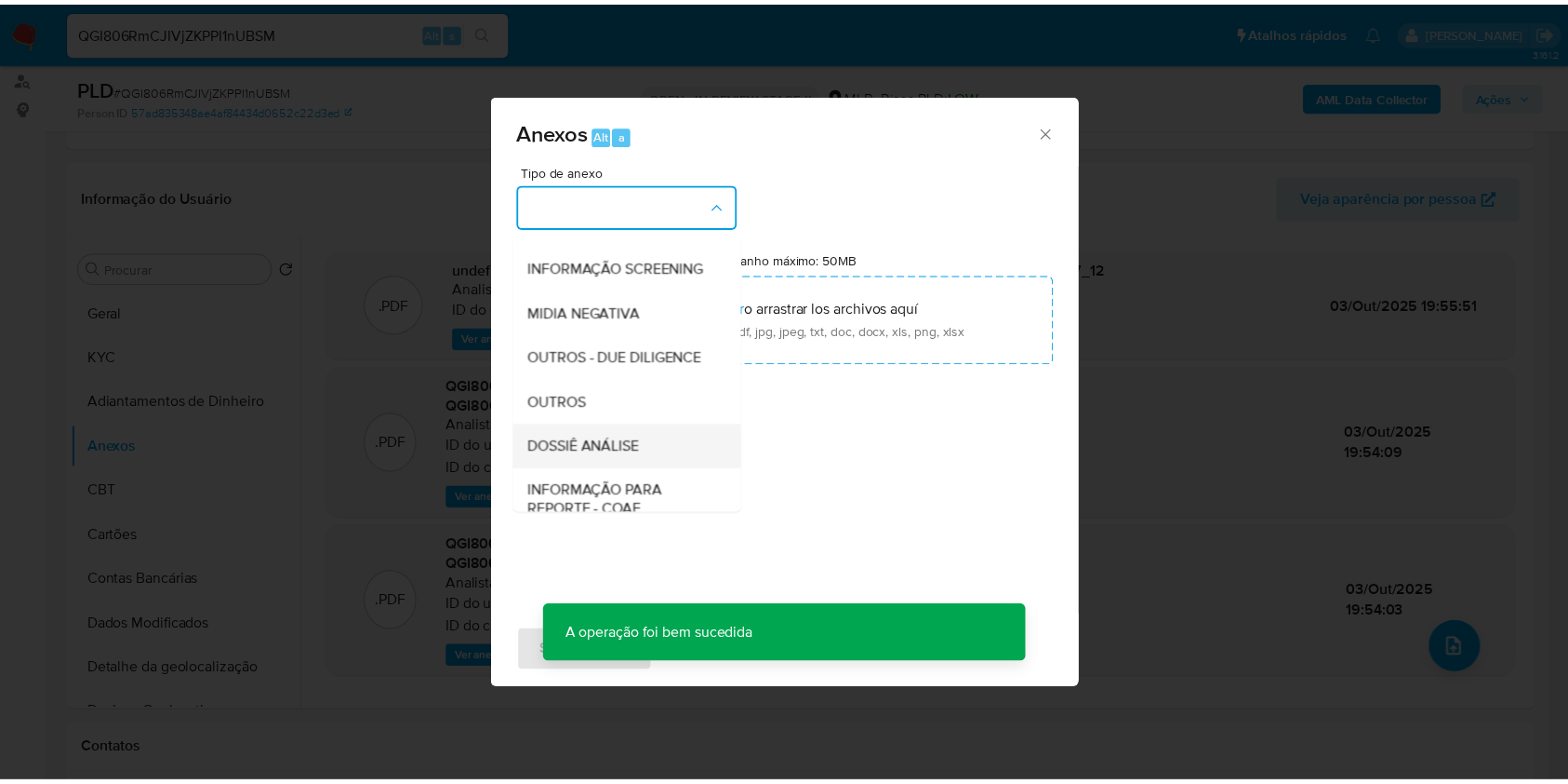
scroll to position [286, 0]
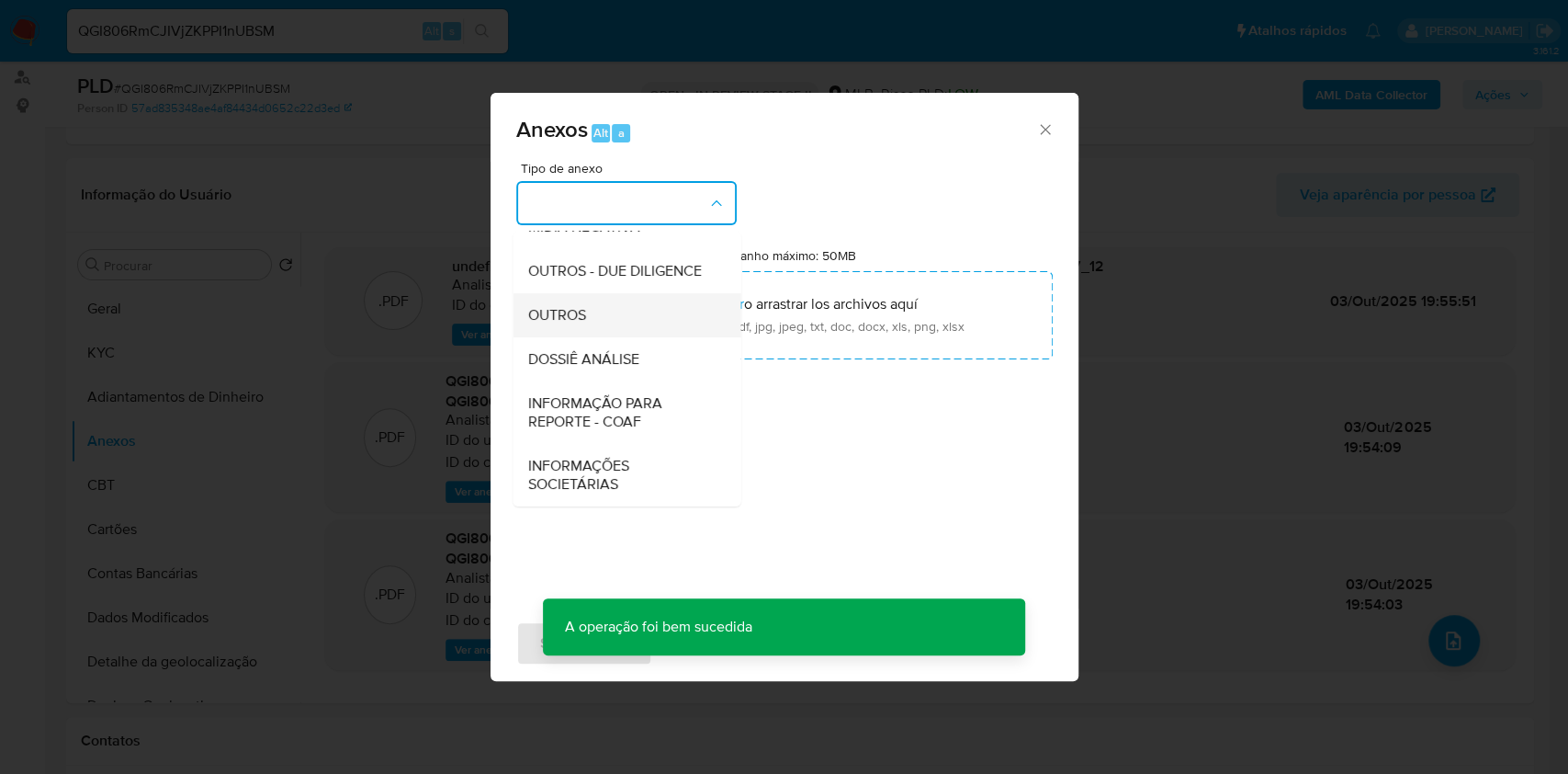
click at [587, 320] on div "OUTROS" at bounding box center [621, 314] width 188 height 44
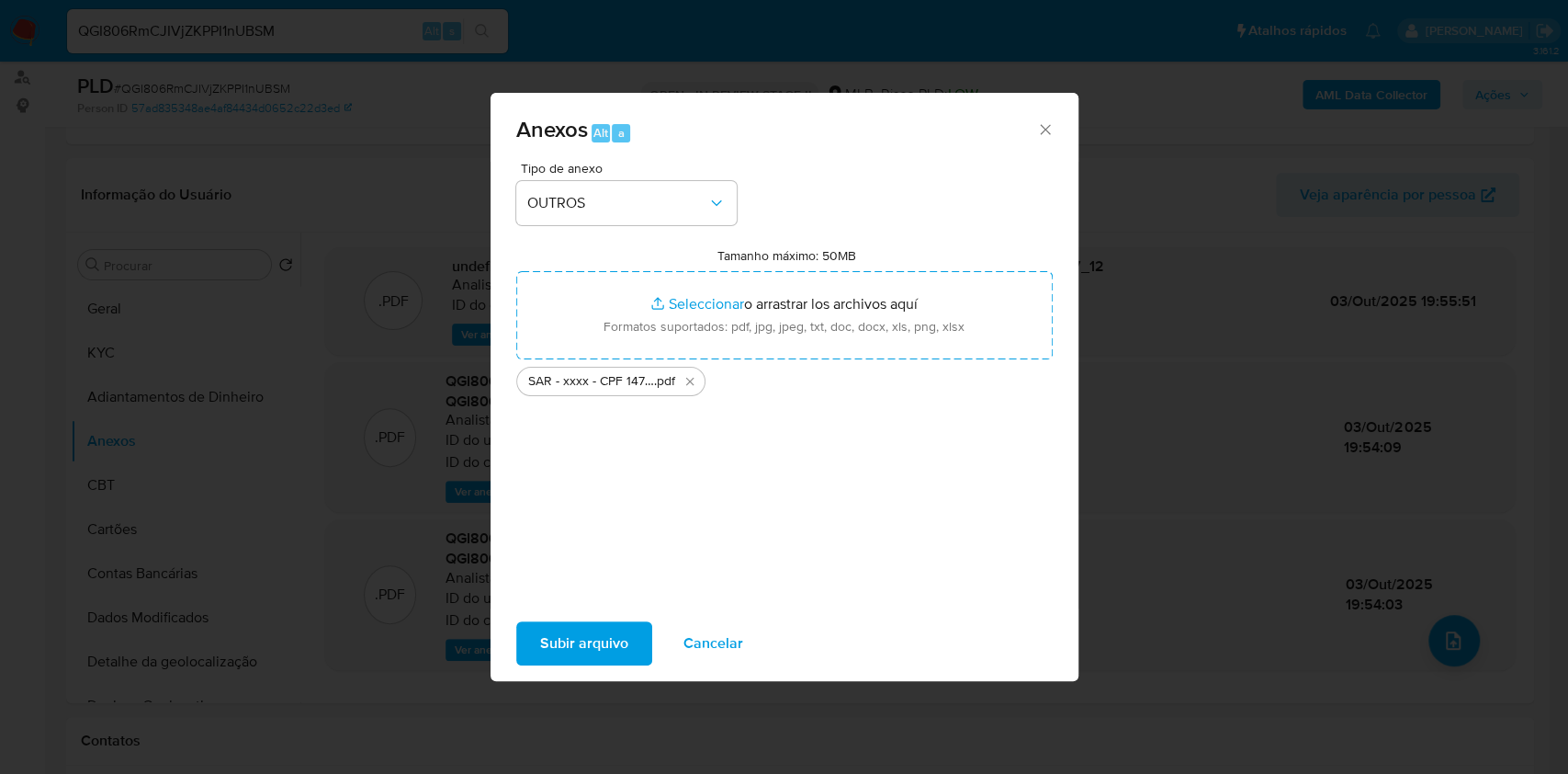
click at [616, 650] on span "Subir arquivo" at bounding box center [584, 642] width 88 height 40
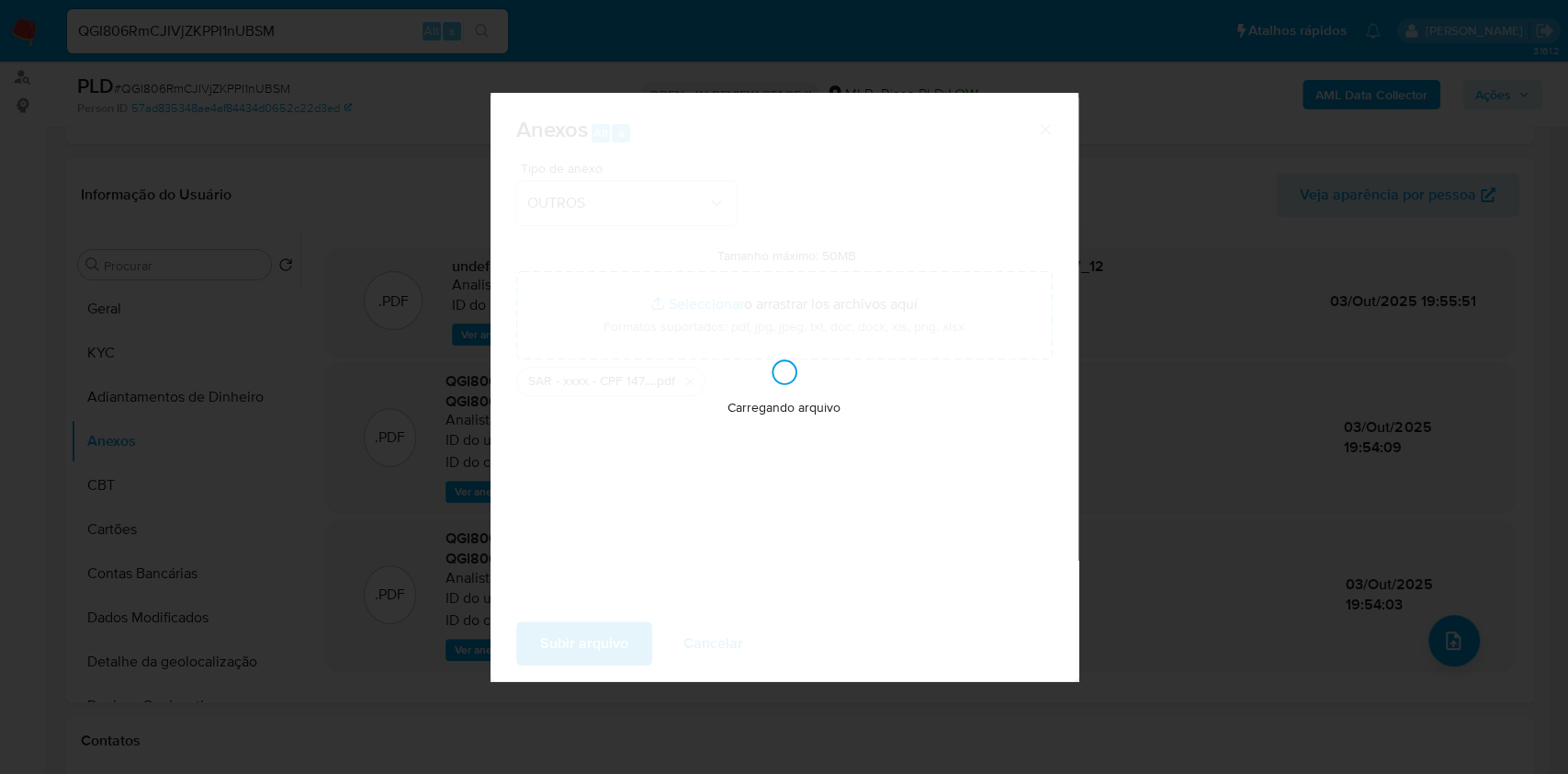
click at [1460, 135] on div "Anexos Alt a Tipo de anexo OUTROS Tamanho máximo: 50MB Seleccionar archivos Sel…" at bounding box center [784, 387] width 1568 height 774
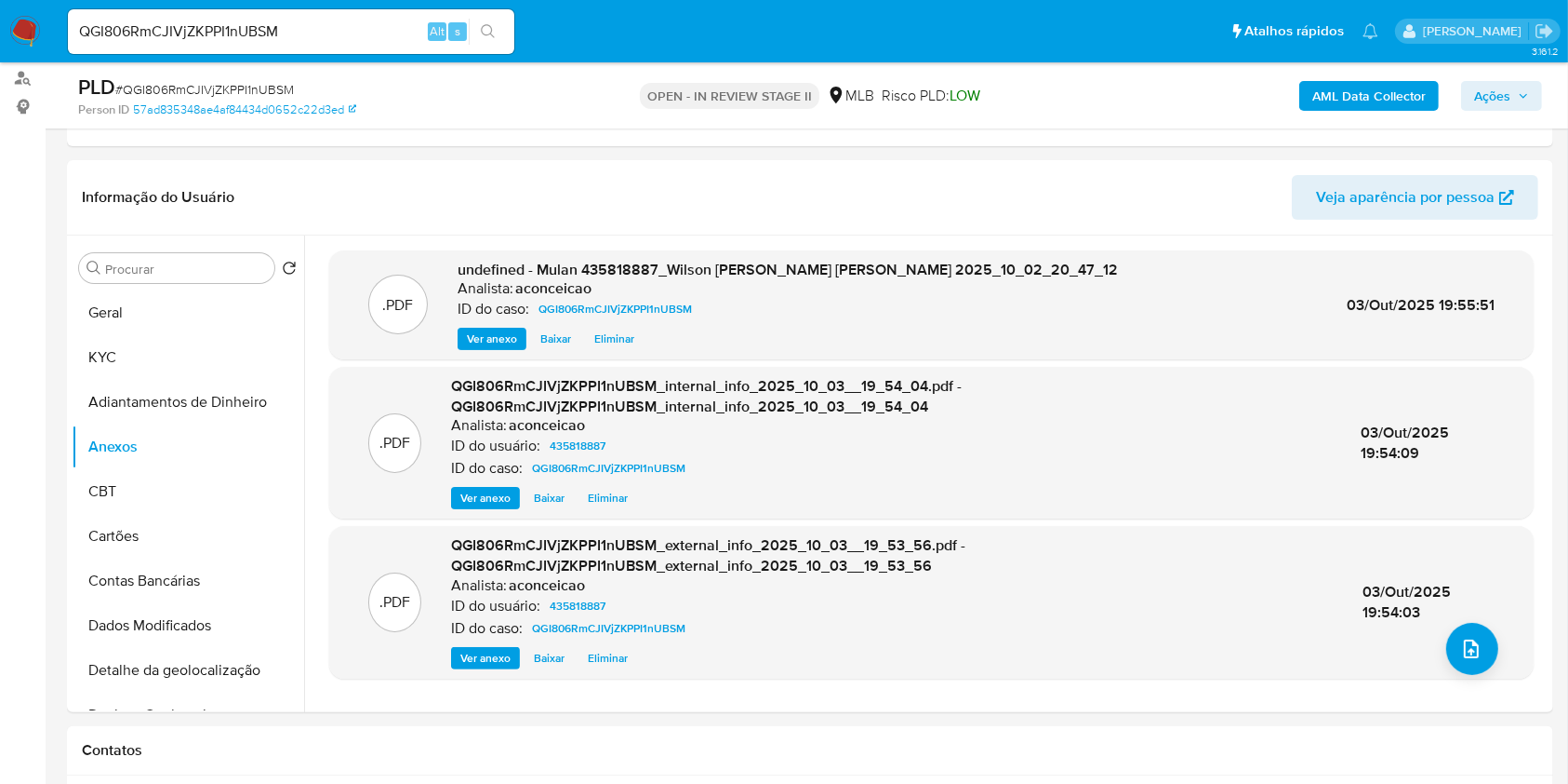
click at [1506, 99] on span "Ações" at bounding box center [1492, 96] width 36 height 30
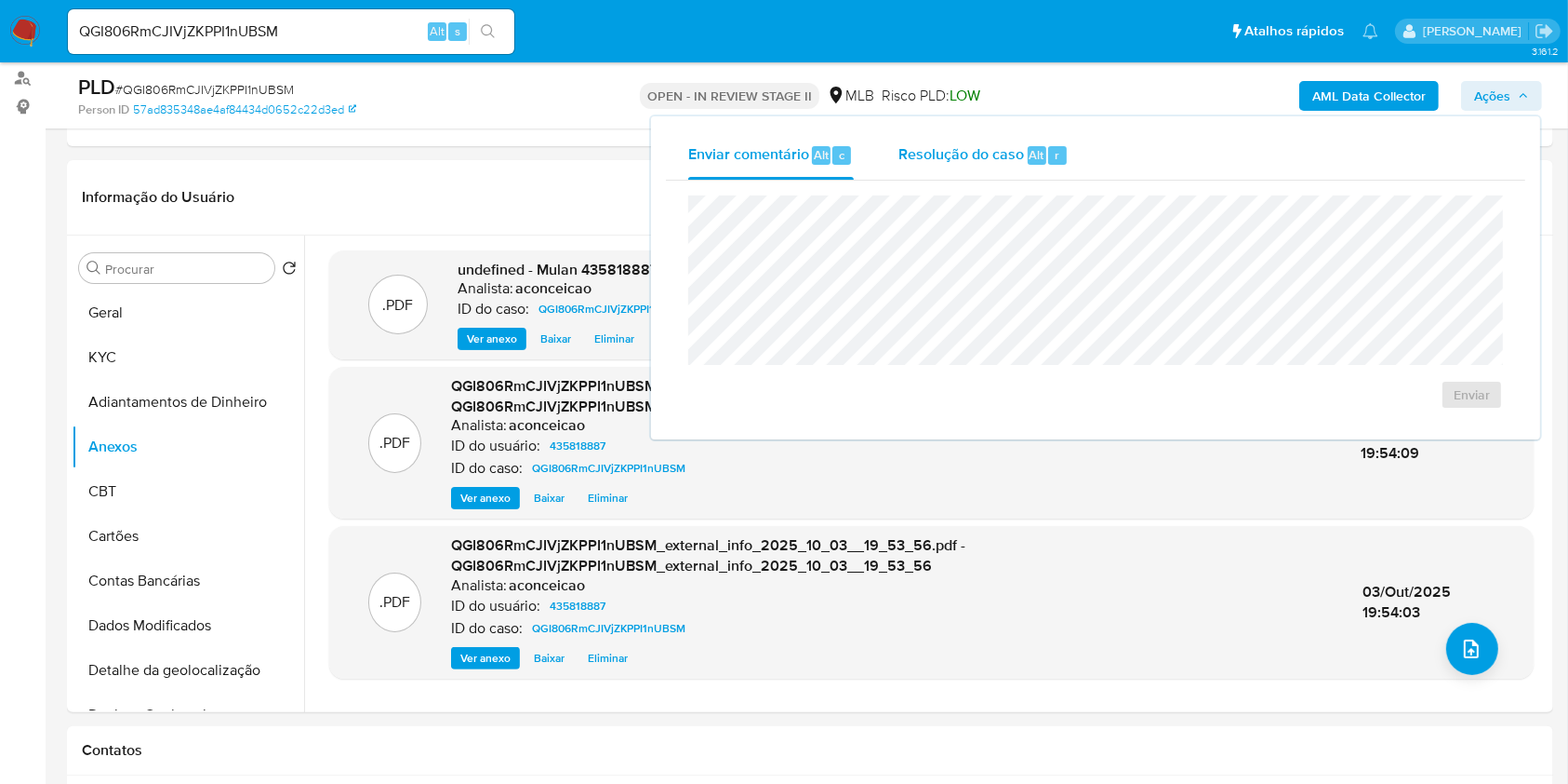
click at [1004, 141] on div "Resolução do caso Alt r" at bounding box center [983, 155] width 170 height 49
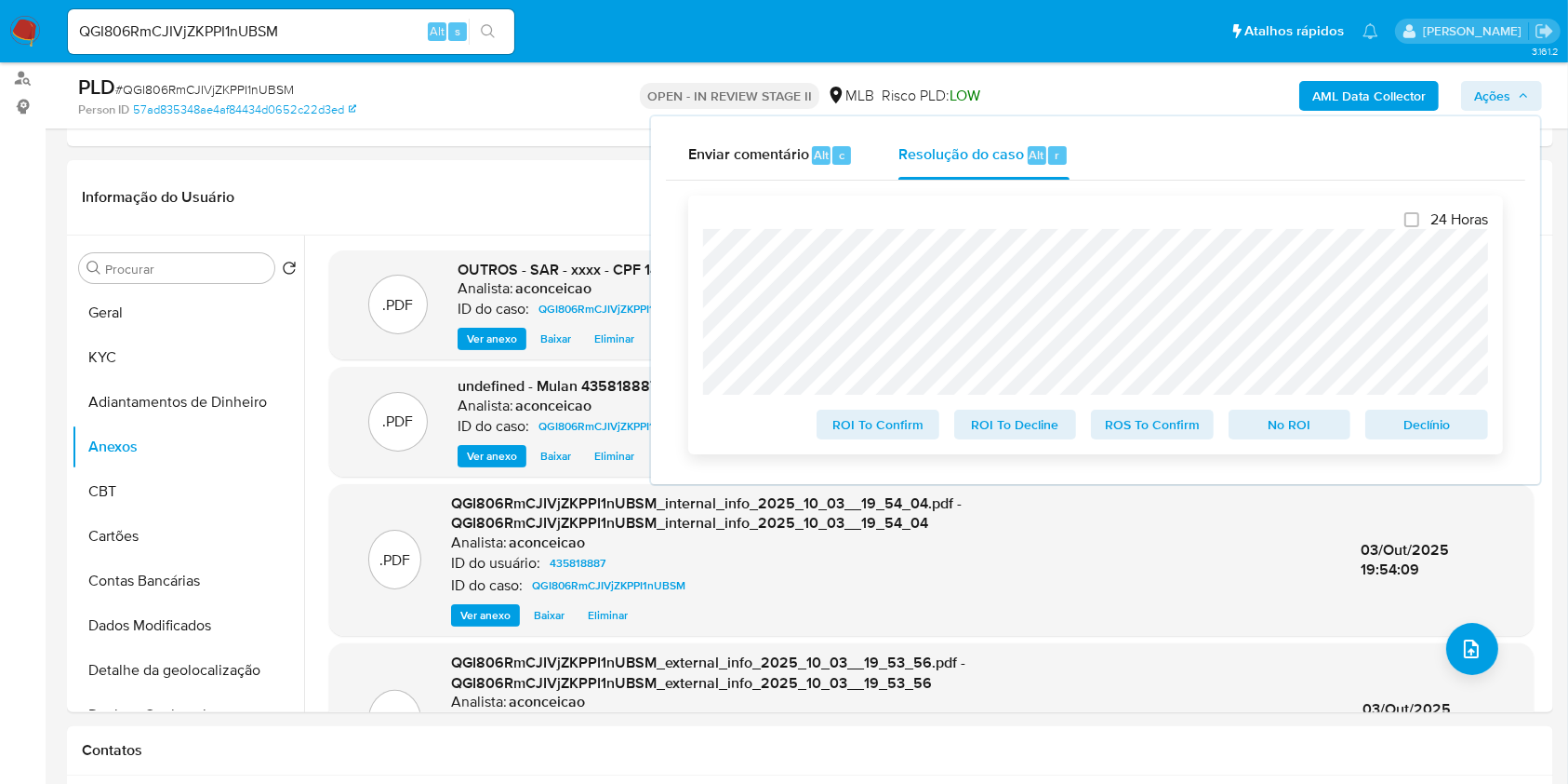
click at [1166, 428] on span "ROS To Confirm" at bounding box center [1151, 424] width 96 height 26
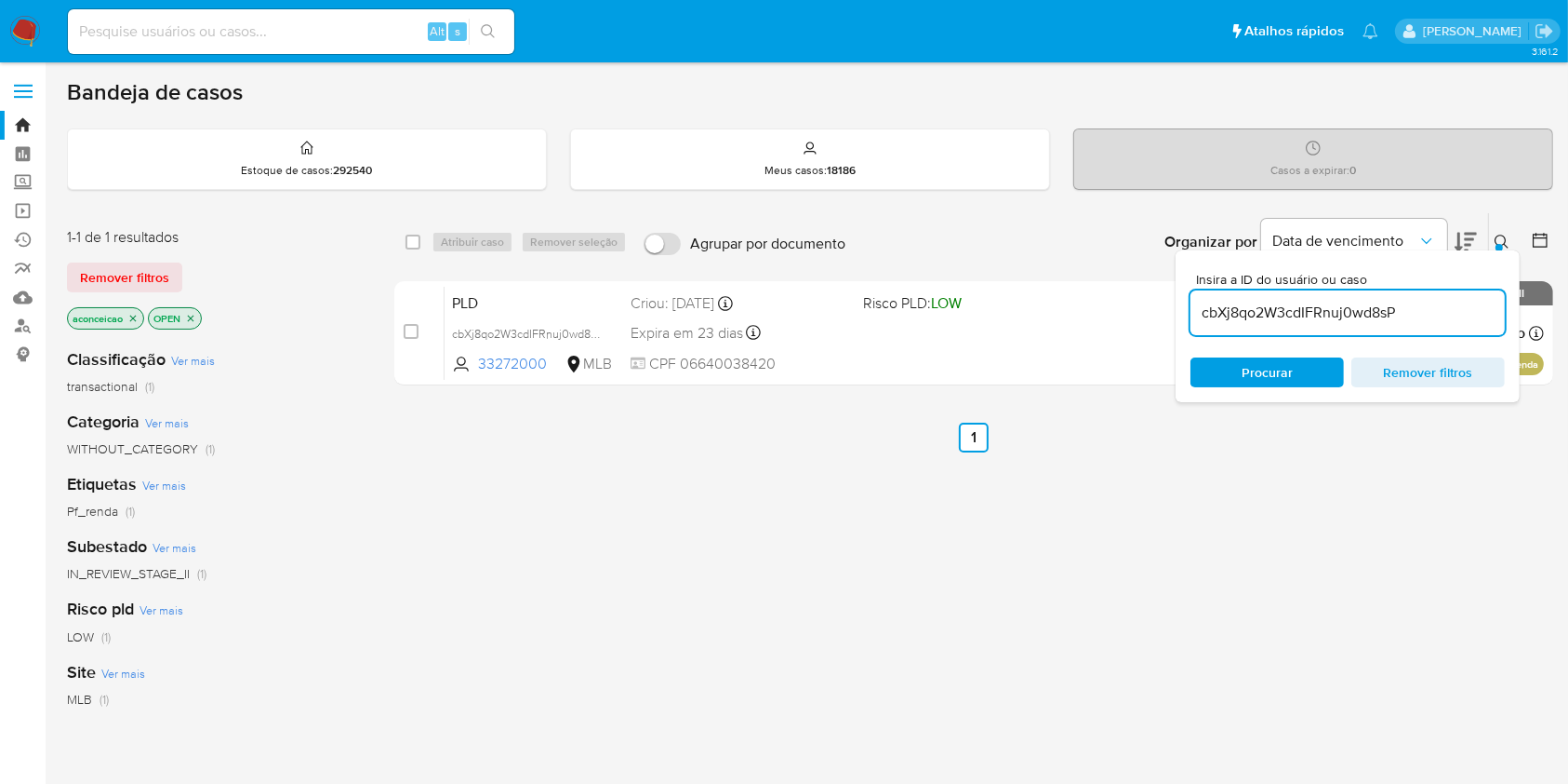
click at [1329, 316] on input "cbXj8qo2W3cdIFRnuj0wd8sP" at bounding box center [1347, 312] width 314 height 24
paste input "2x6vw3l4yzf83wctgxsrVIBB"
type input "2x6vw3l4yzf83wctgxsrVIBB"
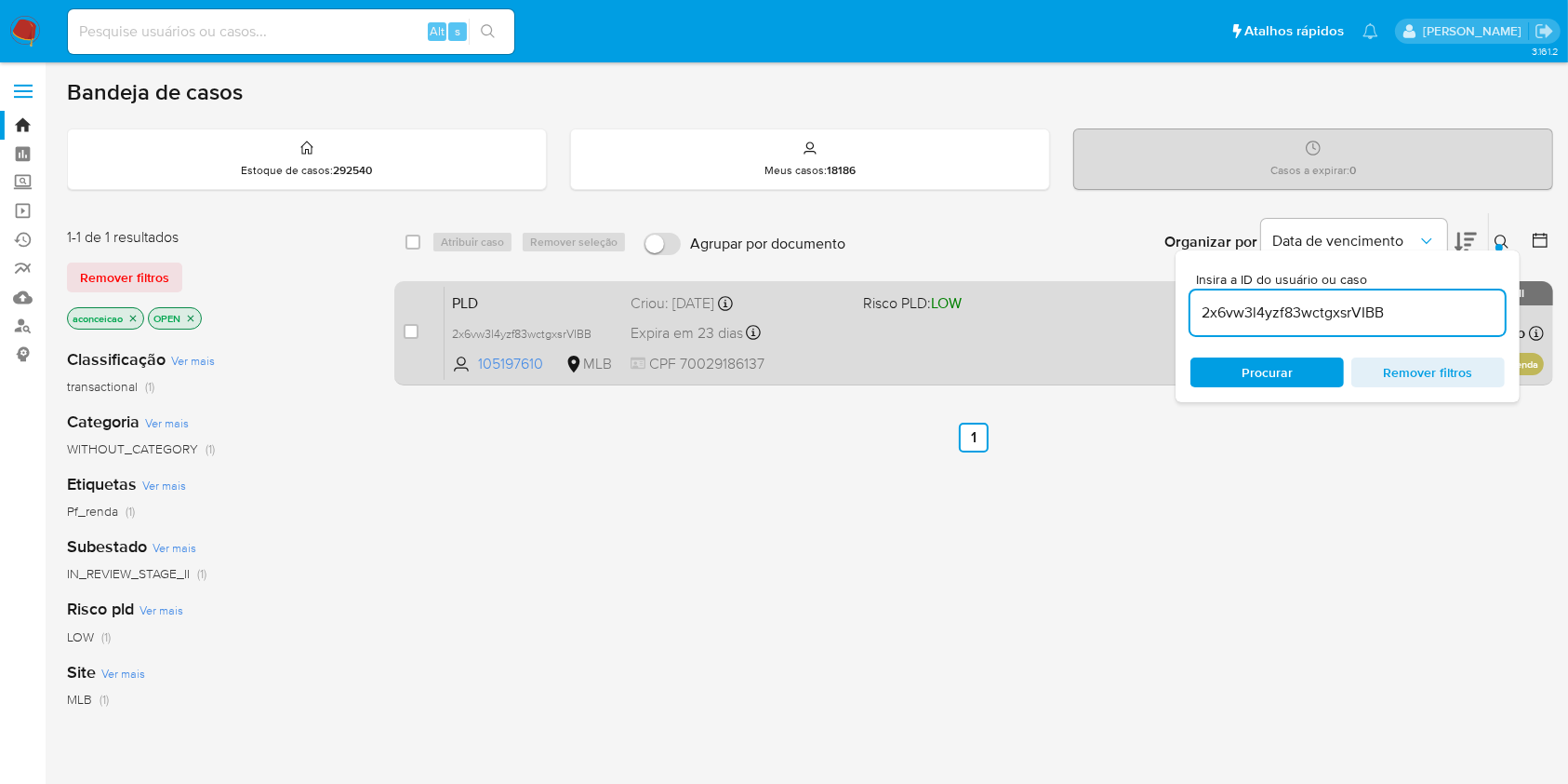
click at [982, 362] on div "PLD 2x6vw3l4yzf83wctgxsrVIBB 105197610 MLB Risco PLD: LOW Criou: [DATE] Criou: …" at bounding box center [994, 332] width 1100 height 94
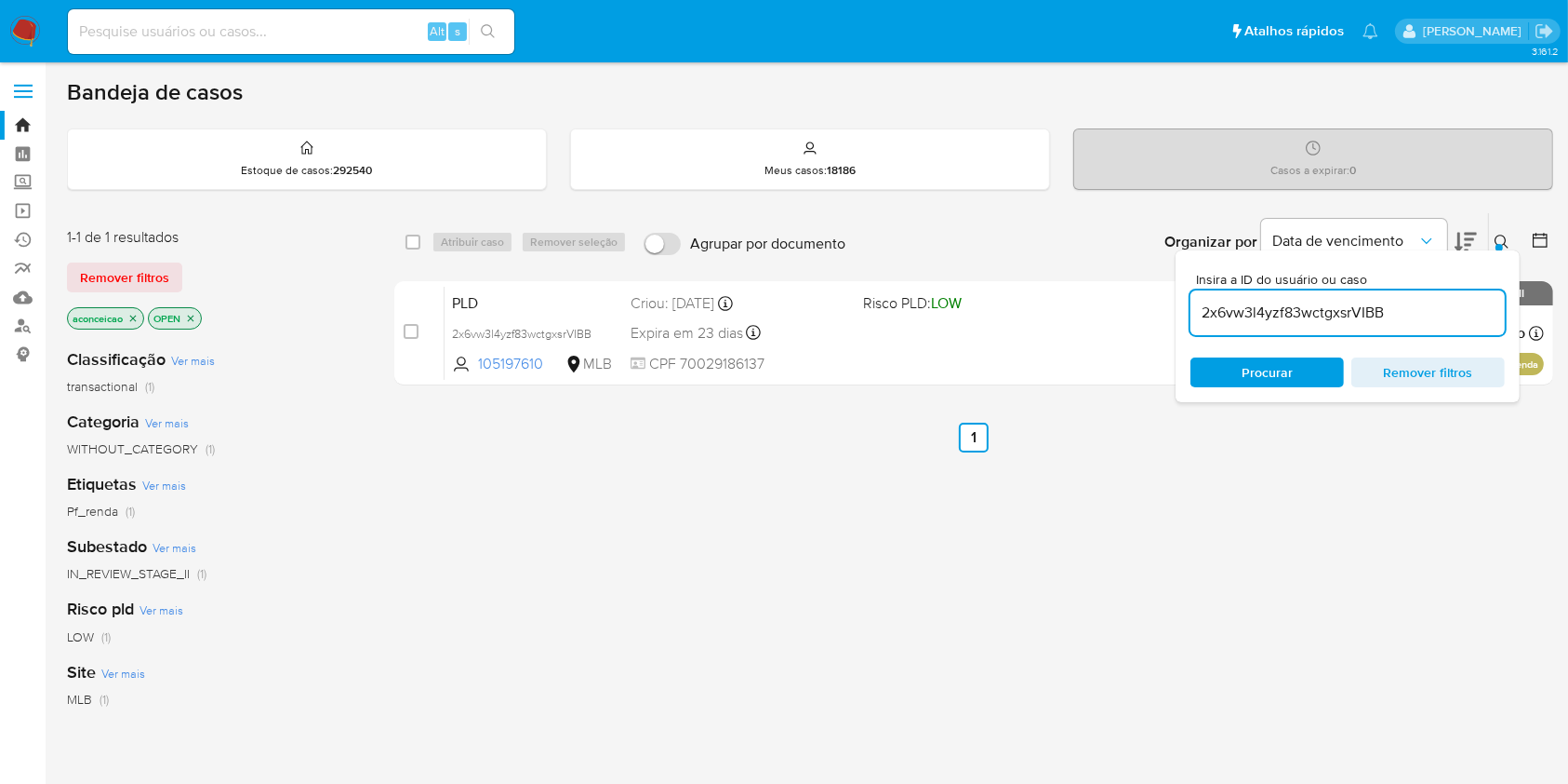
click at [1259, 305] on input "2x6vw3l4yzf83wctgxsrVIBB" at bounding box center [1347, 312] width 314 height 24
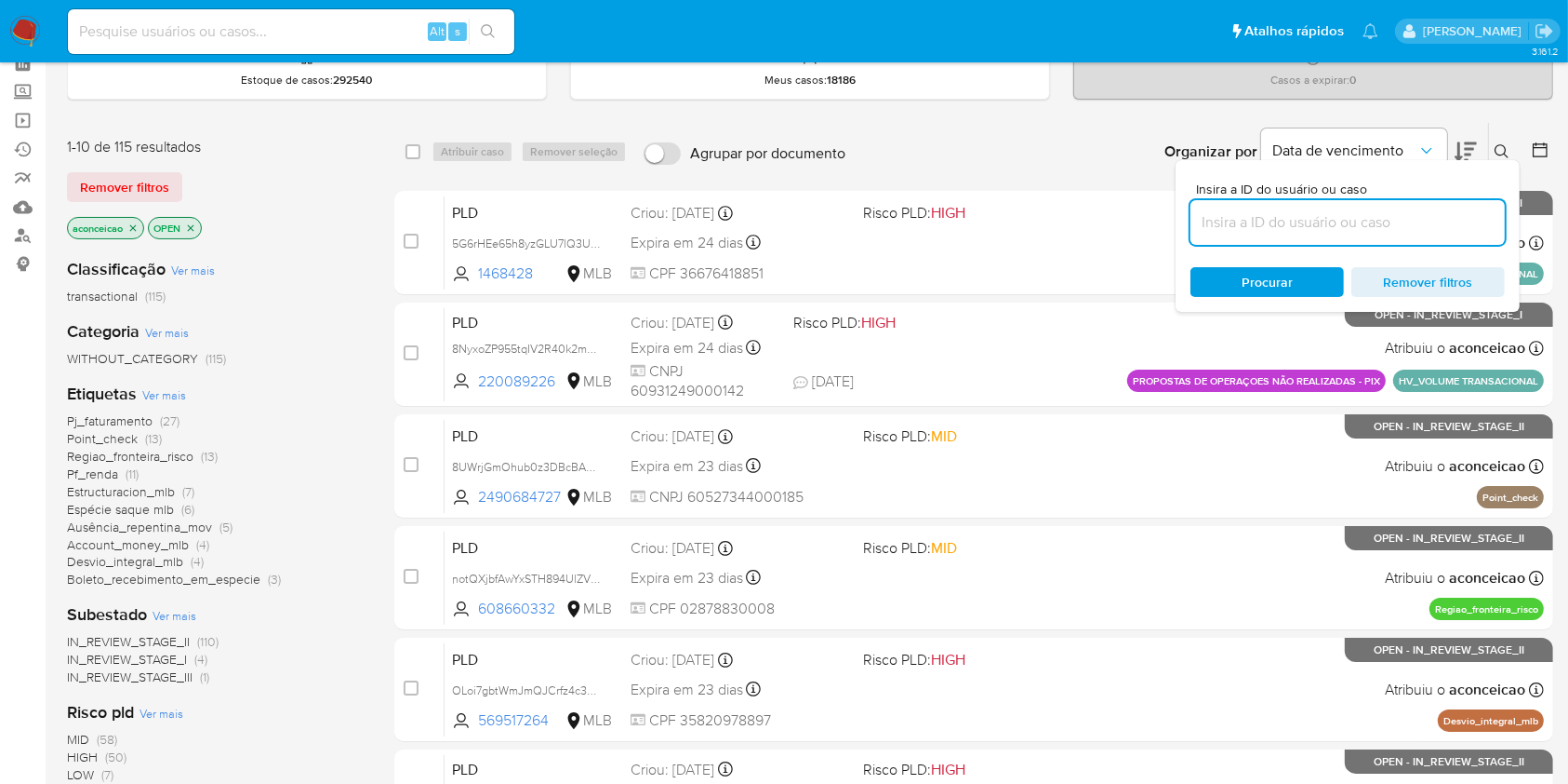
scroll to position [123, 0]
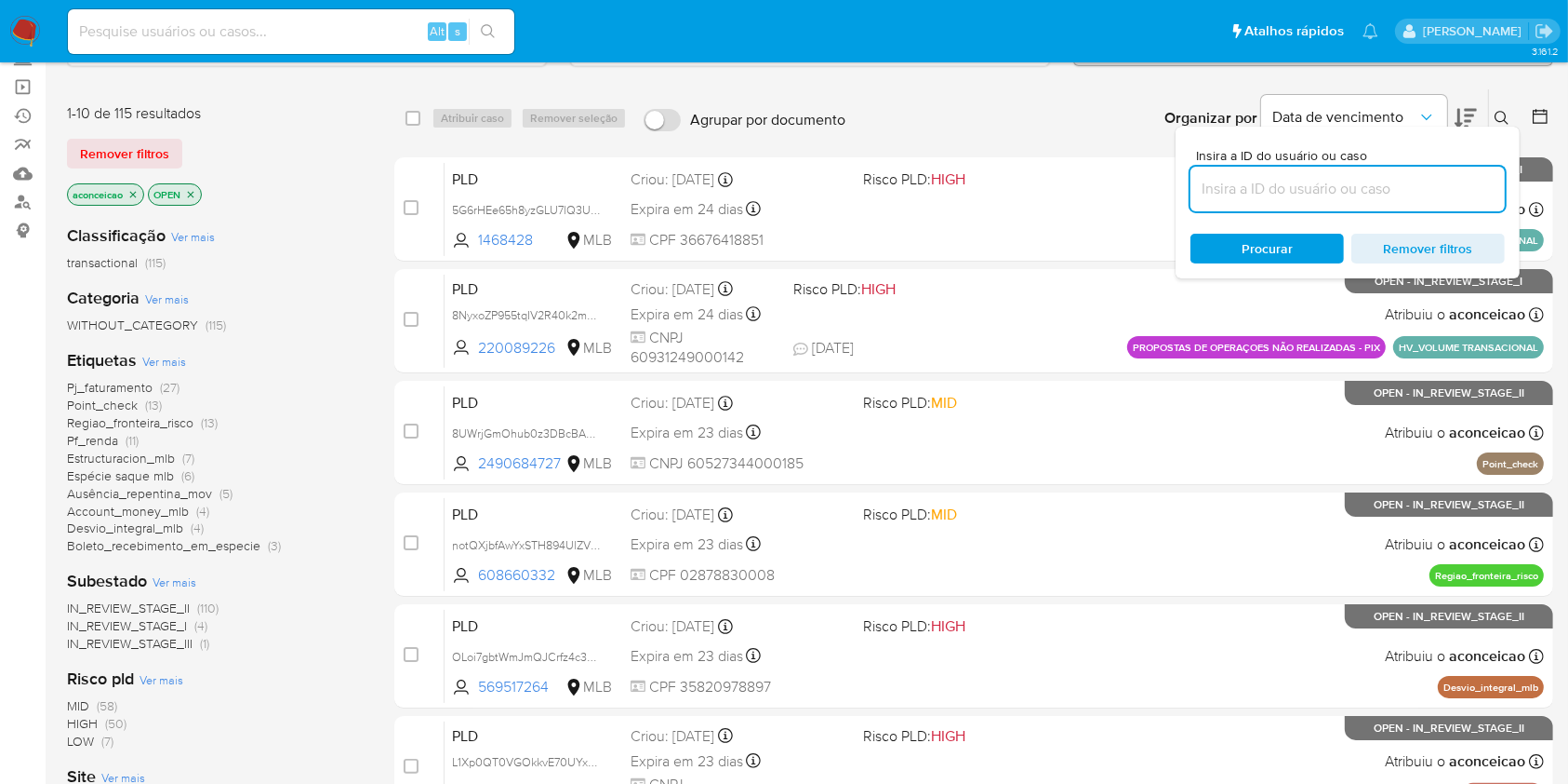
click at [179, 644] on span "IN_REVIEW_STAGE_III" at bounding box center [129, 643] width 125 height 19
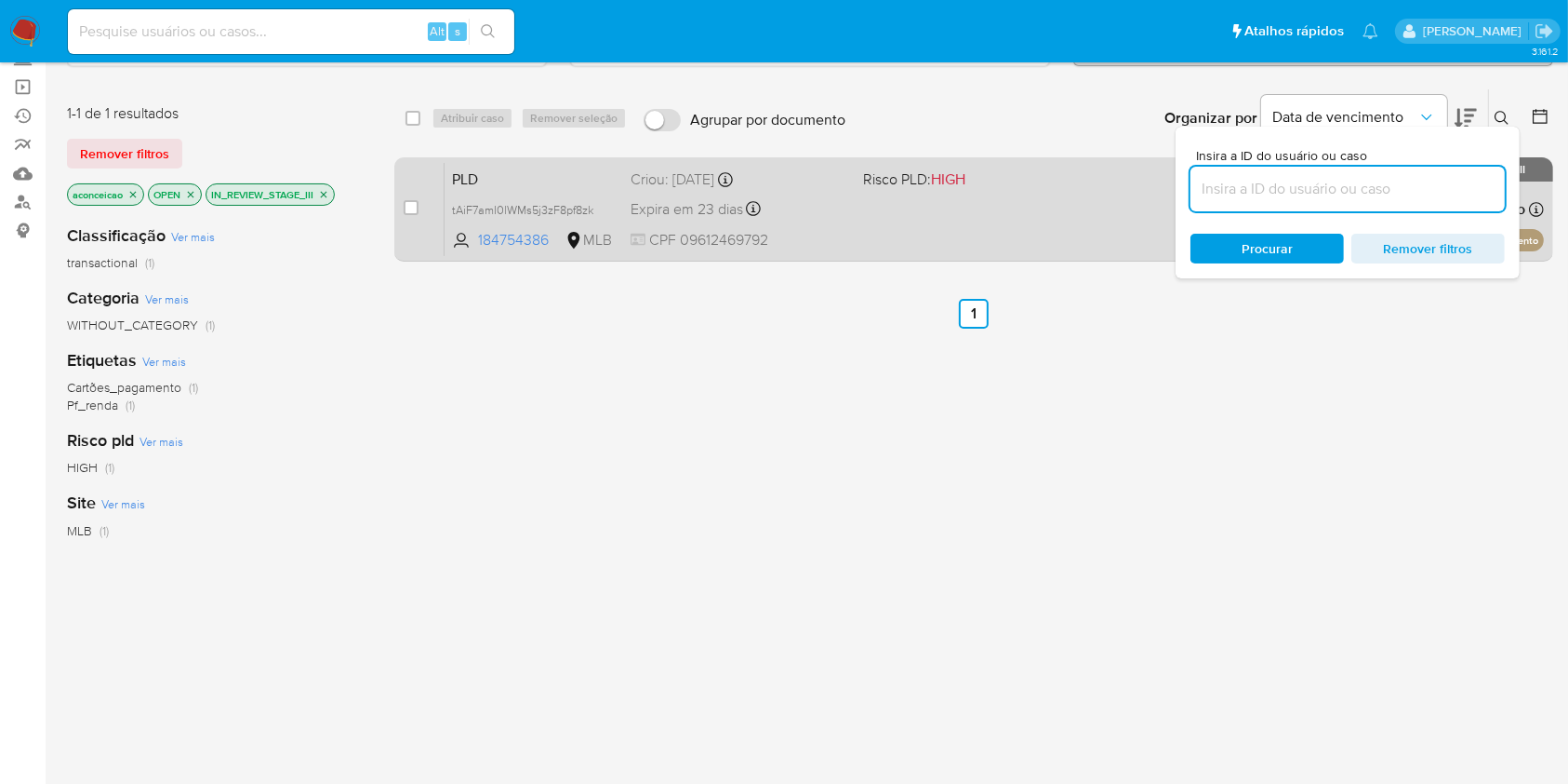
click at [897, 235] on div "PLD tAiF7amI0lWMs5j3zF8pf8zk 184754386 MLB Risco PLD: HIGH Criou: [DATE] Criou:…" at bounding box center [994, 209] width 1100 height 94
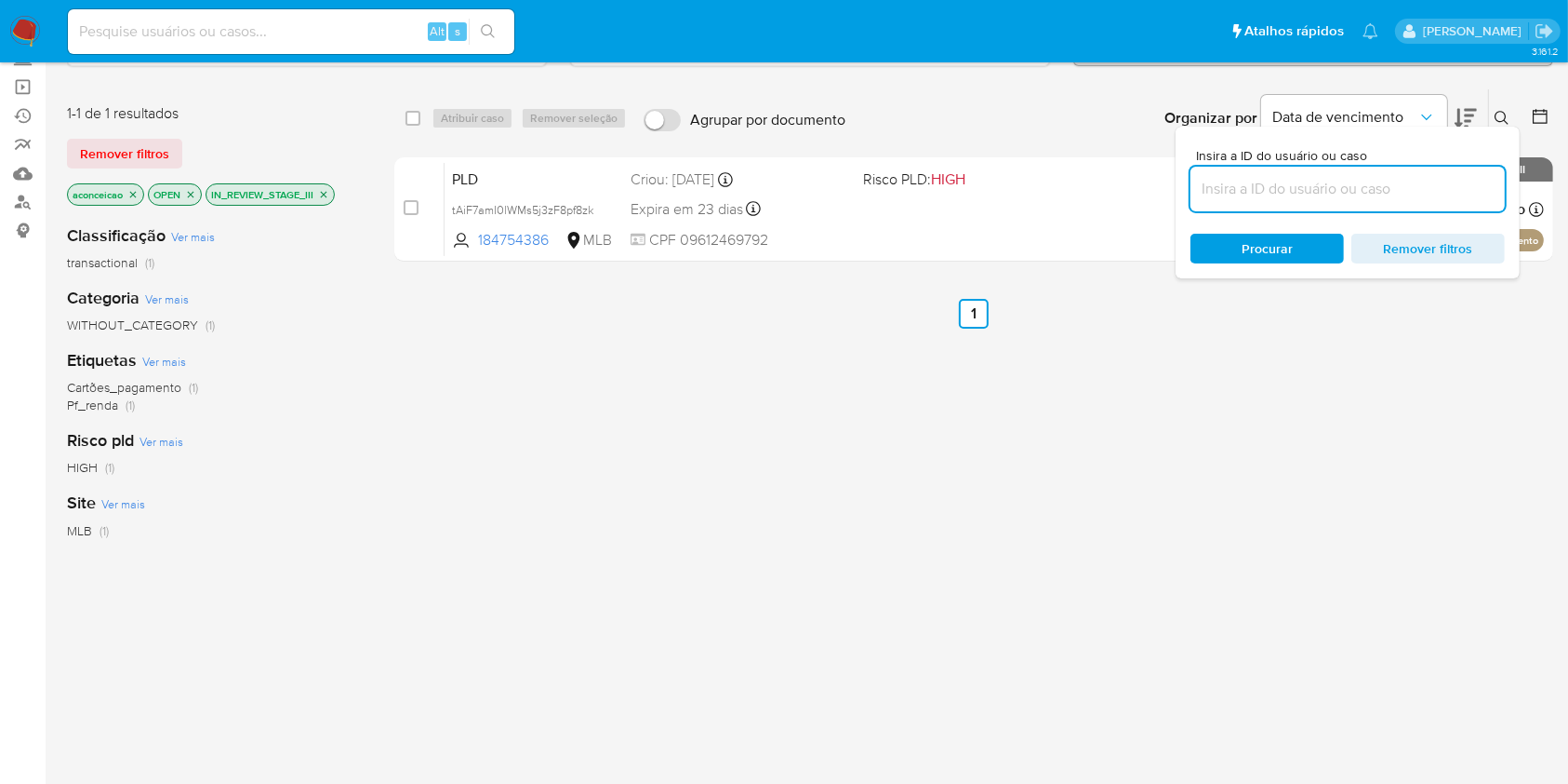
click at [1509, 107] on button at bounding box center [1504, 118] width 31 height 22
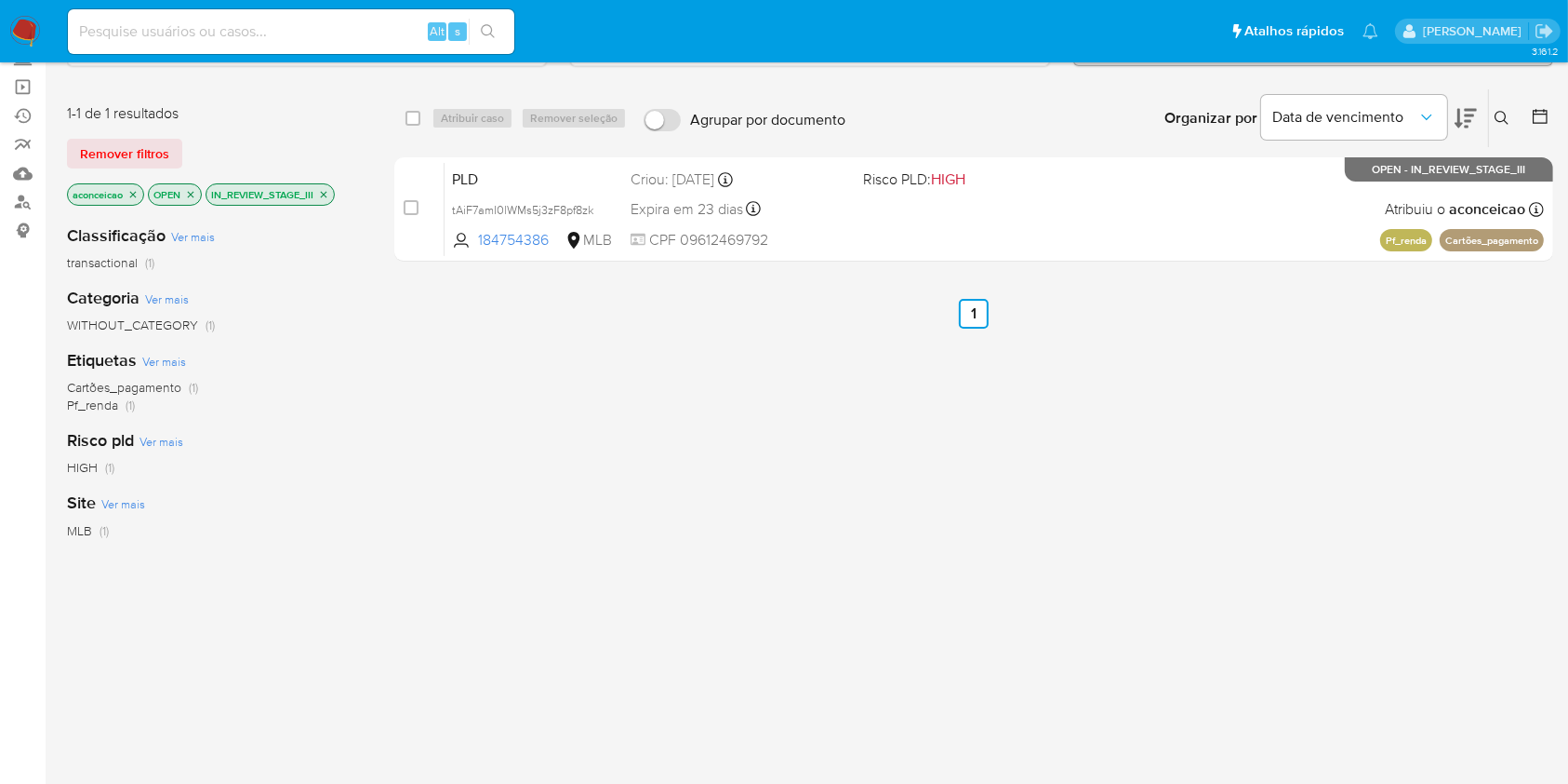
click at [329, 189] on icon "close-filter" at bounding box center [323, 194] width 11 height 11
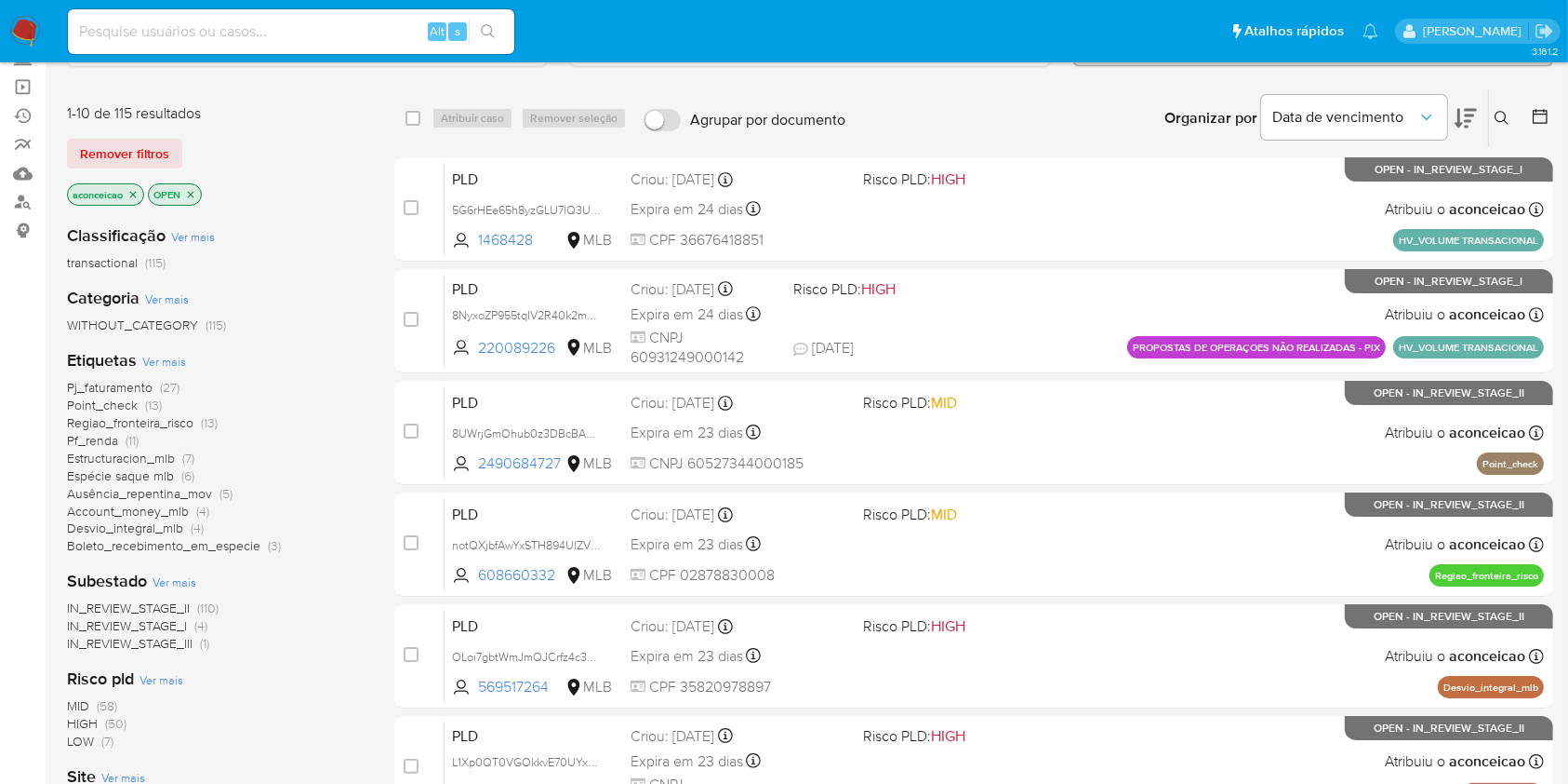
click at [196, 619] on span "(4)" at bounding box center [201, 625] width 13 height 19
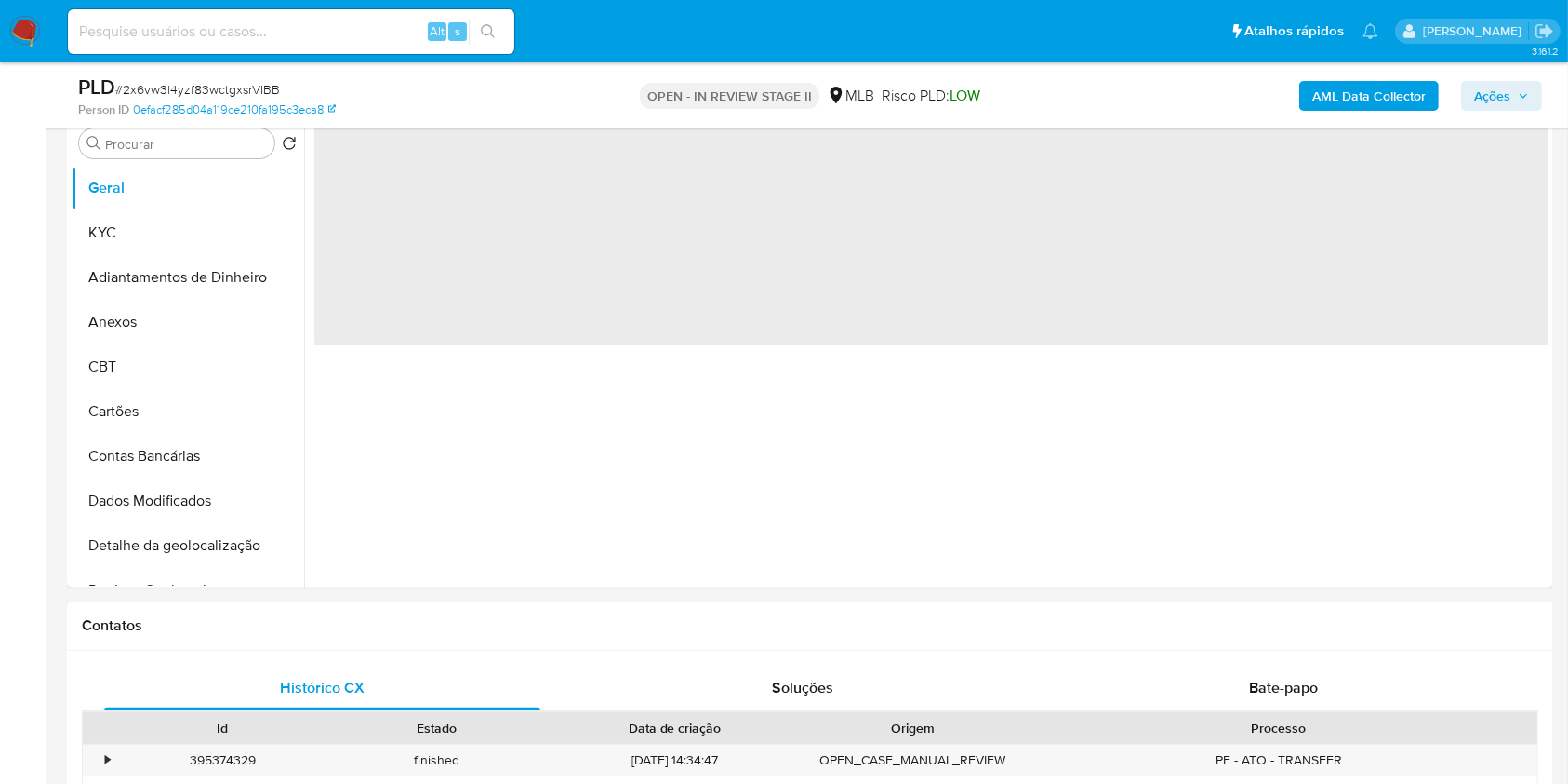
select select "10"
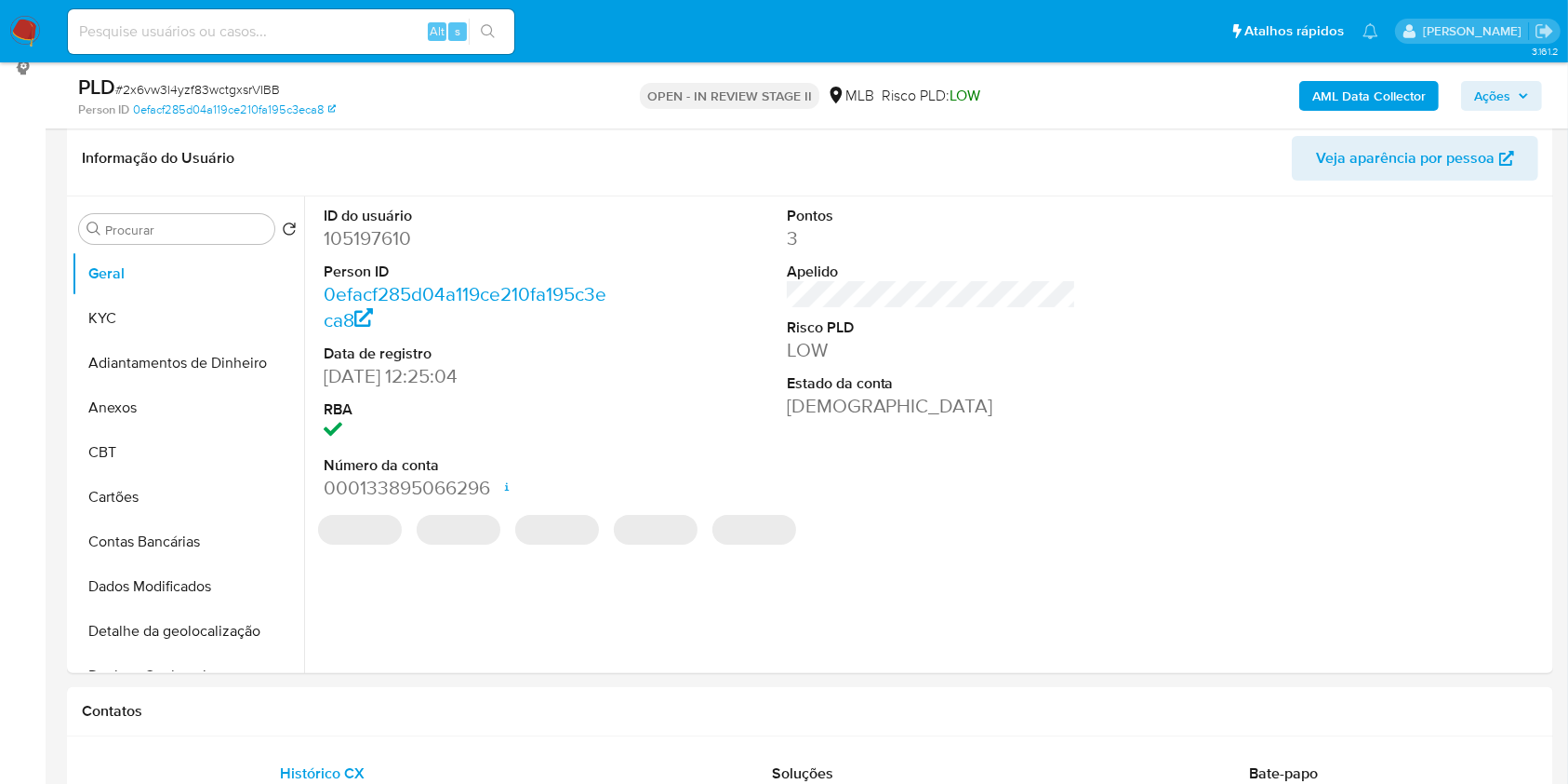
scroll to position [248, 0]
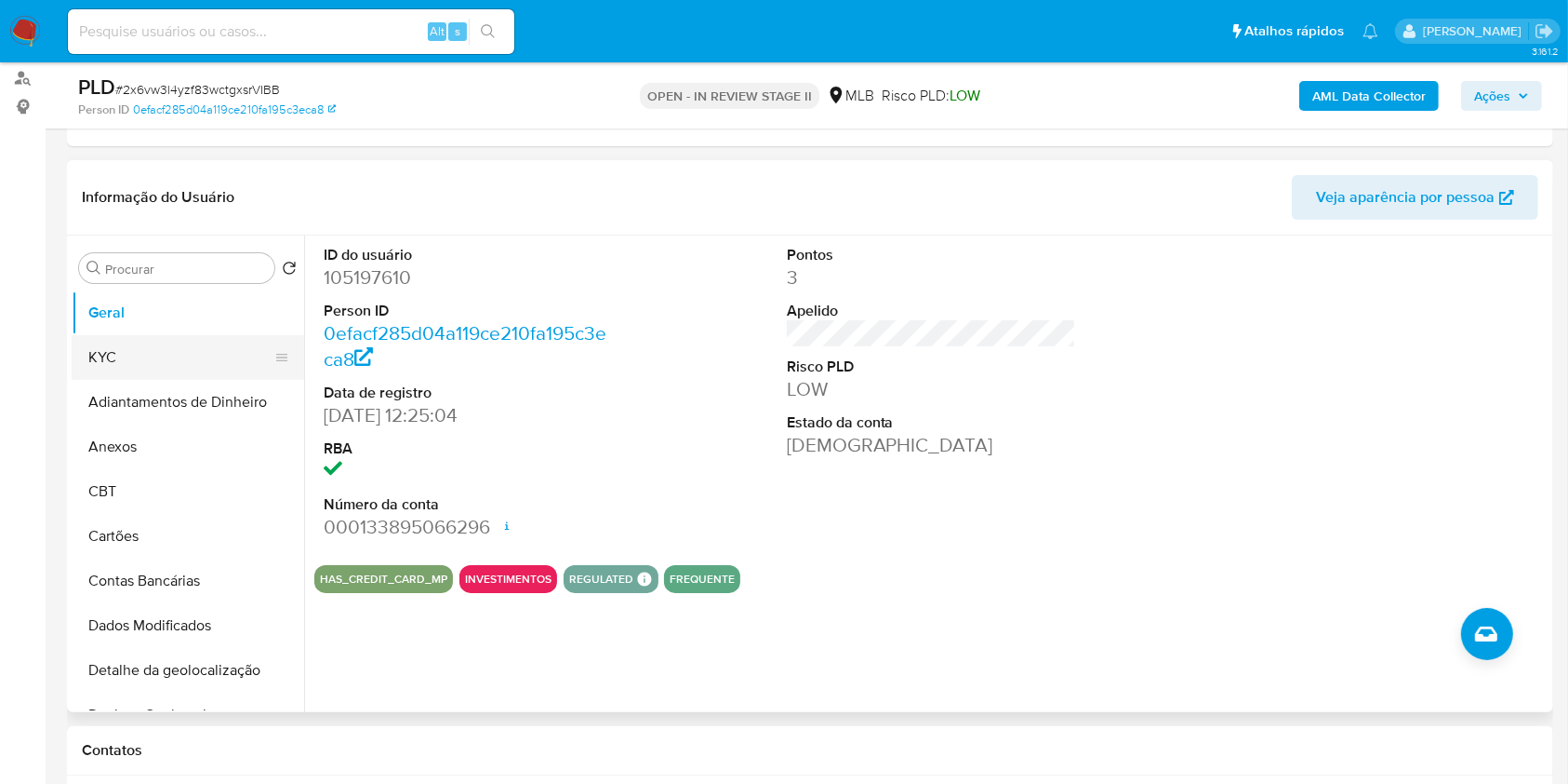
click at [76, 338] on button "KYC" at bounding box center [180, 357] width 218 height 45
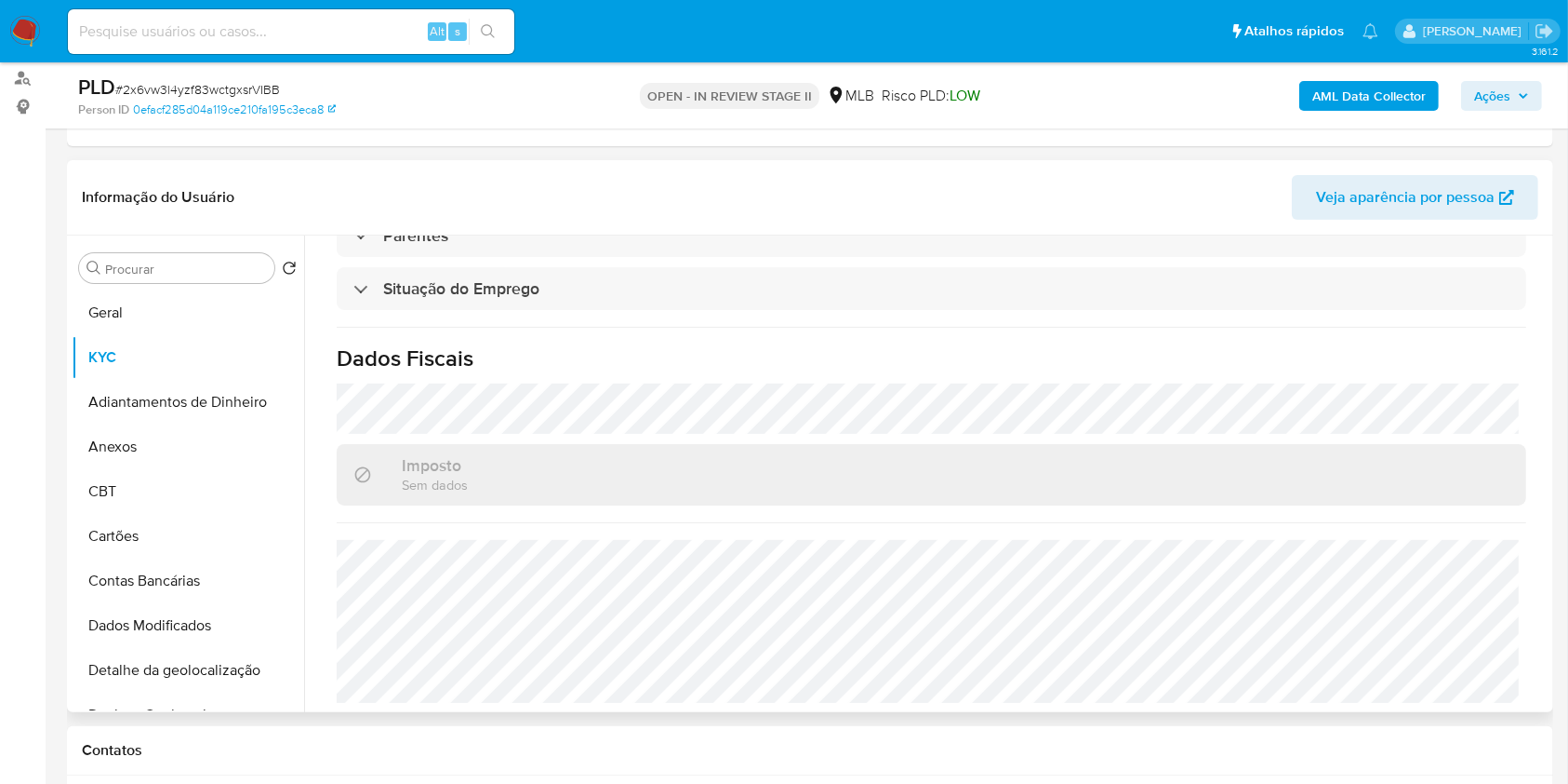
scroll to position [47, 0]
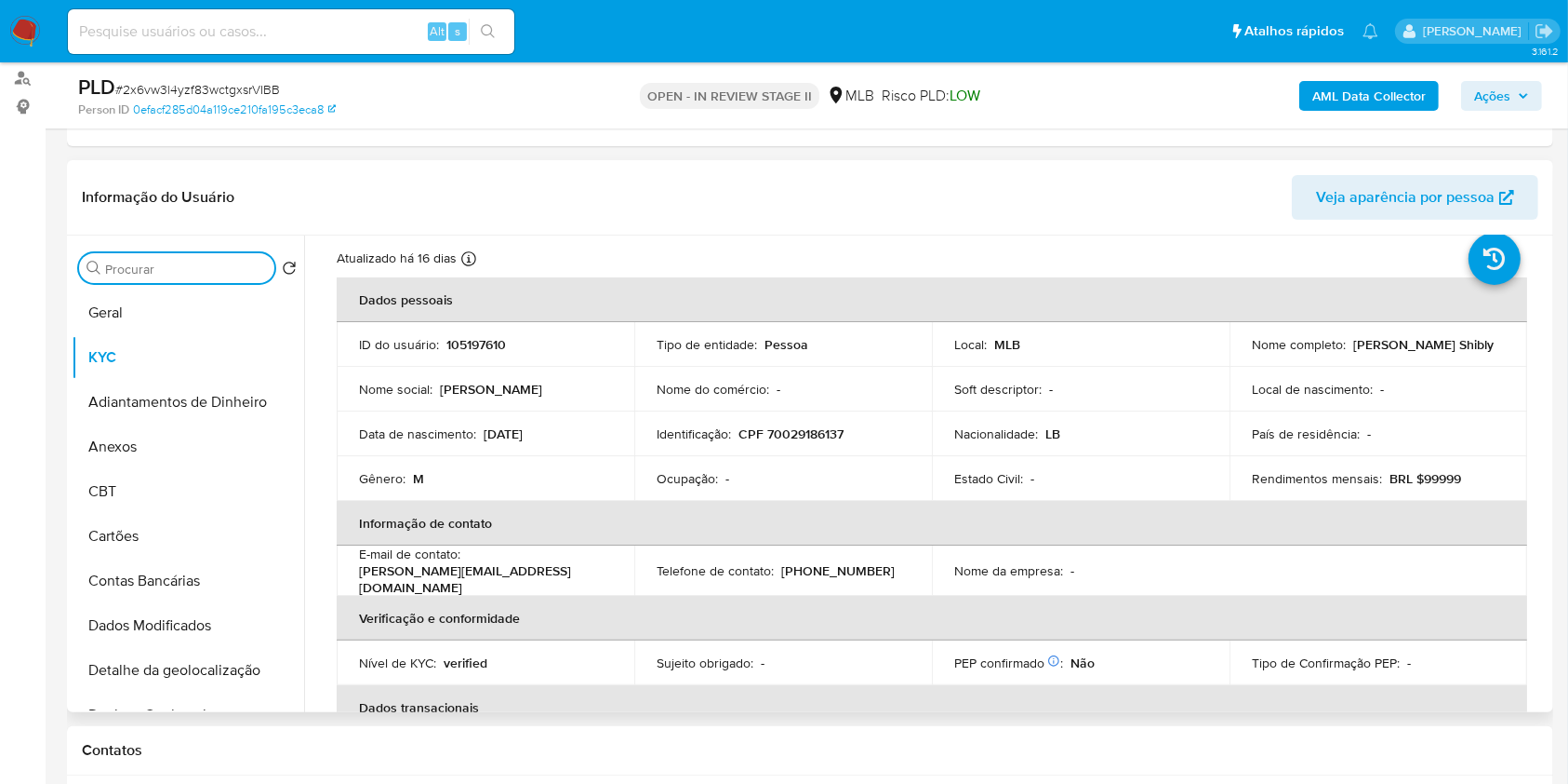
click at [183, 262] on input "Procurar" at bounding box center [186, 269] width 162 height 17
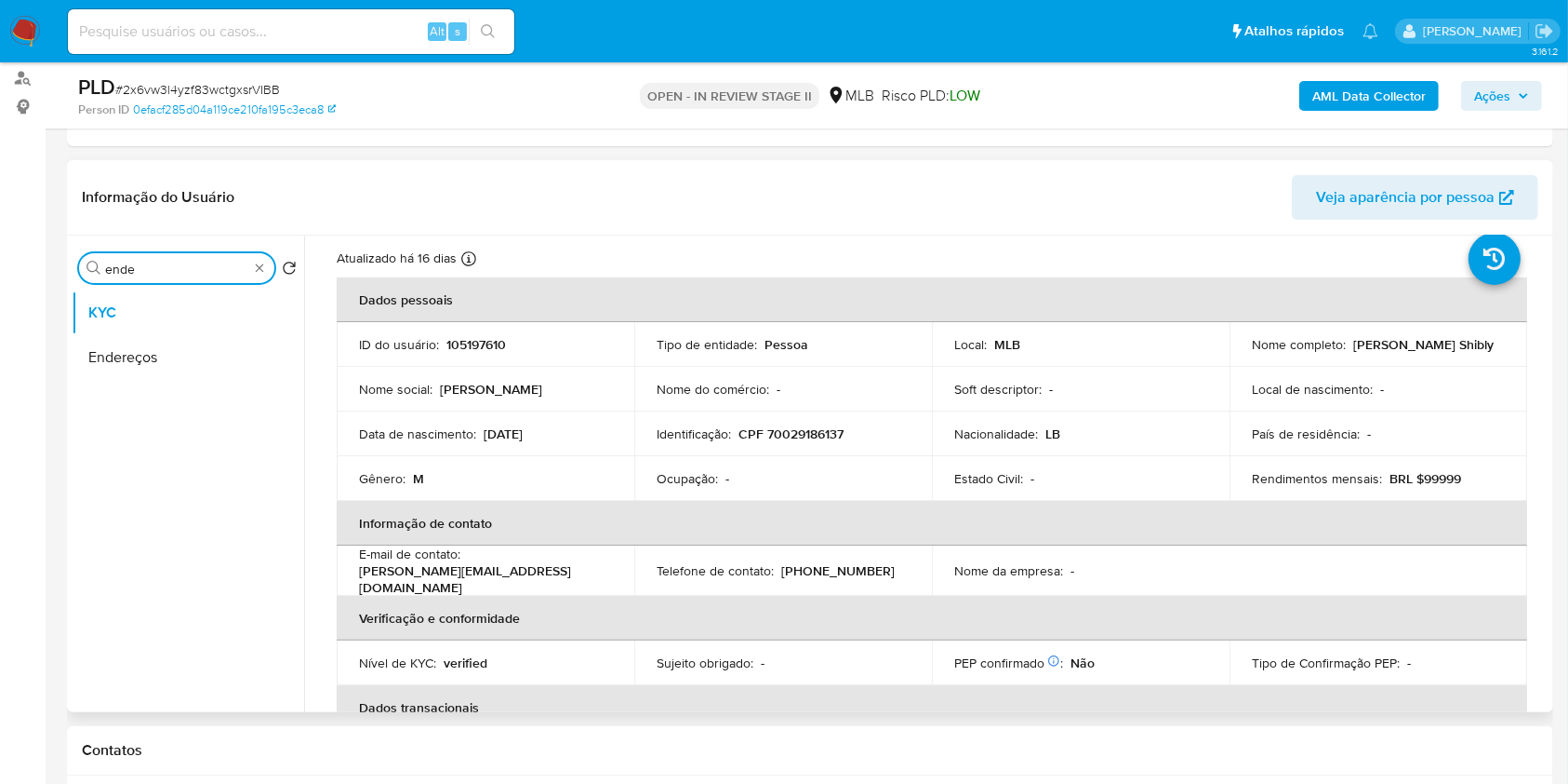
type input "ende"
click at [145, 381] on ul "KYC Endereços" at bounding box center [188, 500] width 233 height 420
click at [149, 367] on button "Endereços" at bounding box center [180, 357] width 218 height 45
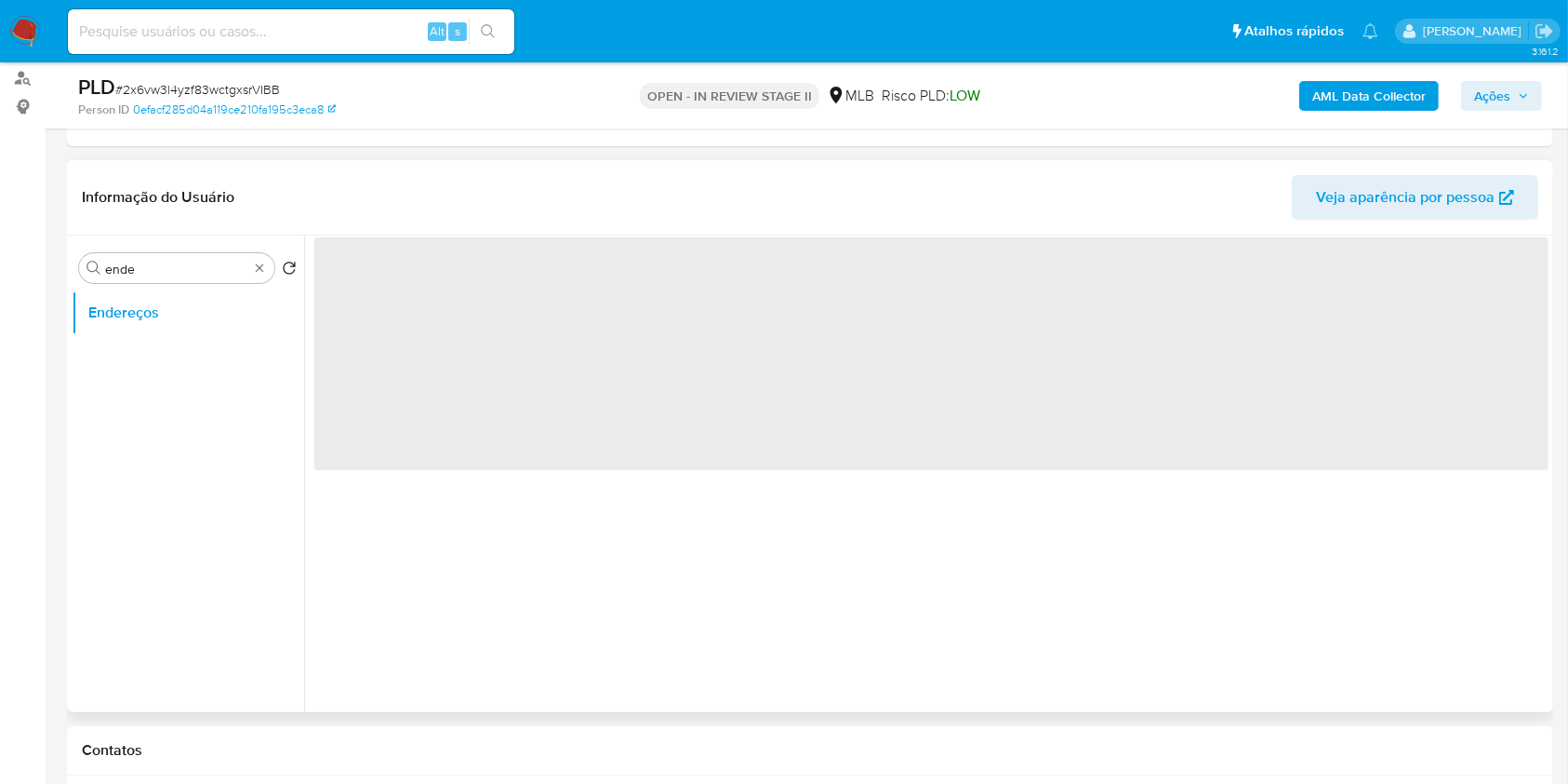
scroll to position [0, 0]
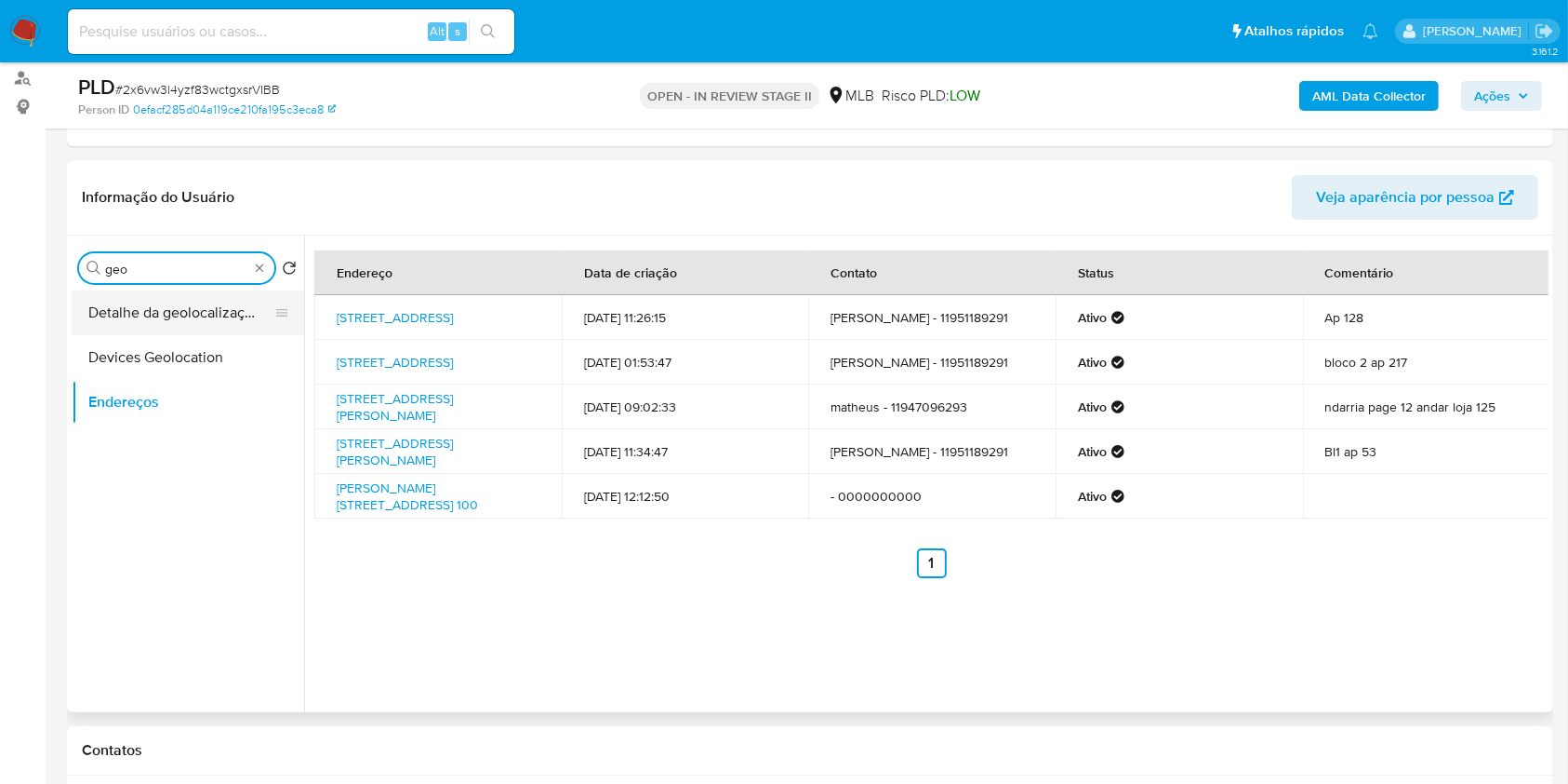
type input "geo"
drag, startPoint x: 224, startPoint y: 317, endPoint x: 248, endPoint y: 284, distance: 40.8
click at [224, 316] on button "Detalhe da geolocalização" at bounding box center [188, 312] width 233 height 45
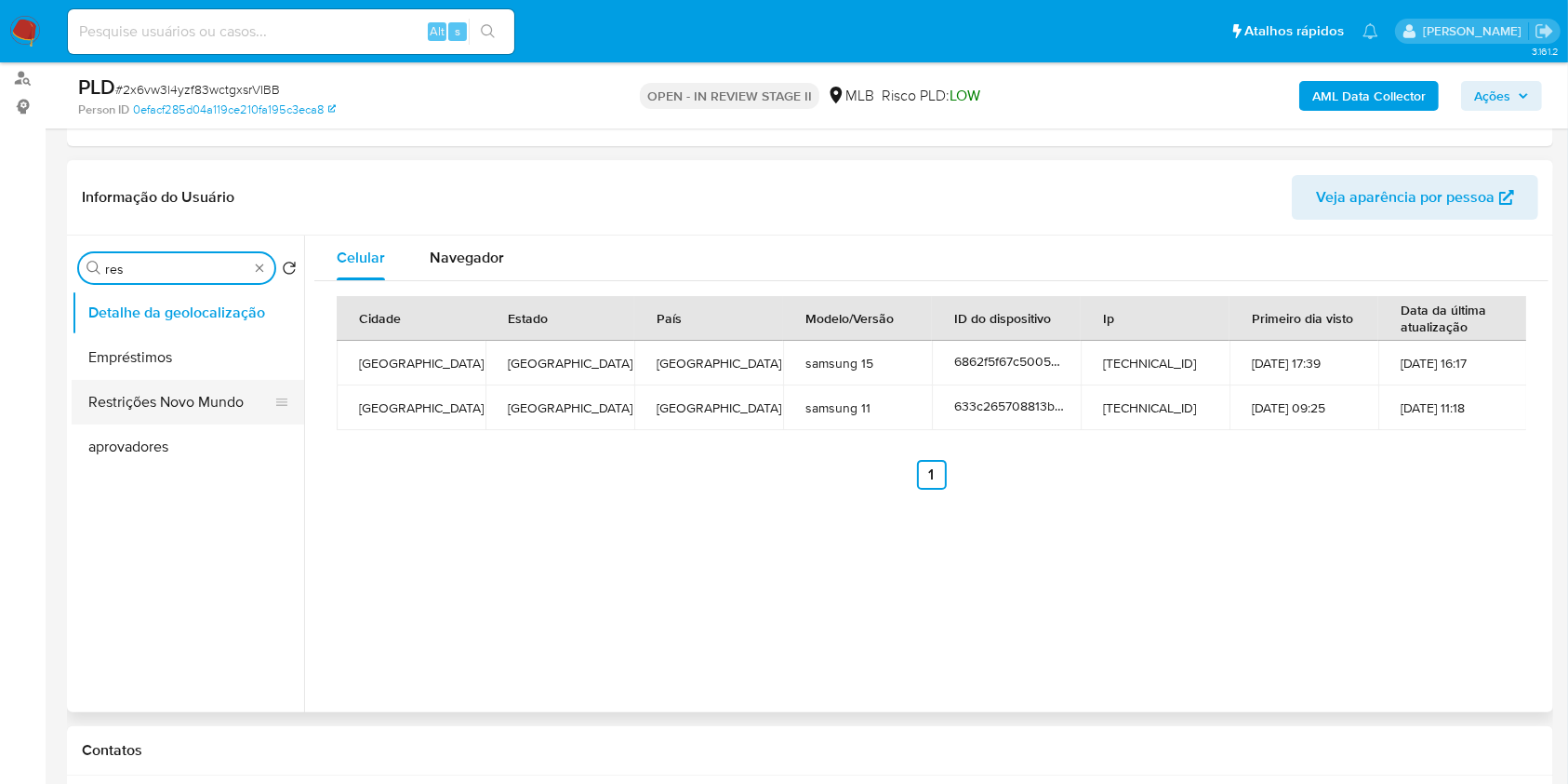
type input "res"
click at [211, 406] on button "Restrições Novo Mundo" at bounding box center [180, 402] width 218 height 45
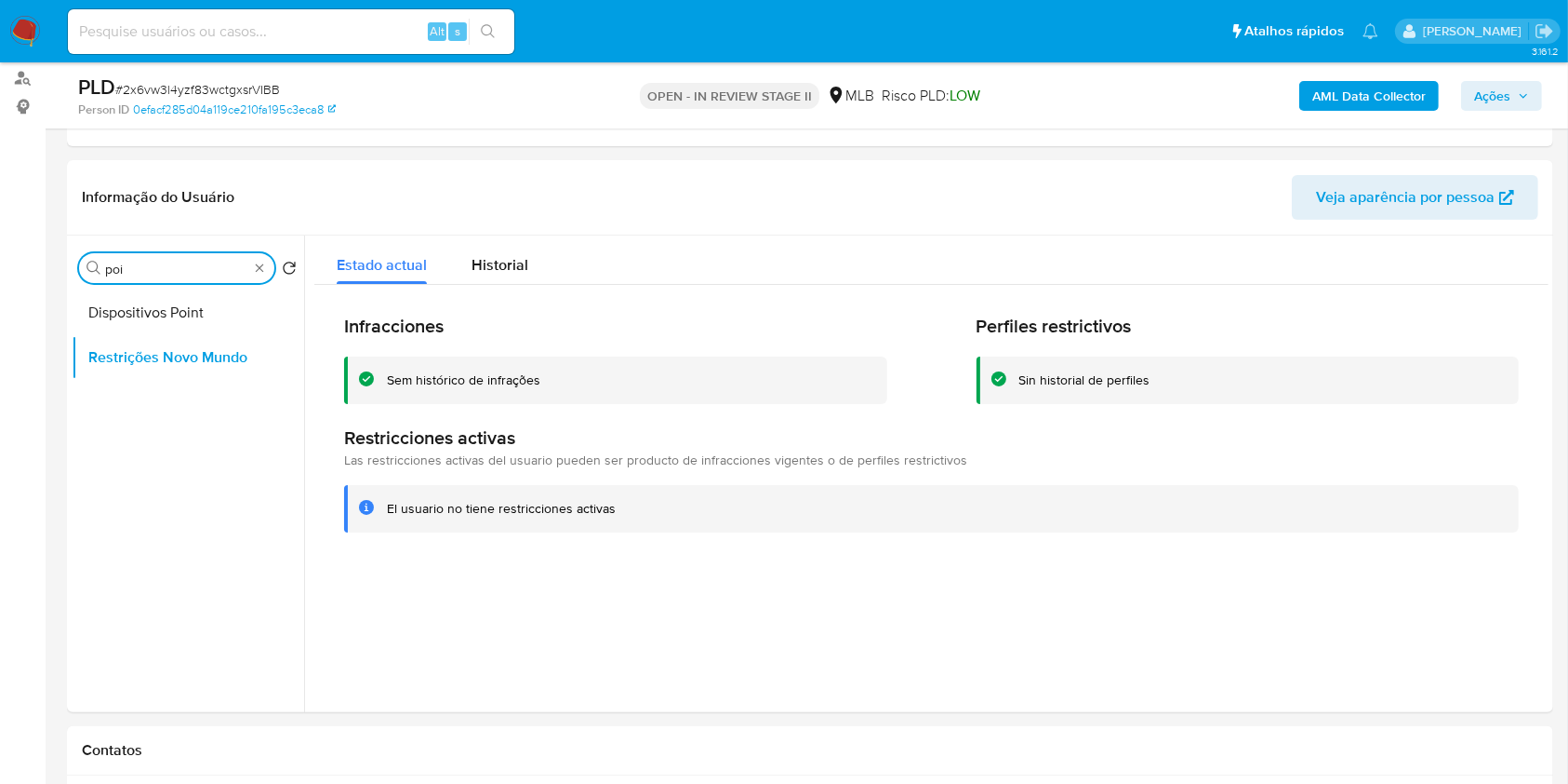
type input "poi"
click at [218, 307] on button "Dispositivos Point" at bounding box center [180, 312] width 218 height 45
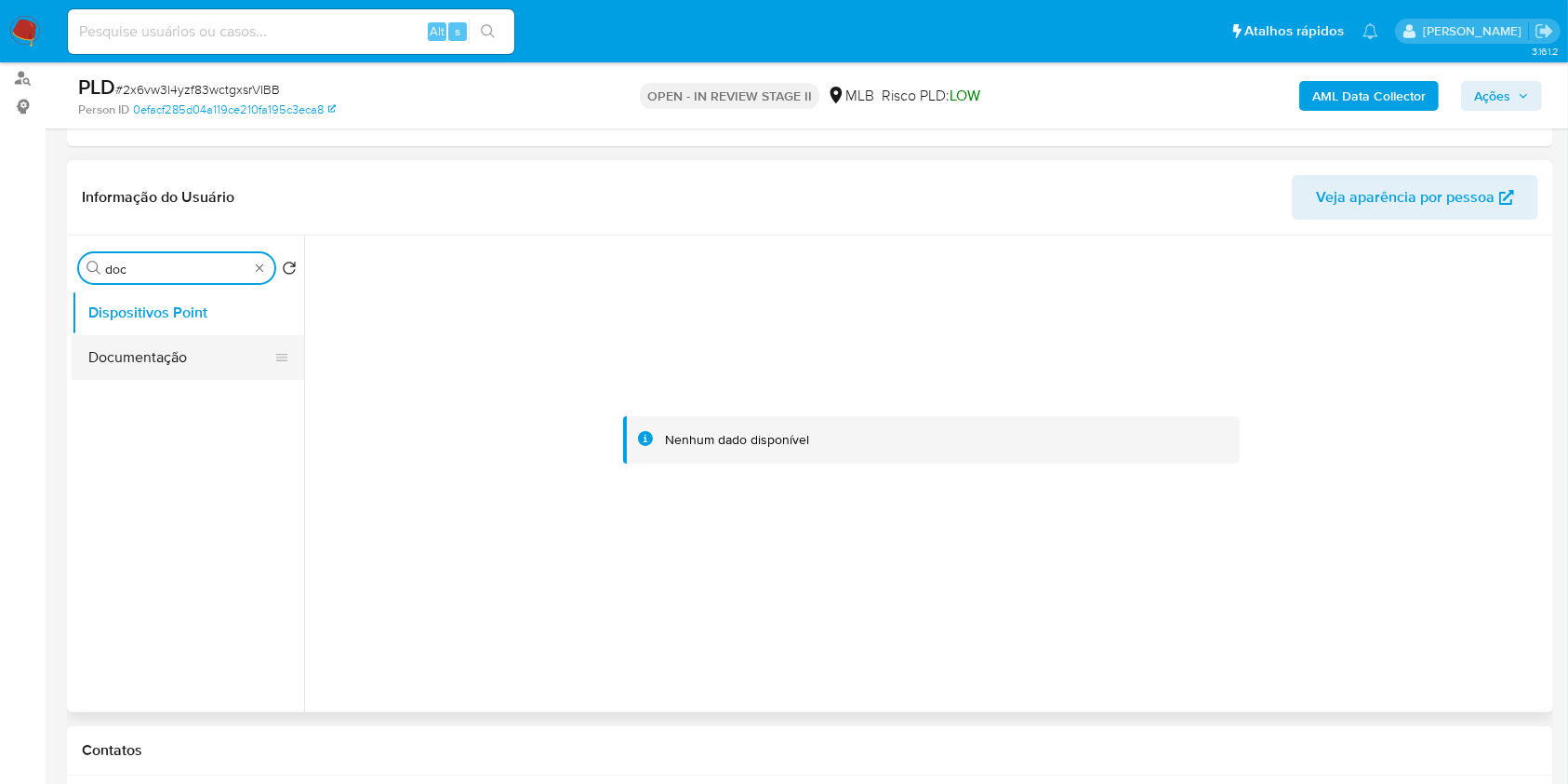
type input "doc"
click at [207, 363] on button "Documentação" at bounding box center [180, 357] width 218 height 45
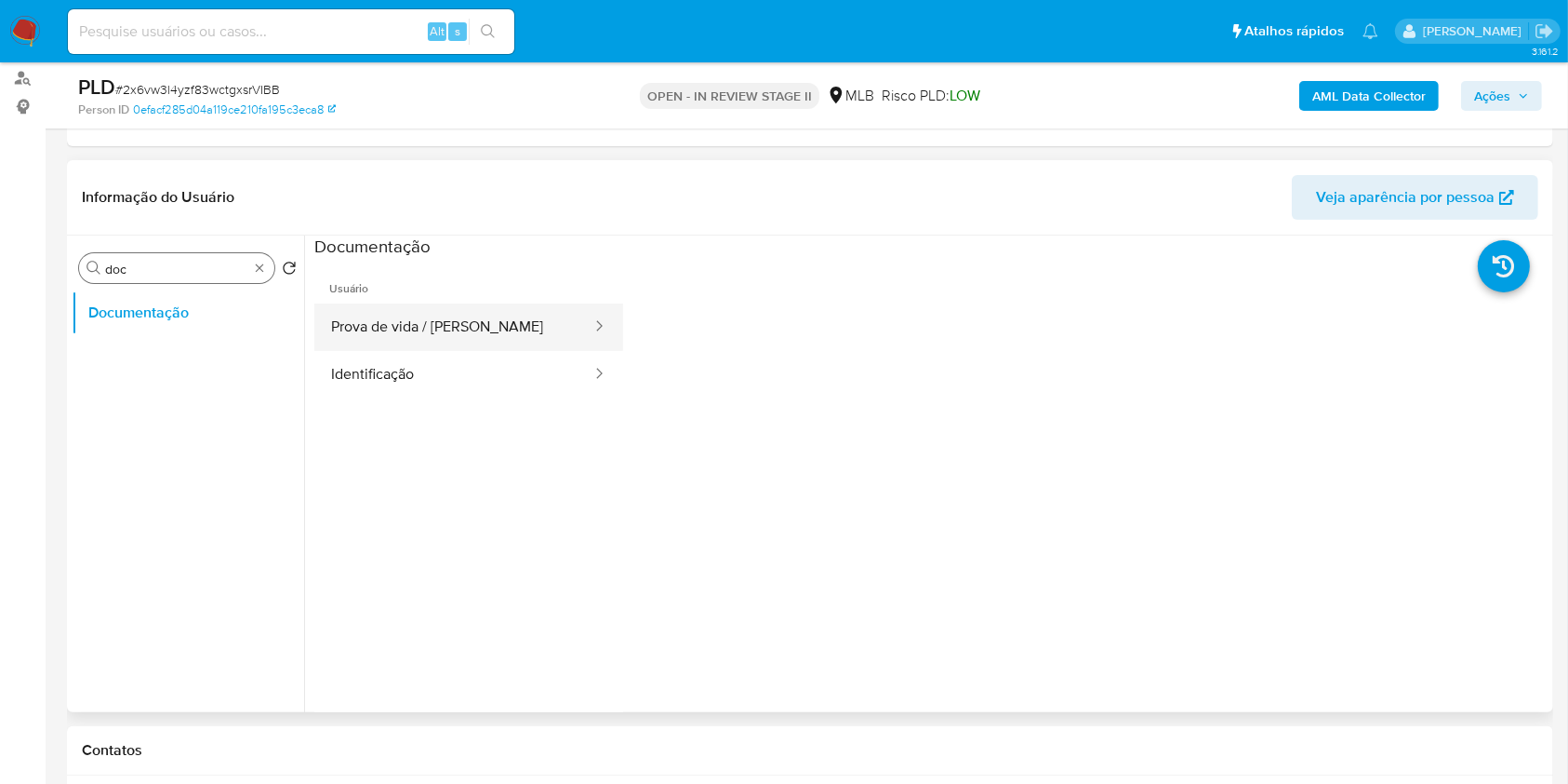
click at [453, 327] on button "Prova de vida / [PERSON_NAME]" at bounding box center [453, 327] width 279 height 48
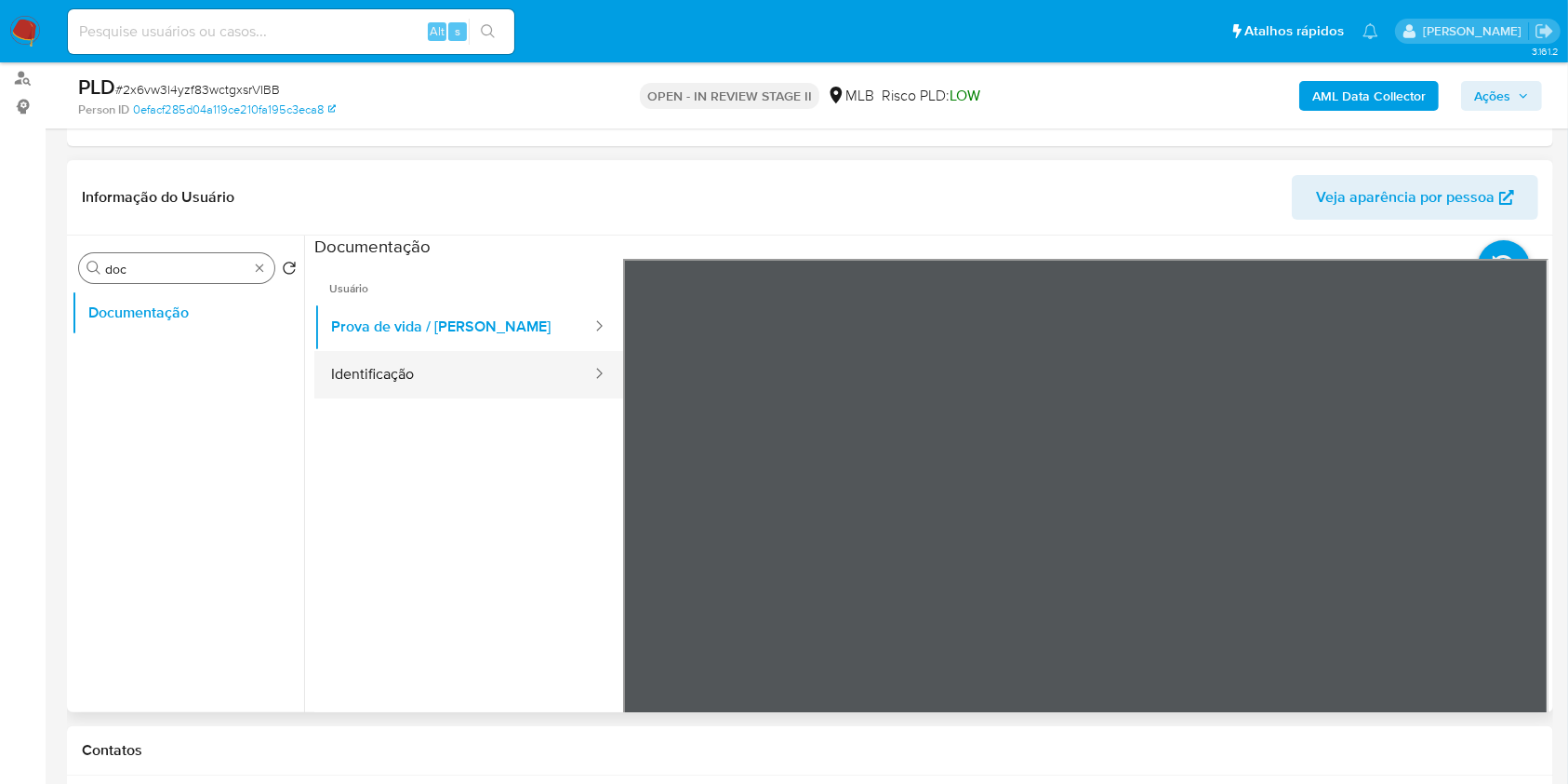
click at [486, 370] on button "Identificação" at bounding box center [453, 375] width 279 height 48
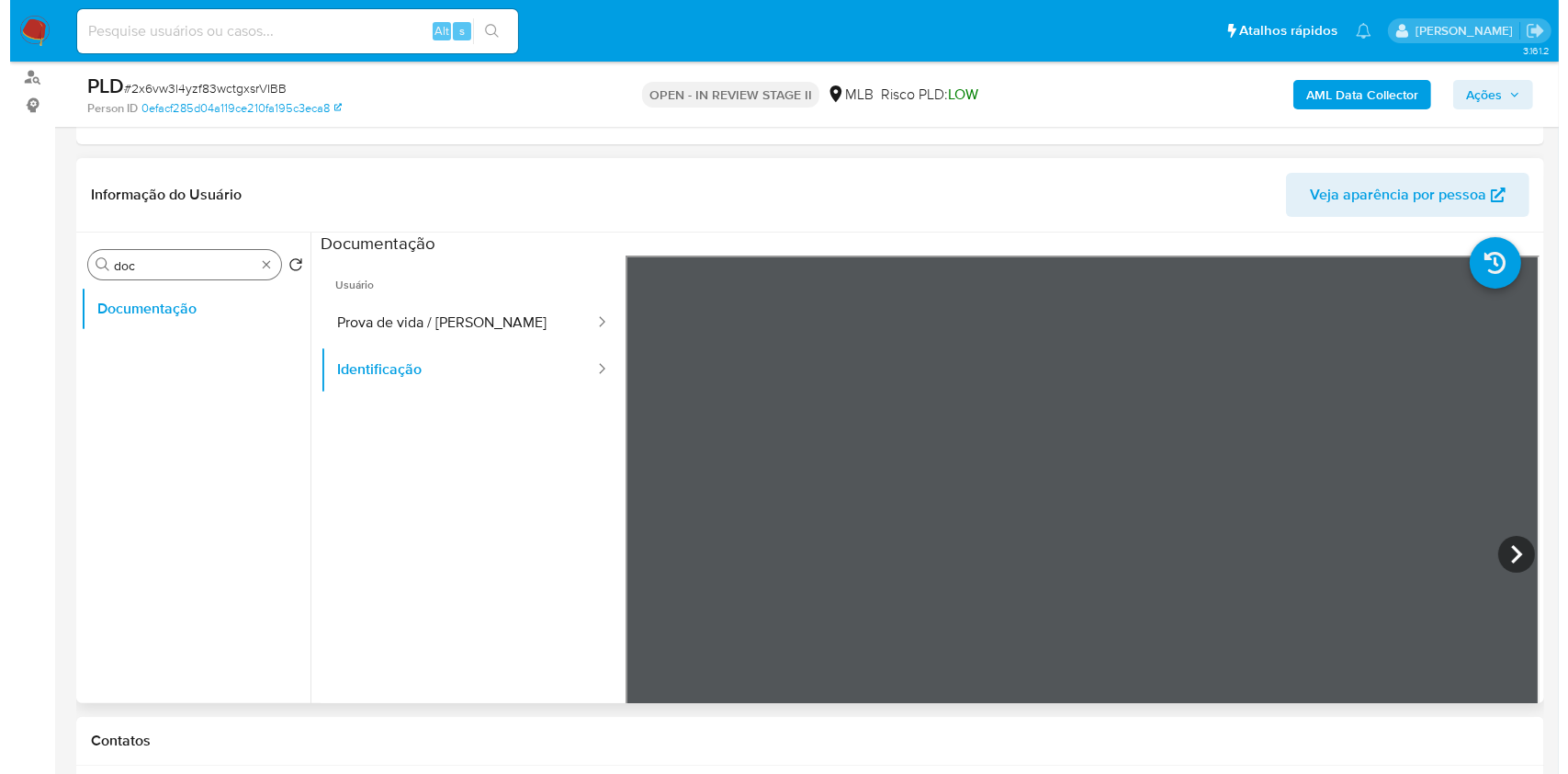
scroll to position [527, 0]
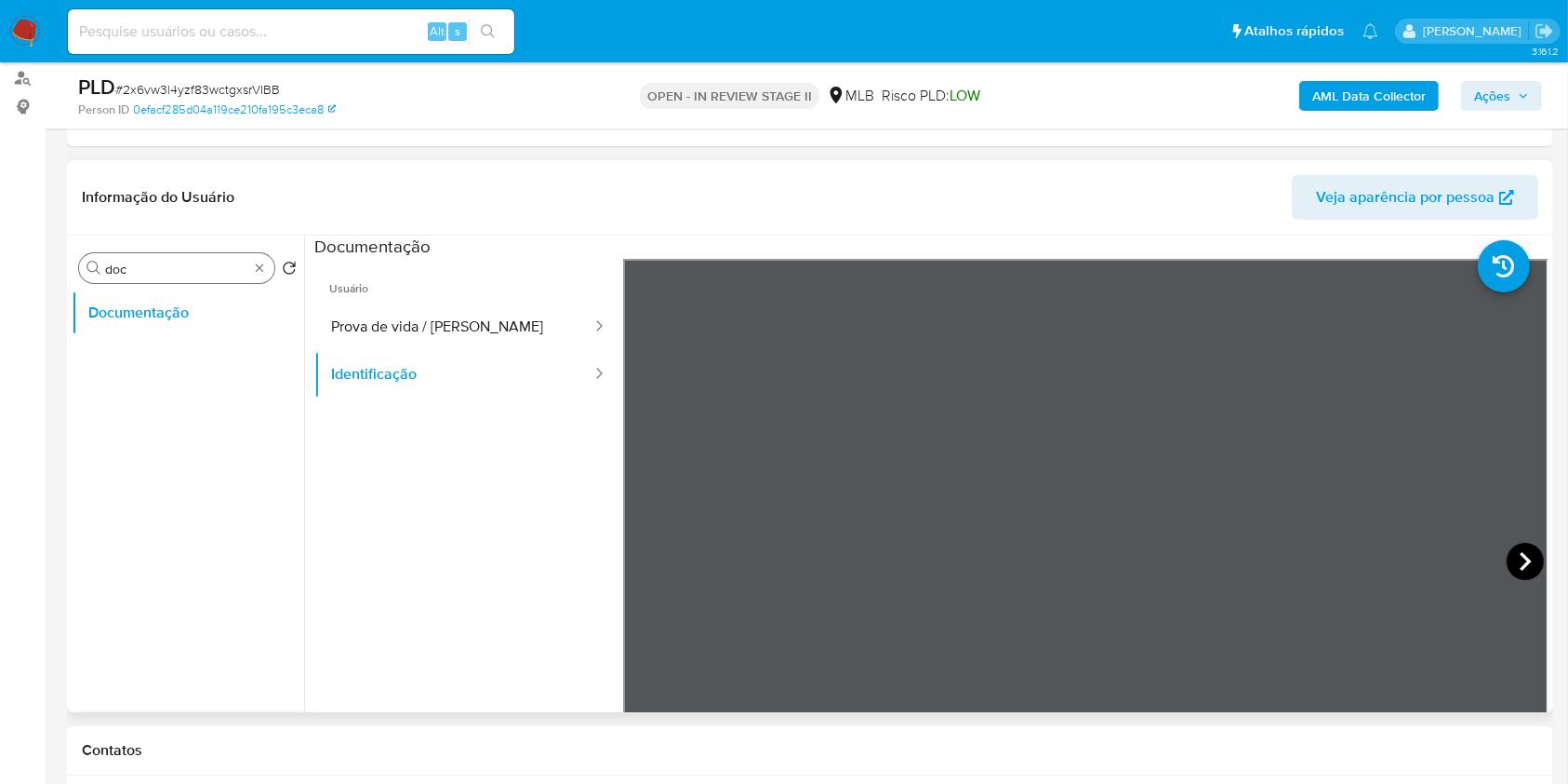
click at [1524, 567] on icon at bounding box center [1524, 560] width 37 height 37
click at [509, 331] on button "Prova de vida / [PERSON_NAME]" at bounding box center [453, 327] width 279 height 48
click at [1354, 106] on b "AML Data Collector" at bounding box center [1369, 96] width 113 height 30
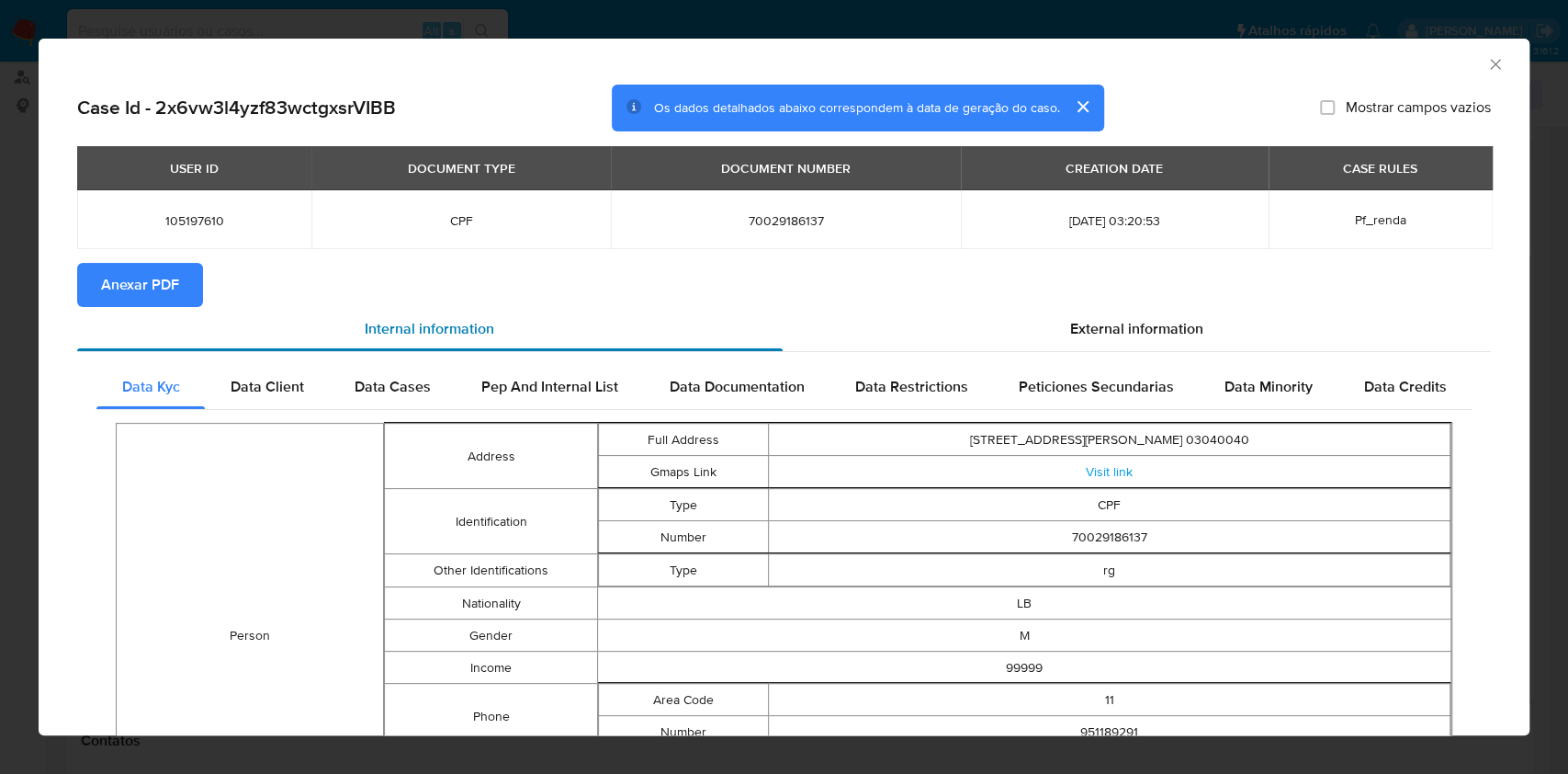
click at [96, 311] on div "Internal information" at bounding box center [430, 328] width 705 height 44
click at [178, 296] on button "Anexar PDF" at bounding box center [140, 285] width 126 height 44
click at [1472, 76] on div "AML Data Collector" at bounding box center [784, 61] width 1490 height 46
click at [1487, 68] on icon "Fechar a janela" at bounding box center [1495, 64] width 19 height 19
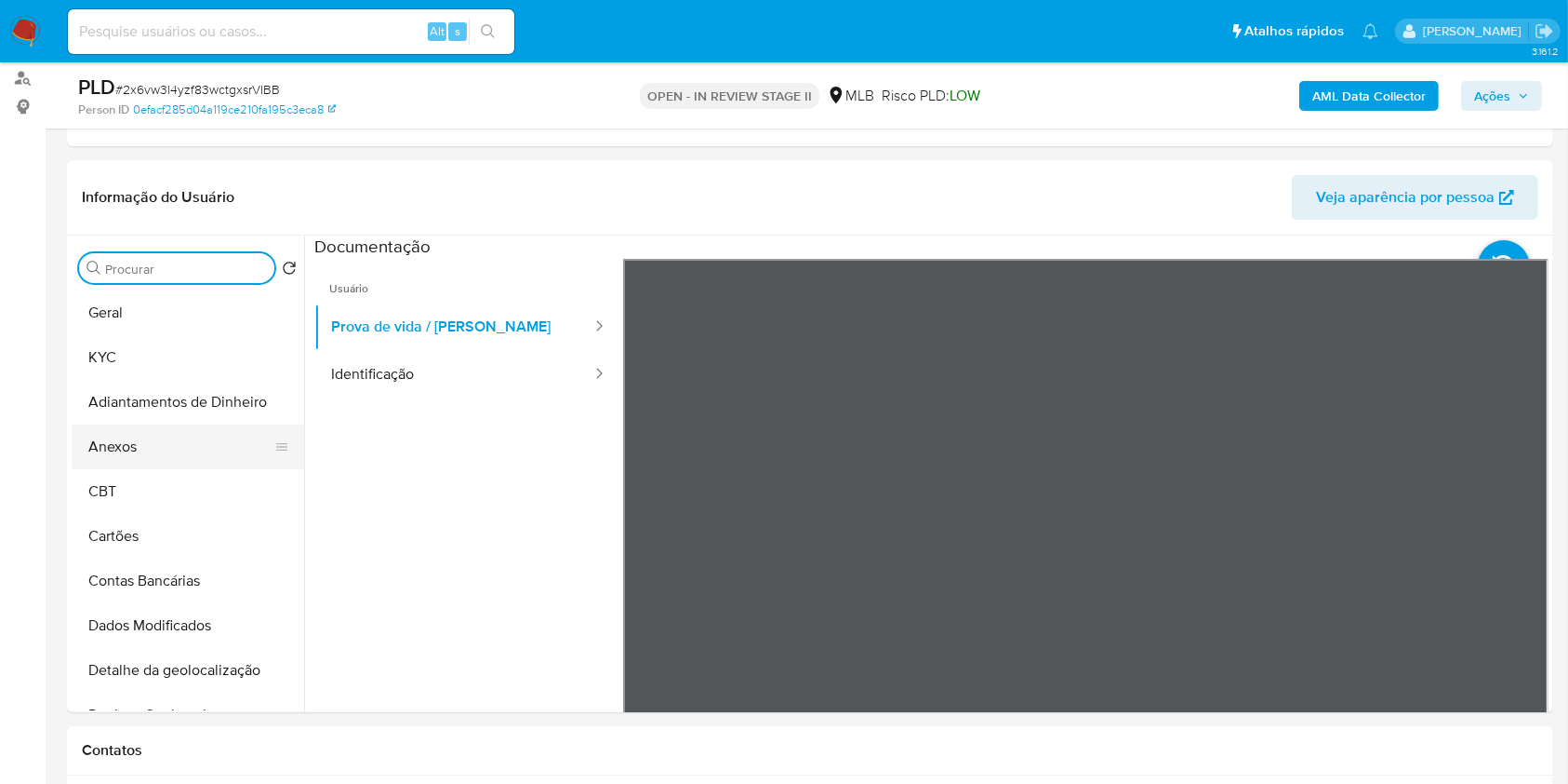
click at [148, 461] on button "Anexos" at bounding box center [180, 447] width 218 height 45
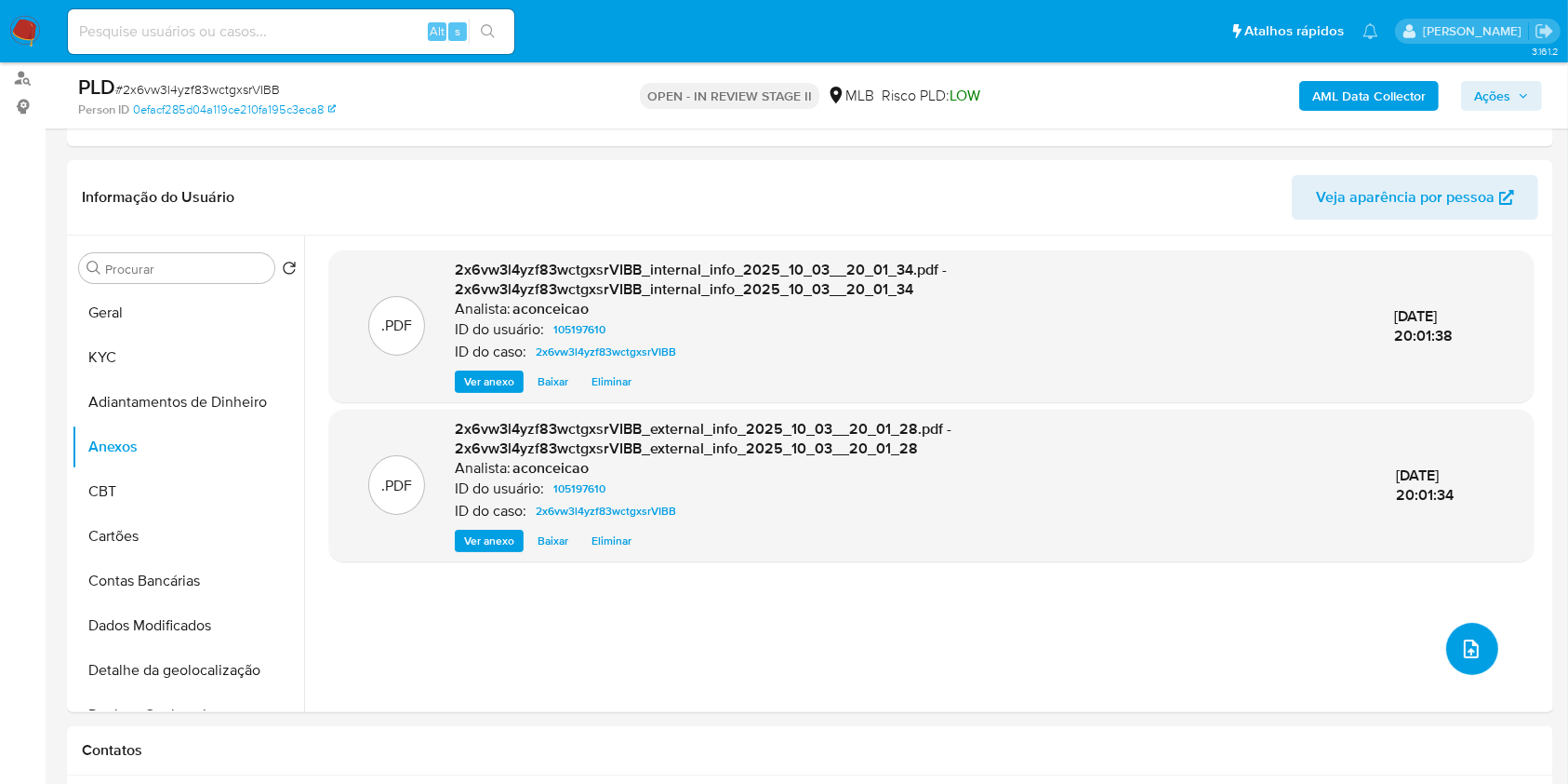
click at [1466, 644] on icon "upload-file" at bounding box center [1472, 649] width 22 height 22
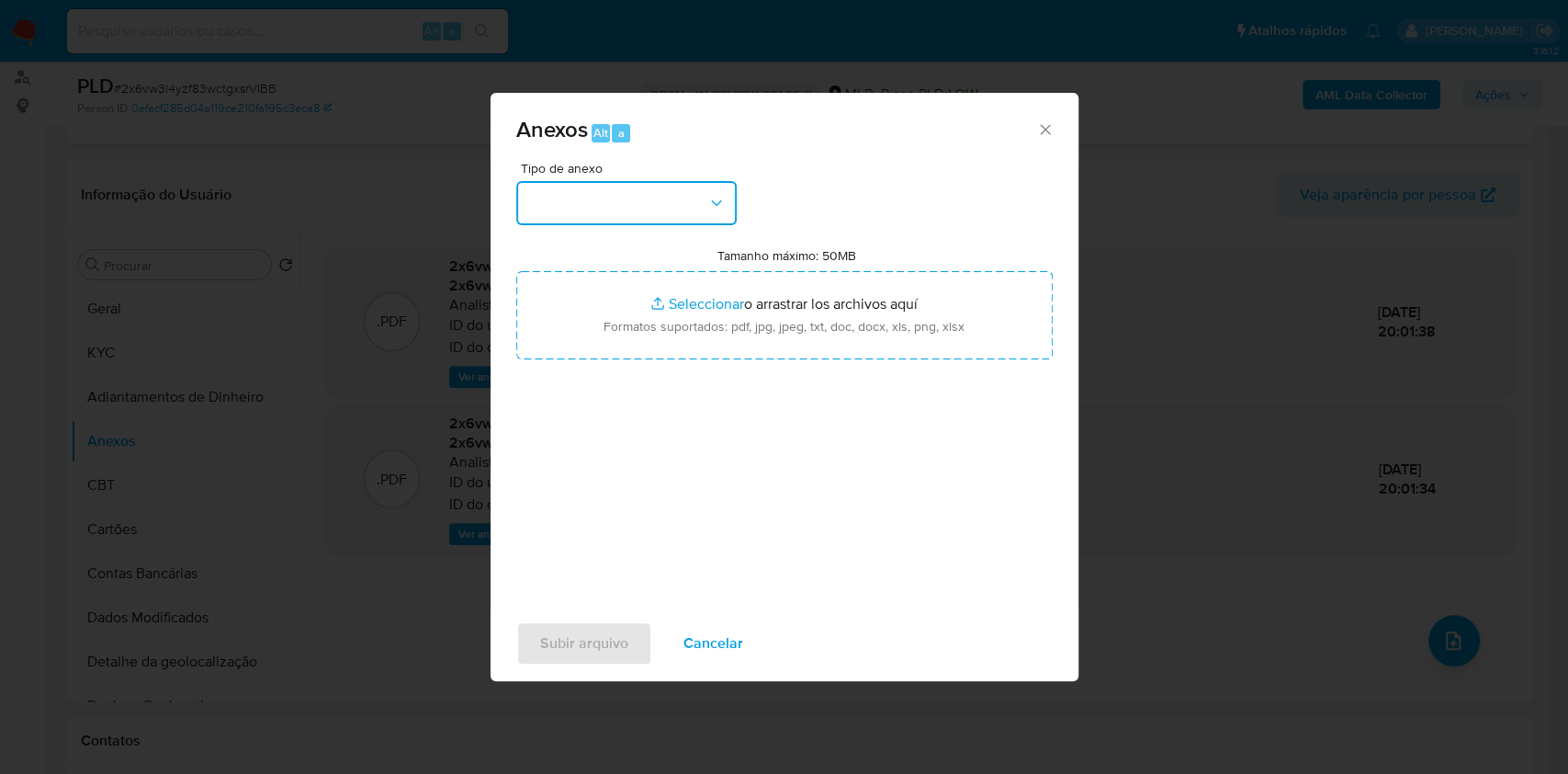
click at [707, 206] on icon "button" at bounding box center [716, 202] width 19 height 19
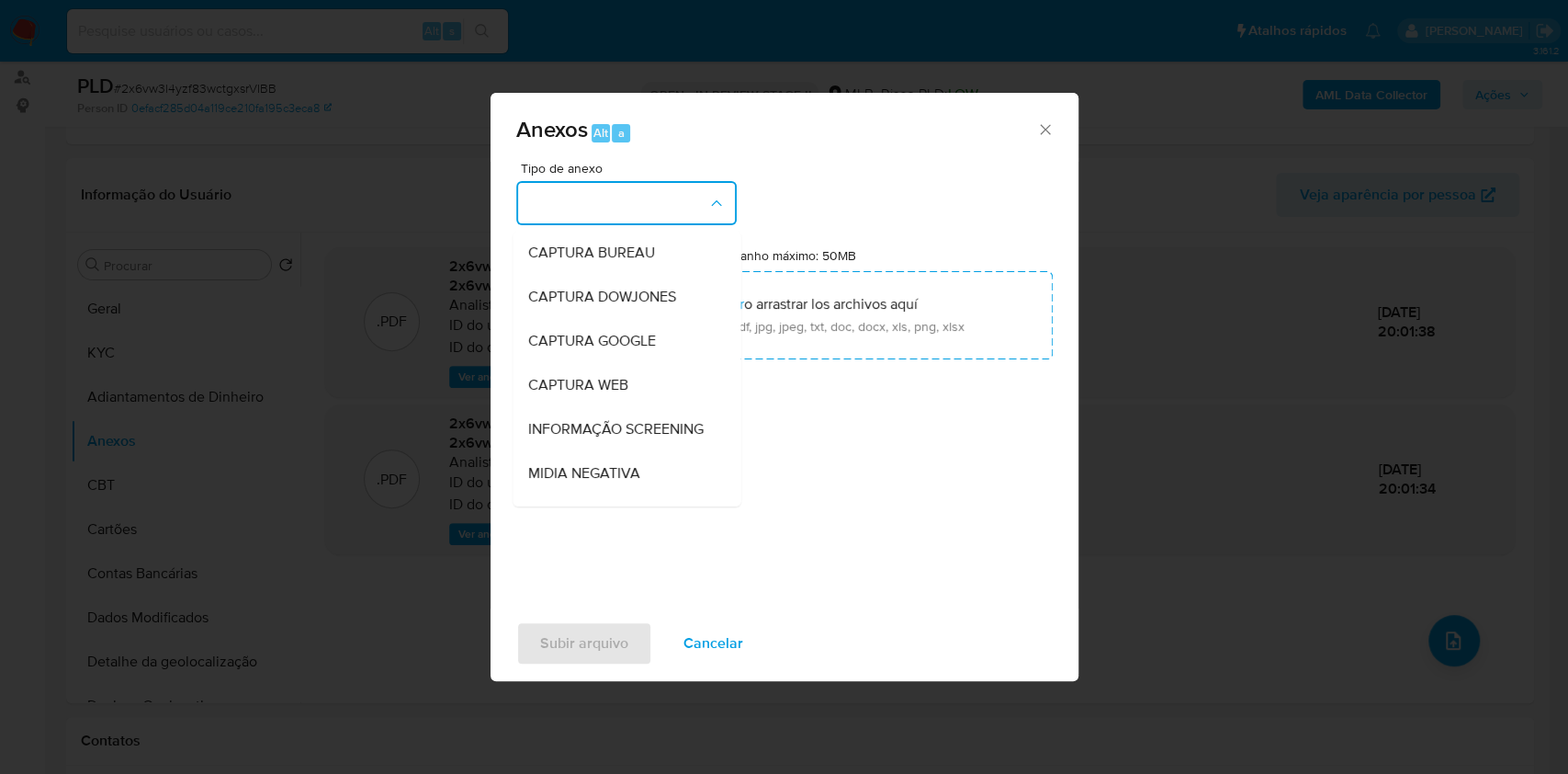
scroll to position [282, 0]
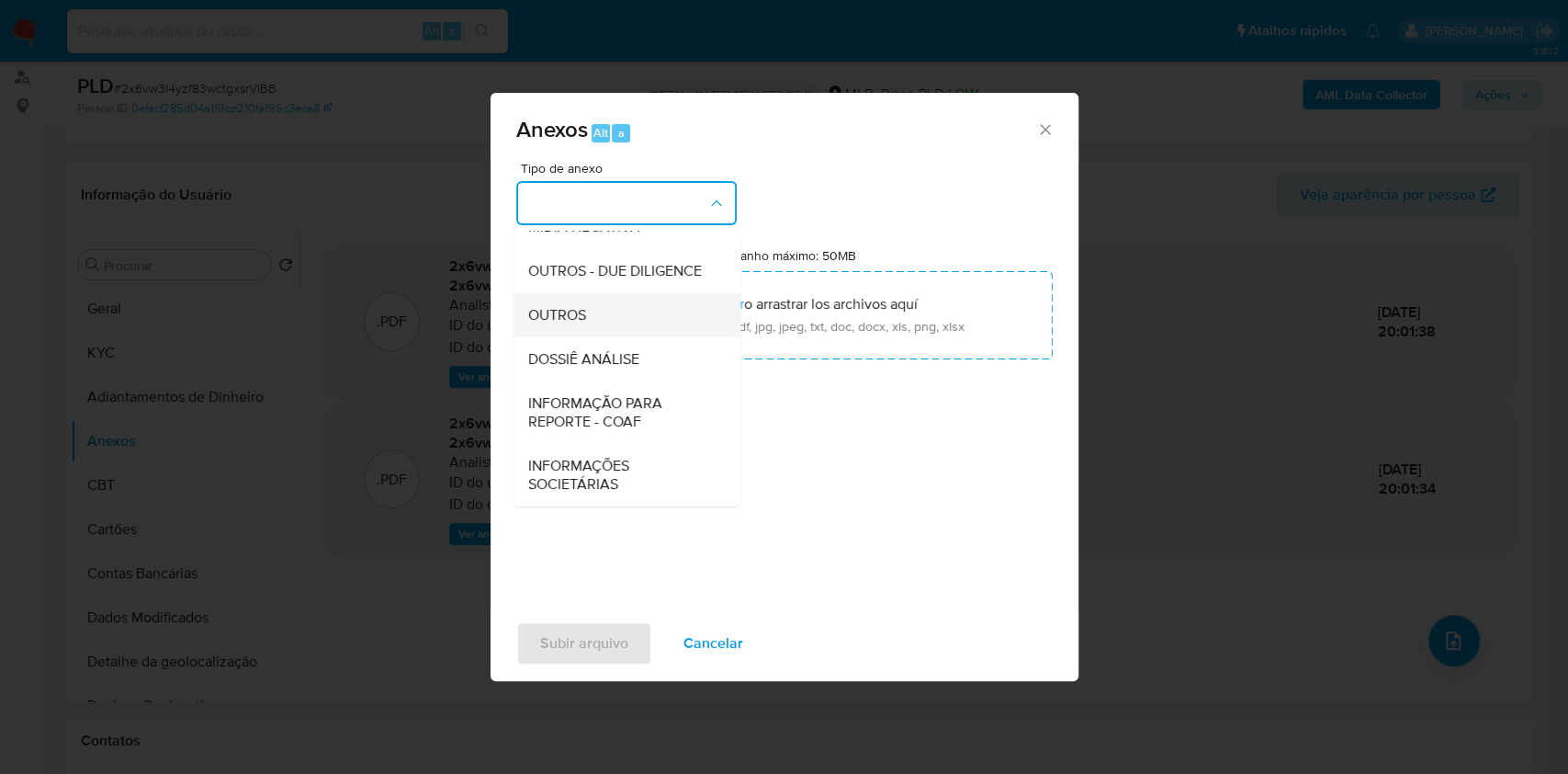
click at [590, 316] on div "OUTROS" at bounding box center [621, 314] width 188 height 44
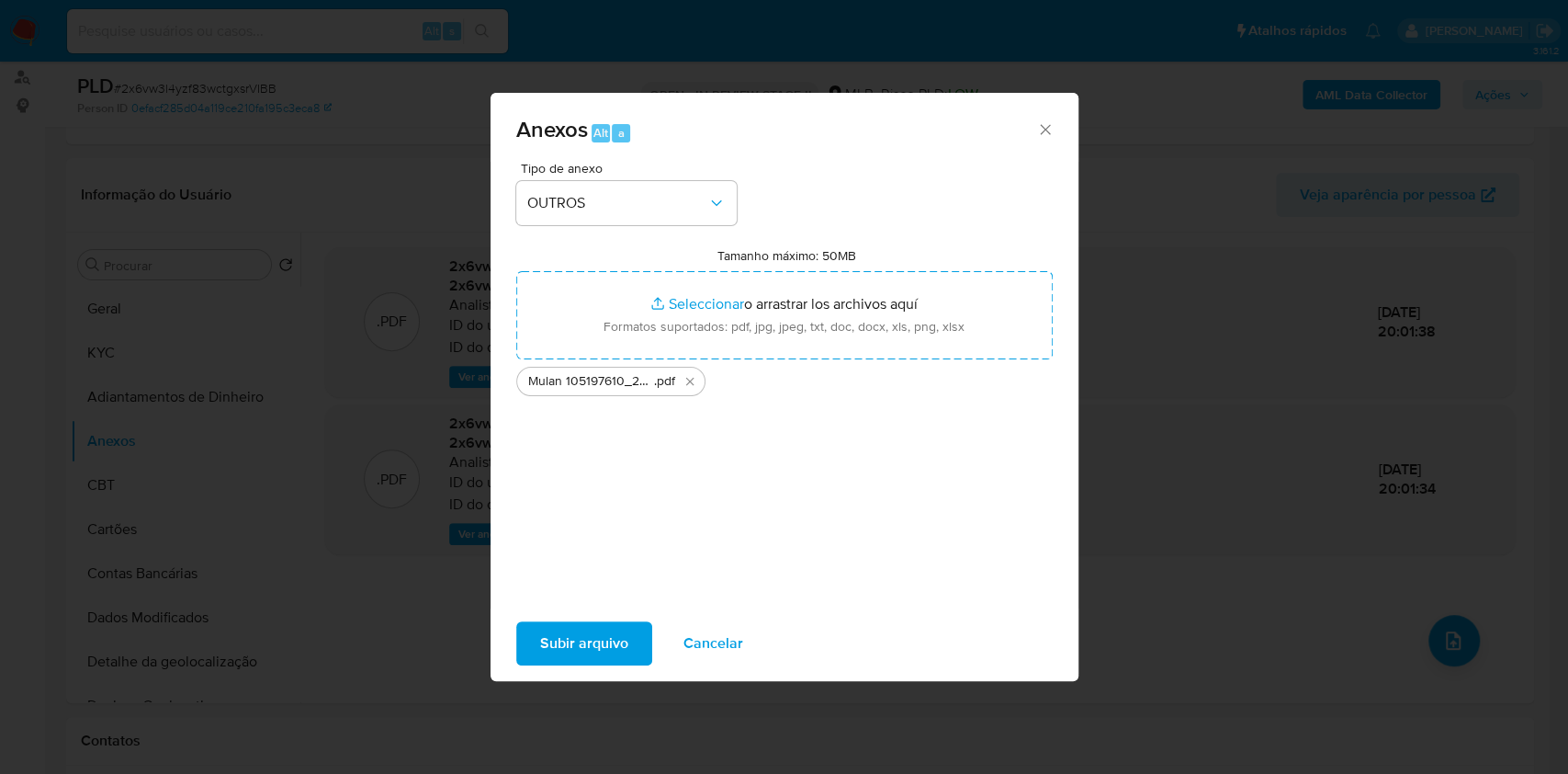
click at [600, 659] on span "Subir arquivo" at bounding box center [584, 642] width 88 height 40
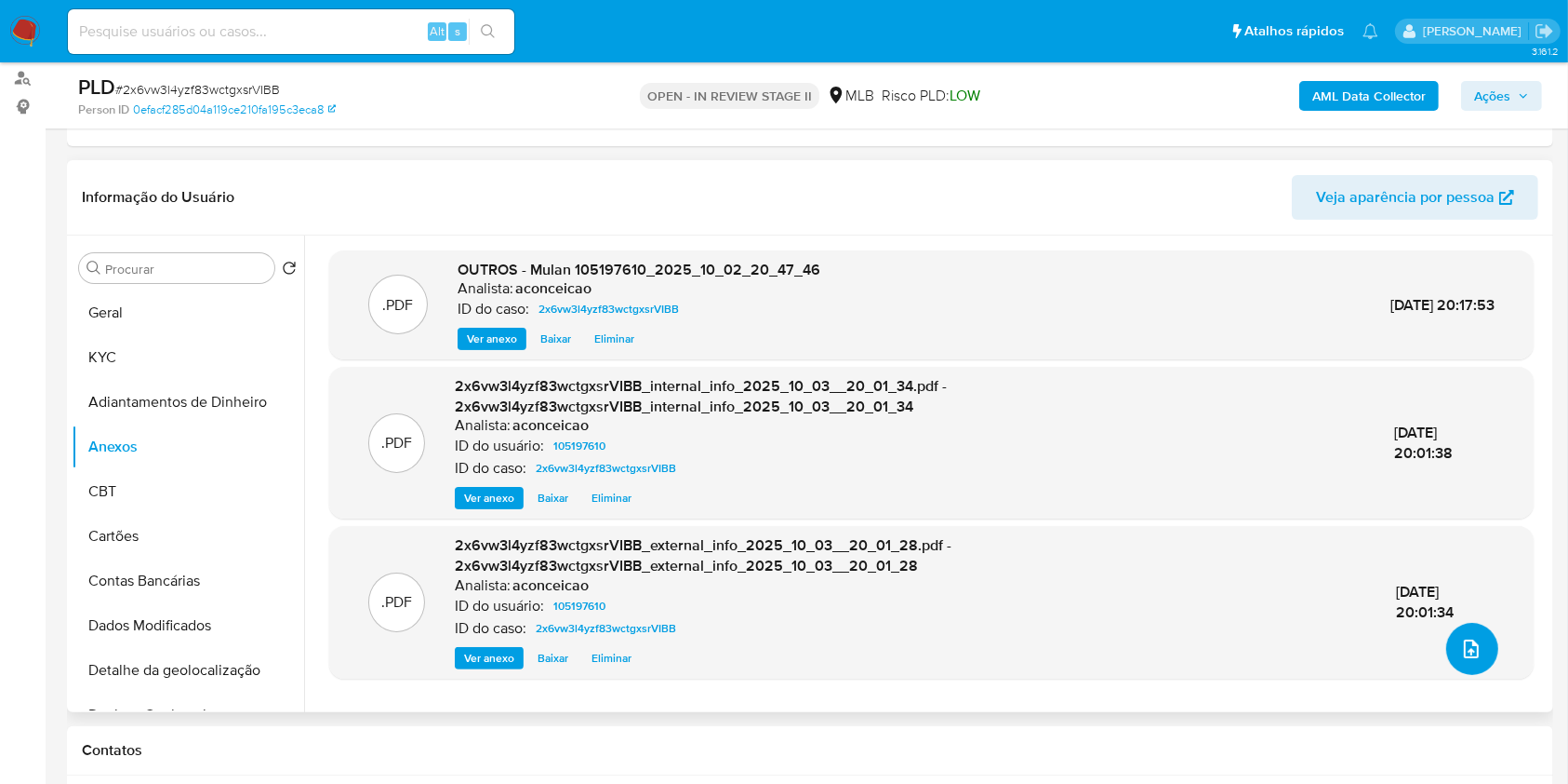
click at [1462, 654] on icon "upload-file" at bounding box center [1472, 649] width 22 height 22
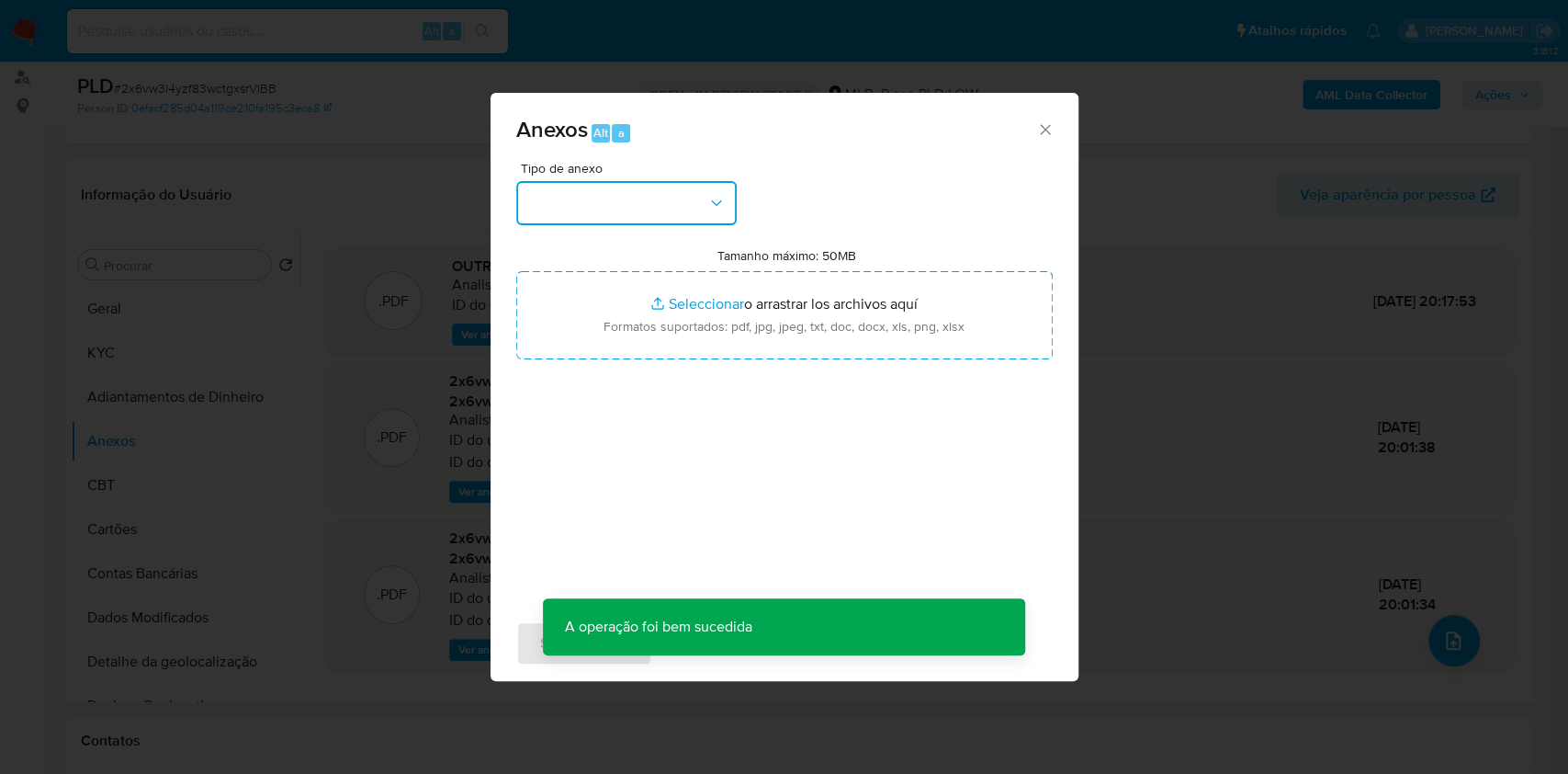
click at [578, 215] on button "button" at bounding box center [626, 202] width 221 height 44
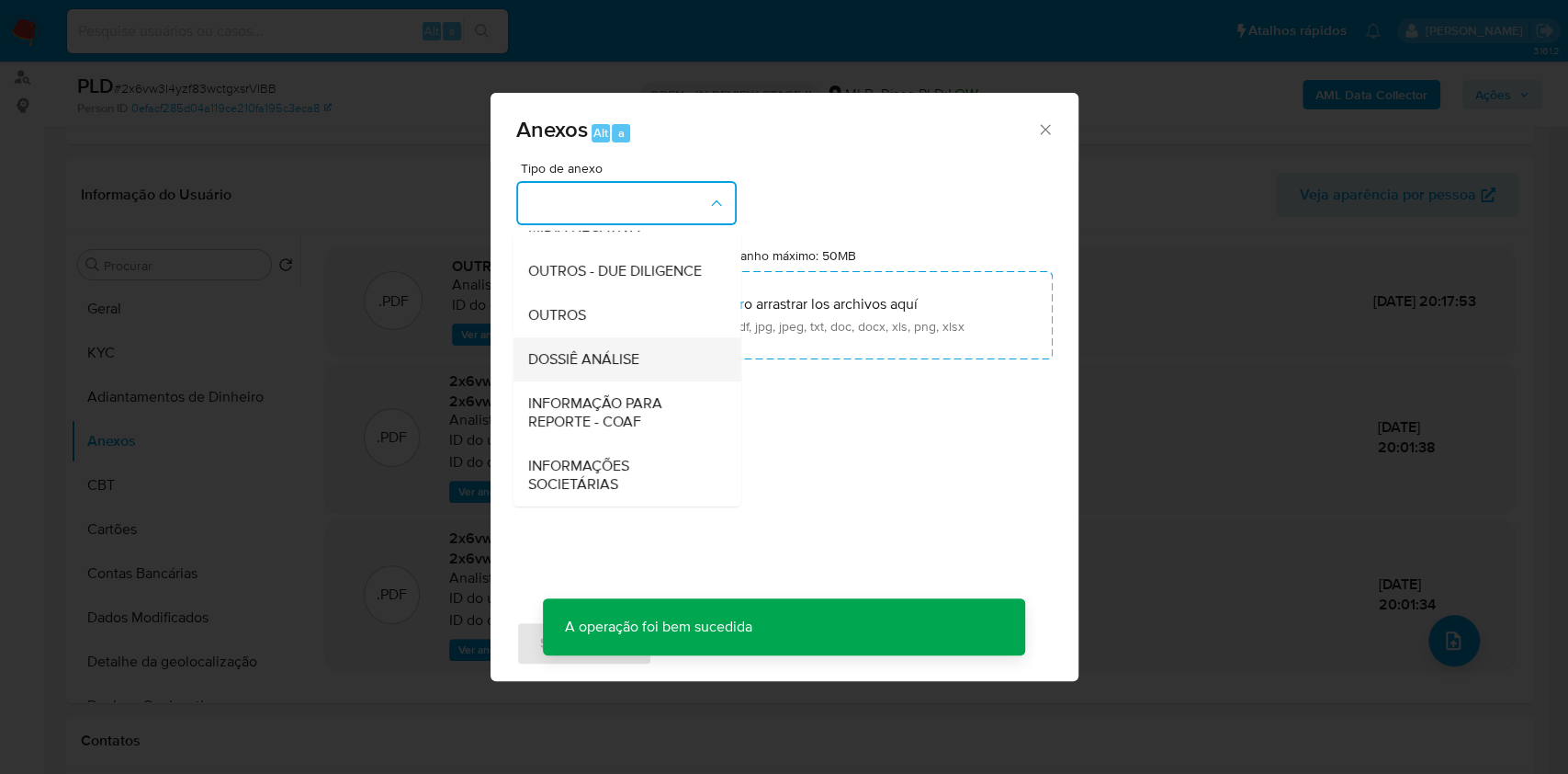
click at [591, 345] on div "DOSSIÊ ANÁLISE" at bounding box center [621, 359] width 188 height 44
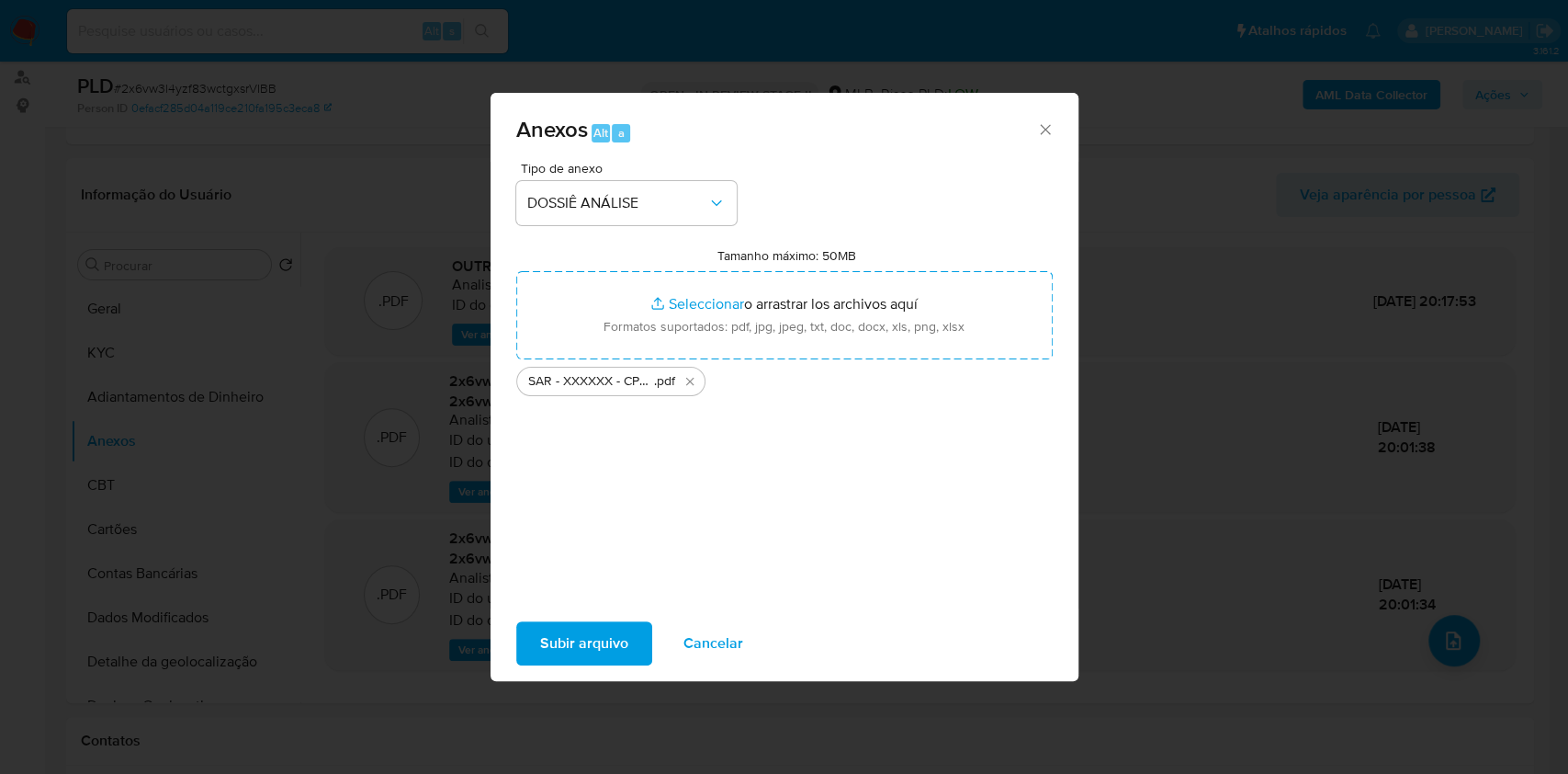
click at [570, 649] on span "Subir arquivo" at bounding box center [584, 642] width 88 height 40
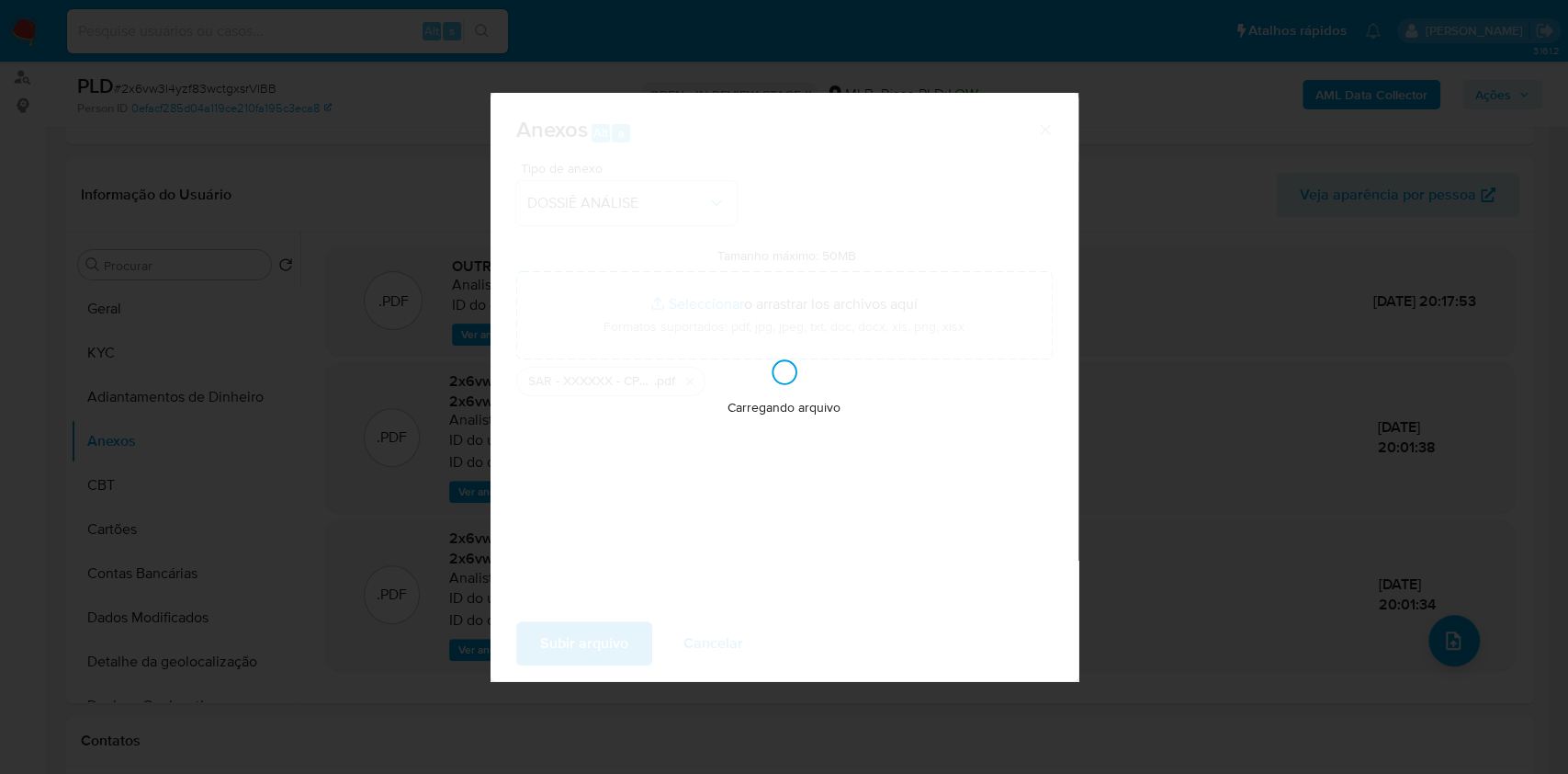
click at [1355, 321] on div "Anexos Alt a Tipo de anexo DOSSIÊ ANÁLISE Tamanho máximo: 50MB Seleccionar arch…" at bounding box center [784, 387] width 1568 height 774
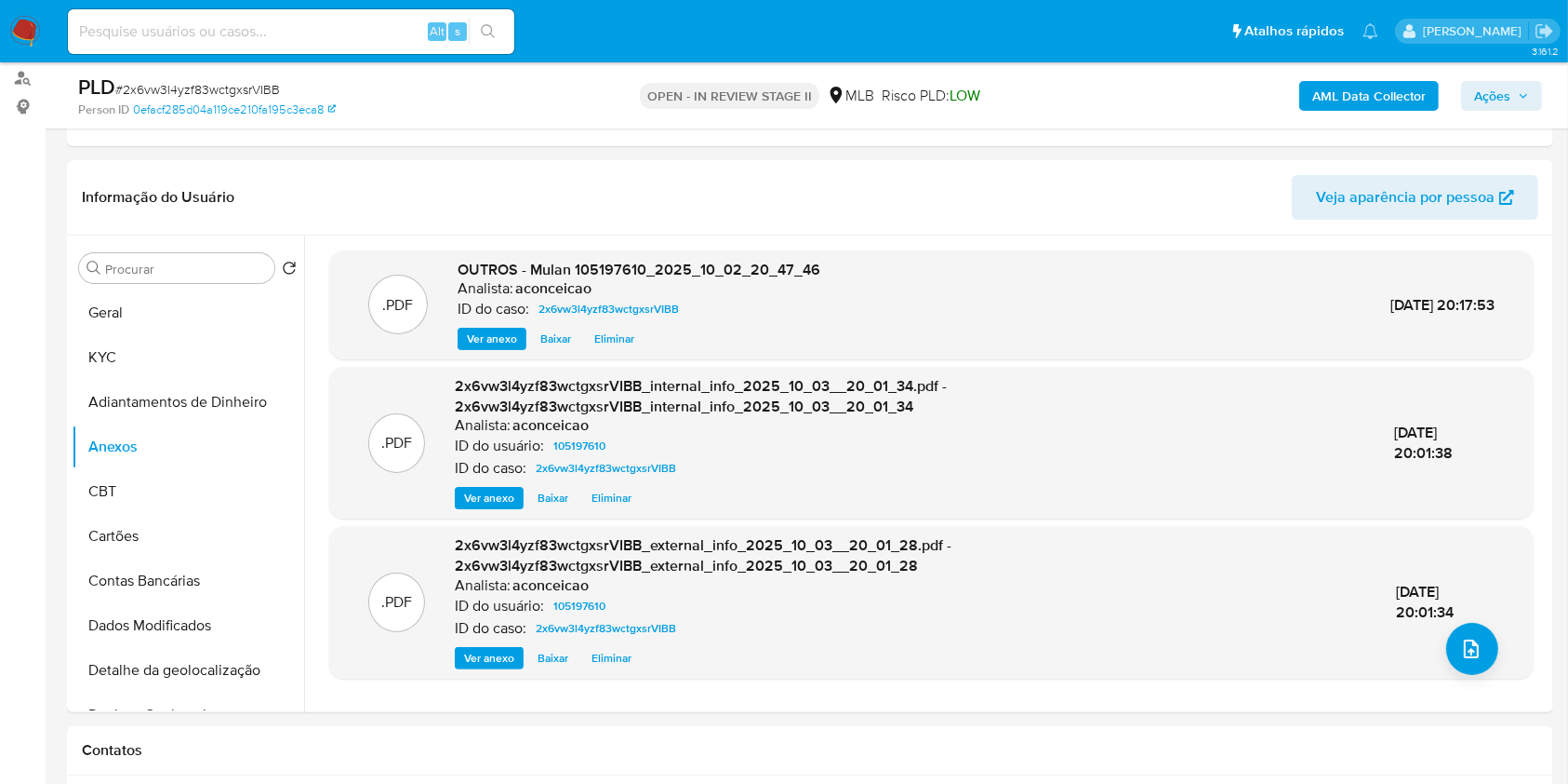
click at [1505, 94] on span "Ações" at bounding box center [1492, 96] width 36 height 30
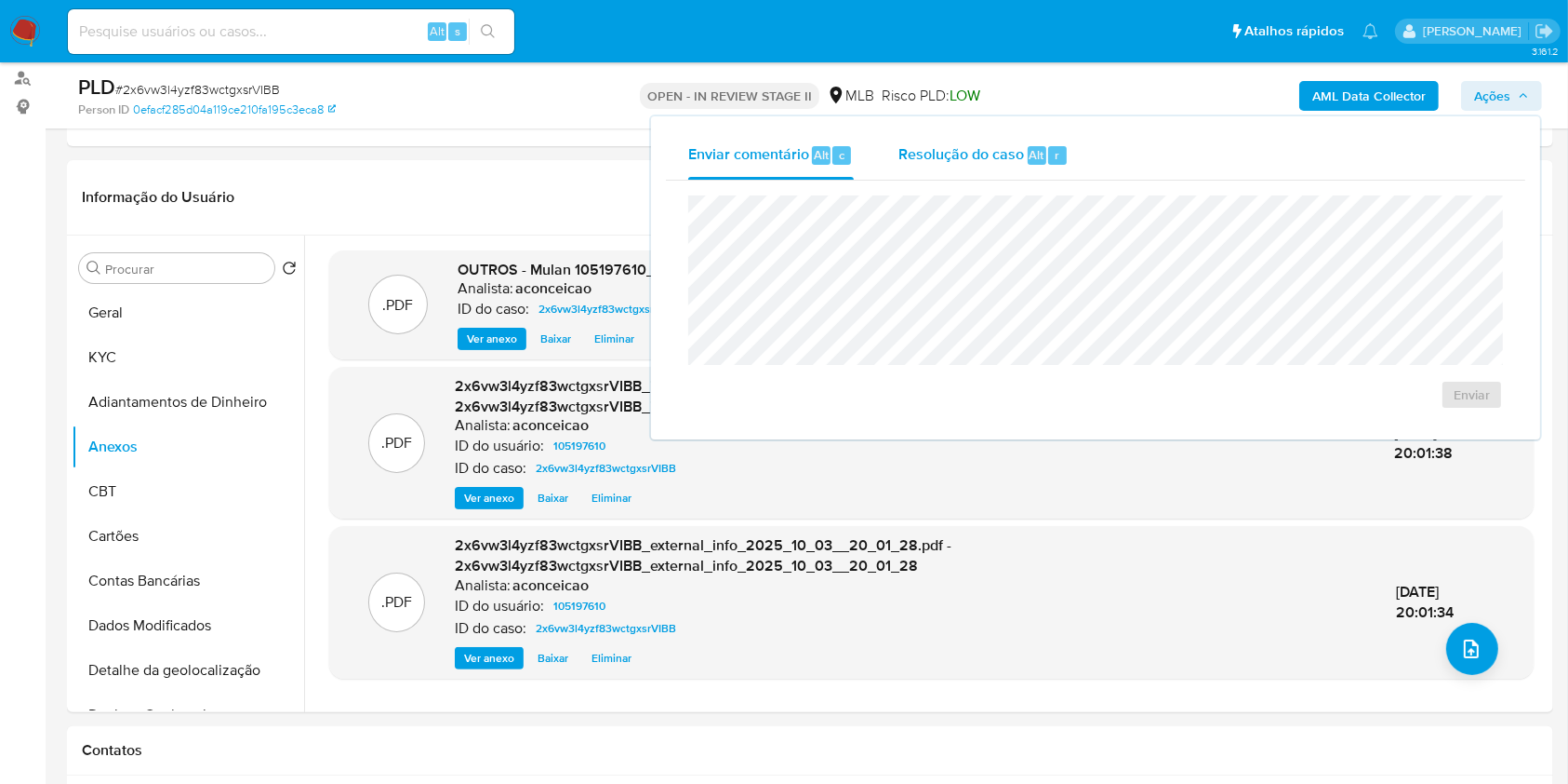
click at [1051, 163] on div "r" at bounding box center [1057, 155] width 19 height 19
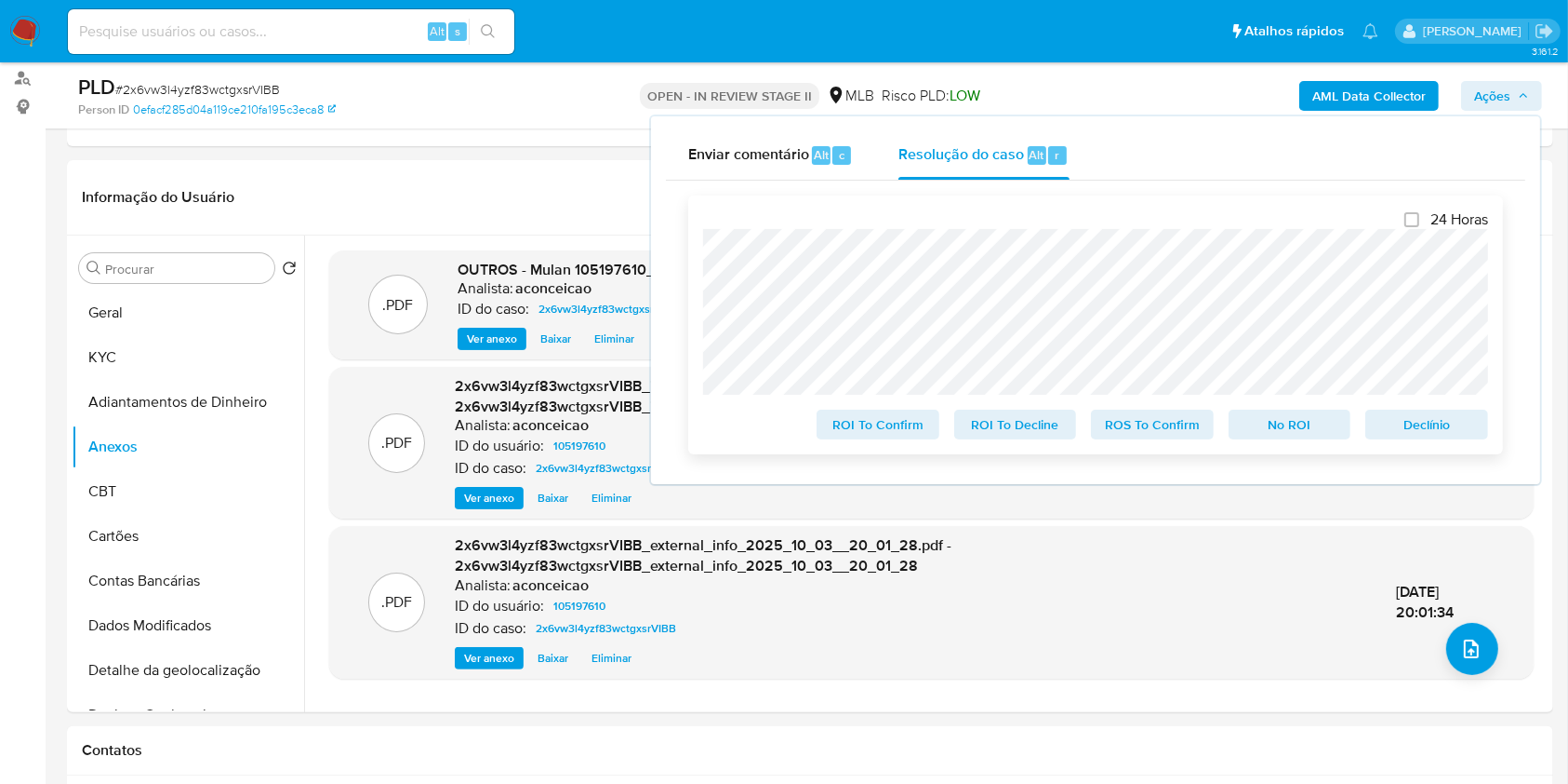
click at [1140, 433] on span "ROS To Confirm" at bounding box center [1151, 424] width 96 height 26
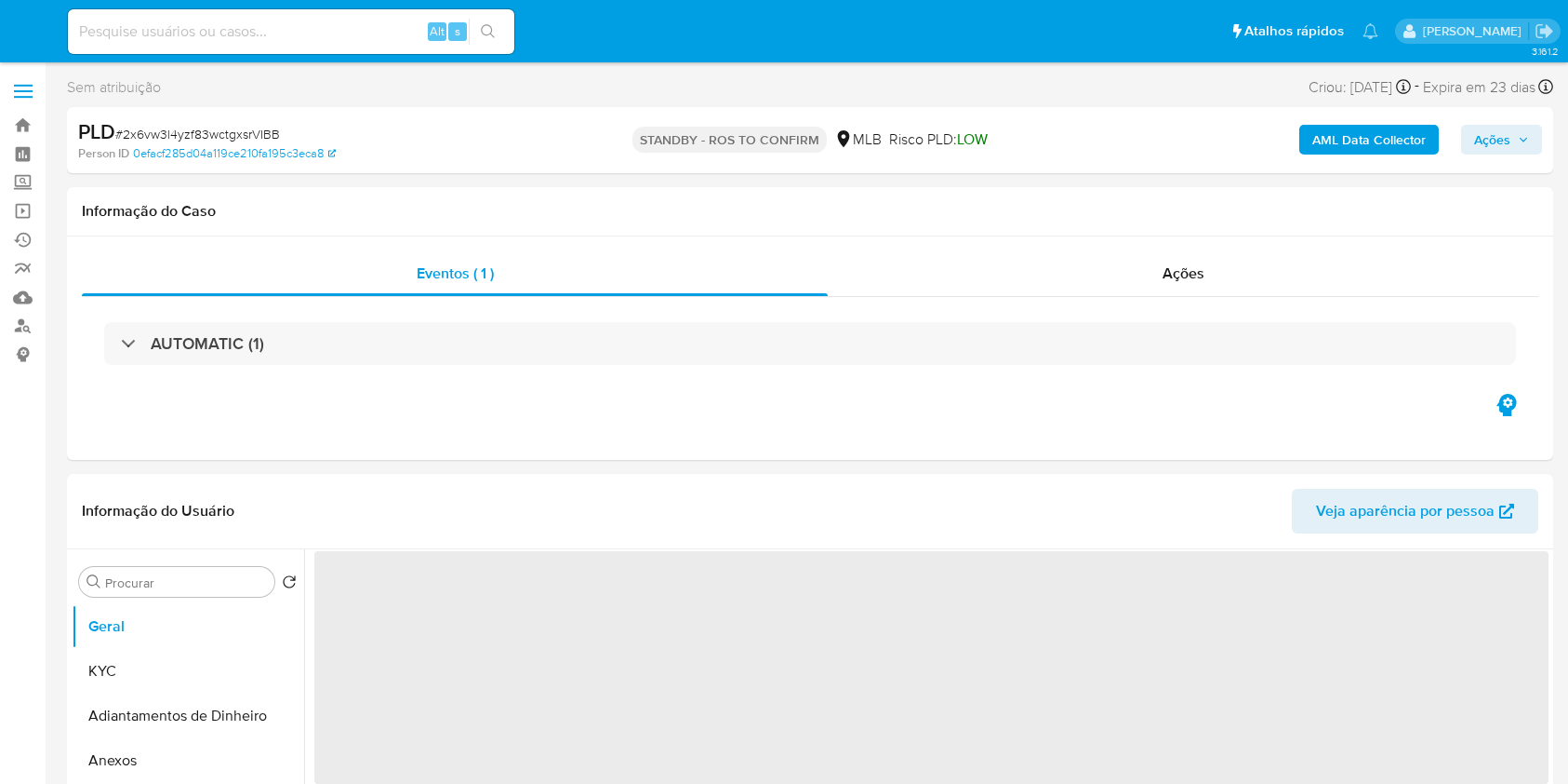
select select "10"
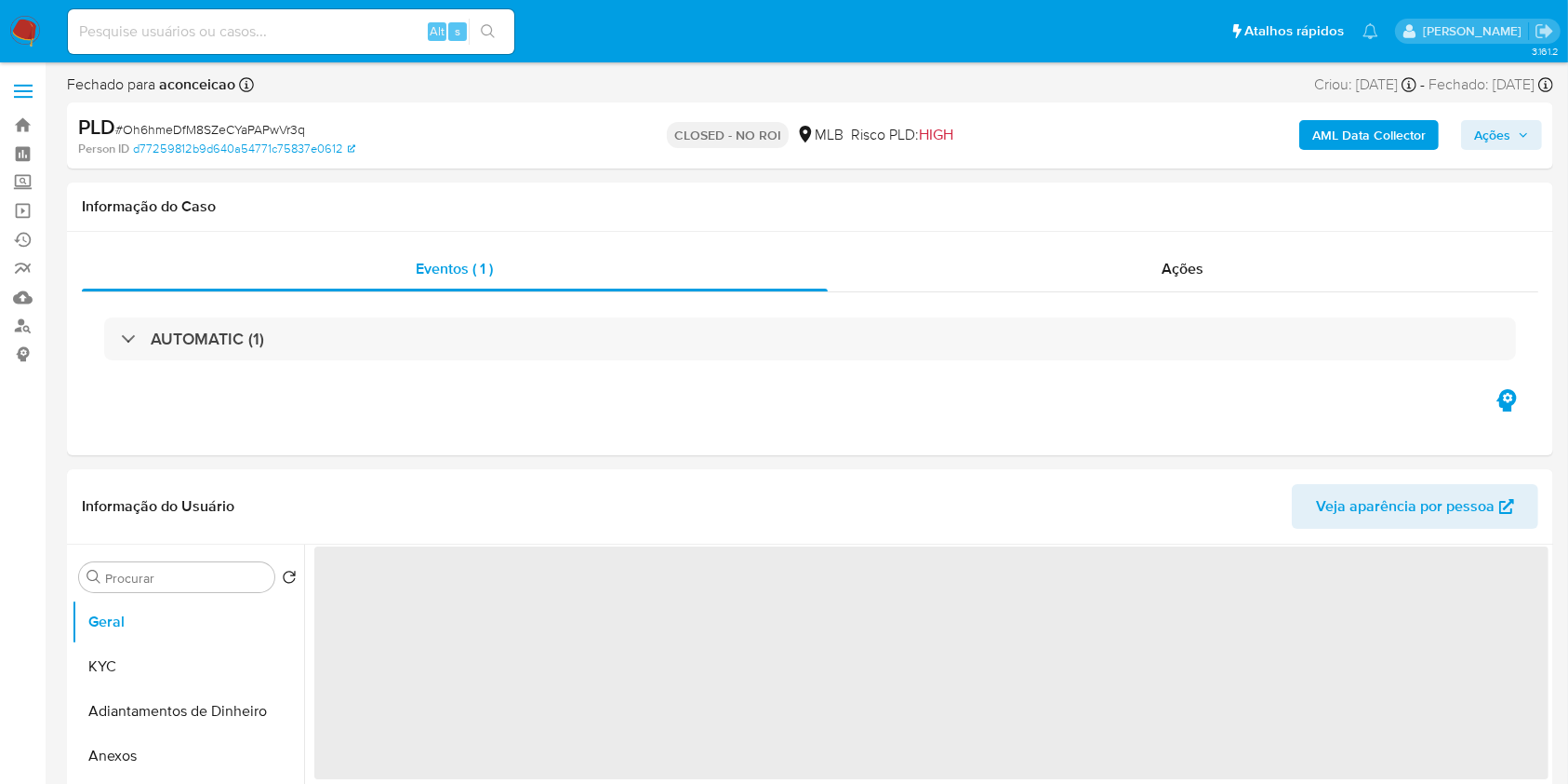
select select "10"
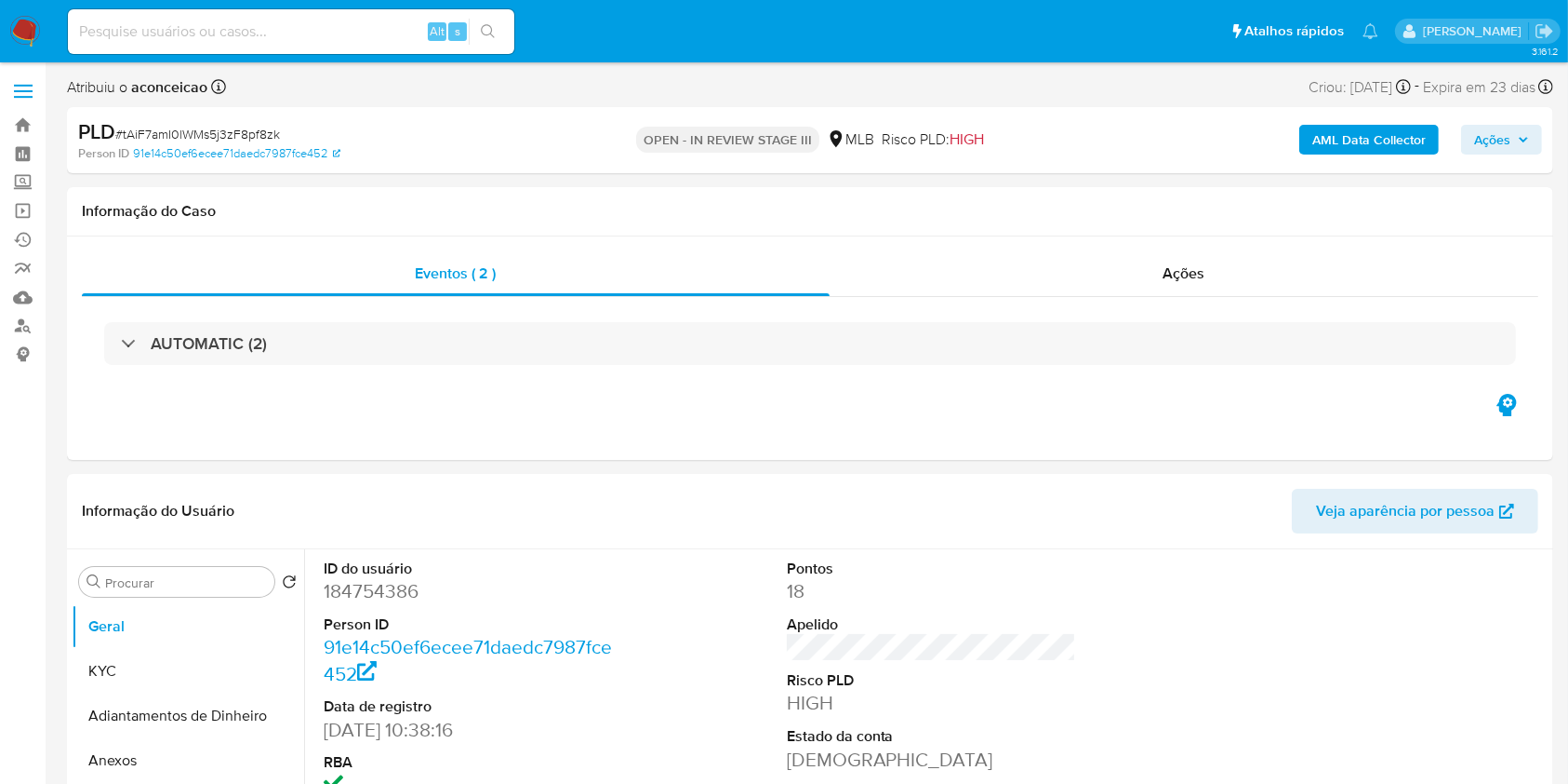
select select "10"
